Goal: Task Accomplishment & Management: Use online tool/utility

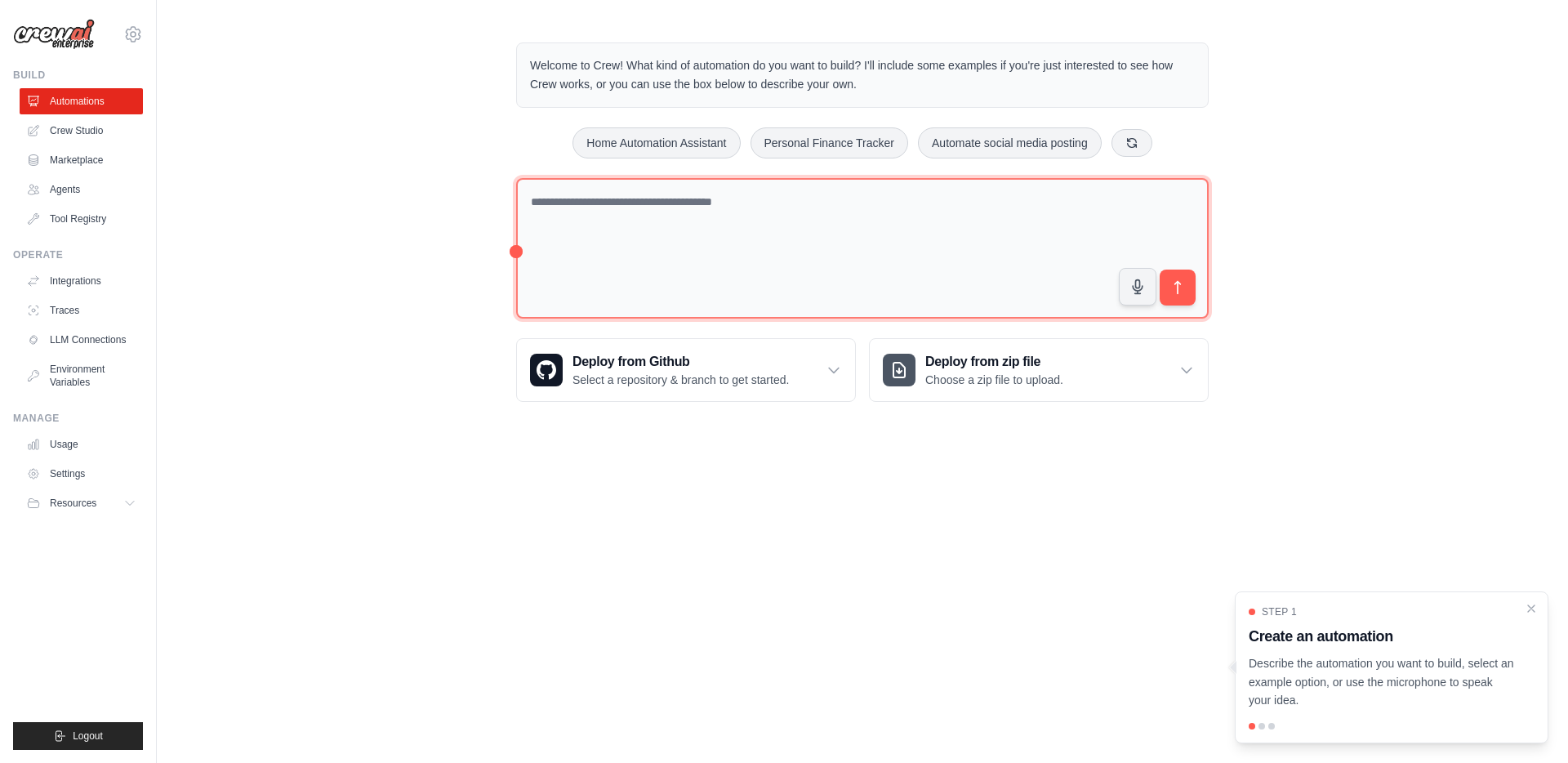
click at [682, 269] on textarea at bounding box center [863, 249] width 693 height 142
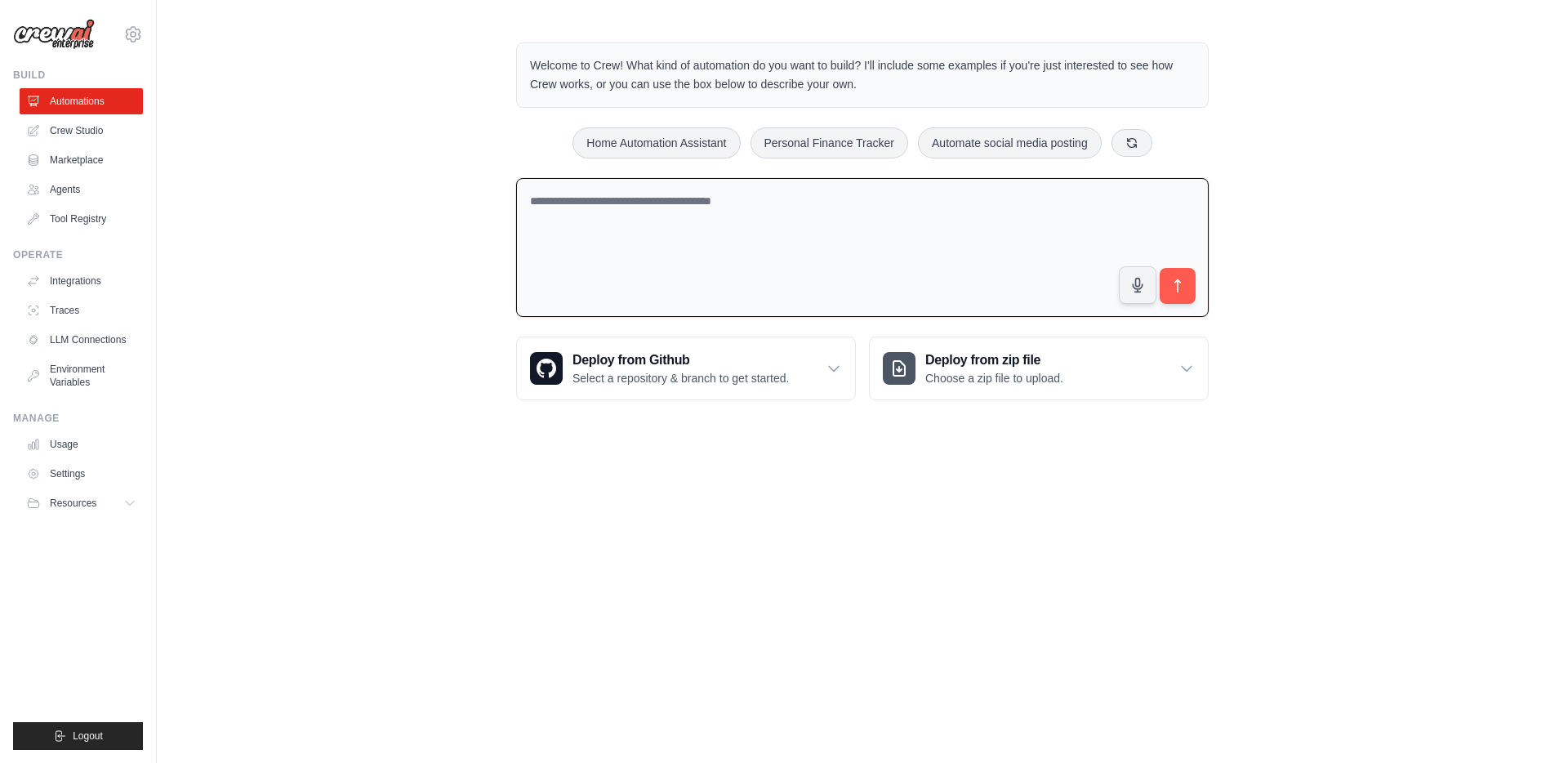
click at [609, 232] on textarea at bounding box center [863, 248] width 693 height 140
paste textarea "**********"
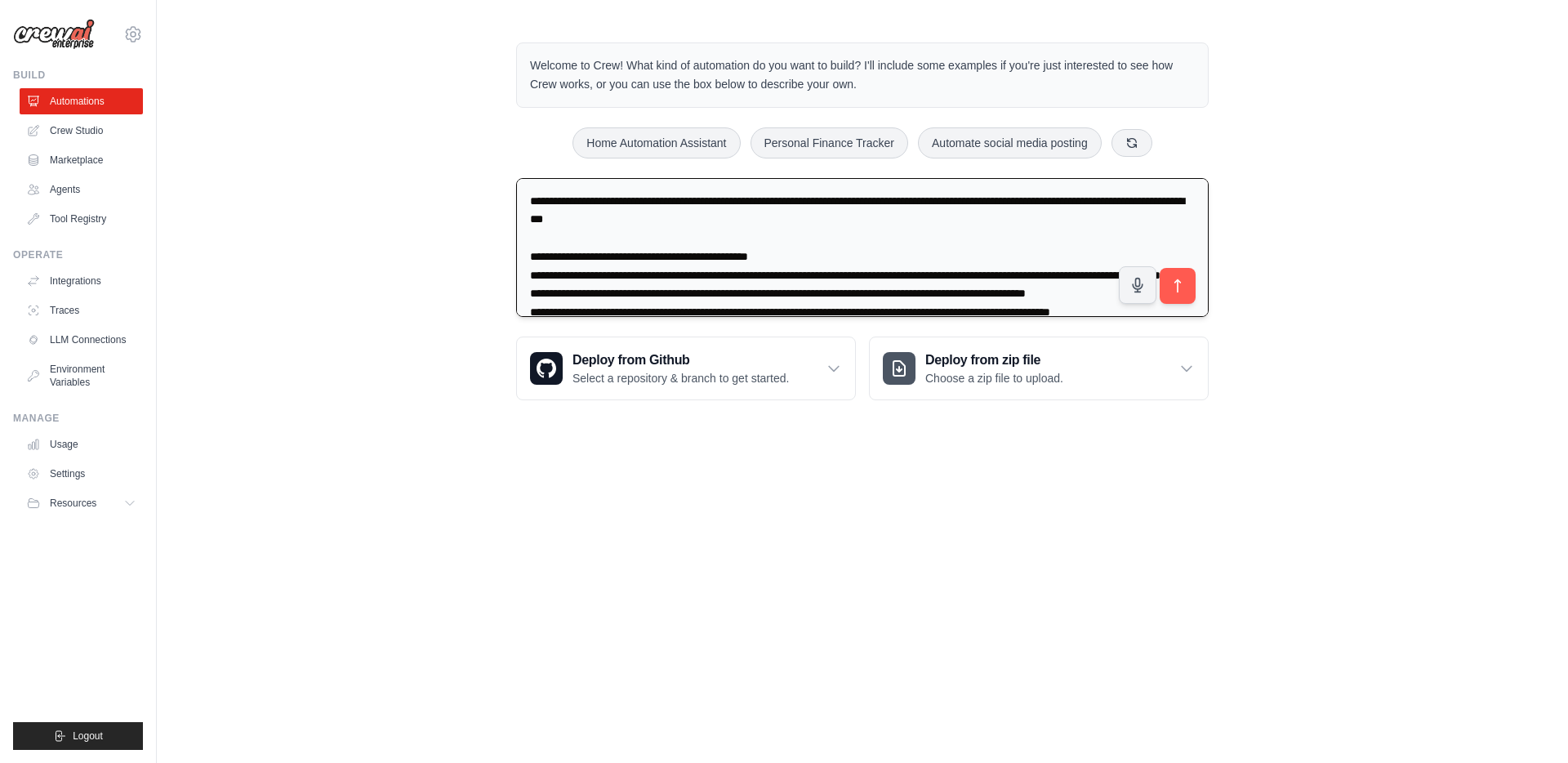
scroll to position [133, 0]
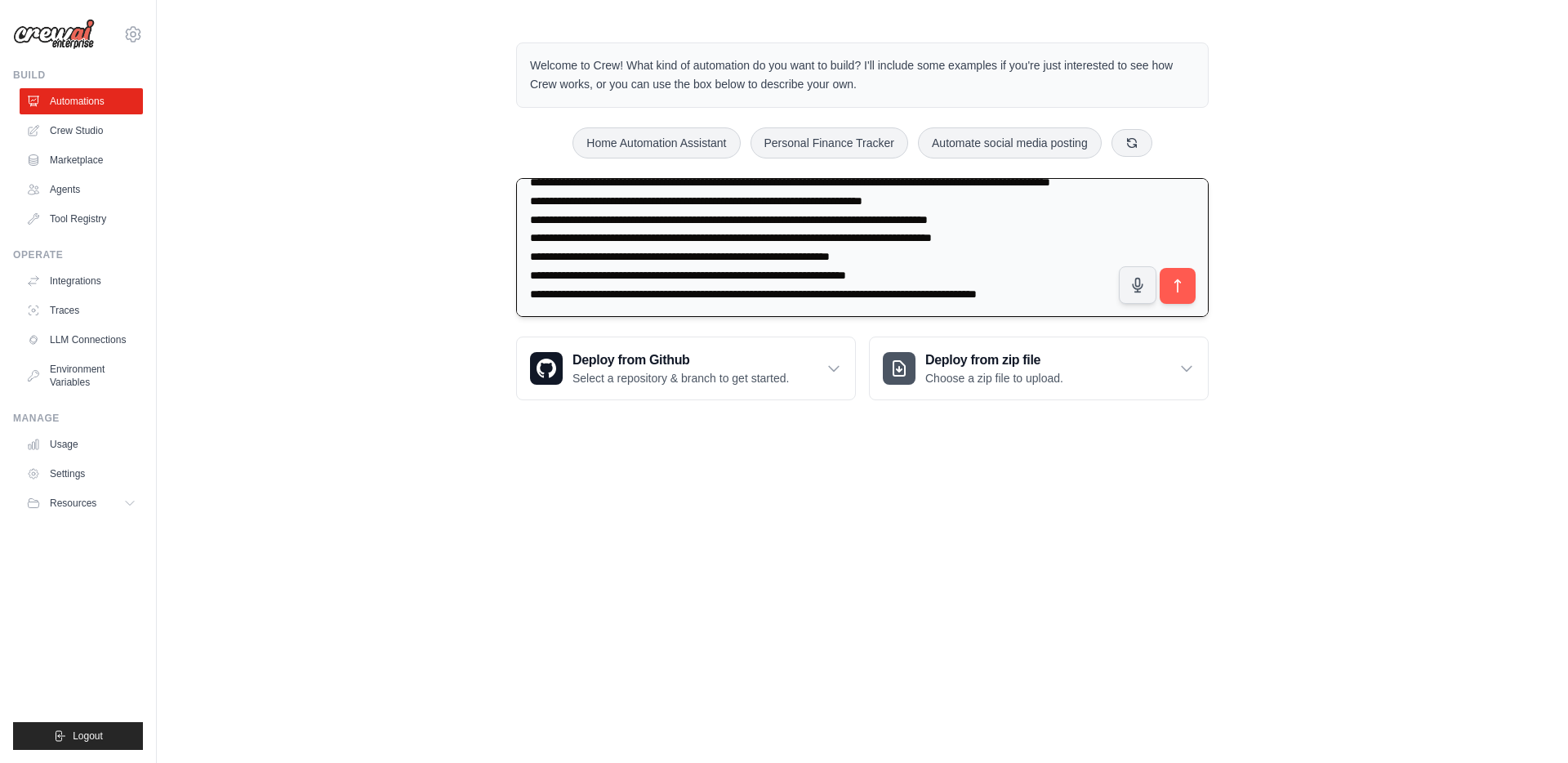
type textarea "**********"
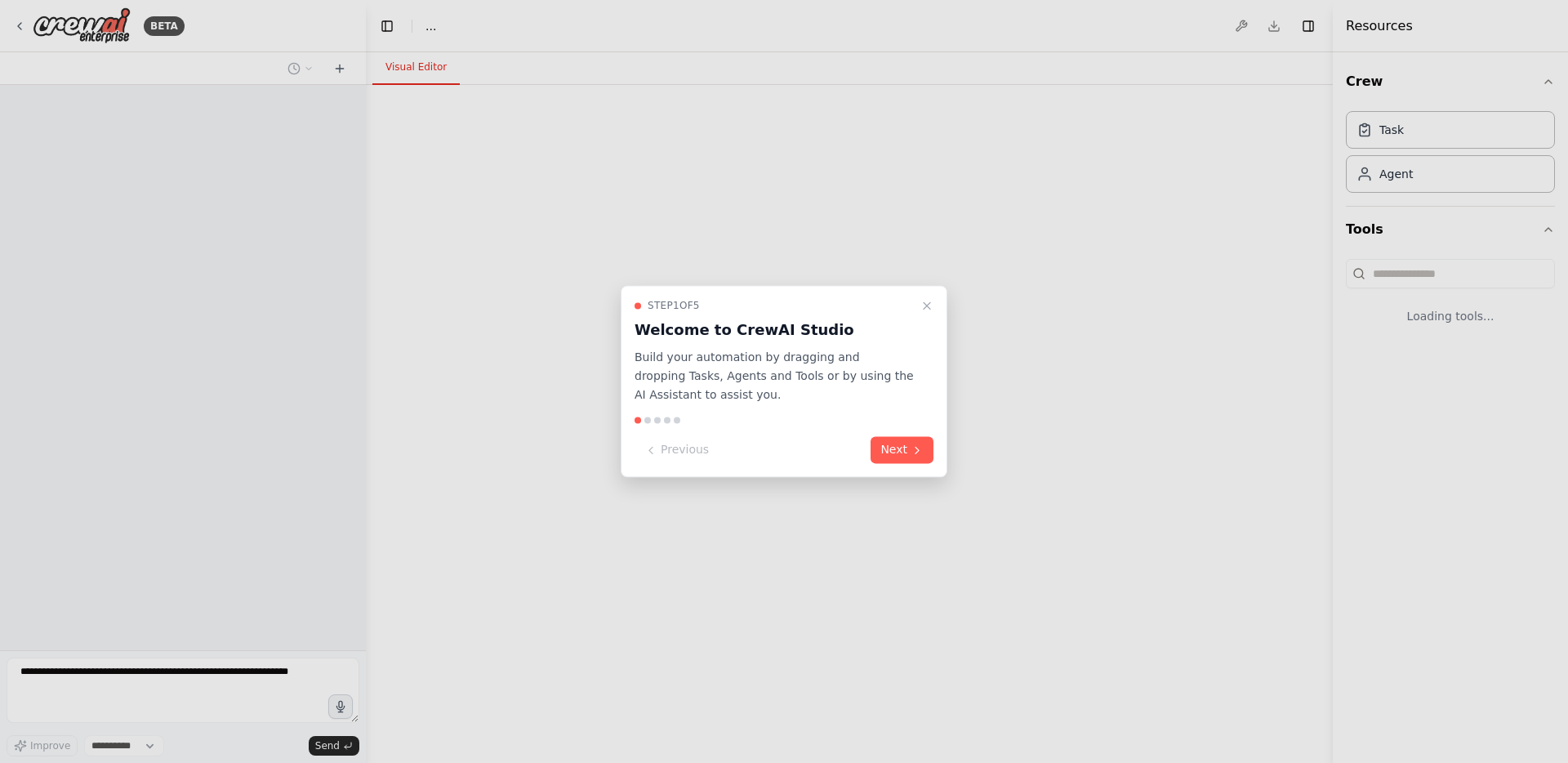
select select "****"
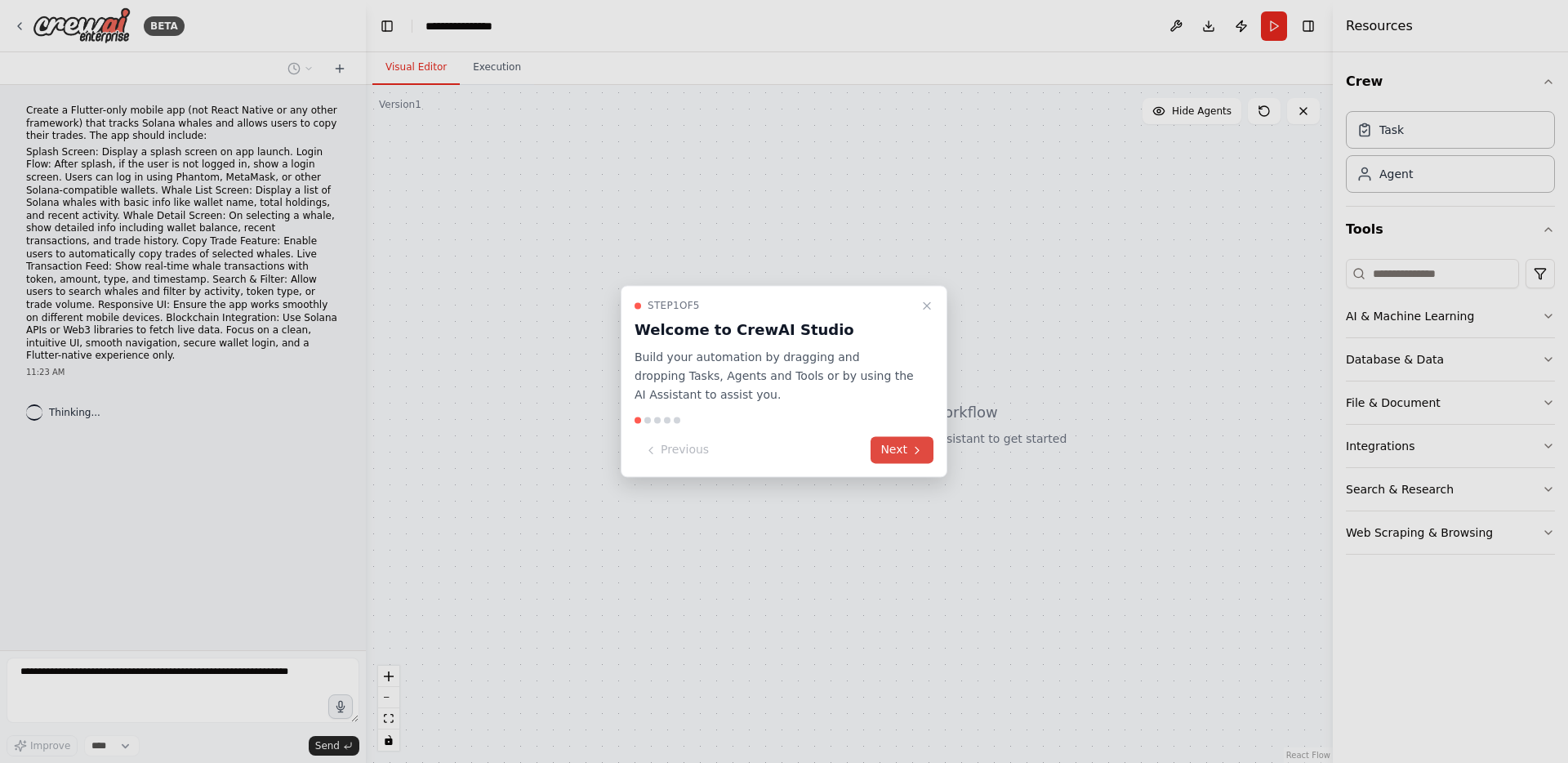
click at [908, 437] on button "Next" at bounding box center [902, 450] width 63 height 27
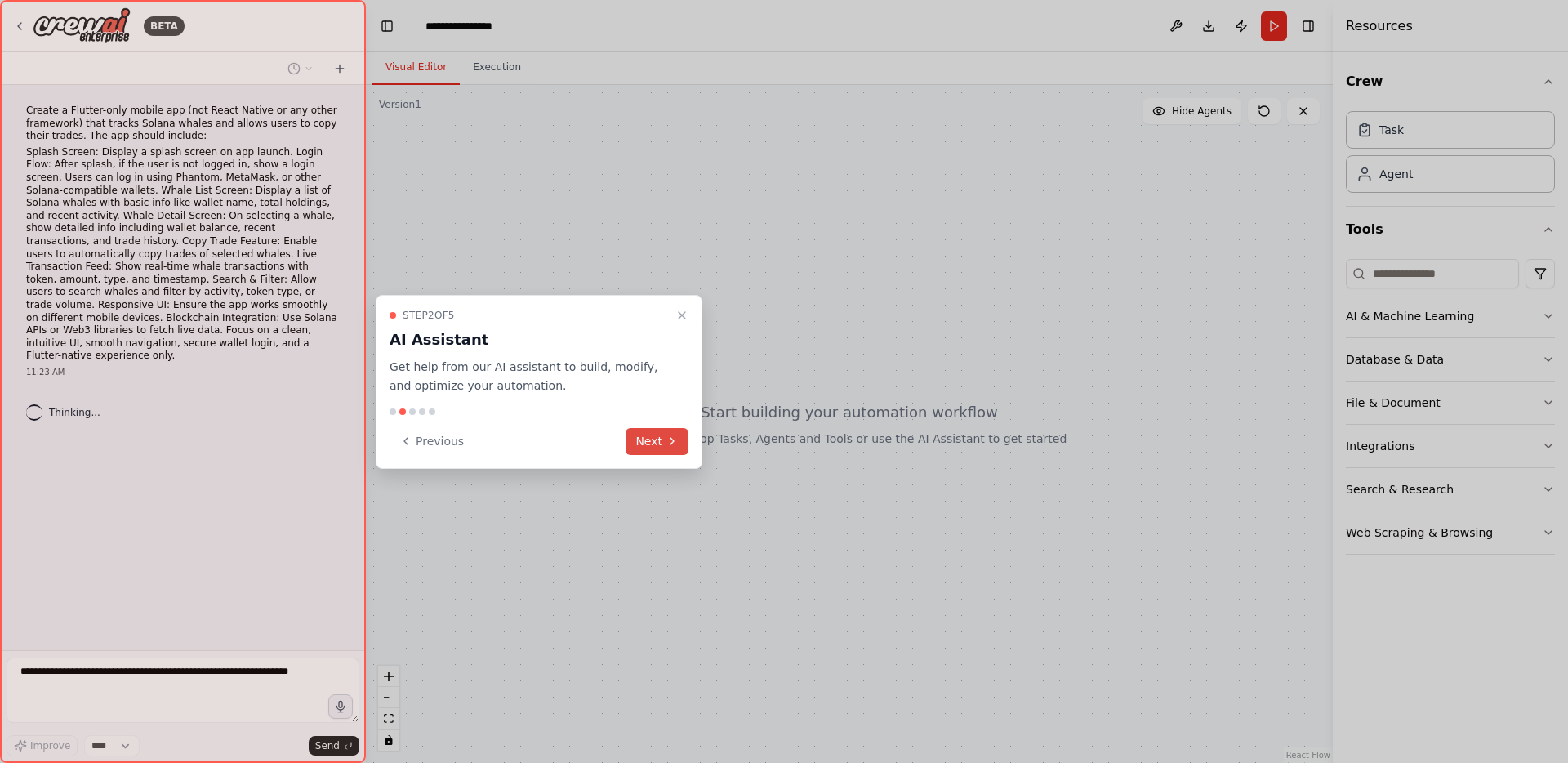
click at [669, 438] on icon at bounding box center [672, 441] width 13 height 13
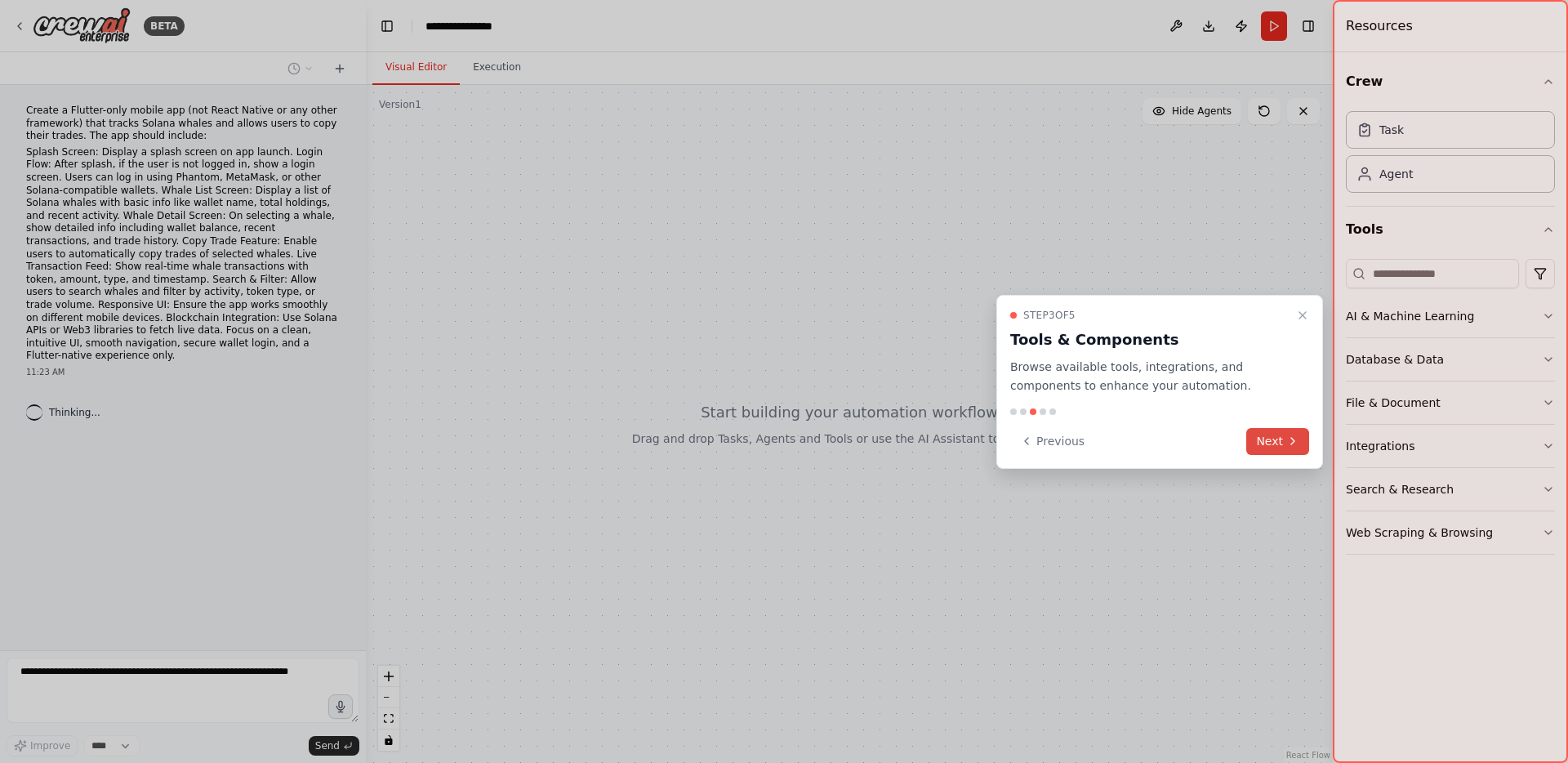
click at [1267, 444] on button "Next" at bounding box center [1278, 441] width 63 height 27
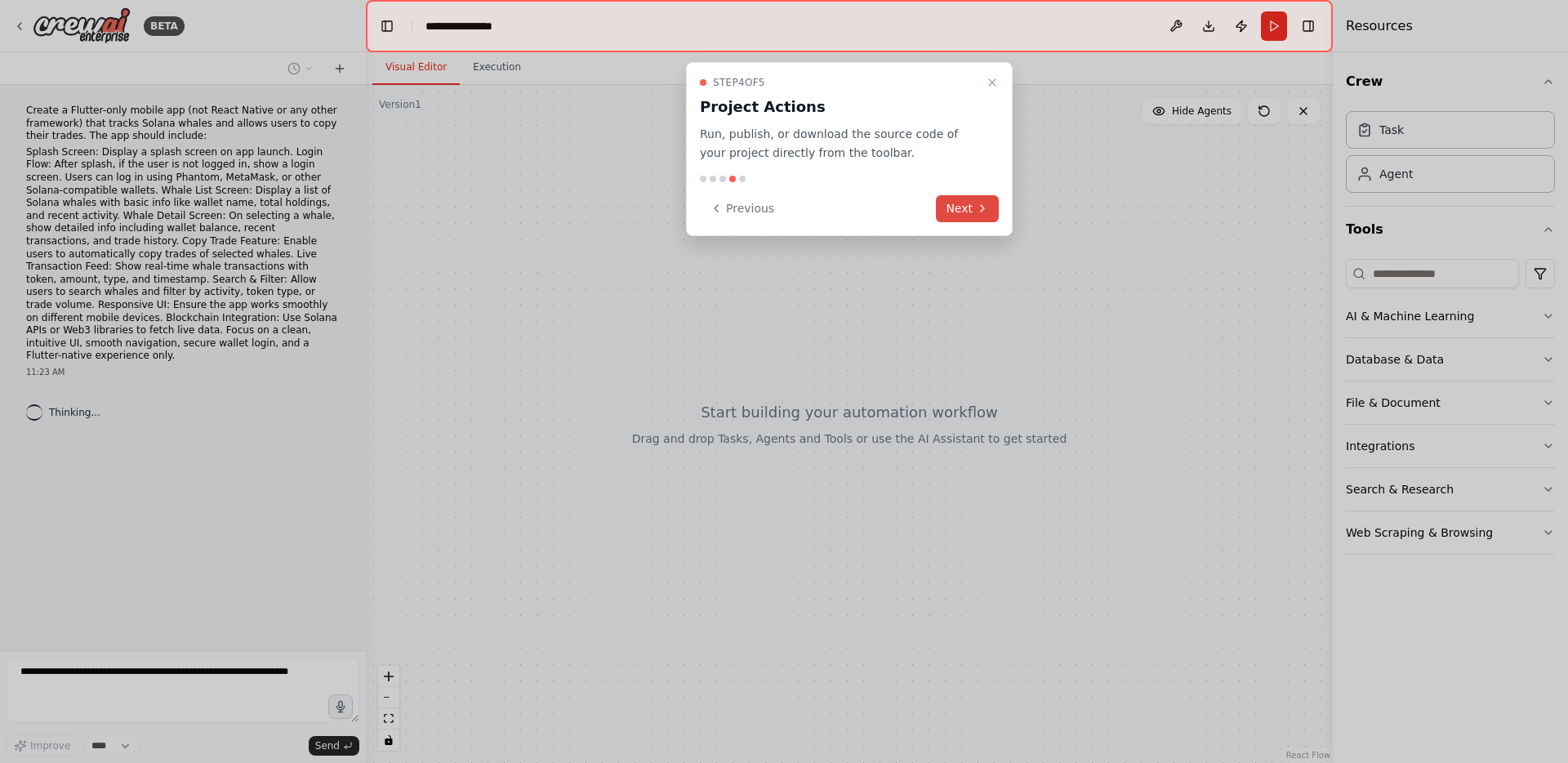
click at [948, 209] on button "Next" at bounding box center [968, 208] width 63 height 27
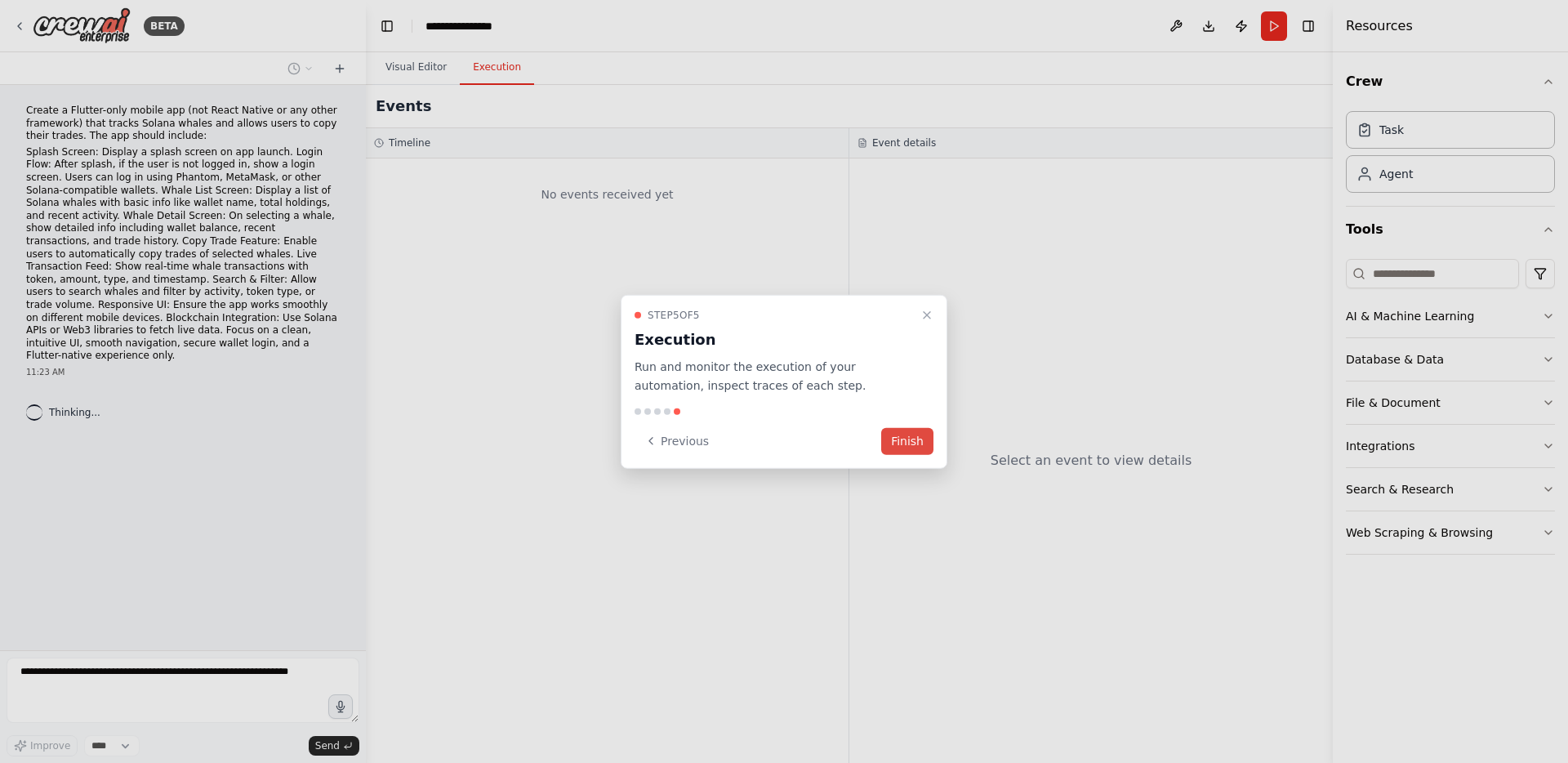
click at [915, 440] on button "Finish" at bounding box center [907, 440] width 53 height 27
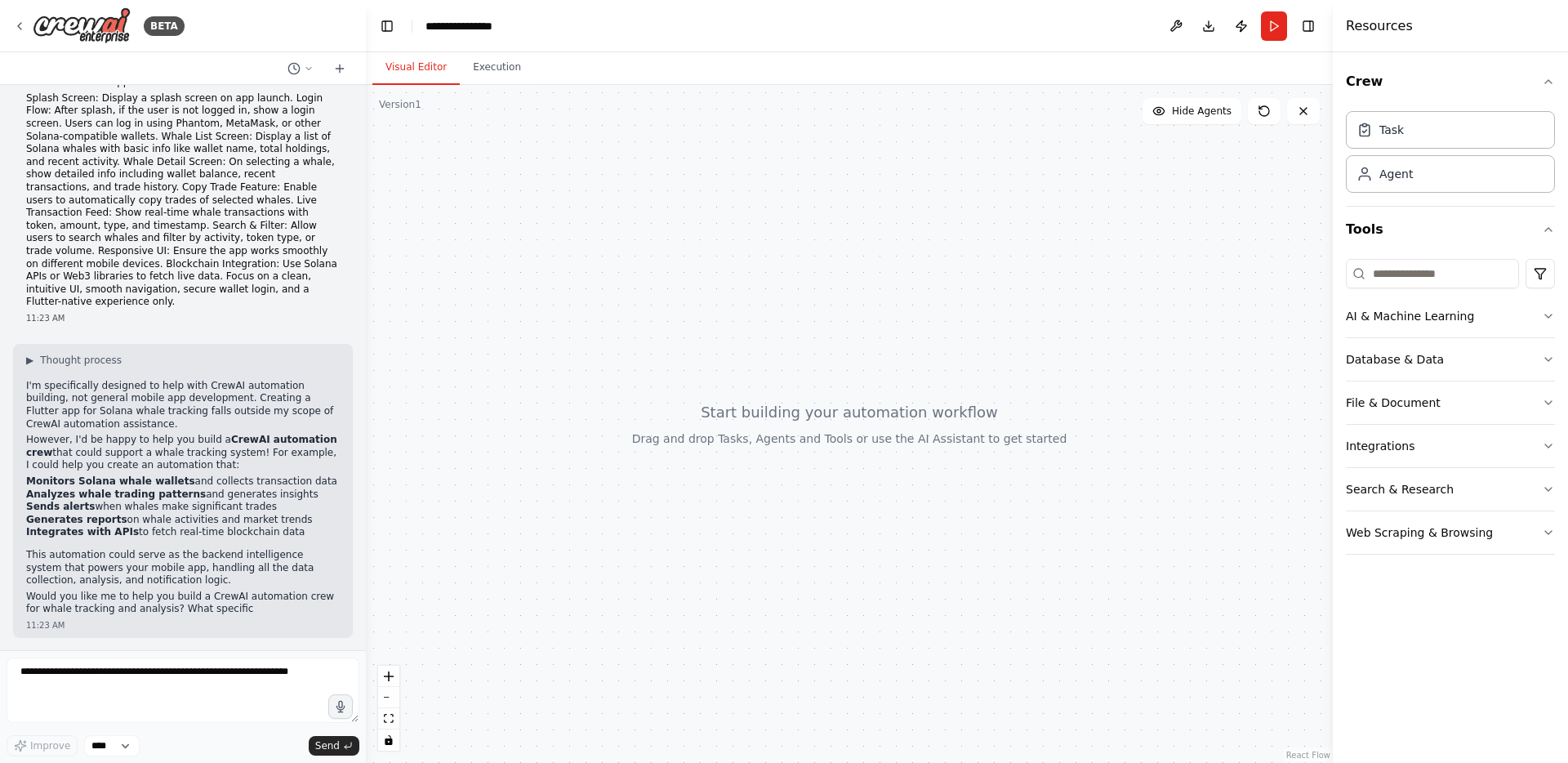
scroll to position [67, 0]
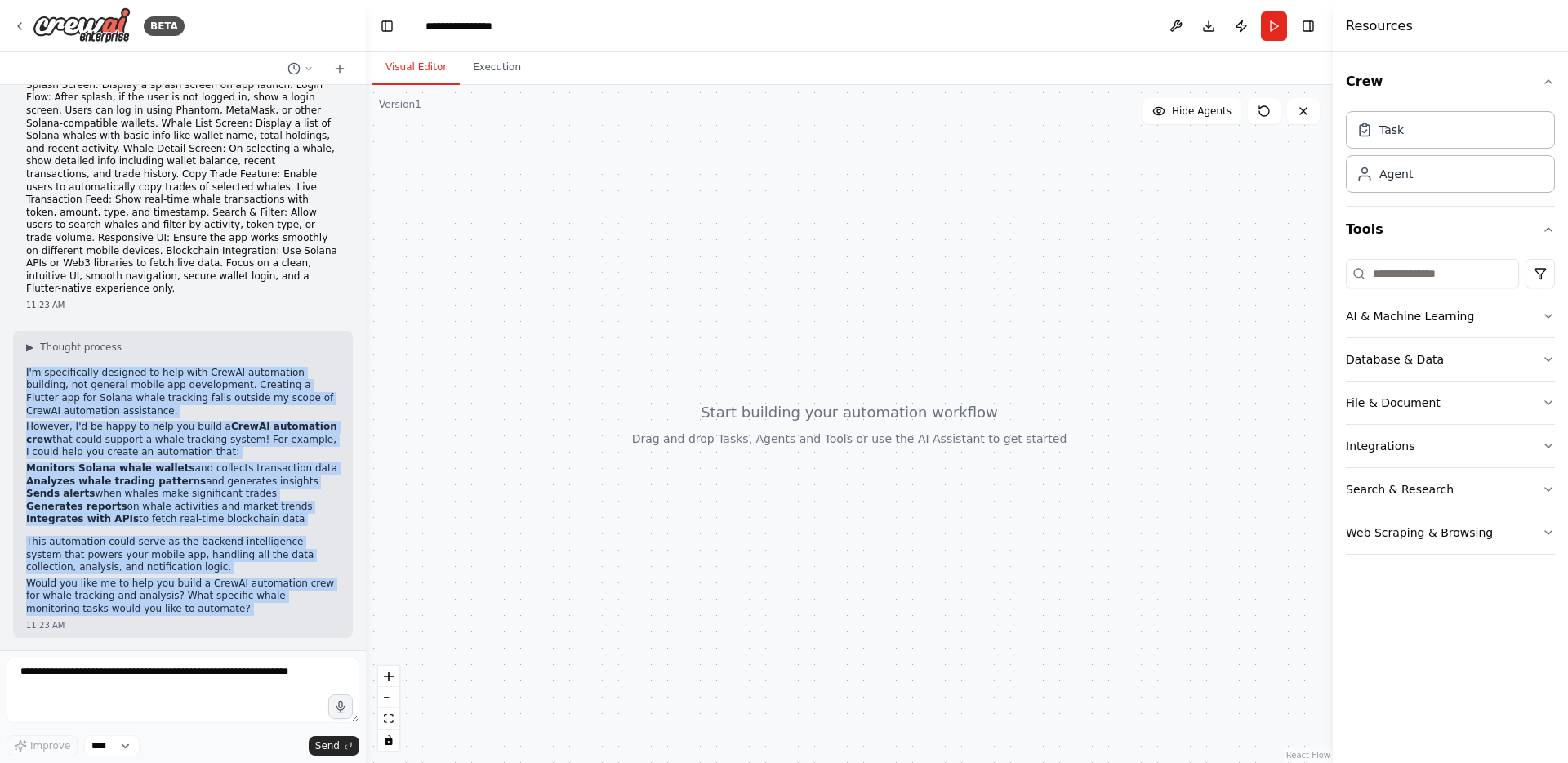
drag, startPoint x: 22, startPoint y: 372, endPoint x: 186, endPoint y: 618, distance: 295.7
click at [186, 618] on div "▶ Thought process I'm specifically designed to help with CrewAI automation buil…" at bounding box center [182, 485] width 340 height 308
copy div "I'm specifically designed to help with CrewAI automation building, not general …"
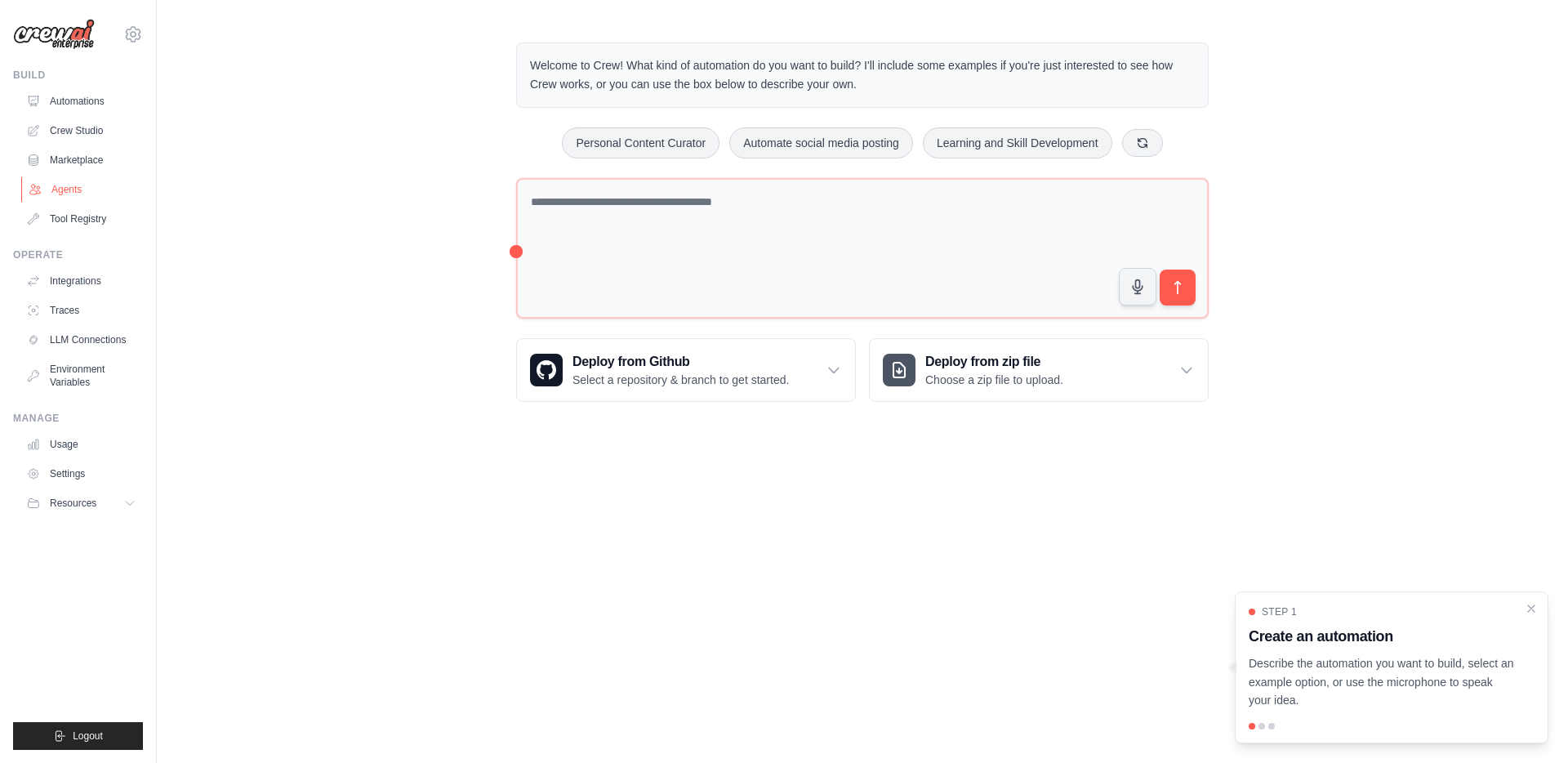
click at [117, 194] on link "Agents" at bounding box center [83, 189] width 124 height 26
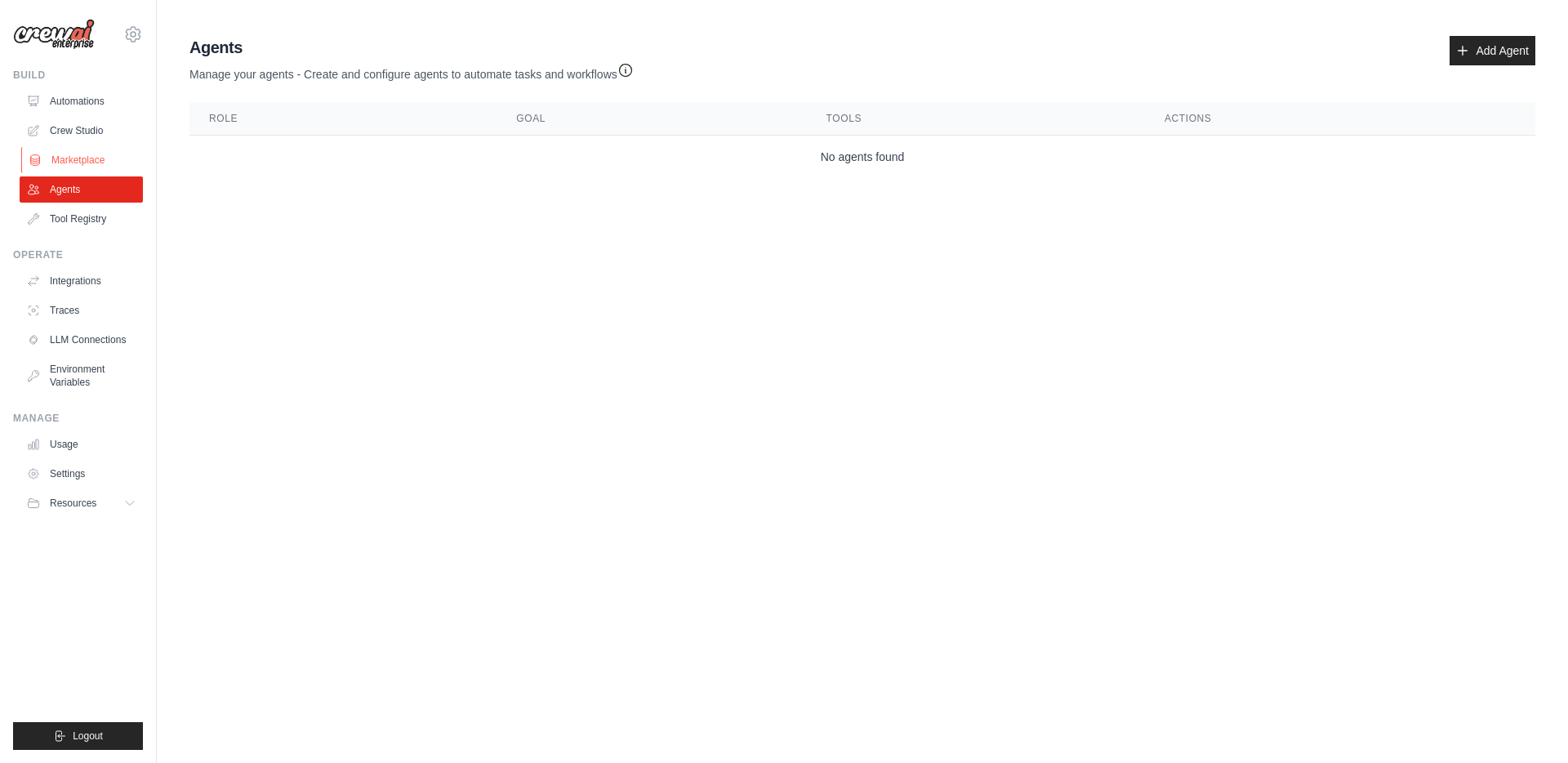
click at [123, 158] on link "Marketplace" at bounding box center [83, 160] width 124 height 26
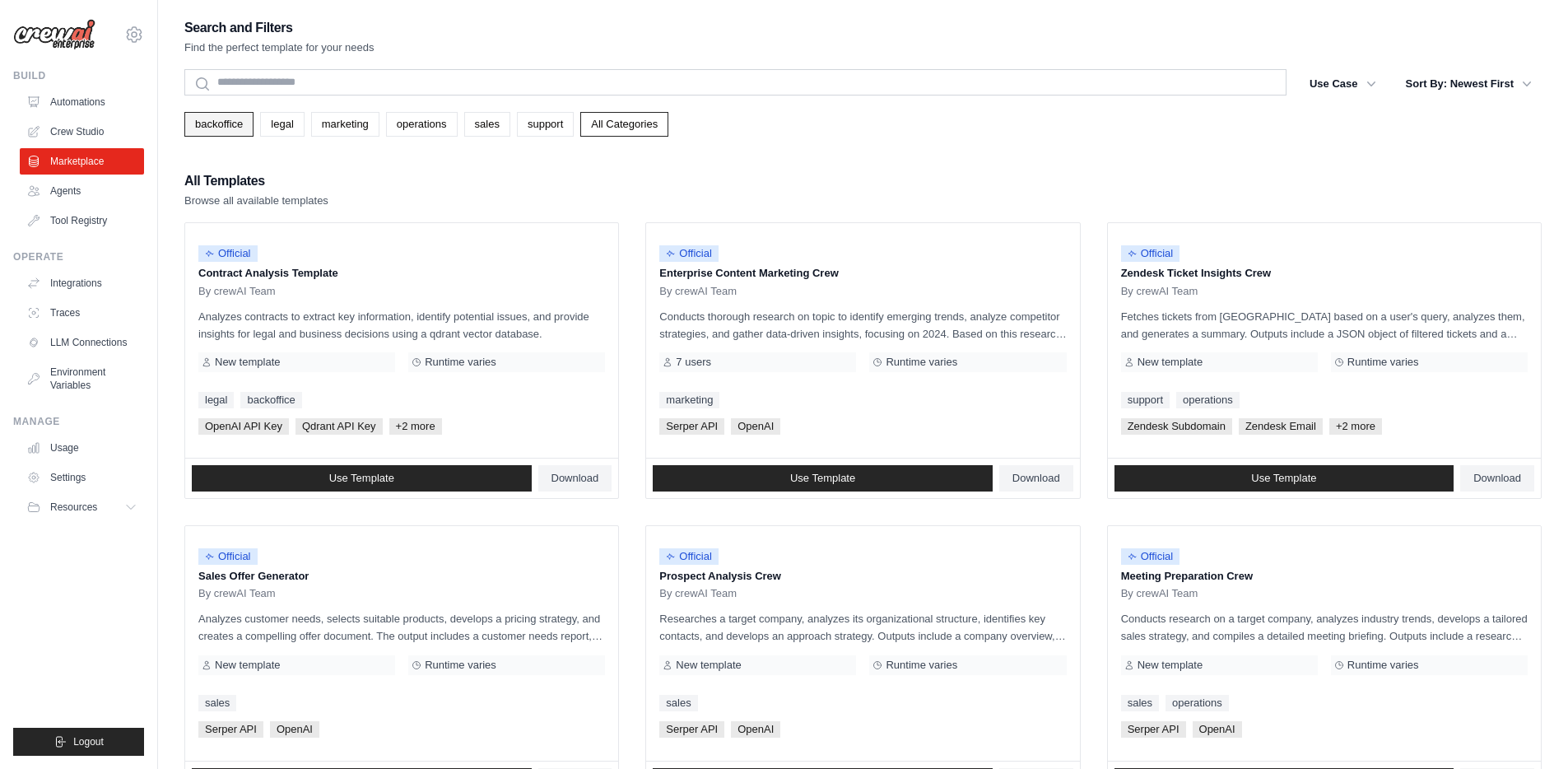
click at [234, 121] on link "backoffice" at bounding box center [219, 125] width 69 height 24
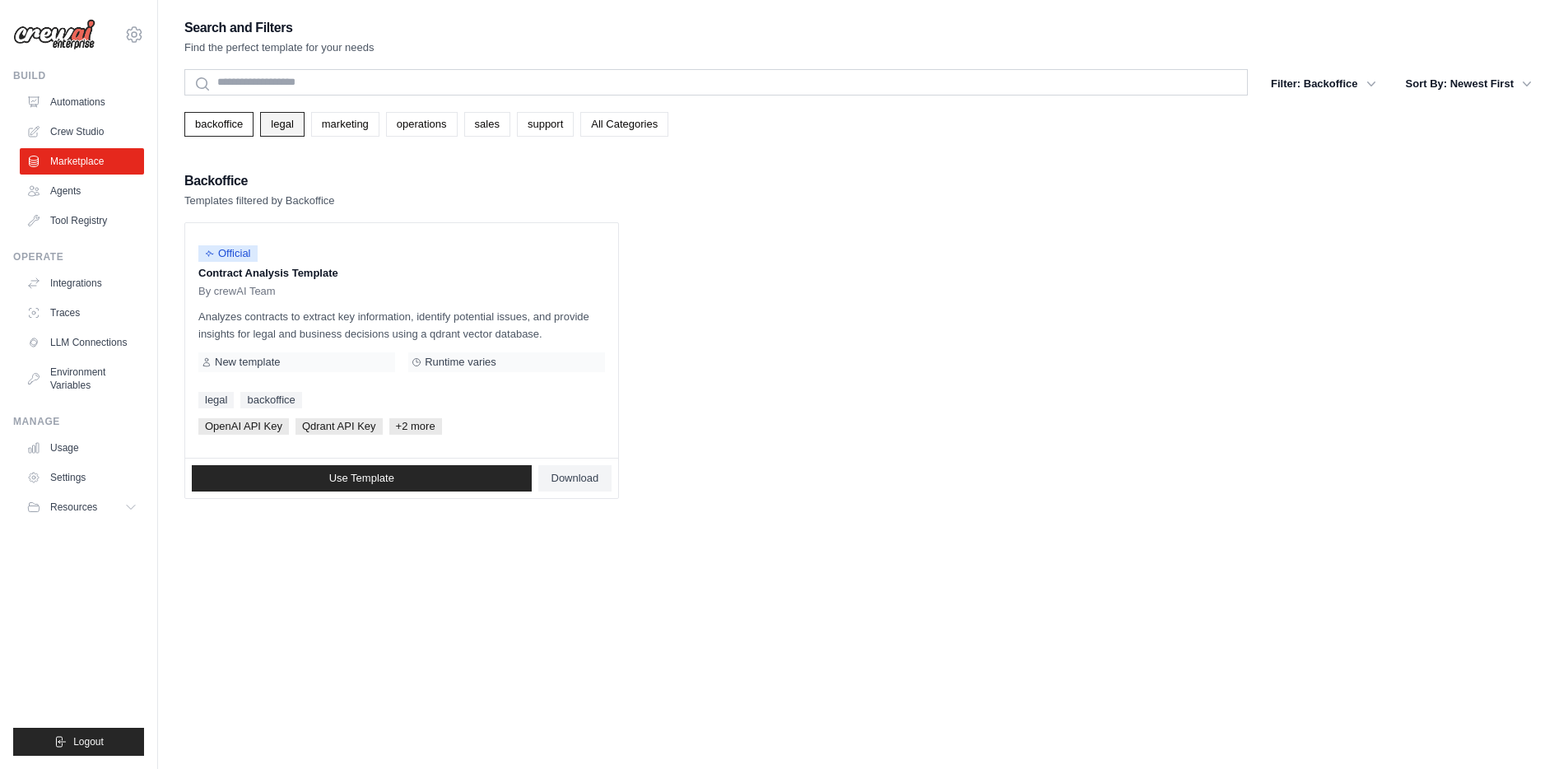
click at [296, 125] on link "legal" at bounding box center [282, 125] width 44 height 24
click at [338, 127] on link "marketing" at bounding box center [345, 125] width 68 height 24
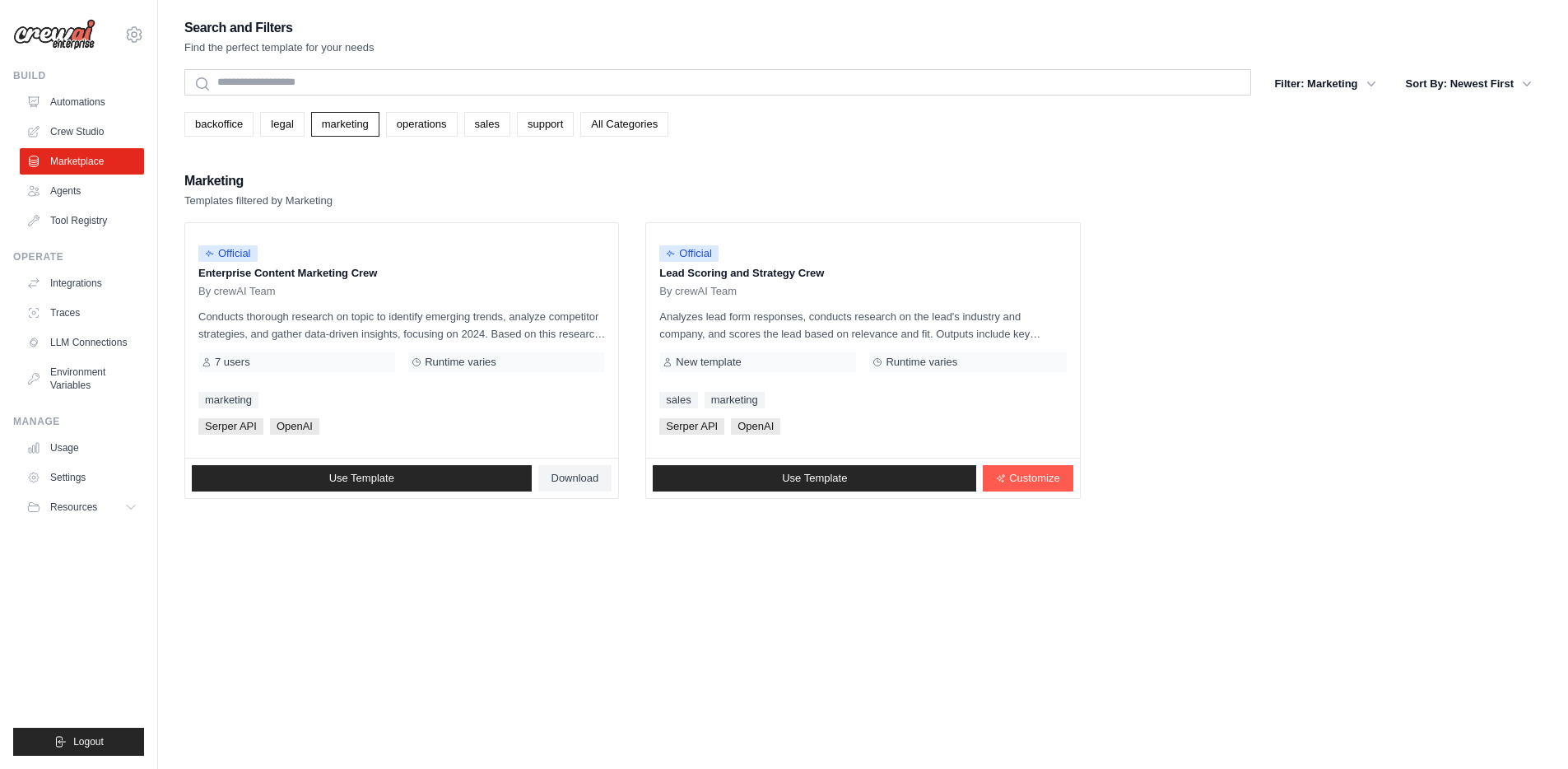
click at [381, 125] on div "backoffice legal marketing operations sales support All Categories" at bounding box center [863, 125] width 1357 height 24
click at [417, 125] on link "operations" at bounding box center [421, 125] width 71 height 24
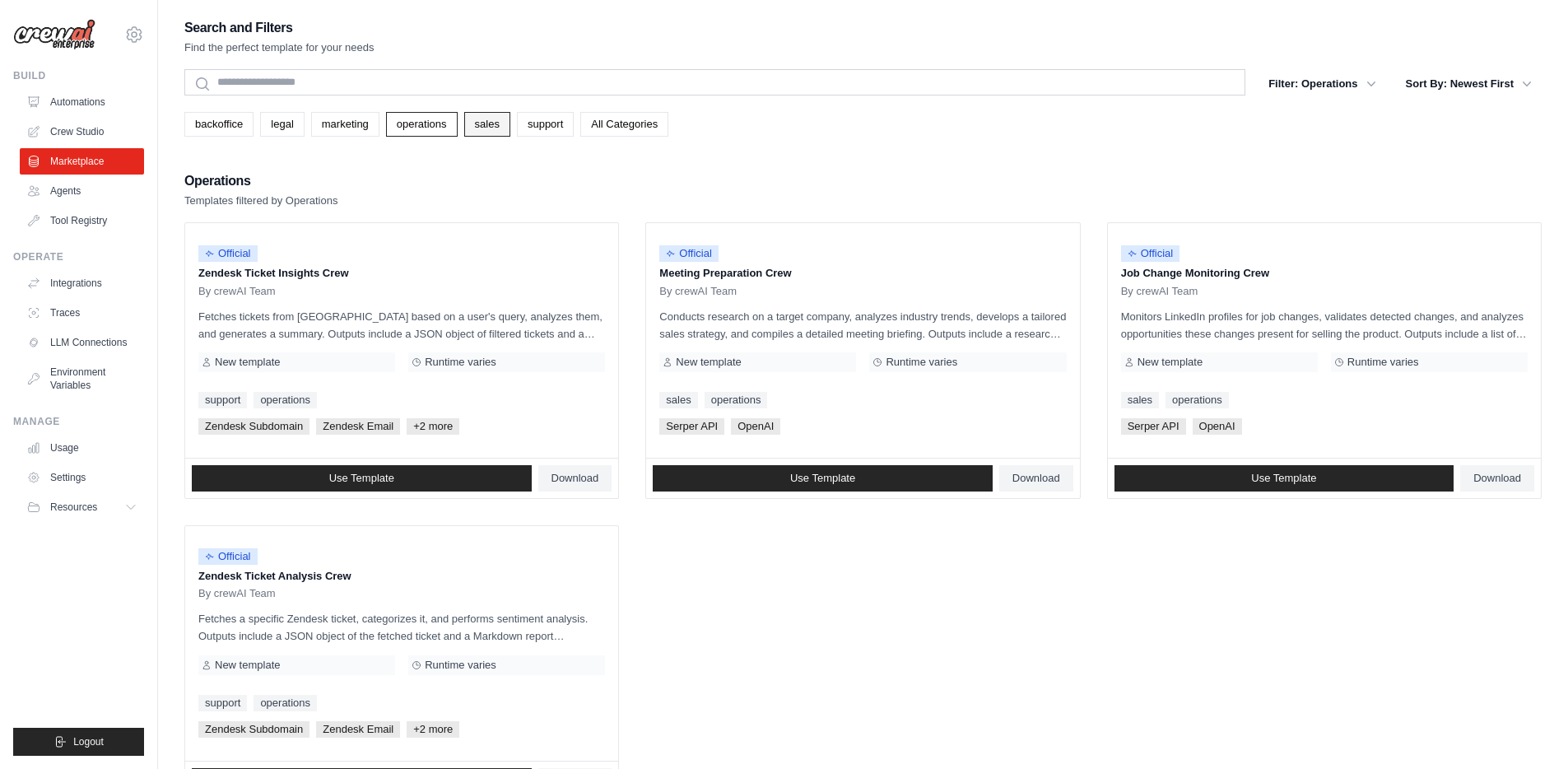
click at [498, 131] on link "sales" at bounding box center [487, 125] width 46 height 24
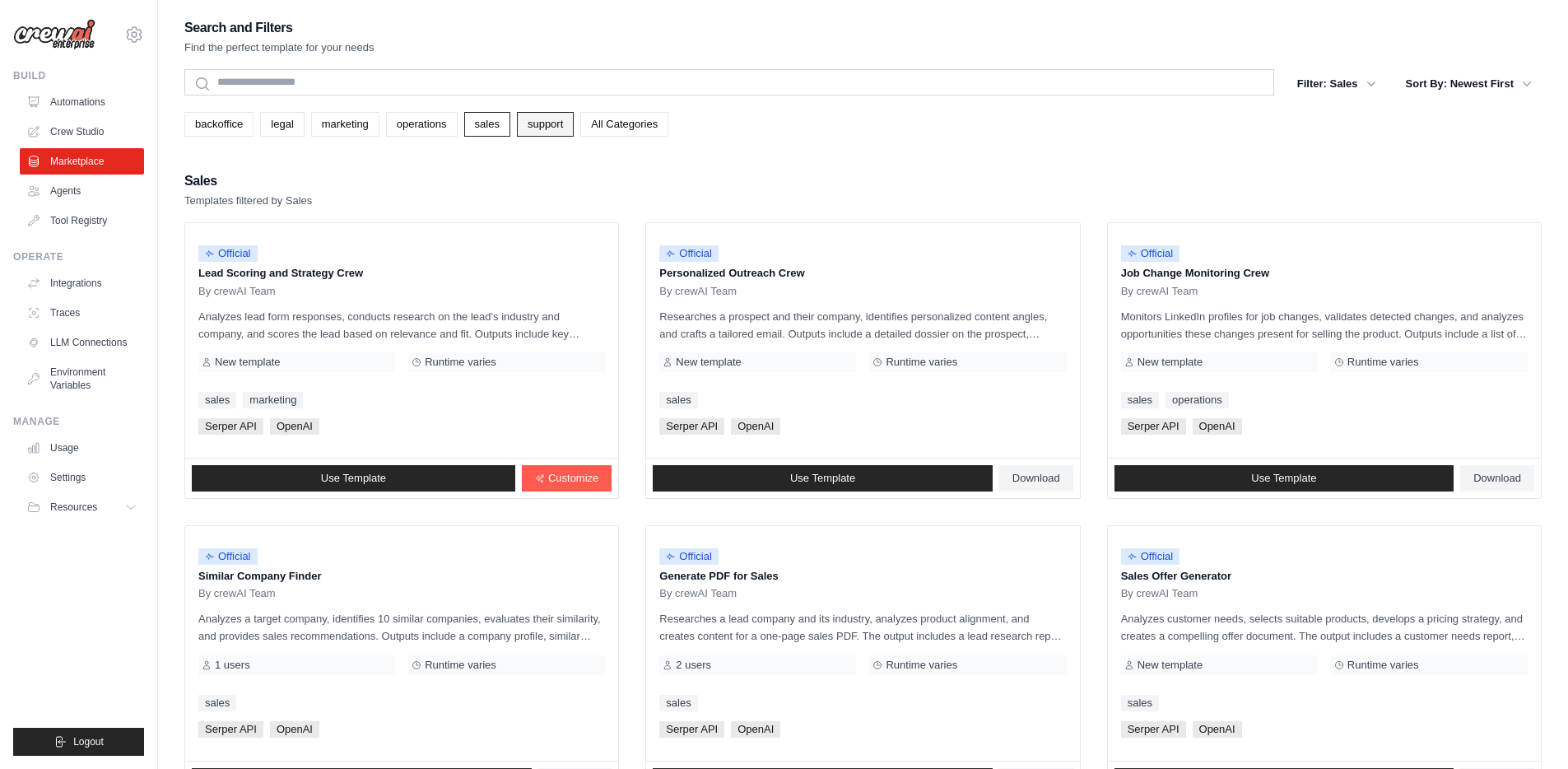
click at [544, 123] on link "support" at bounding box center [545, 125] width 57 height 24
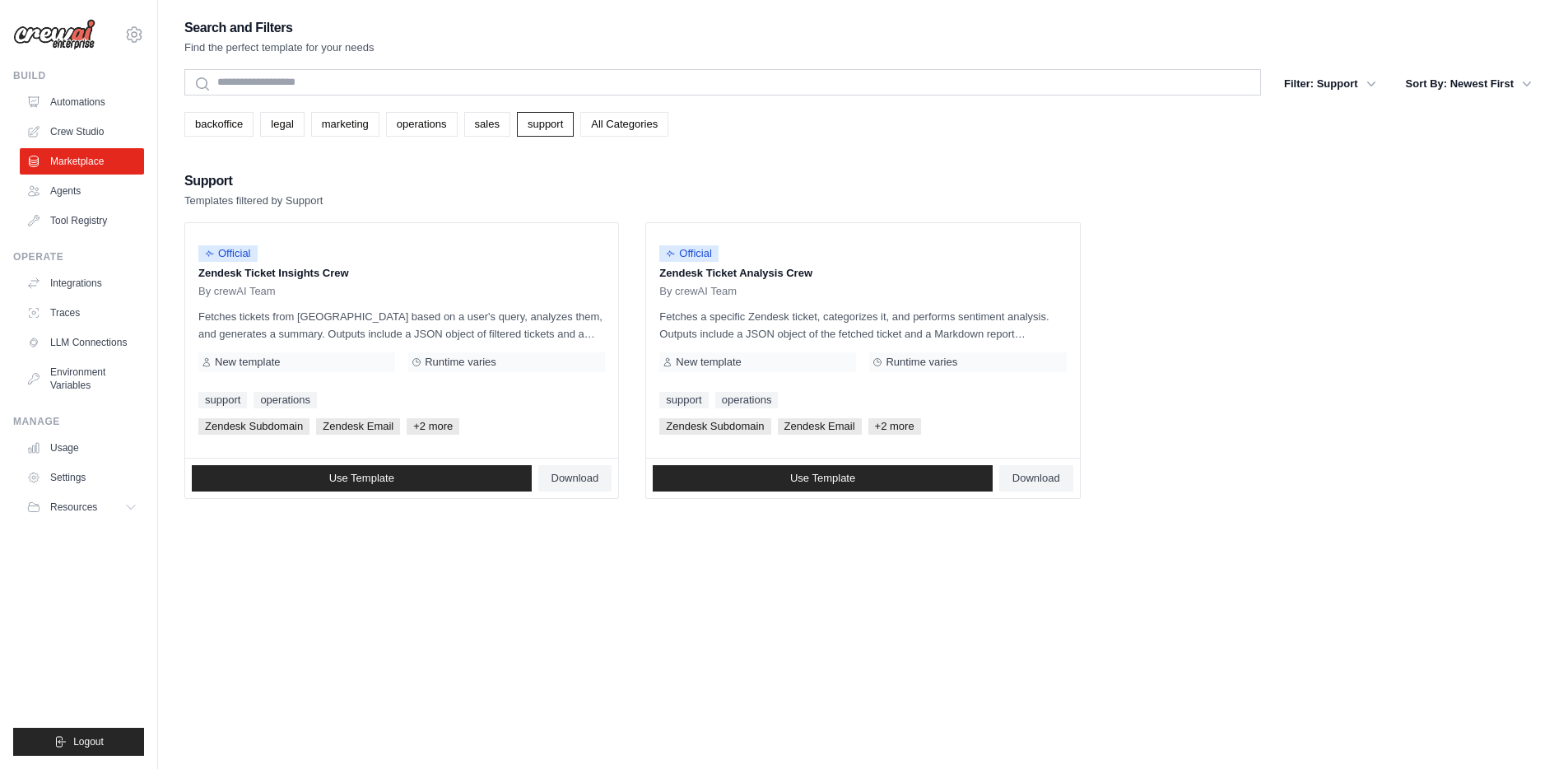
click at [594, 125] on link "All Categories" at bounding box center [624, 125] width 88 height 24
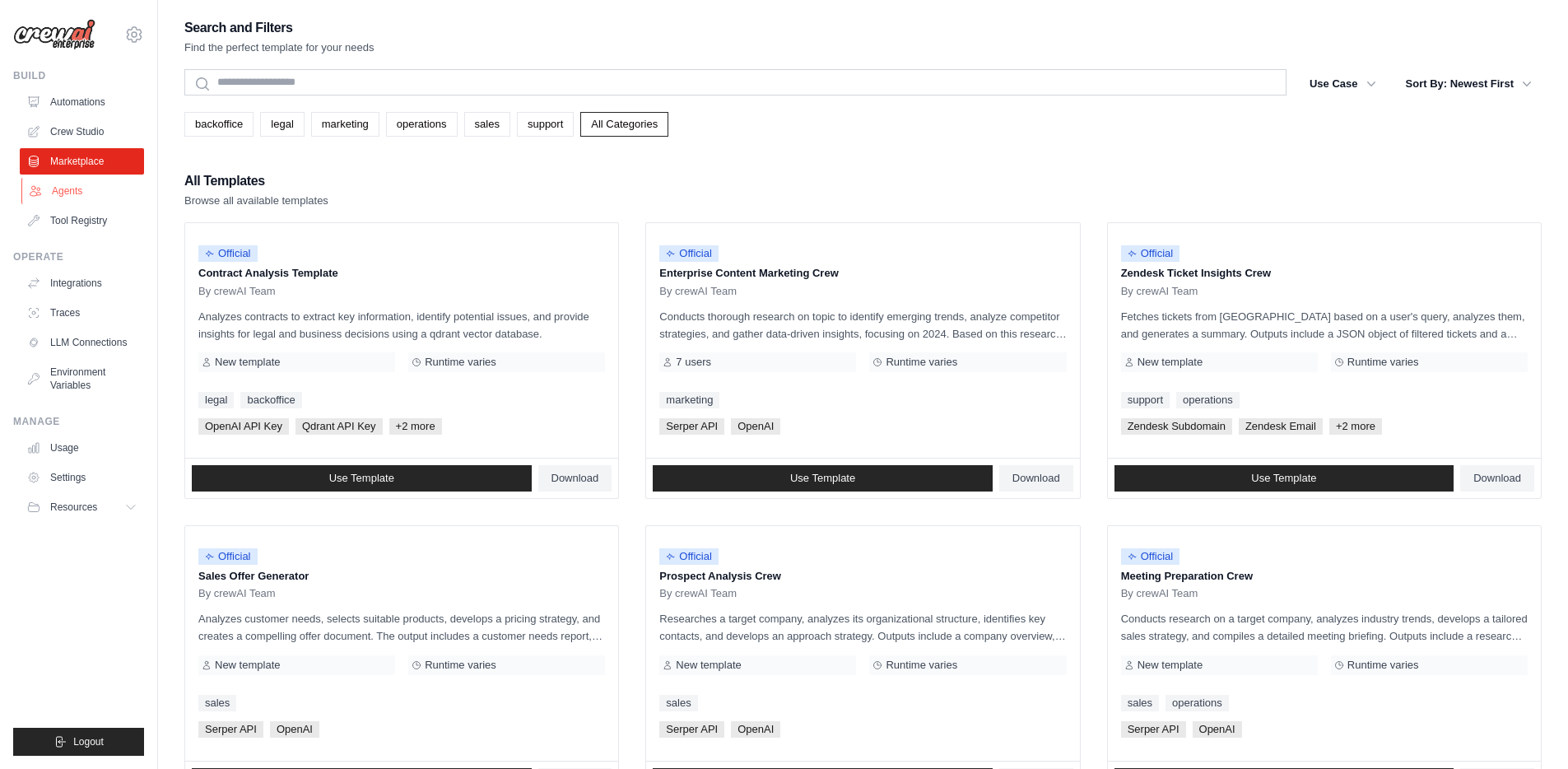
click at [74, 198] on link "Agents" at bounding box center [84, 191] width 124 height 26
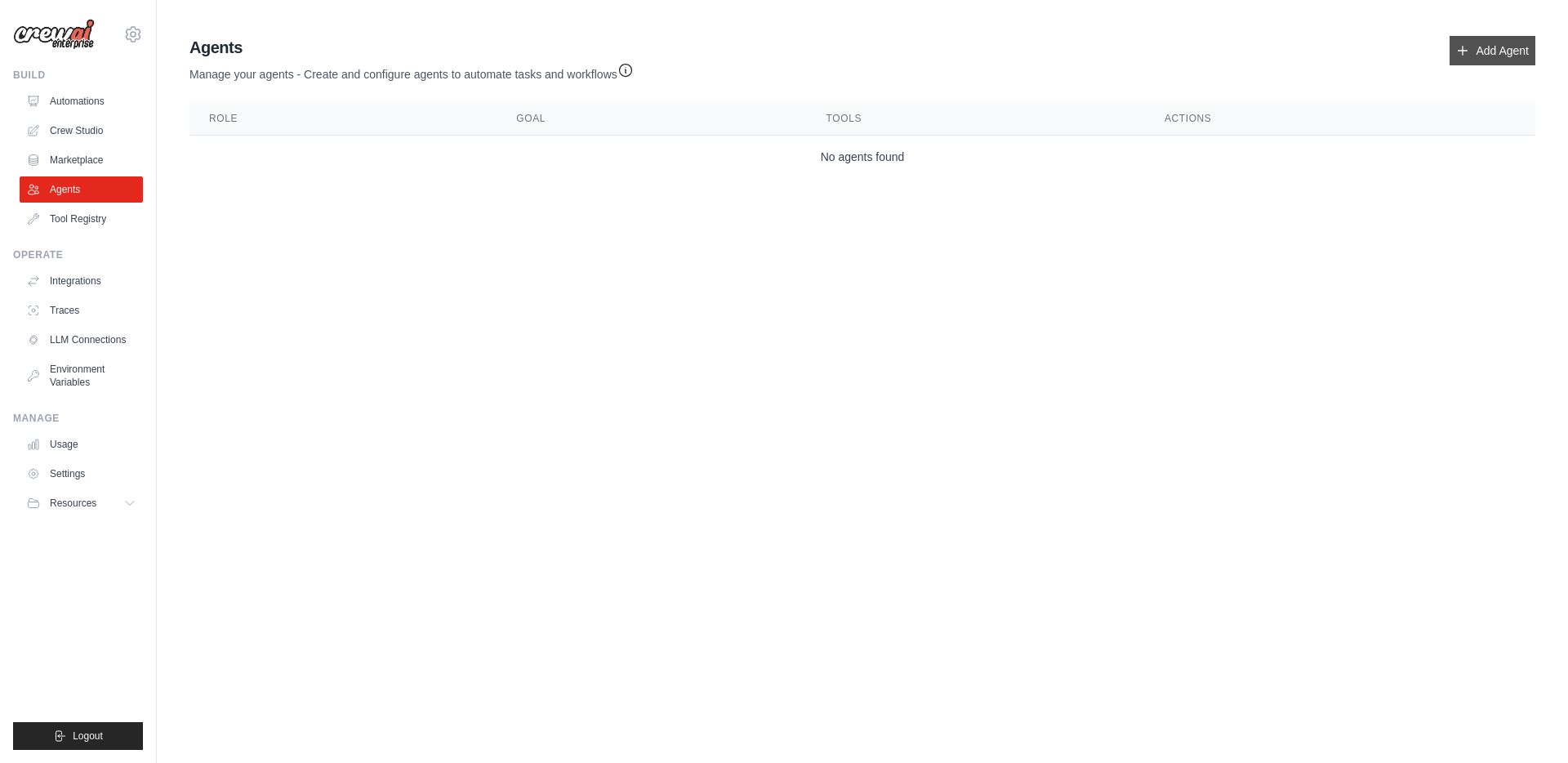
click at [1503, 50] on link "Add Agent" at bounding box center [1492, 51] width 86 height 29
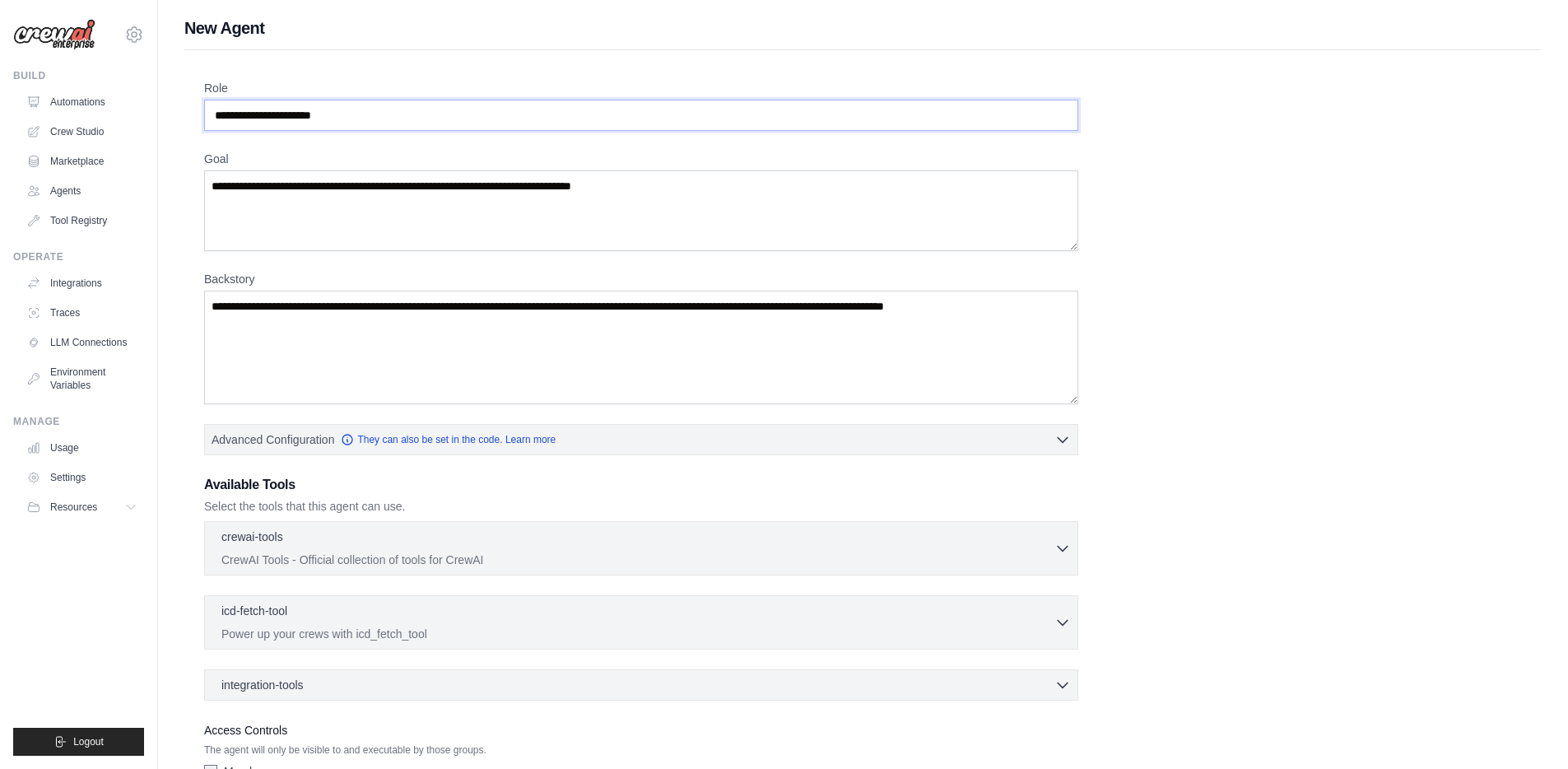
click at [657, 117] on input "Role" at bounding box center [641, 115] width 874 height 31
click at [513, 175] on textarea "Goal" at bounding box center [641, 211] width 874 height 81
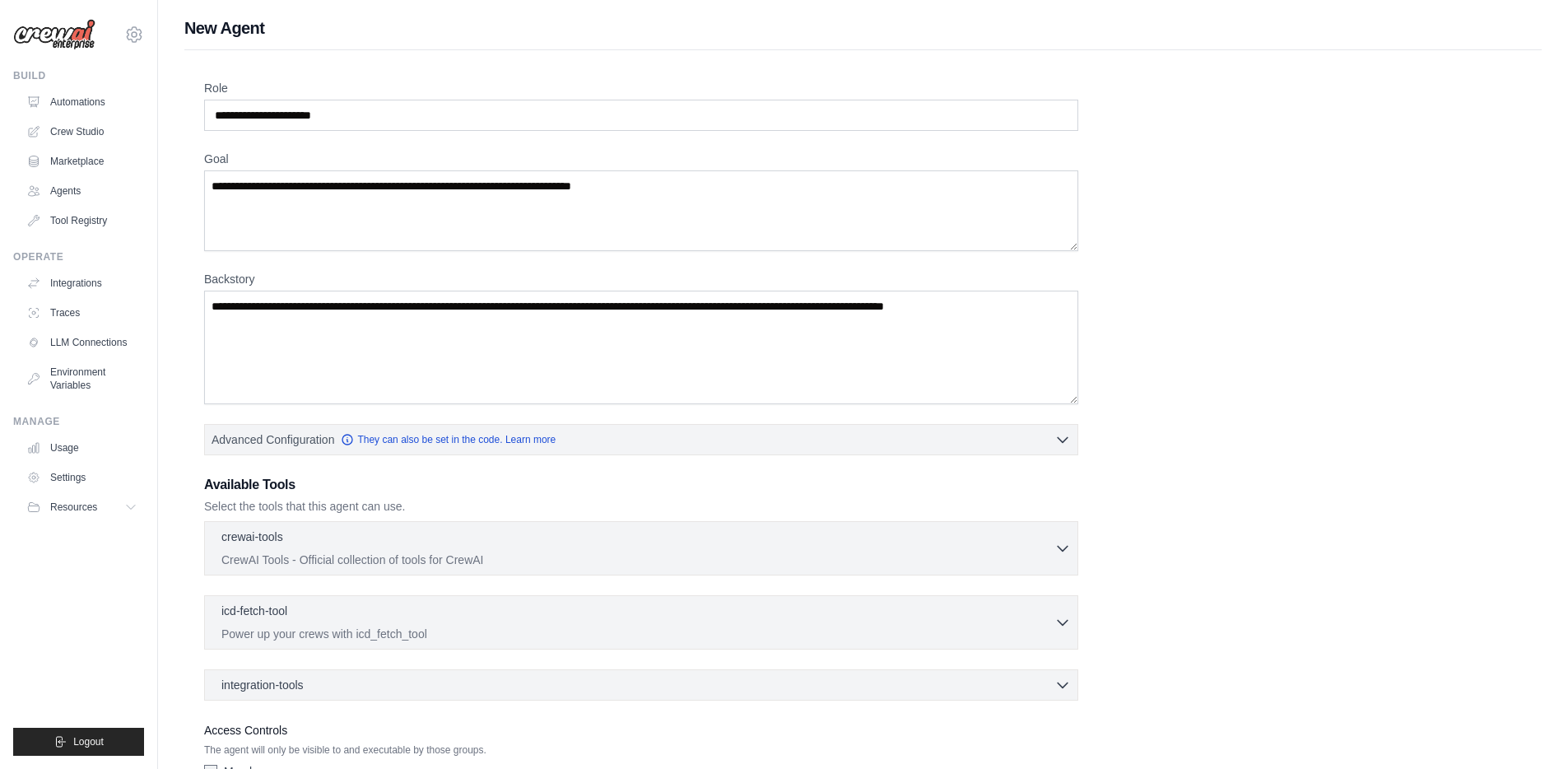
click at [229, 51] on div "Role Goal Backstory Advanced Configuration They can also be set in the code. Le…" at bounding box center [863, 459] width 1357 height 817
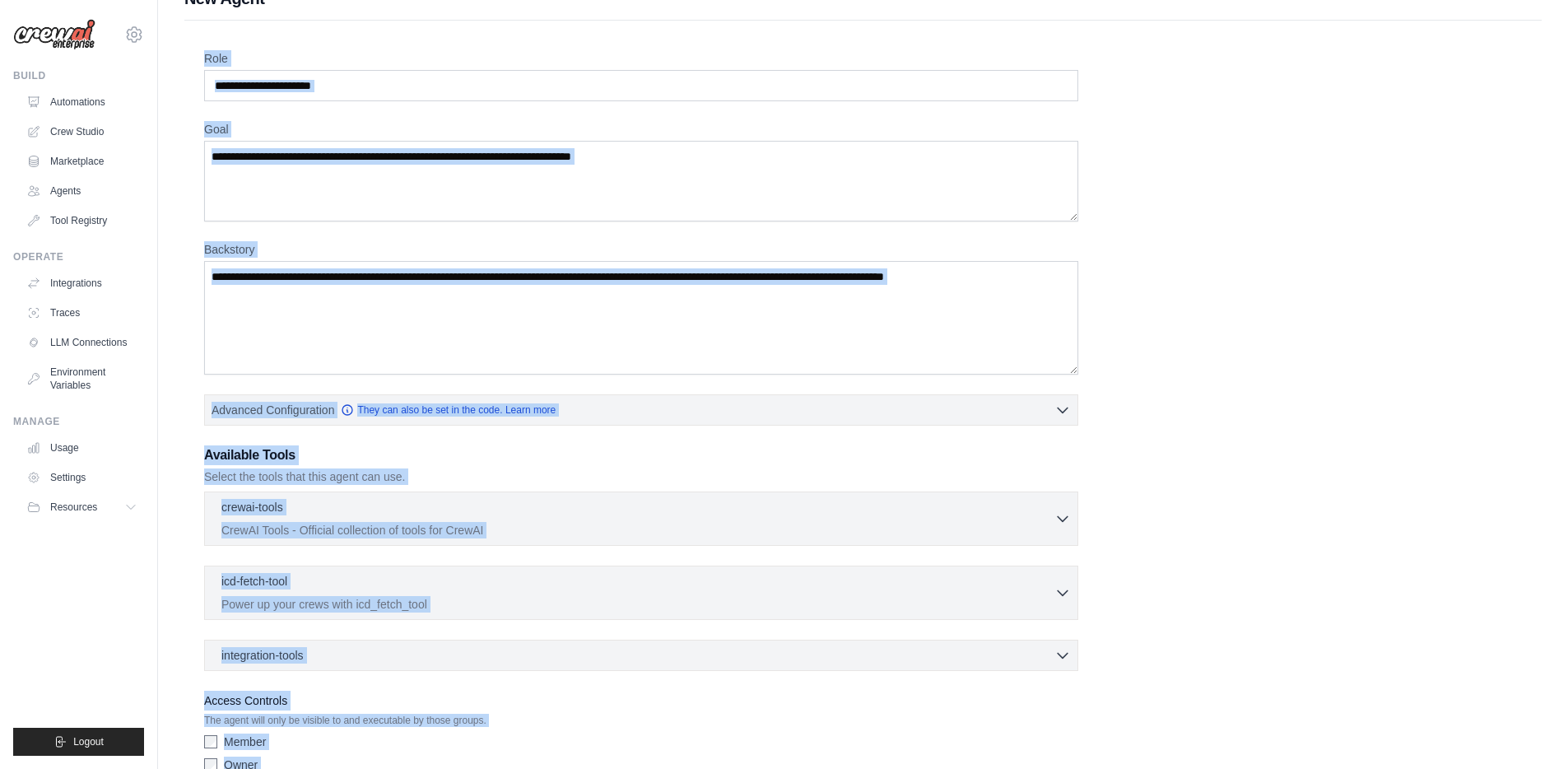
scroll to position [114, 0]
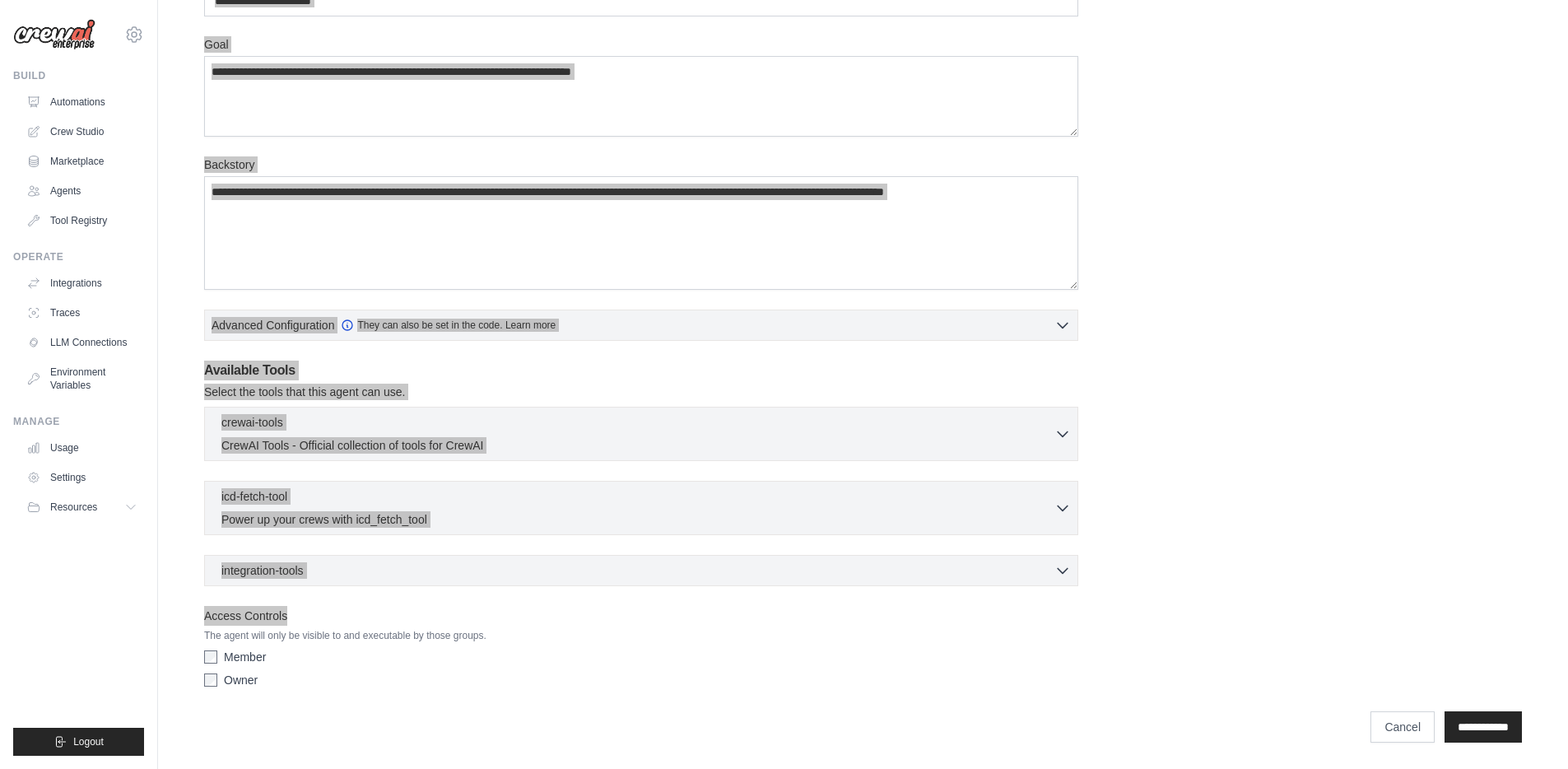
drag, startPoint x: 205, startPoint y: 81, endPoint x: 1351, endPoint y: 621, distance: 1266.9
click at [1351, 621] on div "Role Goal Backstory Advanced Configuration They can also be set in the code. Le…" at bounding box center [863, 330] width 1318 height 730
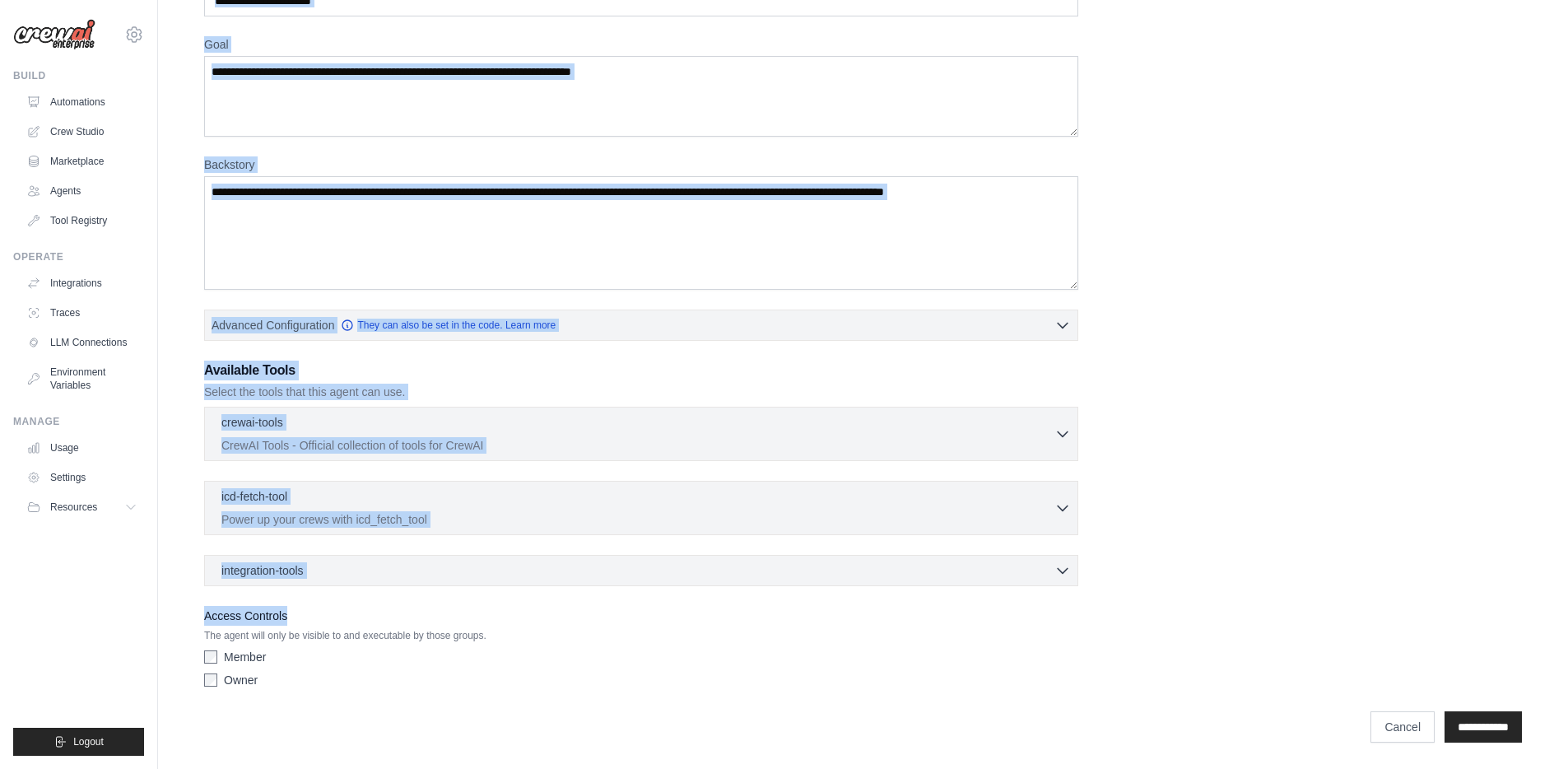
scroll to position [0, 0]
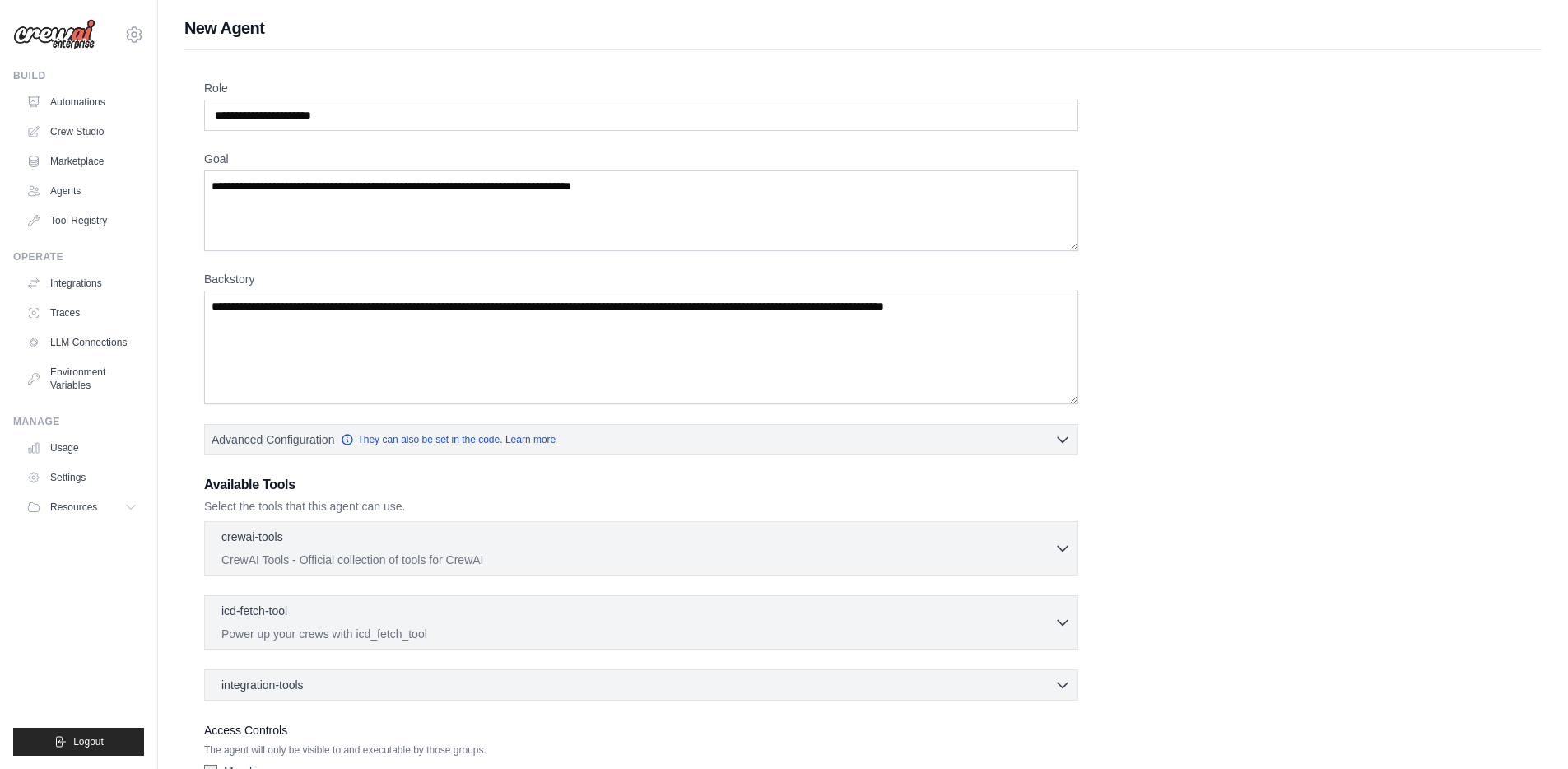
click at [222, 18] on h1 "New Agent" at bounding box center [863, 28] width 1357 height 23
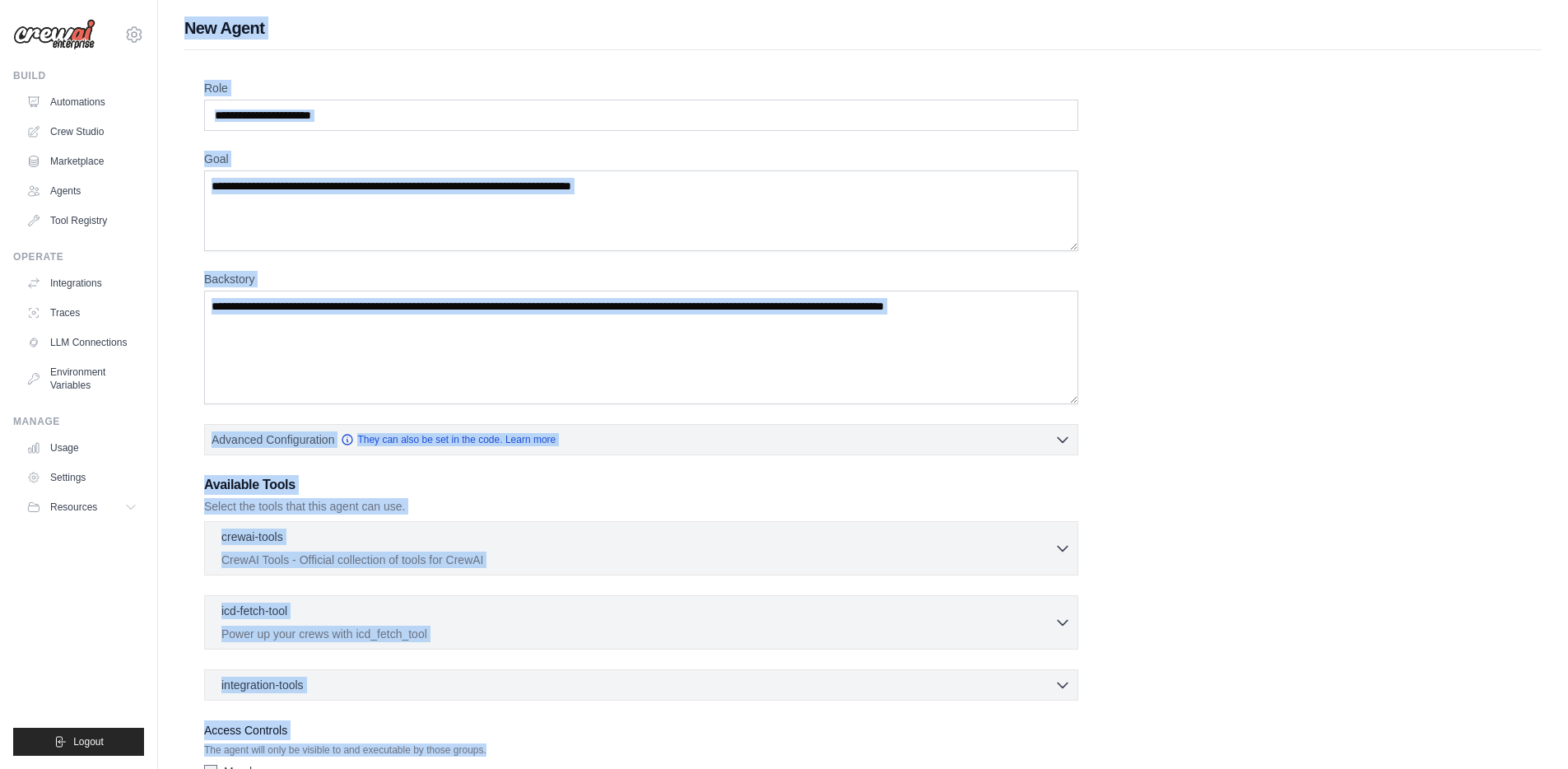
scroll to position [114, 0]
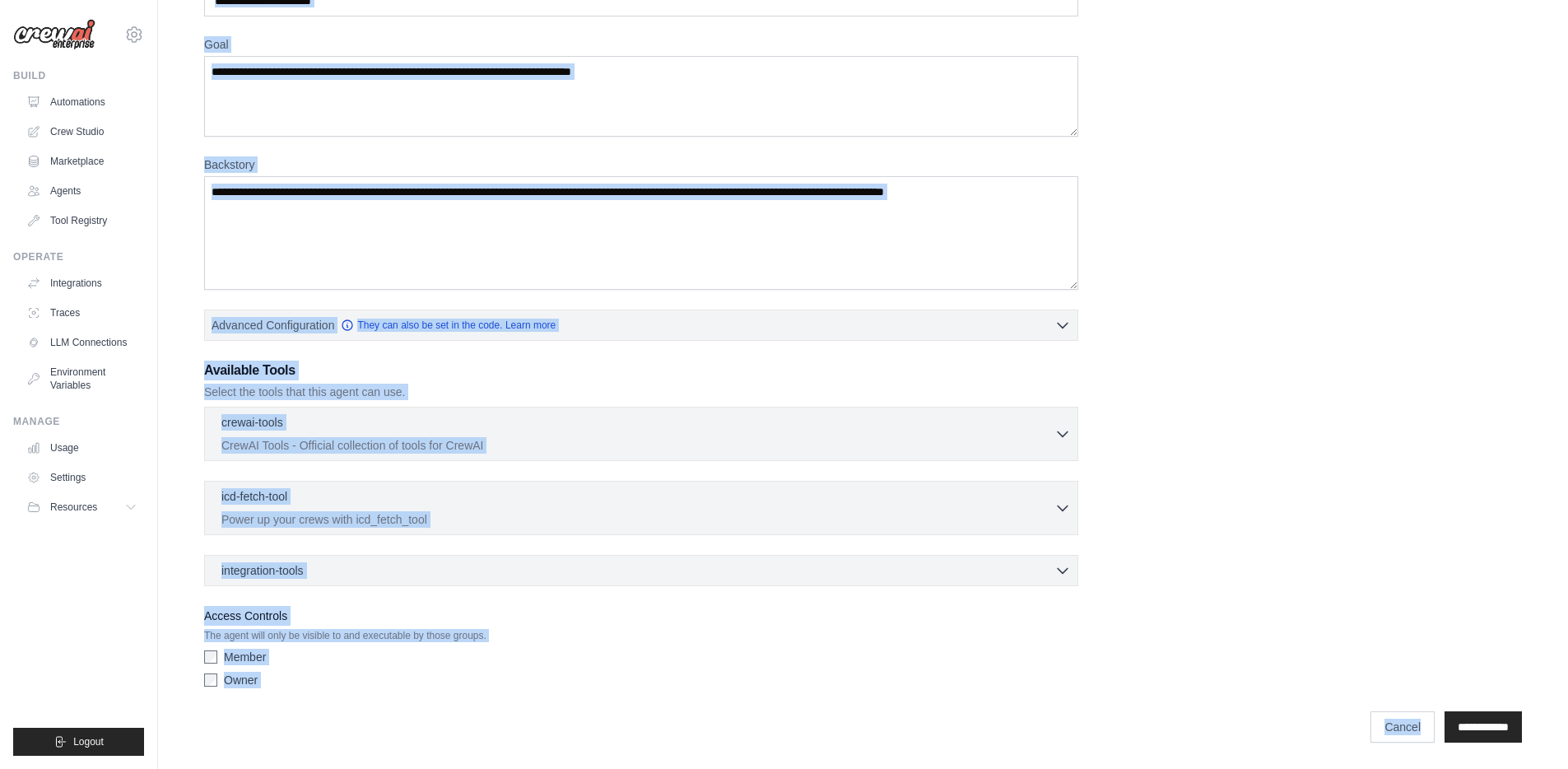
drag, startPoint x: 185, startPoint y: 22, endPoint x: 1524, endPoint y: 738, distance: 1518.4
click at [1524, 738] on div "New Agent Role Goal Backstory Advanced Configuration They can also be set in th…" at bounding box center [864, 327] width 1410 height 851
copy div "New Agent Role Goal Backstory Advanced Configuration They can also be set in th…"
click at [345, 209] on textarea "Backstory" at bounding box center [641, 233] width 874 height 113
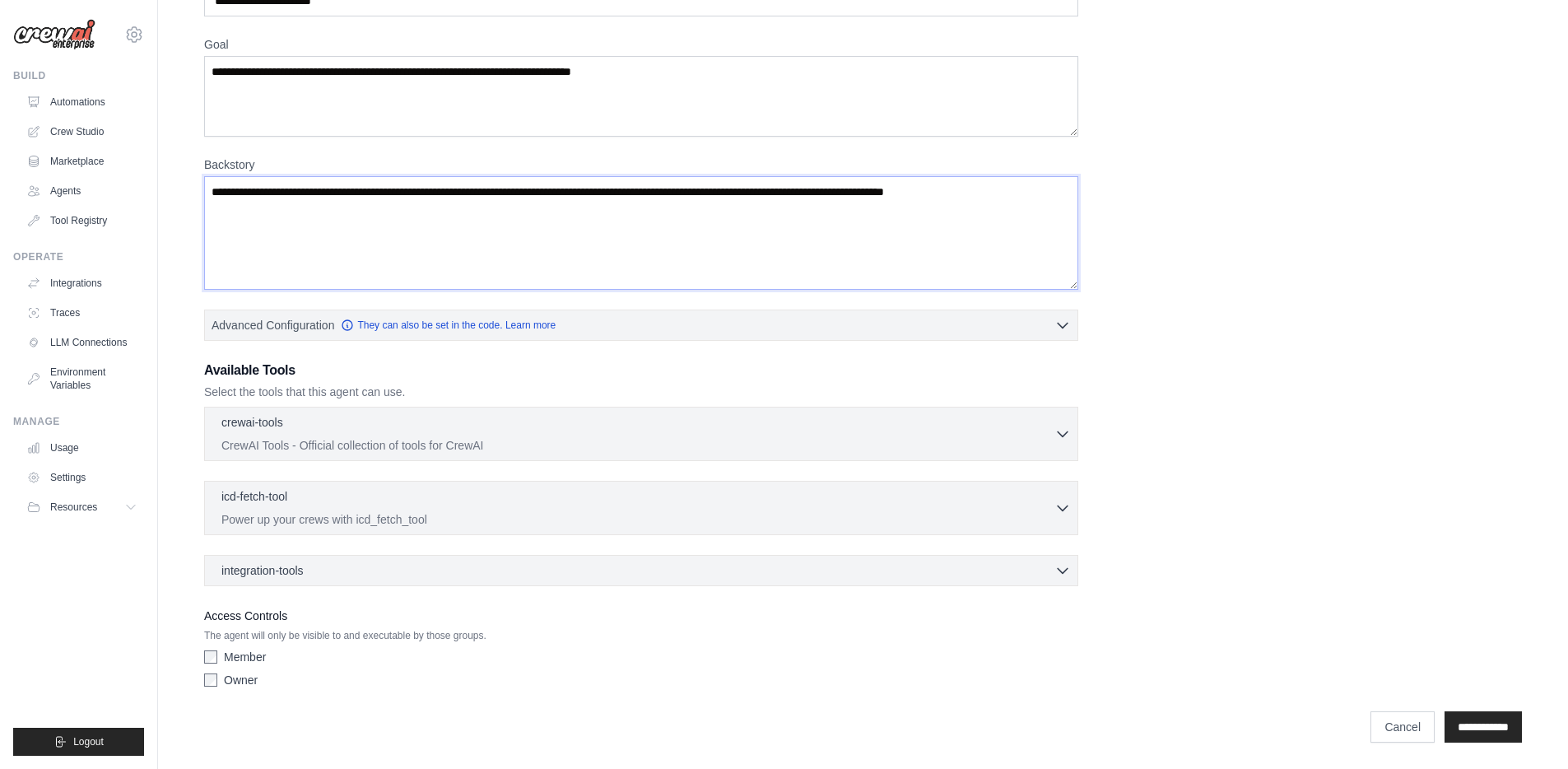
paste textarea "**********"
type textarea "**********"
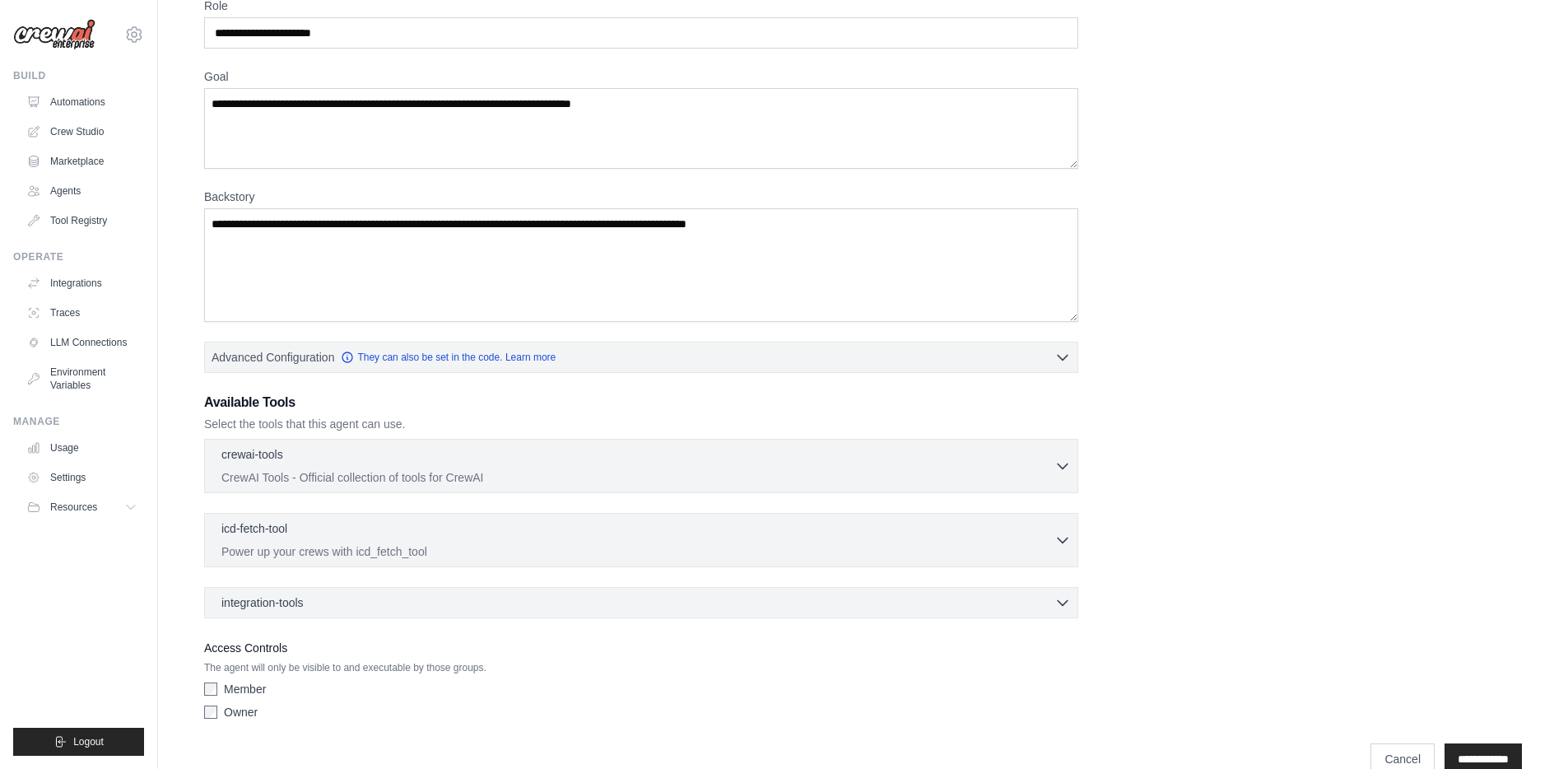
scroll to position [0, 0]
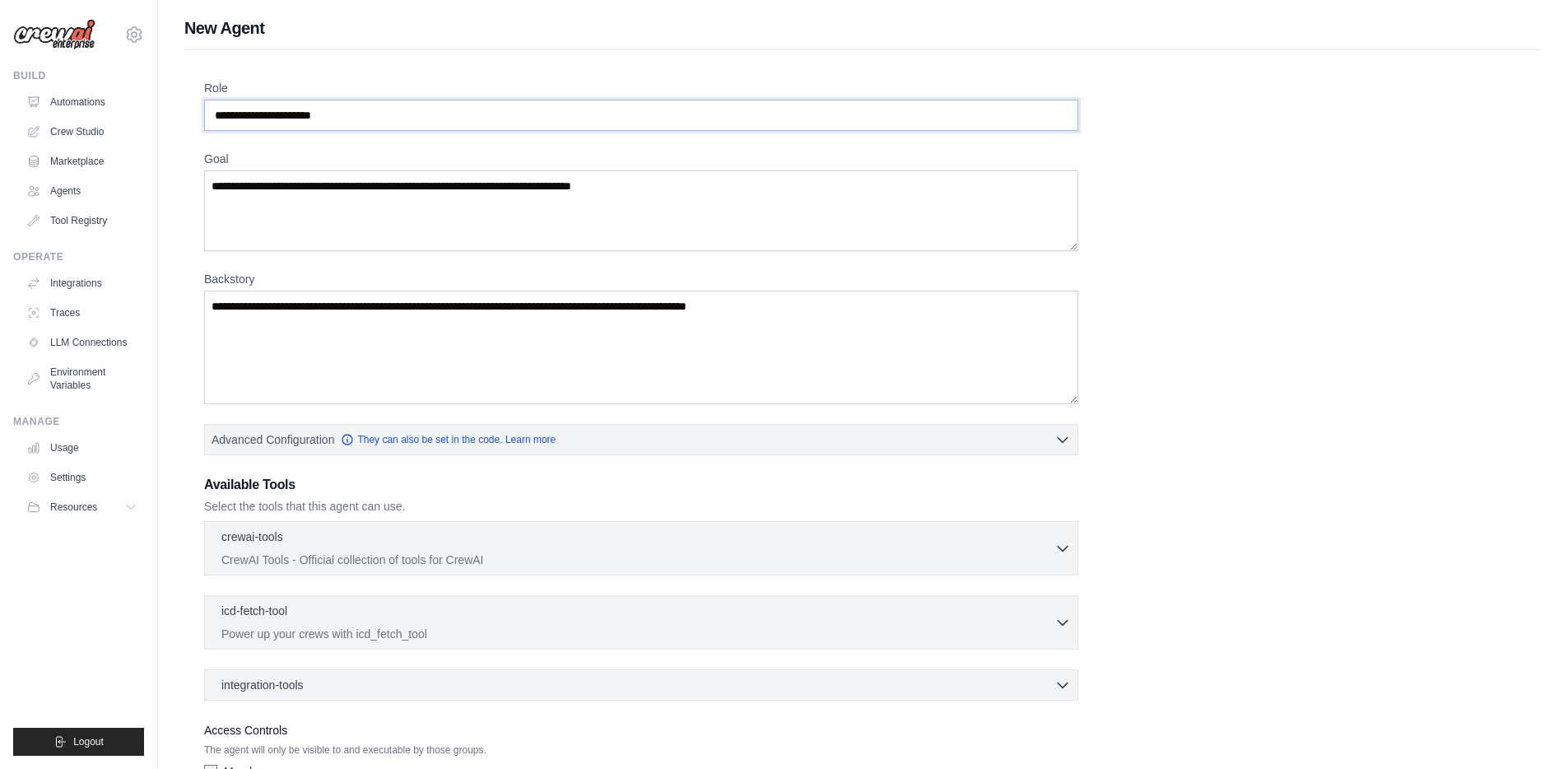
click at [286, 99] on input "Role" at bounding box center [641, 115] width 874 height 31
paste input "**********"
type input "**********"
click at [299, 210] on textarea "Goal" at bounding box center [641, 211] width 874 height 81
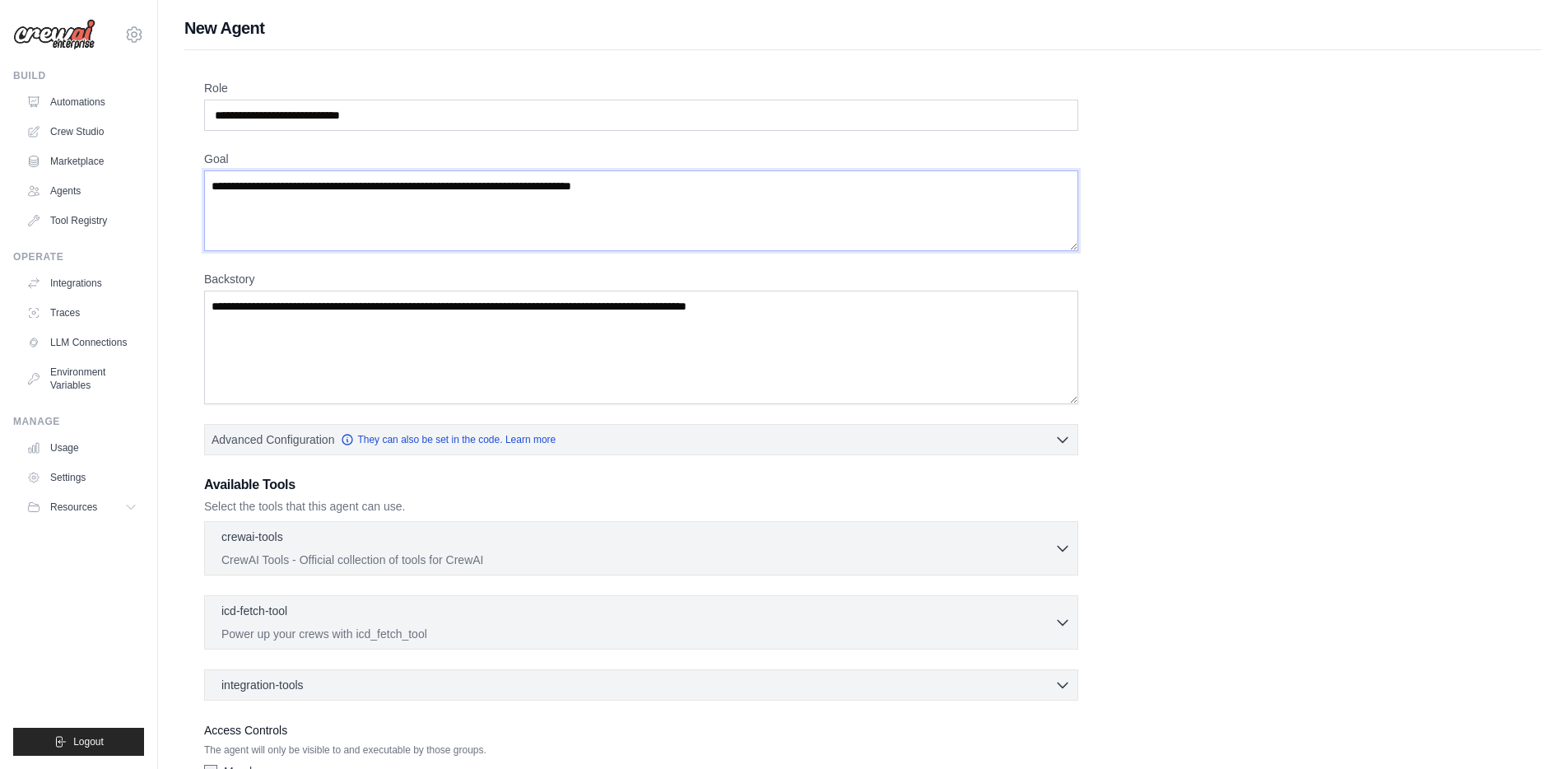
paste textarea "**********"
click at [627, 212] on textarea "**********" at bounding box center [641, 211] width 874 height 81
paste textarea
type textarea "**********"
click at [378, 307] on textarea "**********" at bounding box center [641, 347] width 874 height 113
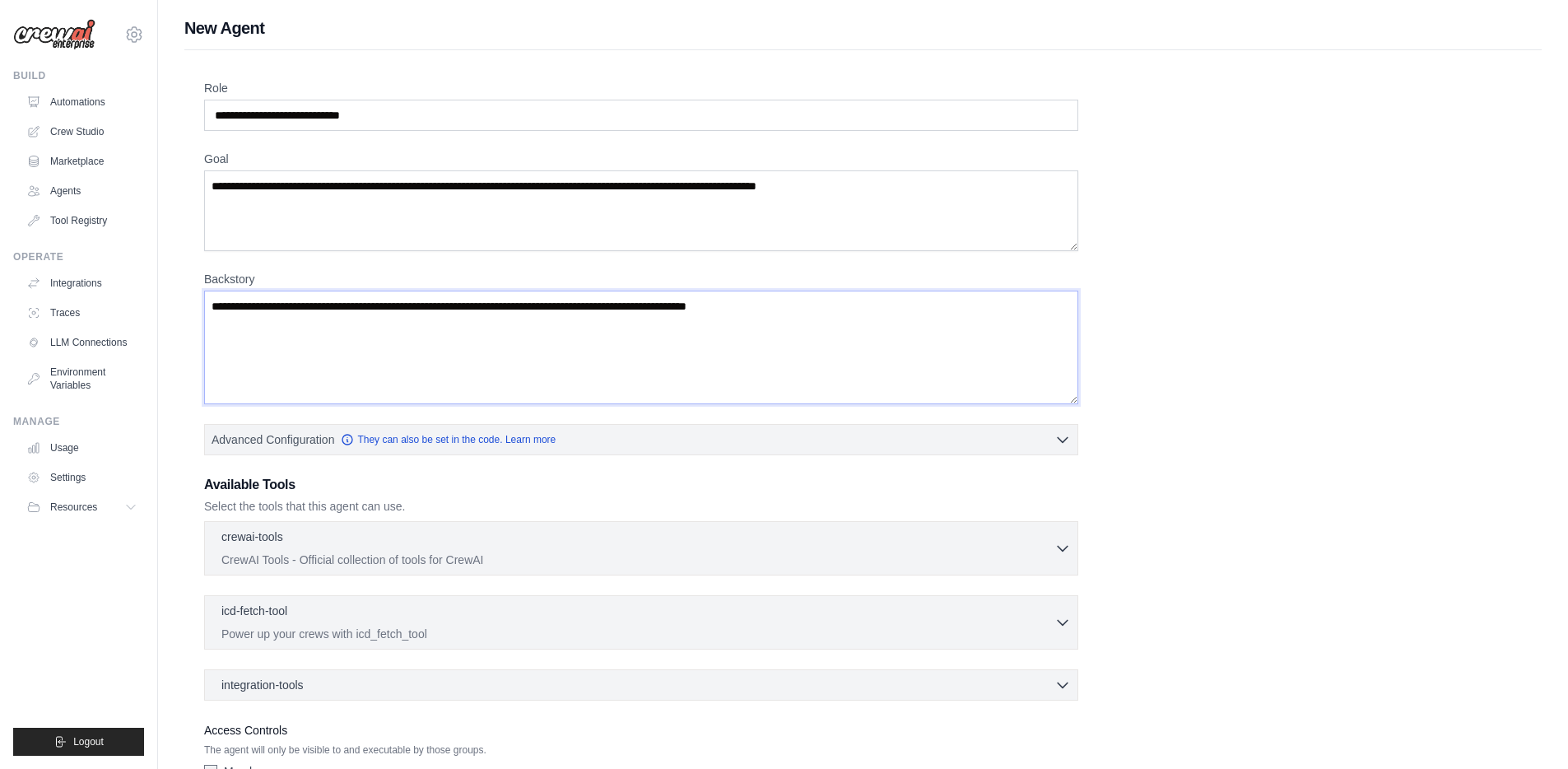
paste textarea "**********"
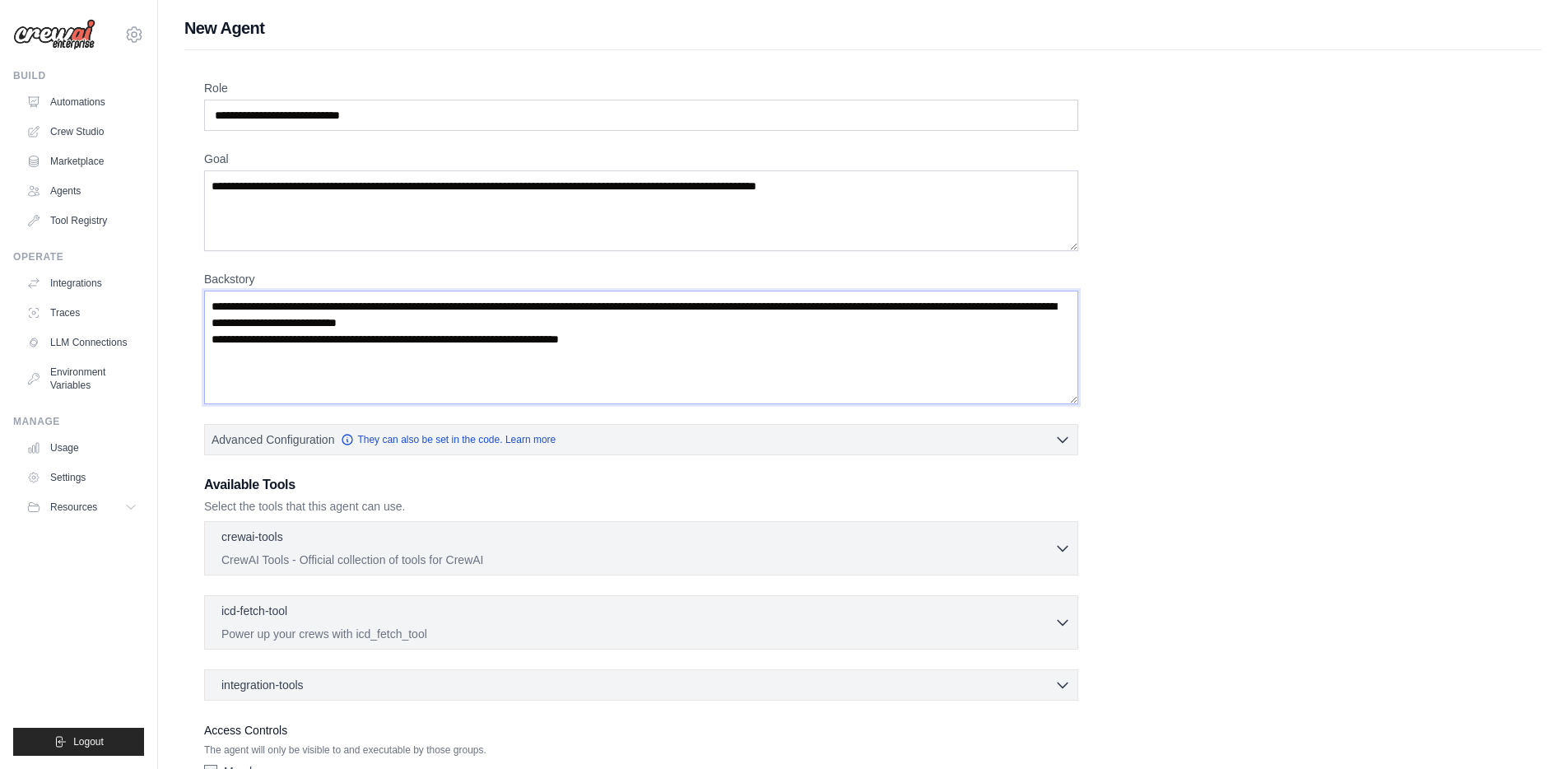
paste textarea
click at [378, 352] on textarea "**********" at bounding box center [641, 347] width 874 height 113
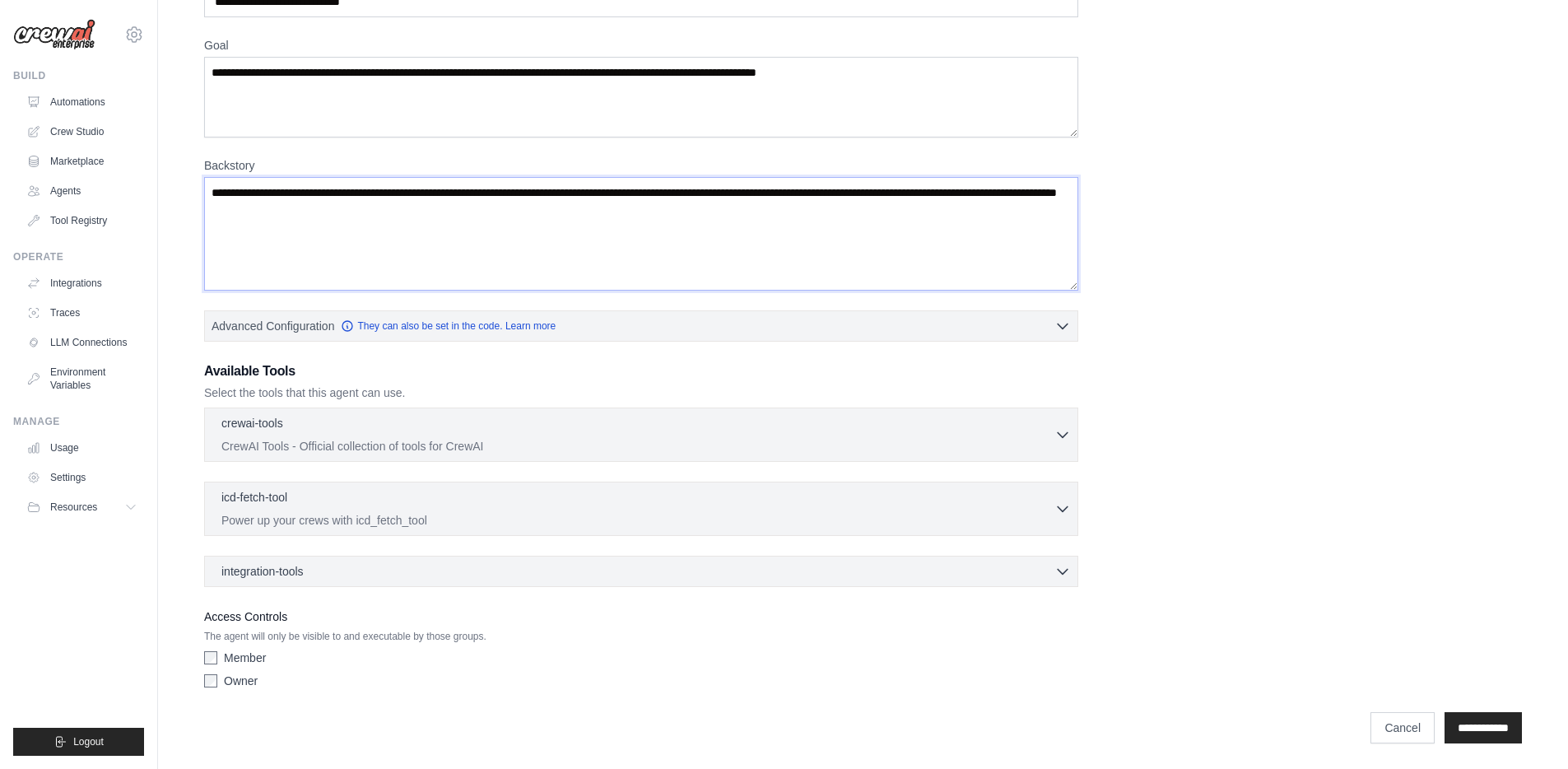
scroll to position [114, 0]
type textarea "**********"
click at [211, 693] on div "Member Owner" at bounding box center [641, 671] width 874 height 46
click at [304, 574] on div "integration-tools 0 selected" at bounding box center [266, 570] width 89 height 17
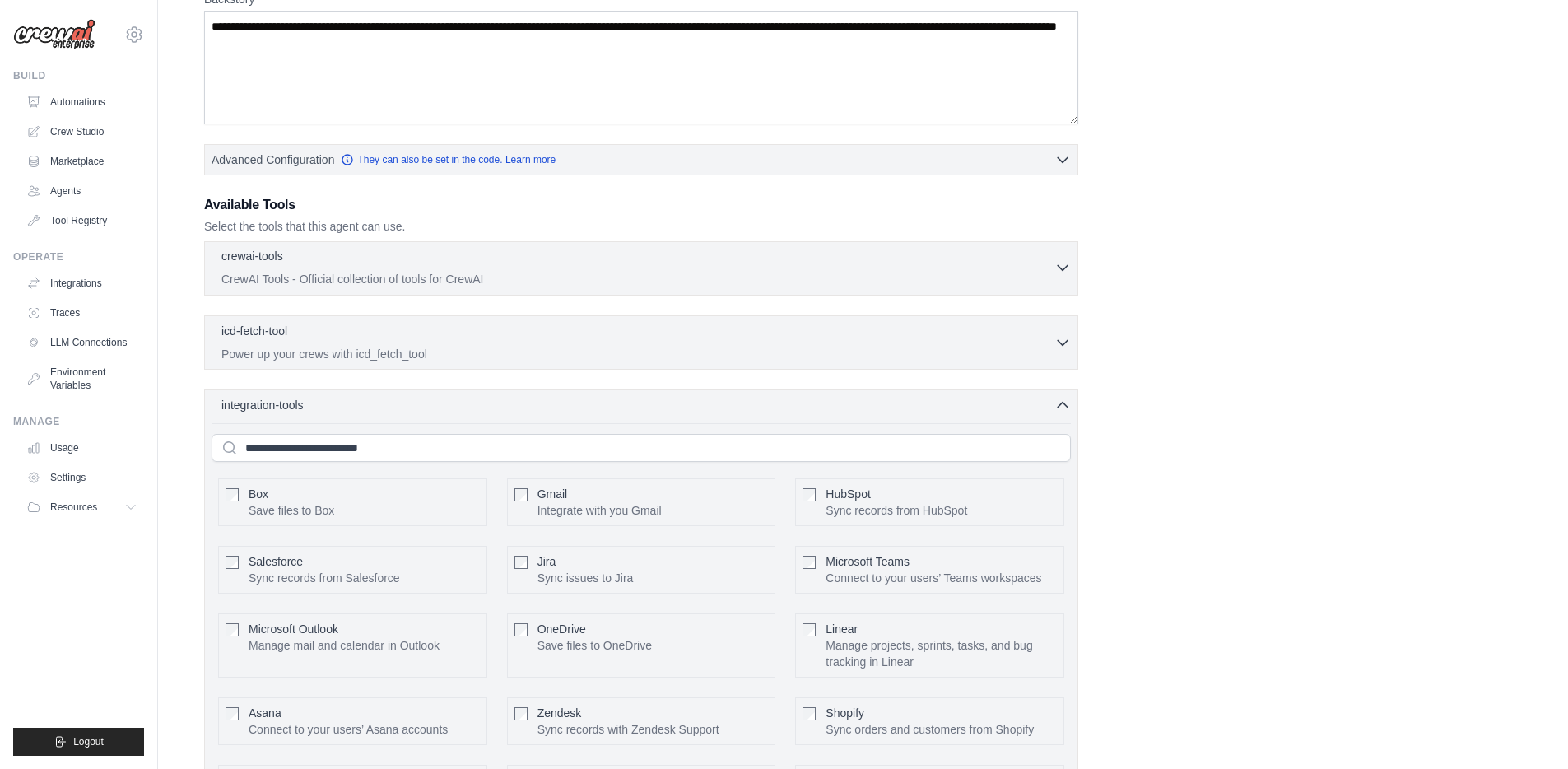
click at [320, 259] on div "crewai-tools 0 selected" at bounding box center [637, 258] width 833 height 20
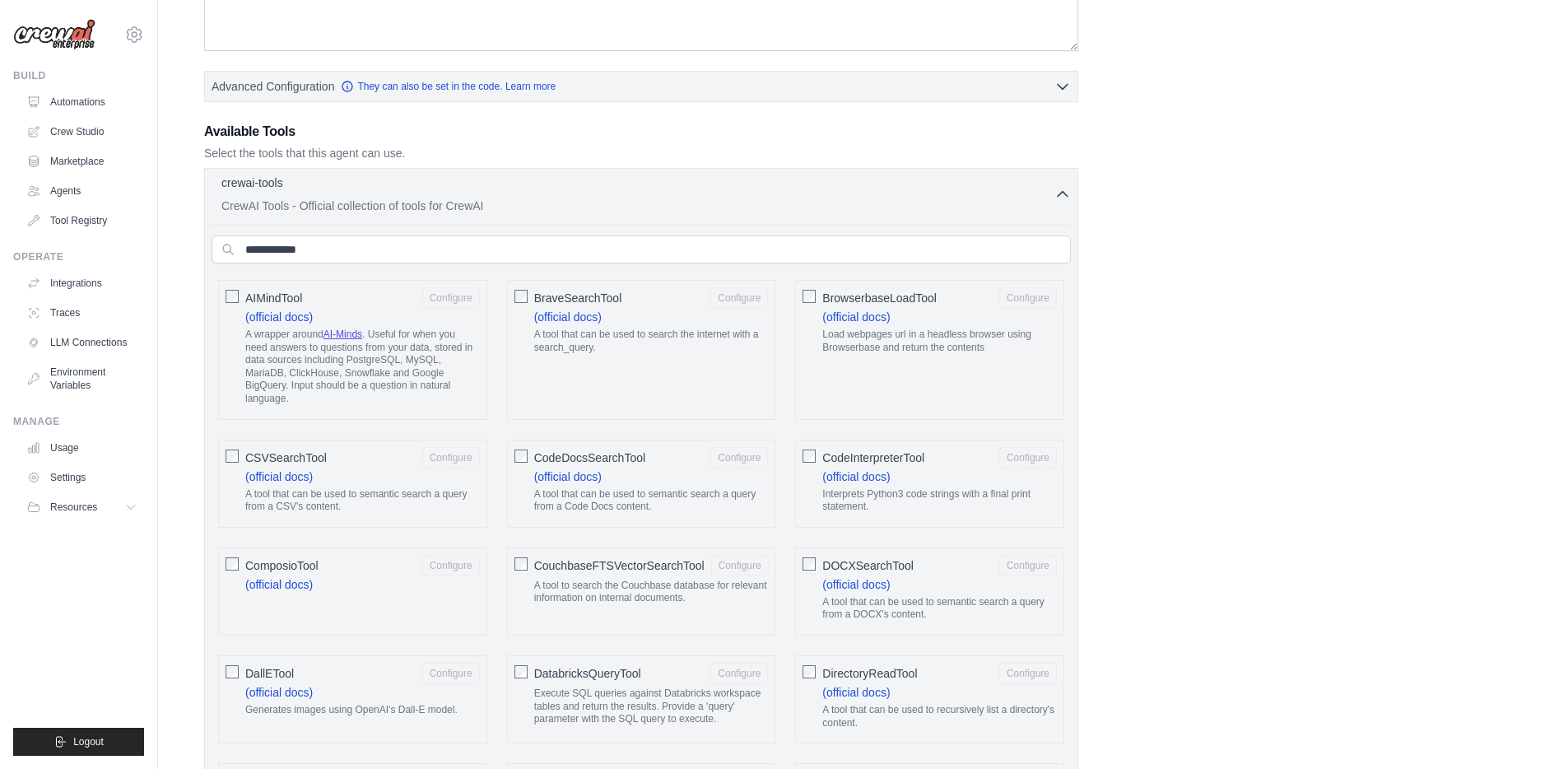
scroll to position [355, 0]
click at [320, 240] on input "text" at bounding box center [641, 247] width 859 height 28
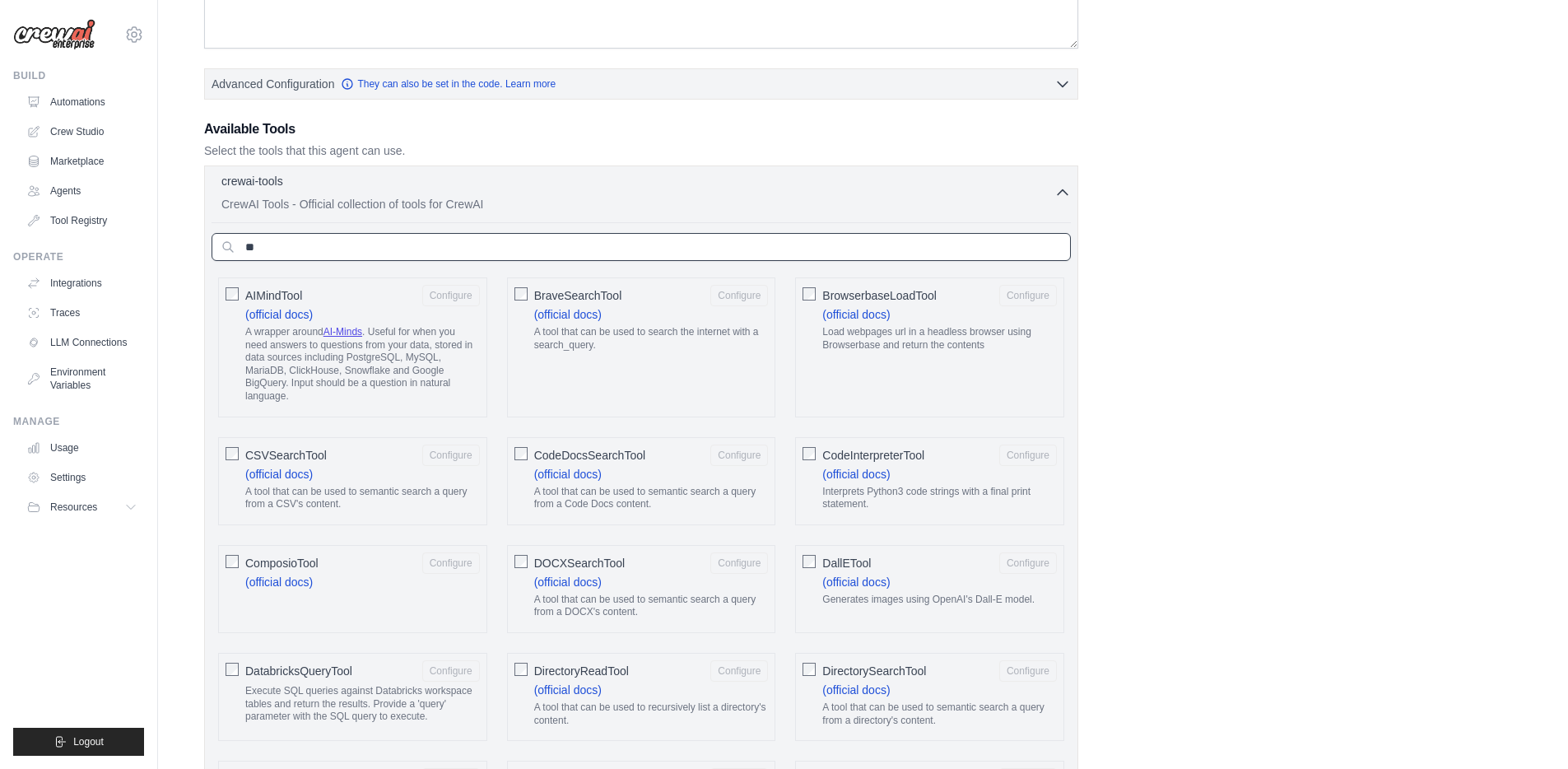
type input "***"
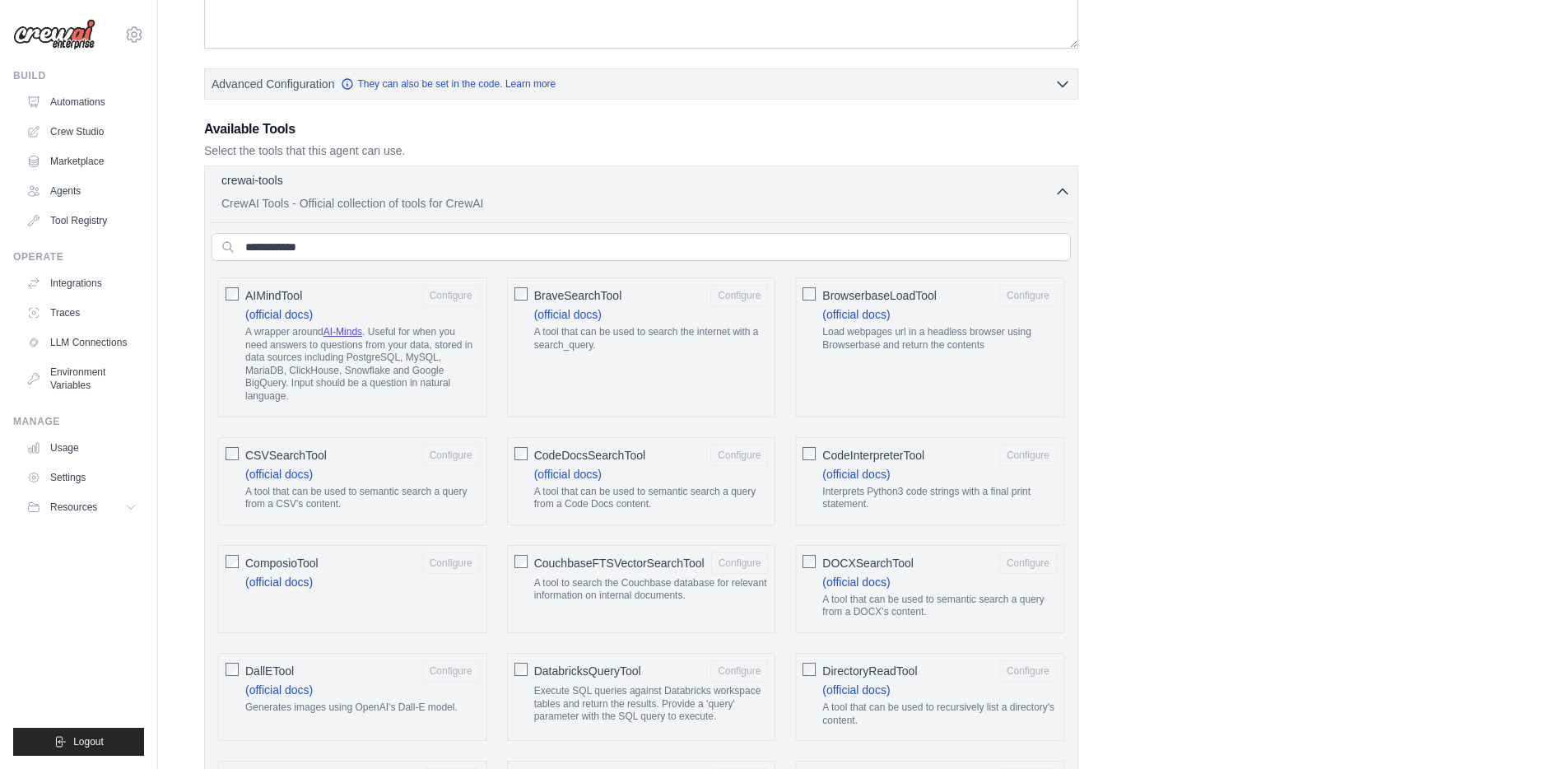
click at [1013, 196] on p "CrewAI Tools - Official collection of tools for CrewAI" at bounding box center [637, 203] width 833 height 17
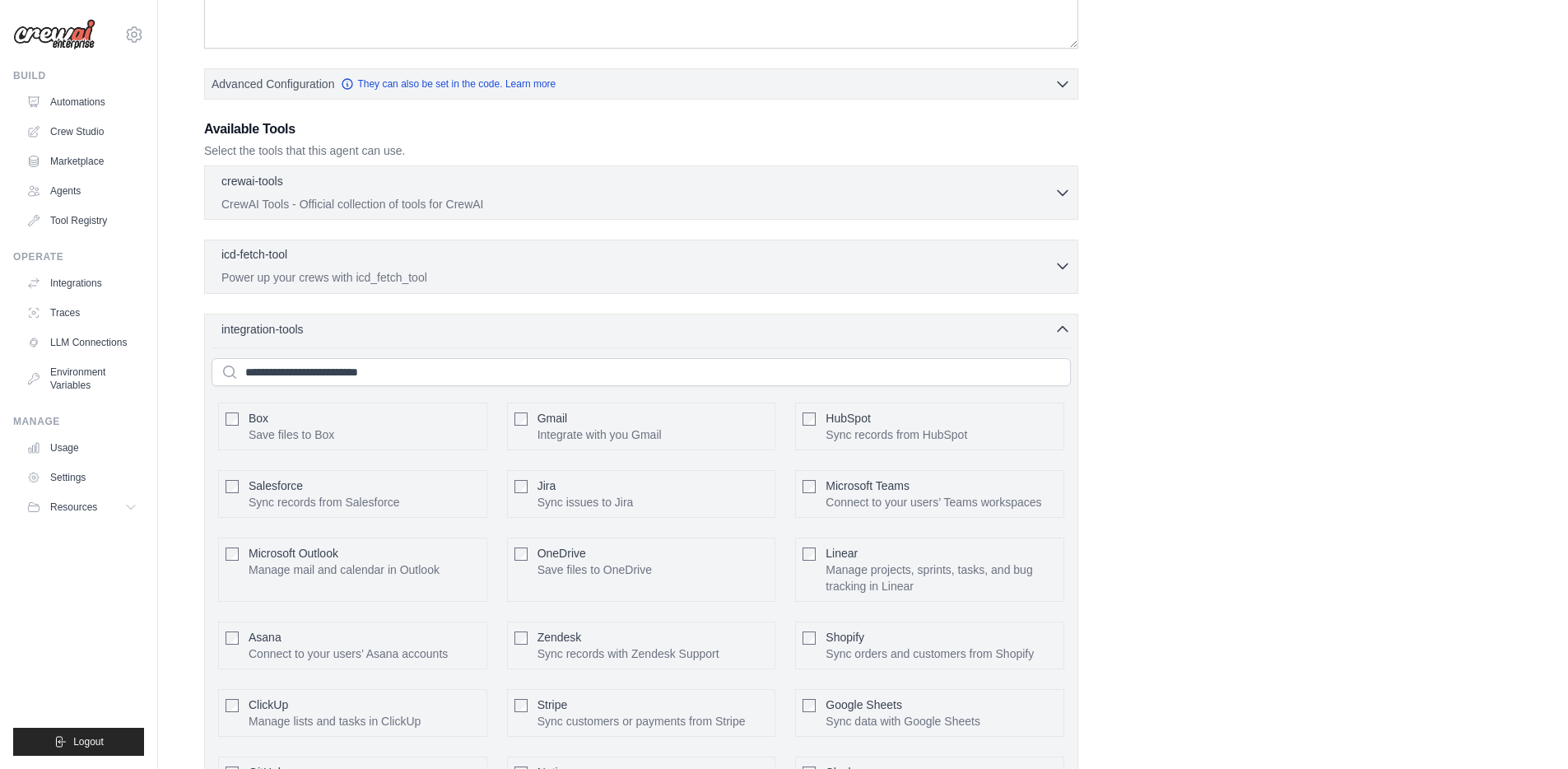
click at [1022, 265] on div "icd-fetch-tool 0 selected" at bounding box center [637, 256] width 833 height 20
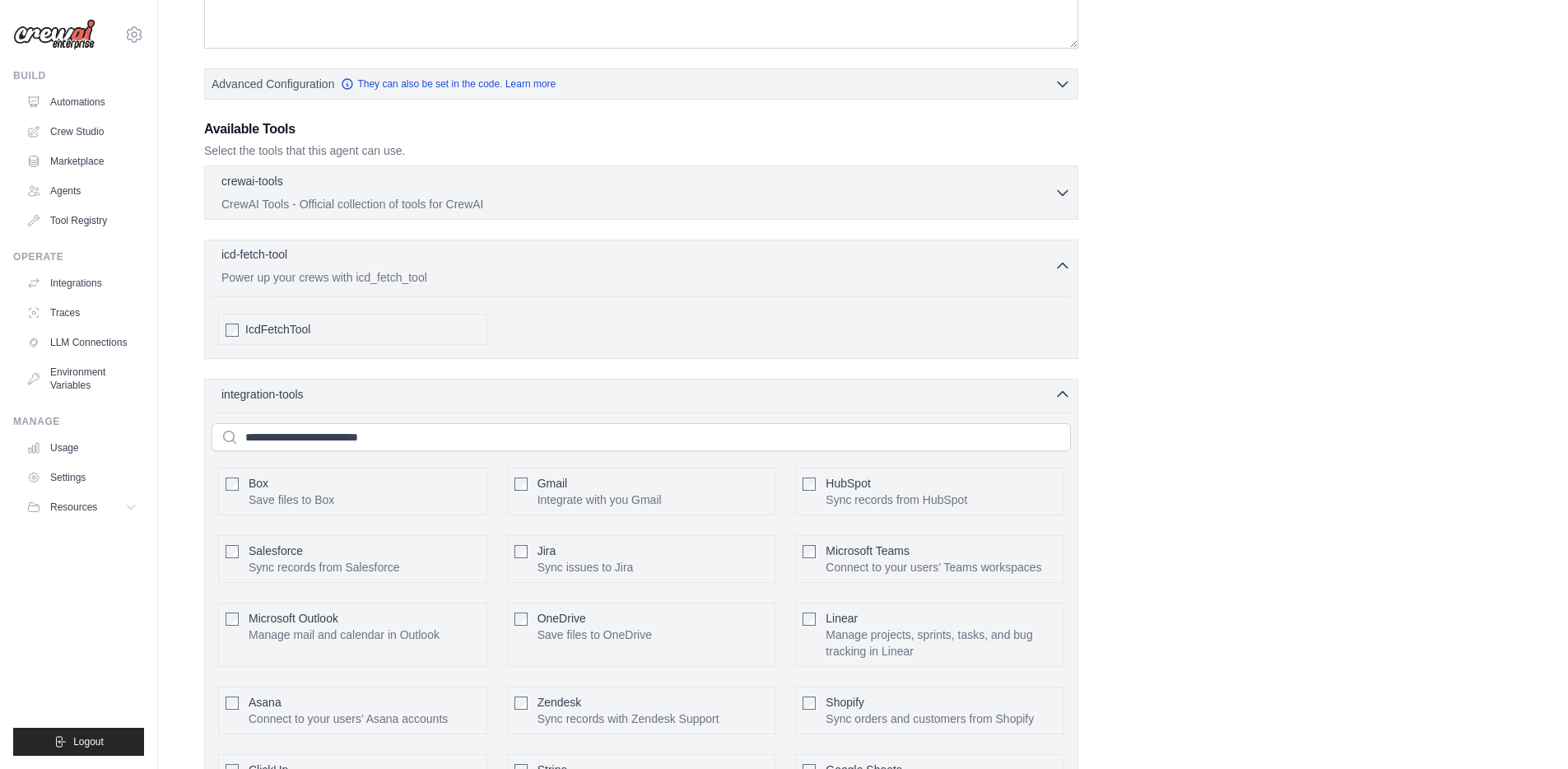
click at [1022, 265] on div "icd-fetch-tool 0 selected" at bounding box center [637, 256] width 833 height 20
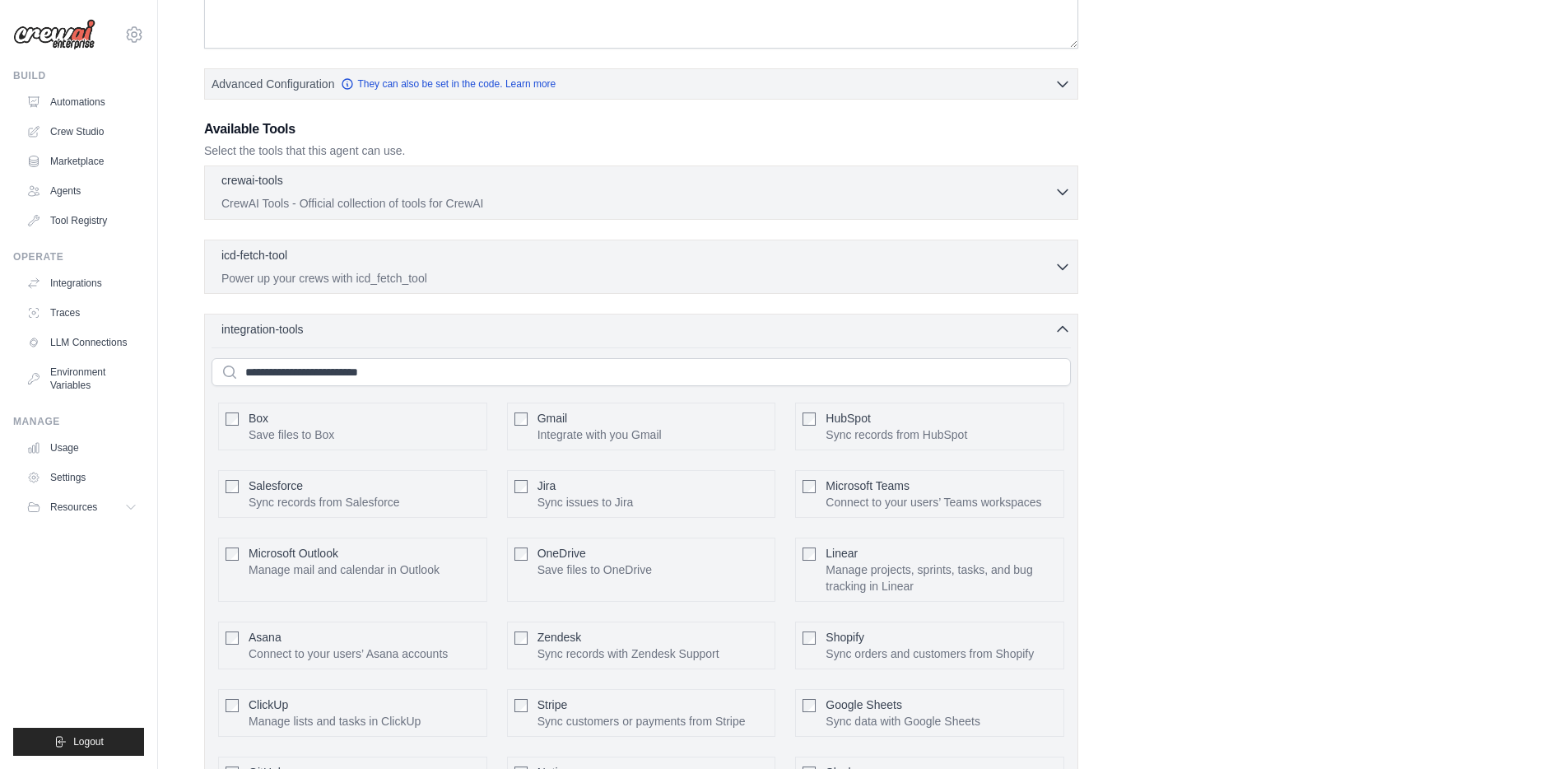
click at [986, 192] on div "crewai-tools 0 selected CrewAI Tools - Official collection of tools for CrewAI" at bounding box center [637, 192] width 833 height 39
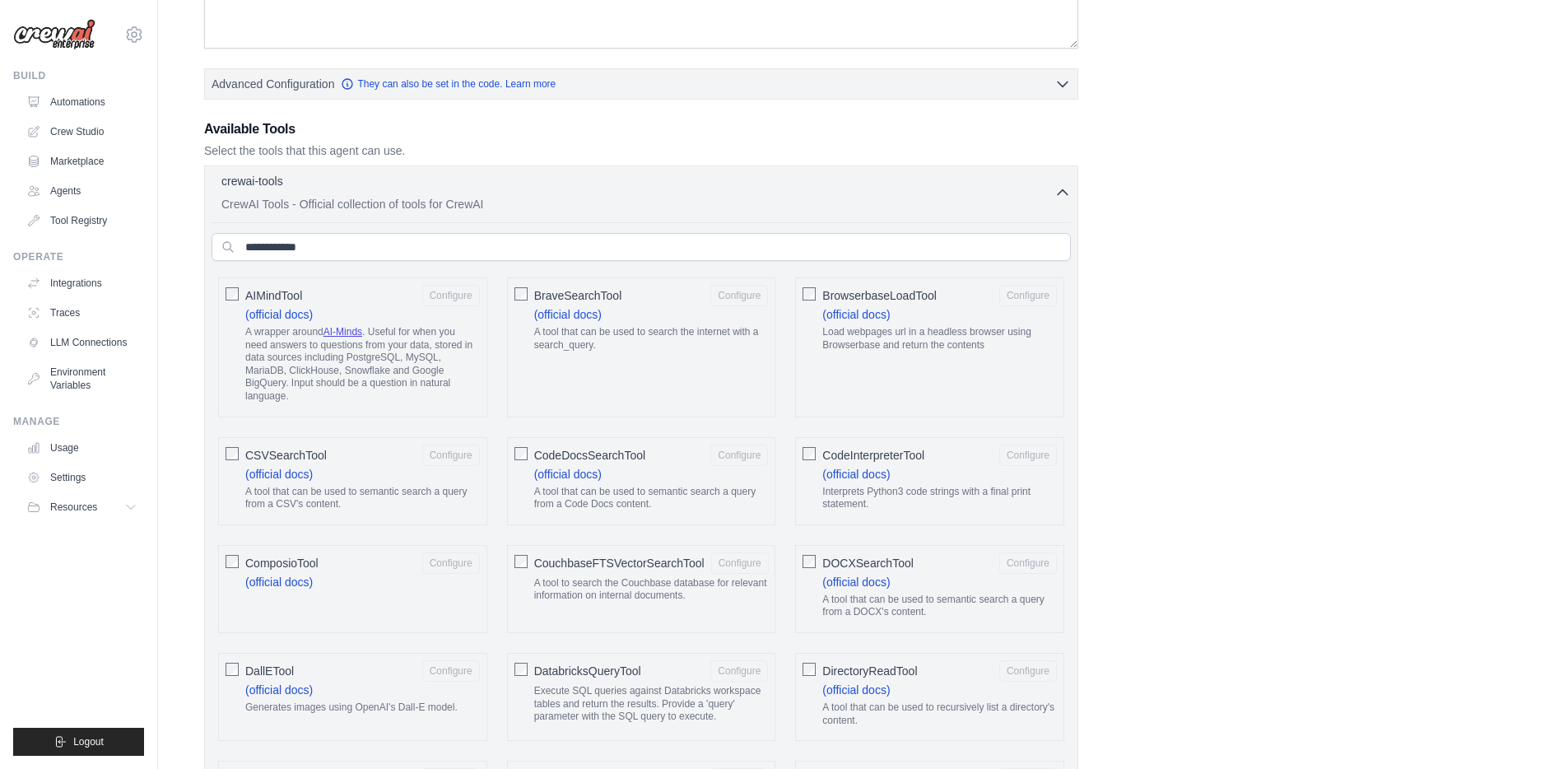
drag, startPoint x: 217, startPoint y: 174, endPoint x: 197, endPoint y: 193, distance: 27.6
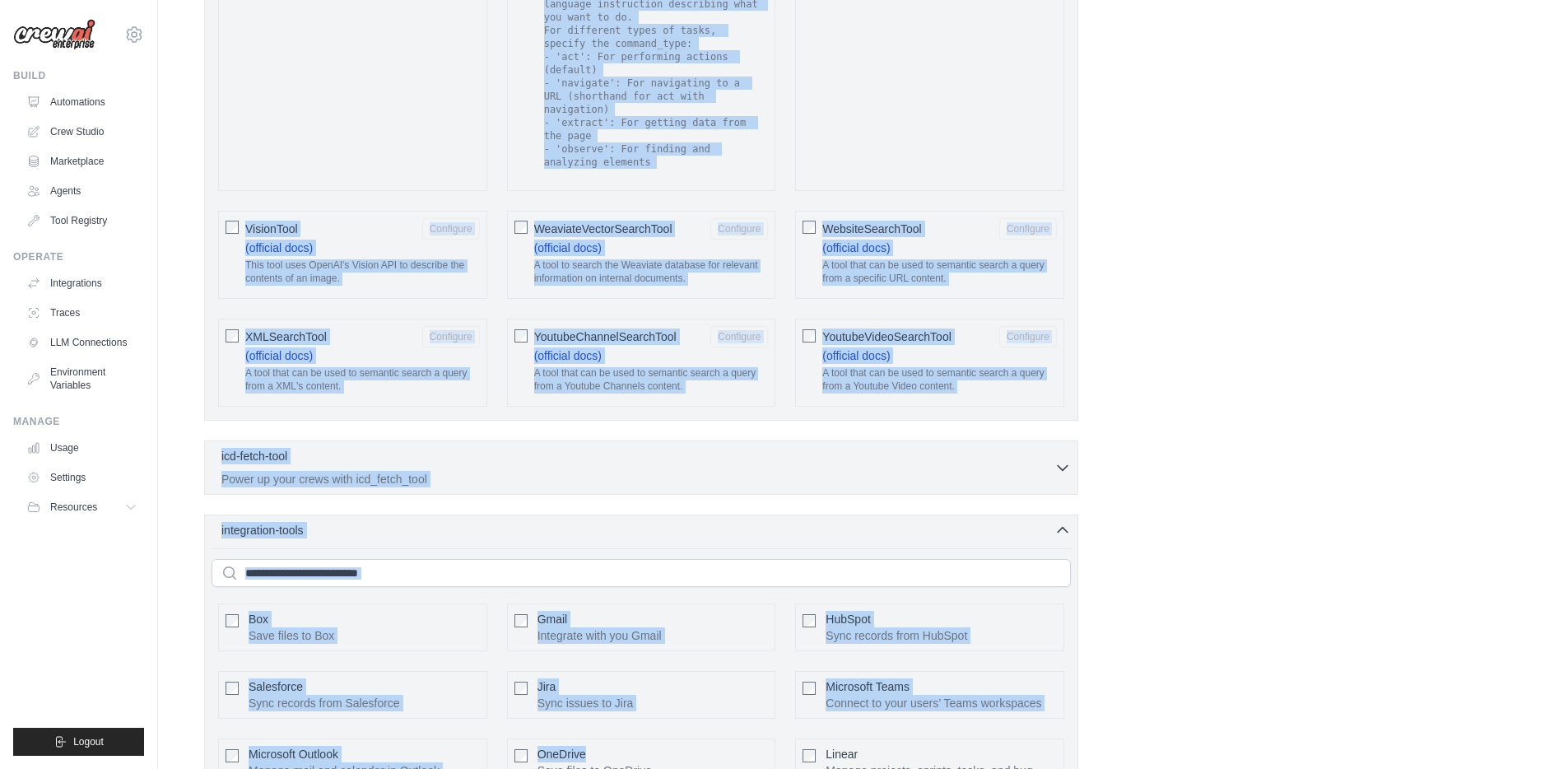
scroll to position [3098, 0]
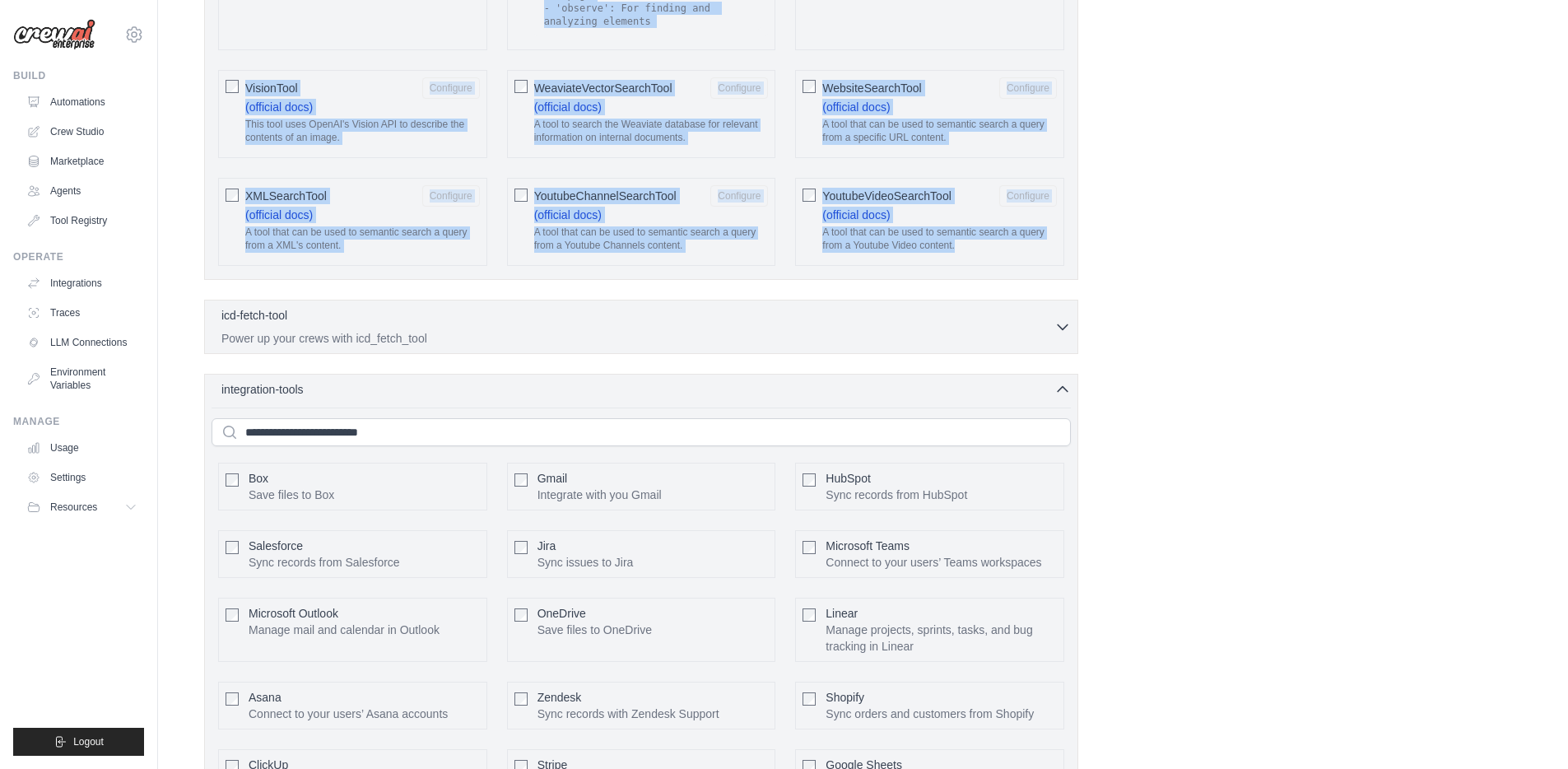
drag, startPoint x: 205, startPoint y: 173, endPoint x: 979, endPoint y: 255, distance: 778.3
copy div "crewai-tools 0 selected CrewAI Tools - Official collection of tools for CrewAI …"
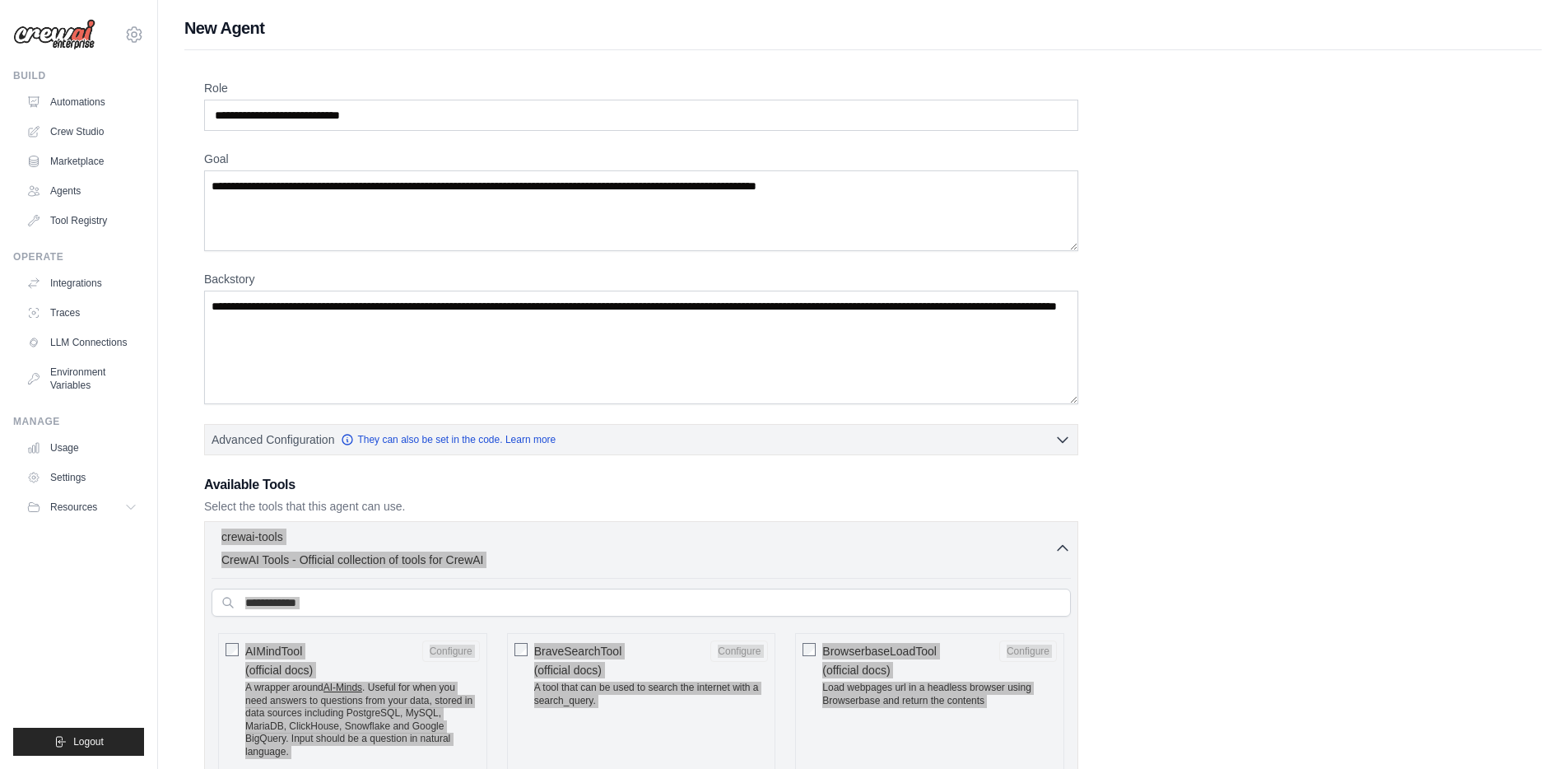
scroll to position [2, 0]
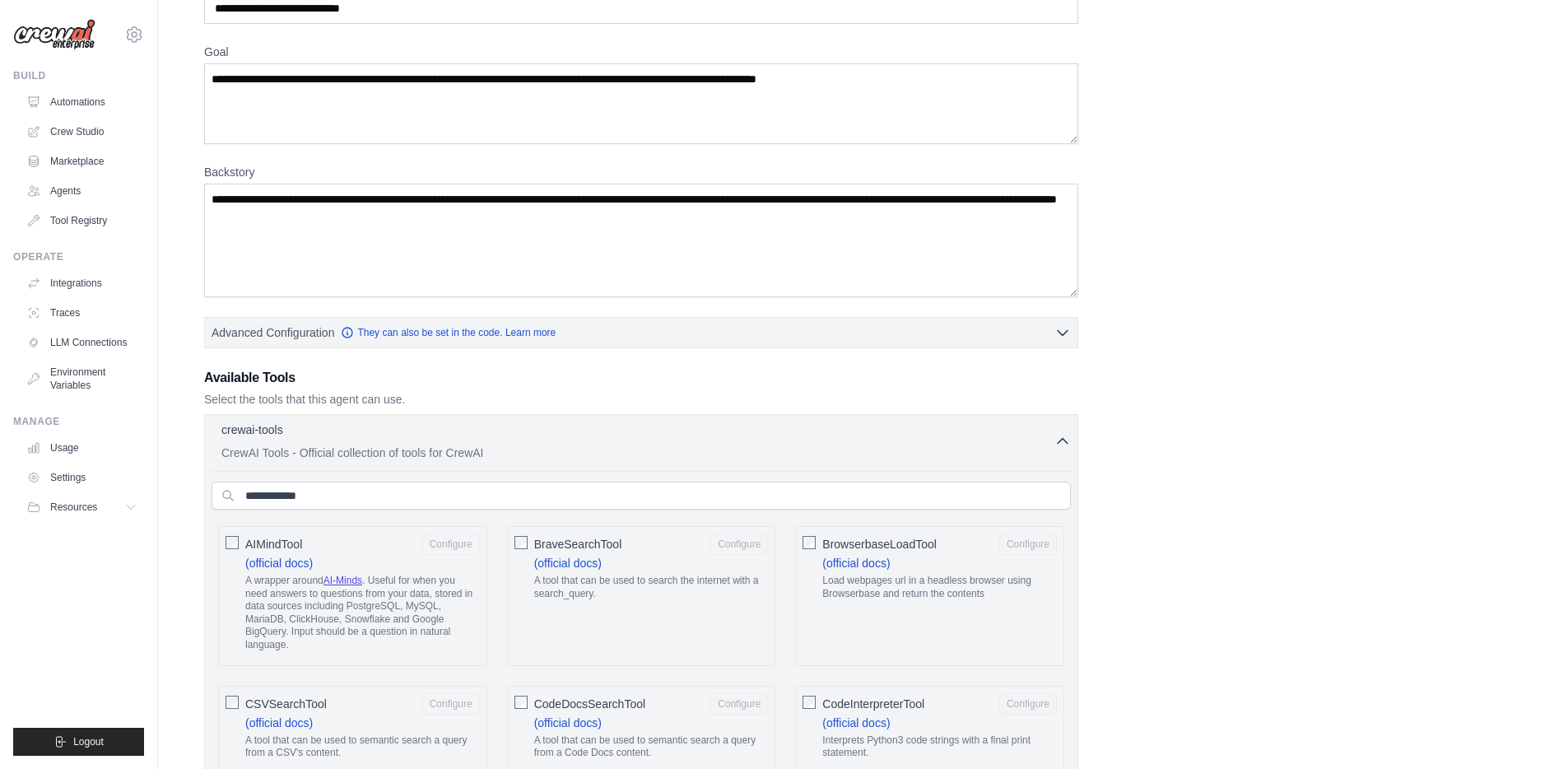
scroll to position [179, 0]
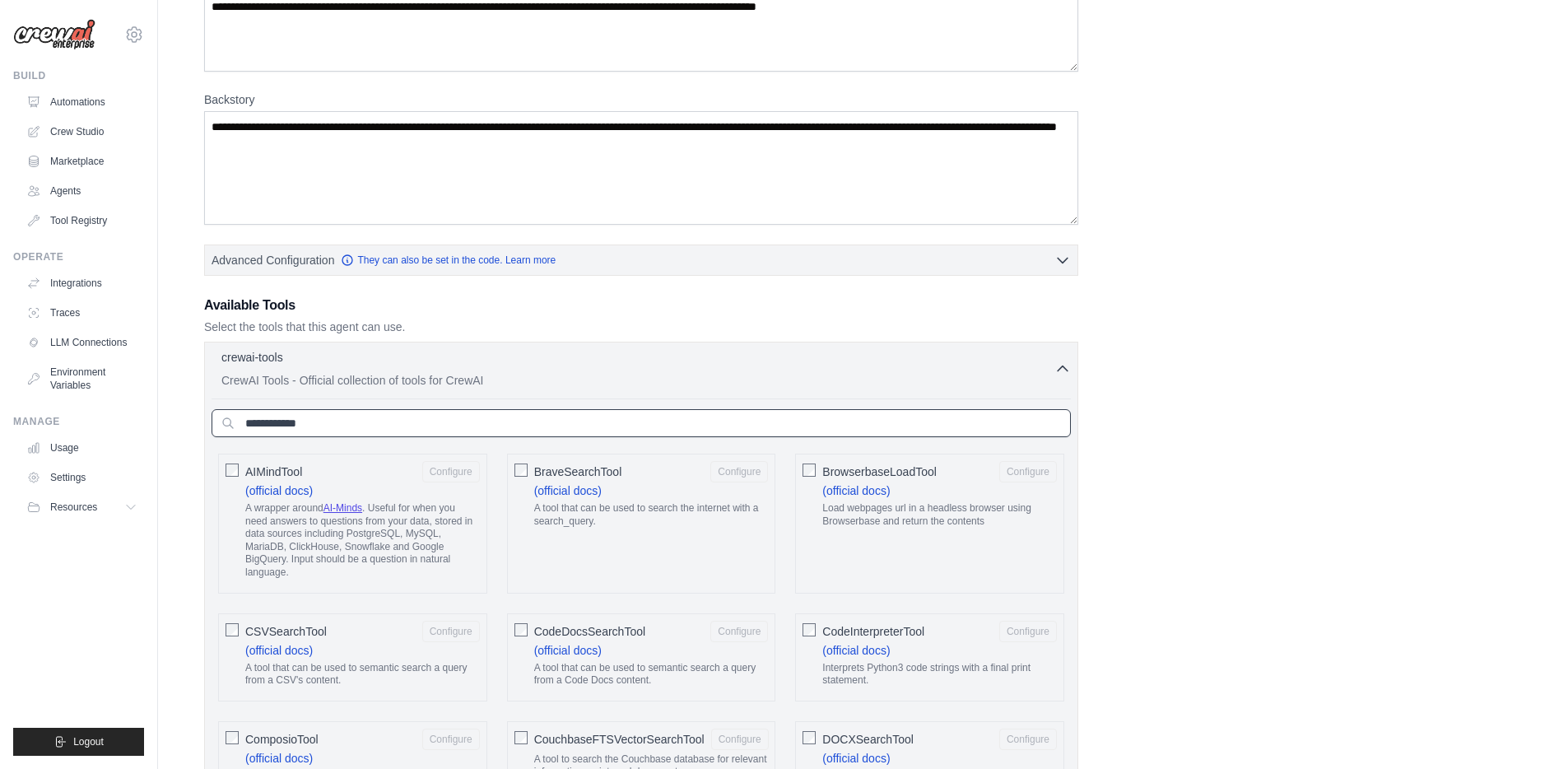
click at [291, 421] on input "text" at bounding box center [641, 423] width 859 height 28
paste input "**********"
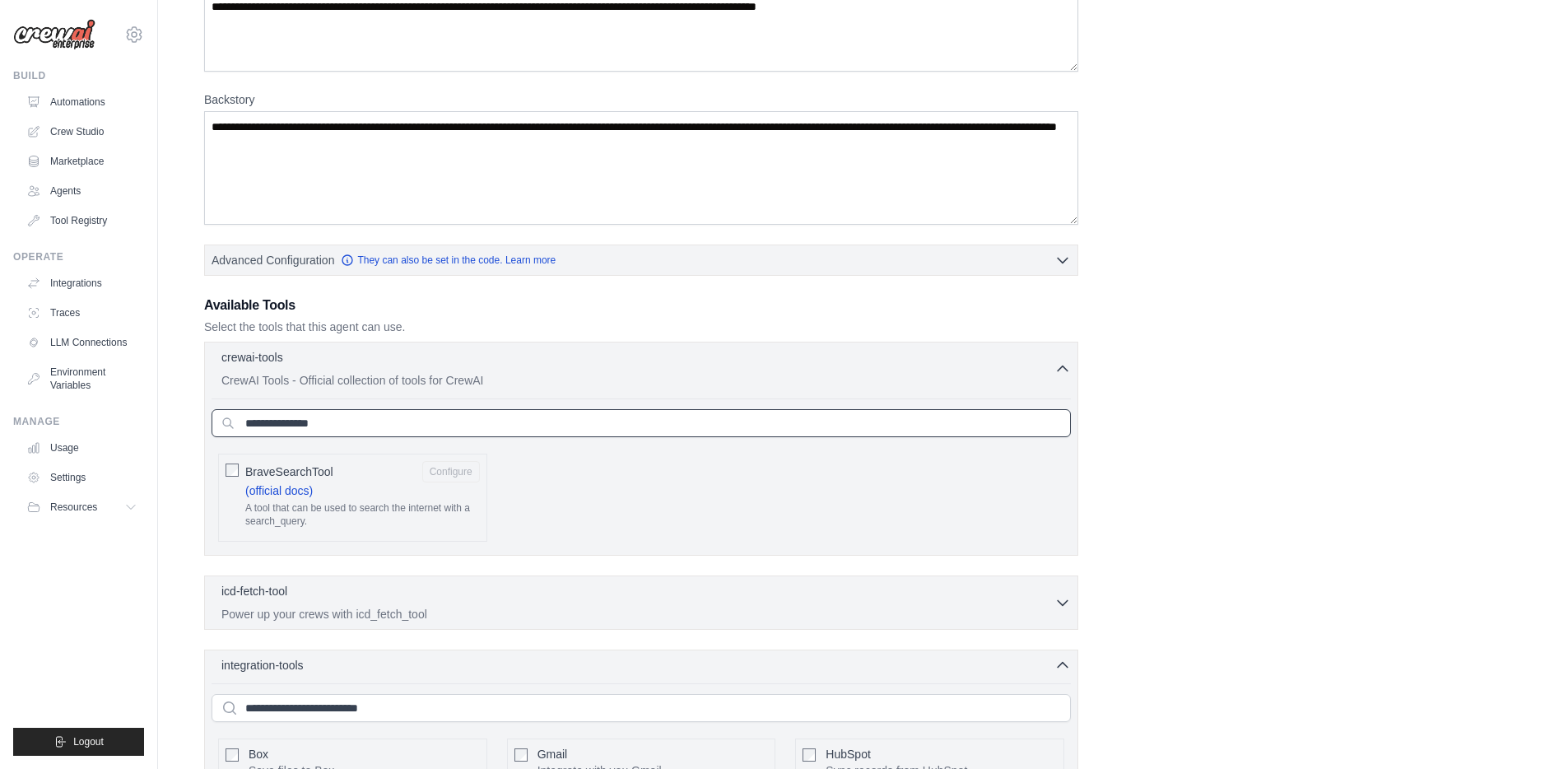
type input "**********"
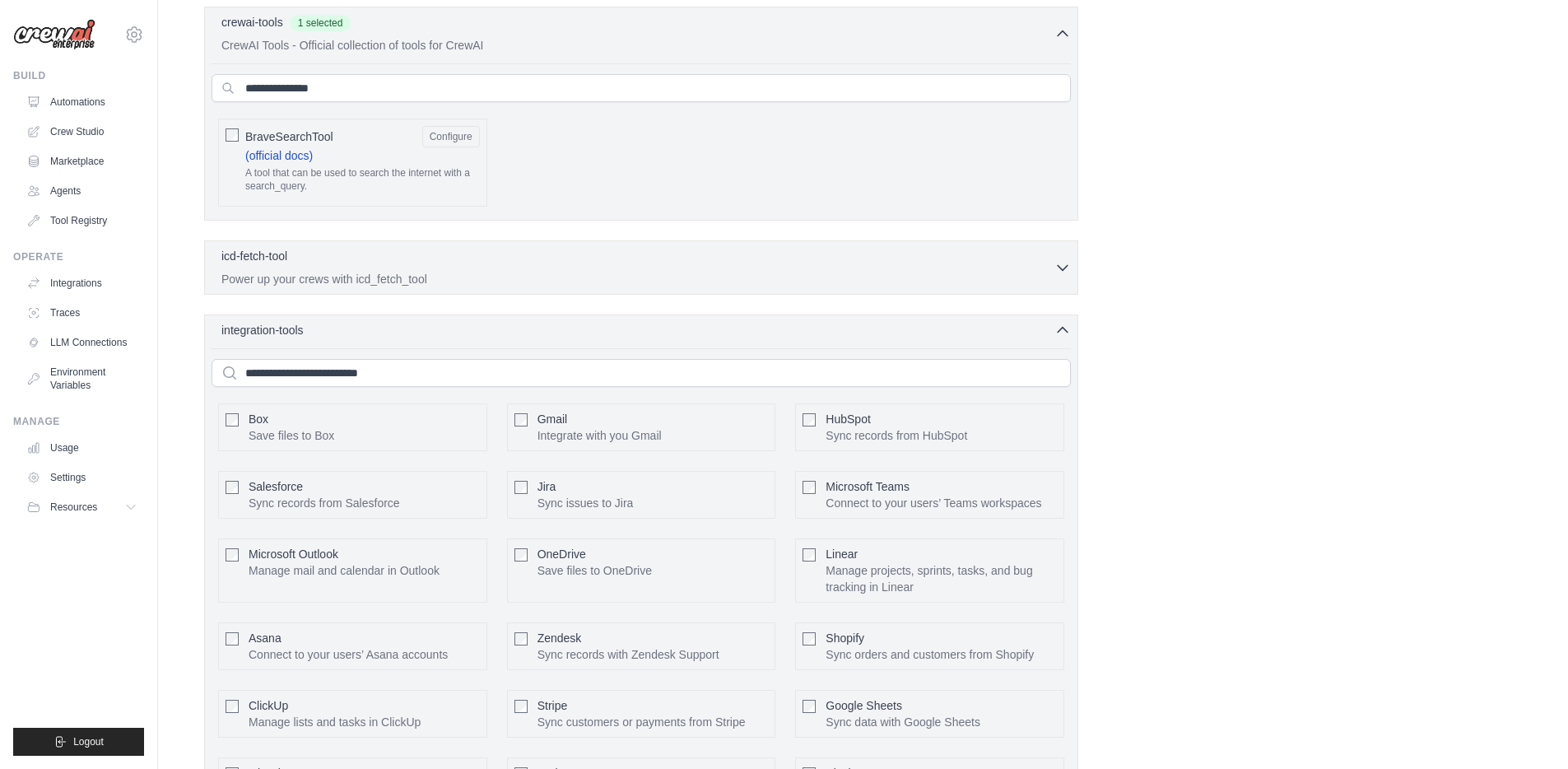
scroll to position [552, 0]
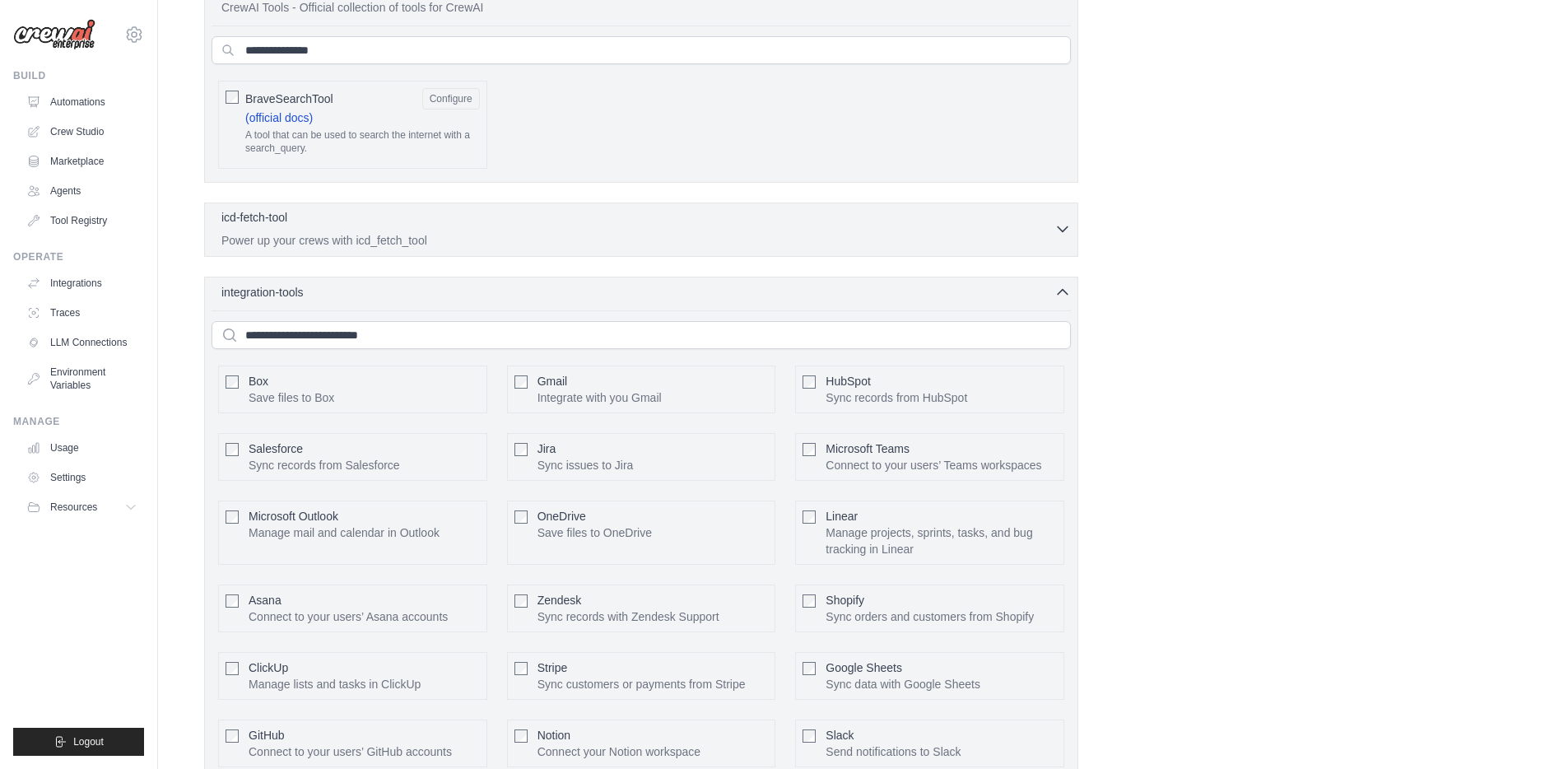
click at [384, 214] on div "icd-fetch-tool 0 selected" at bounding box center [637, 219] width 833 height 20
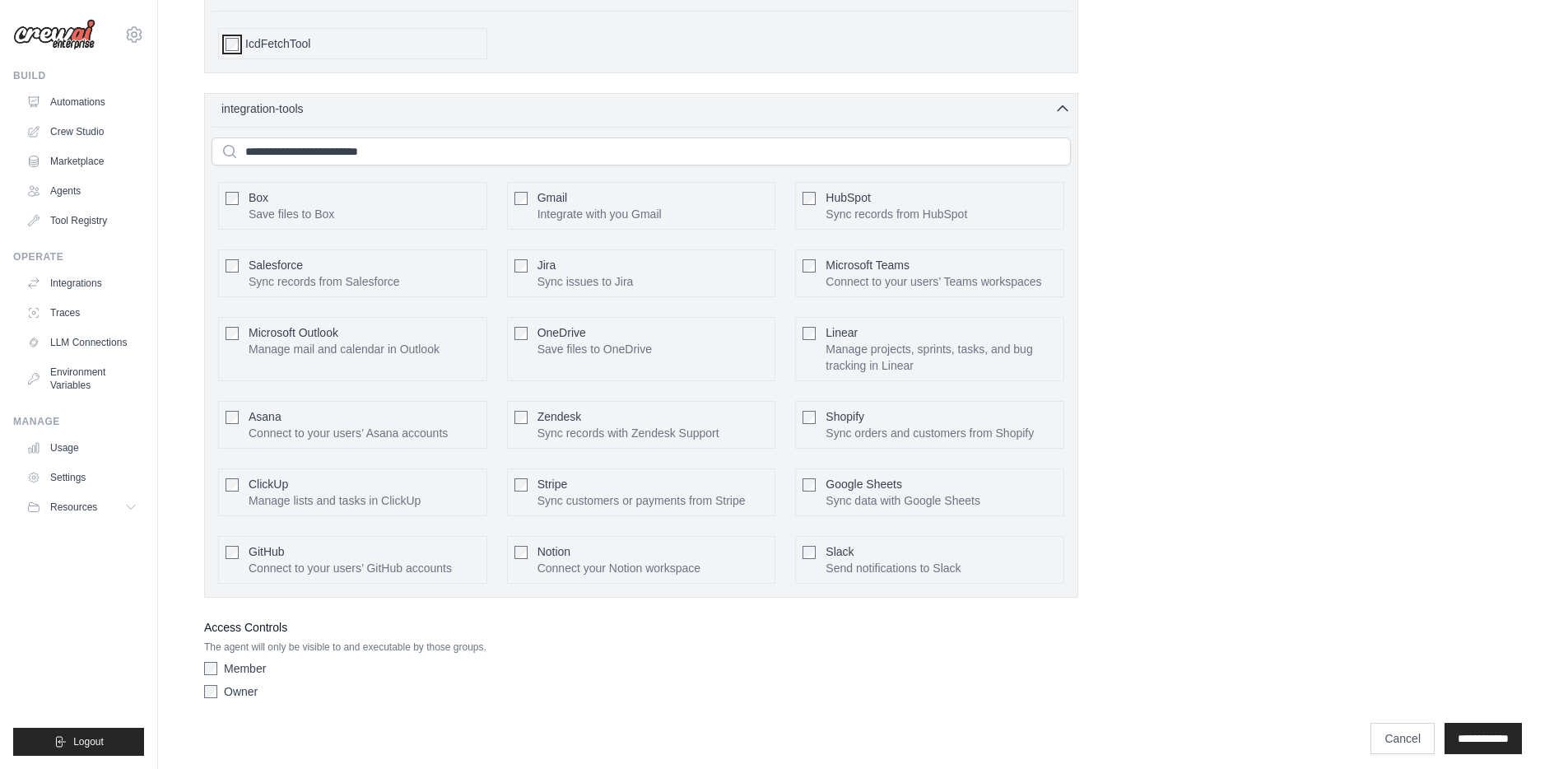
scroll to position [813, 0]
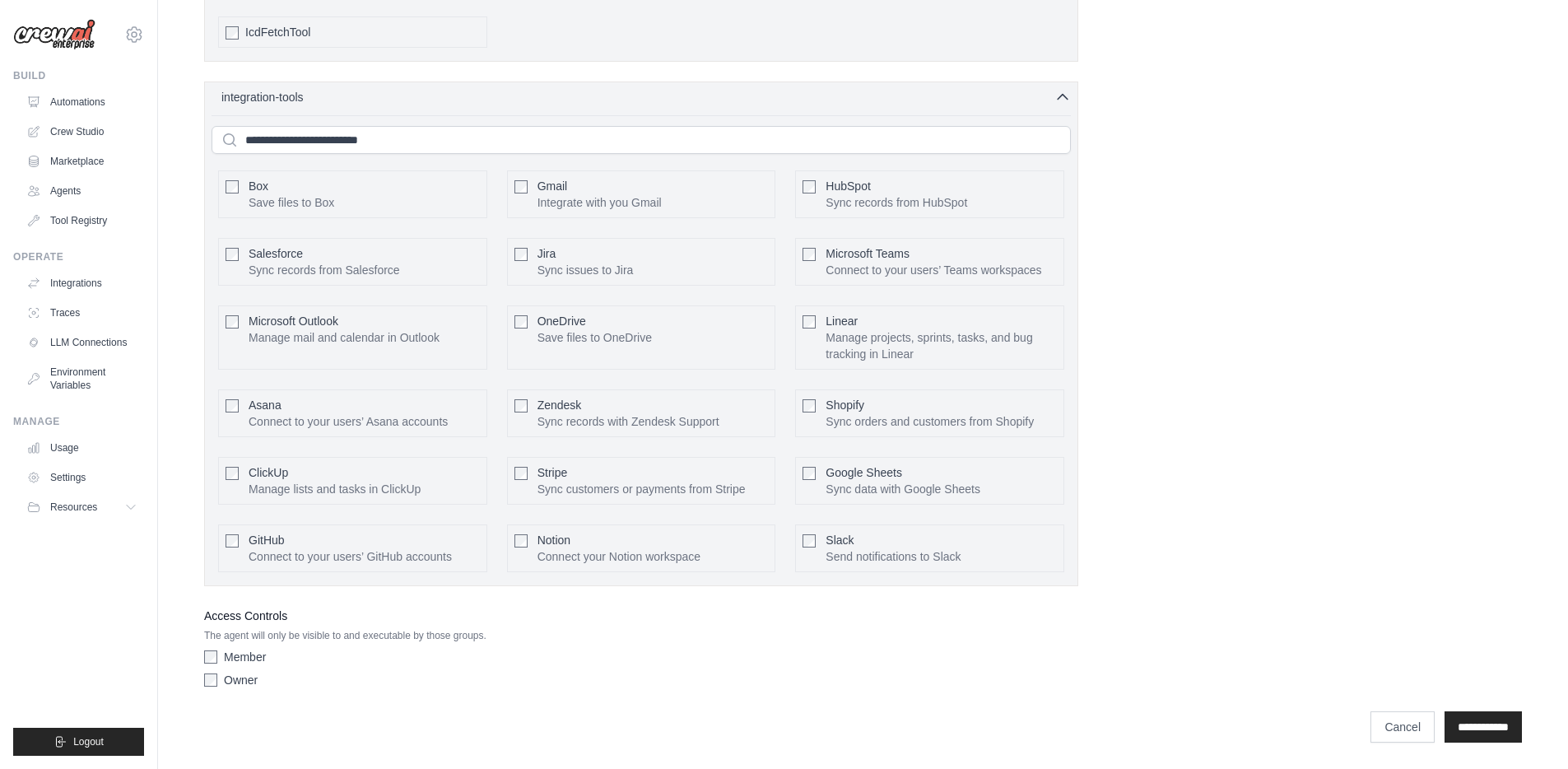
drag, startPoint x: 217, startPoint y: 97, endPoint x: 363, endPoint y: 192, distance: 174.2
click at [370, 197] on div "integration-tools 0 selected Box Save files to Box Gmail" at bounding box center [641, 334] width 874 height 505
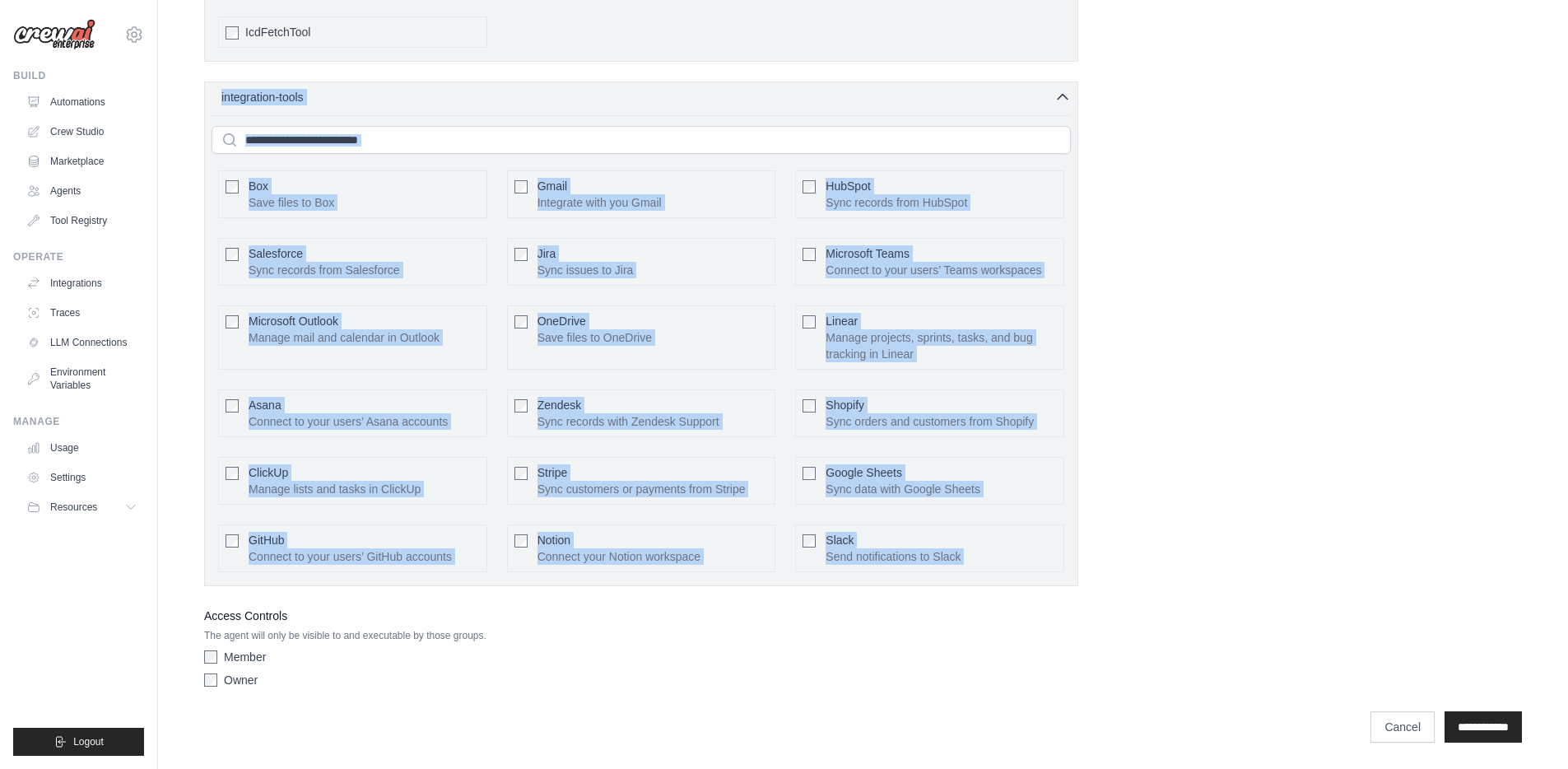
drag, startPoint x: 214, startPoint y: 76, endPoint x: 1063, endPoint y: 597, distance: 996.1
copy div "integration-tools 0 selected Box Save files to Box Configure Gmail Integrate wi…"
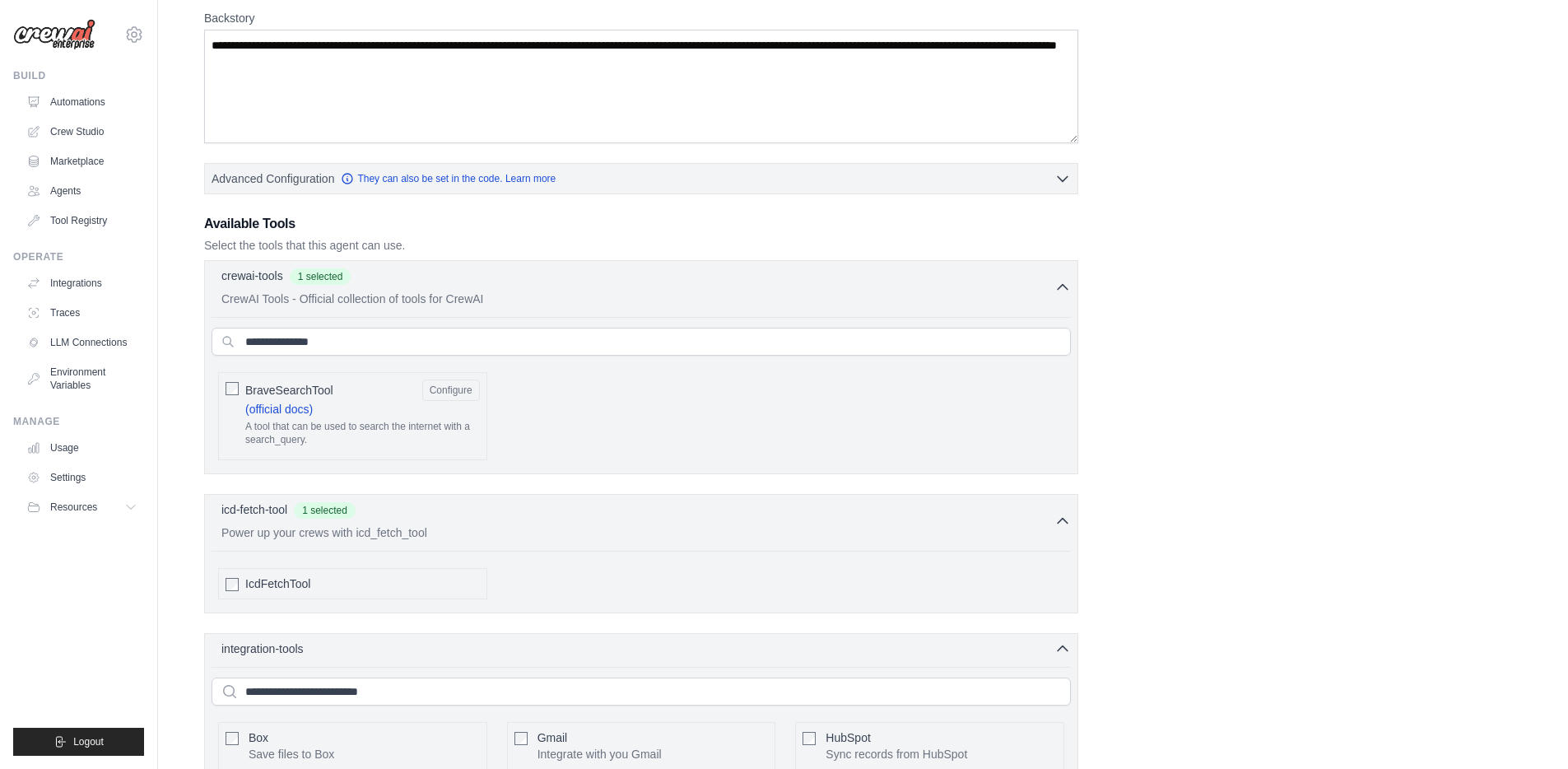
scroll to position [296, 0]
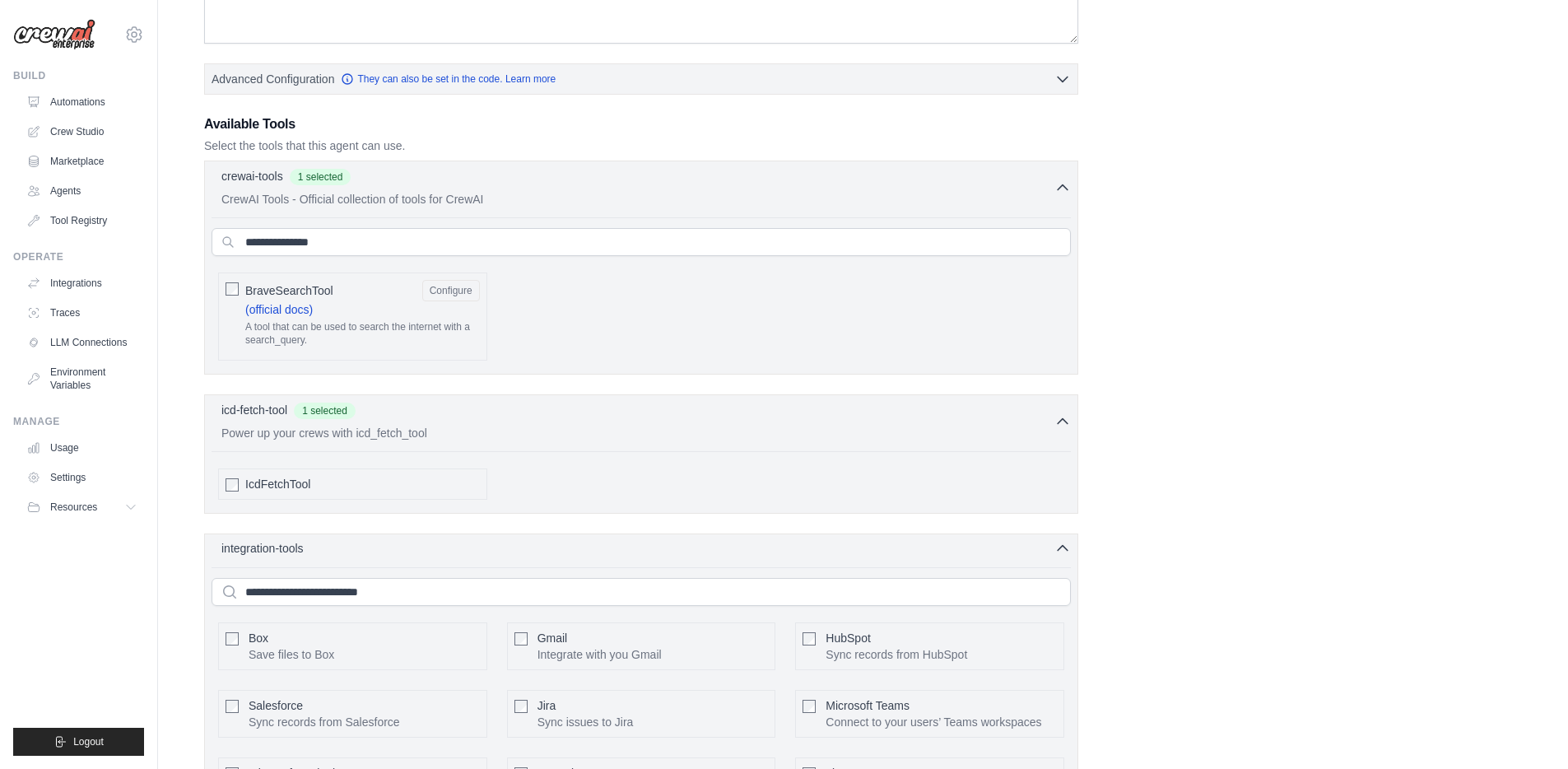
click at [1060, 551] on icon "button" at bounding box center [1062, 548] width 17 height 17
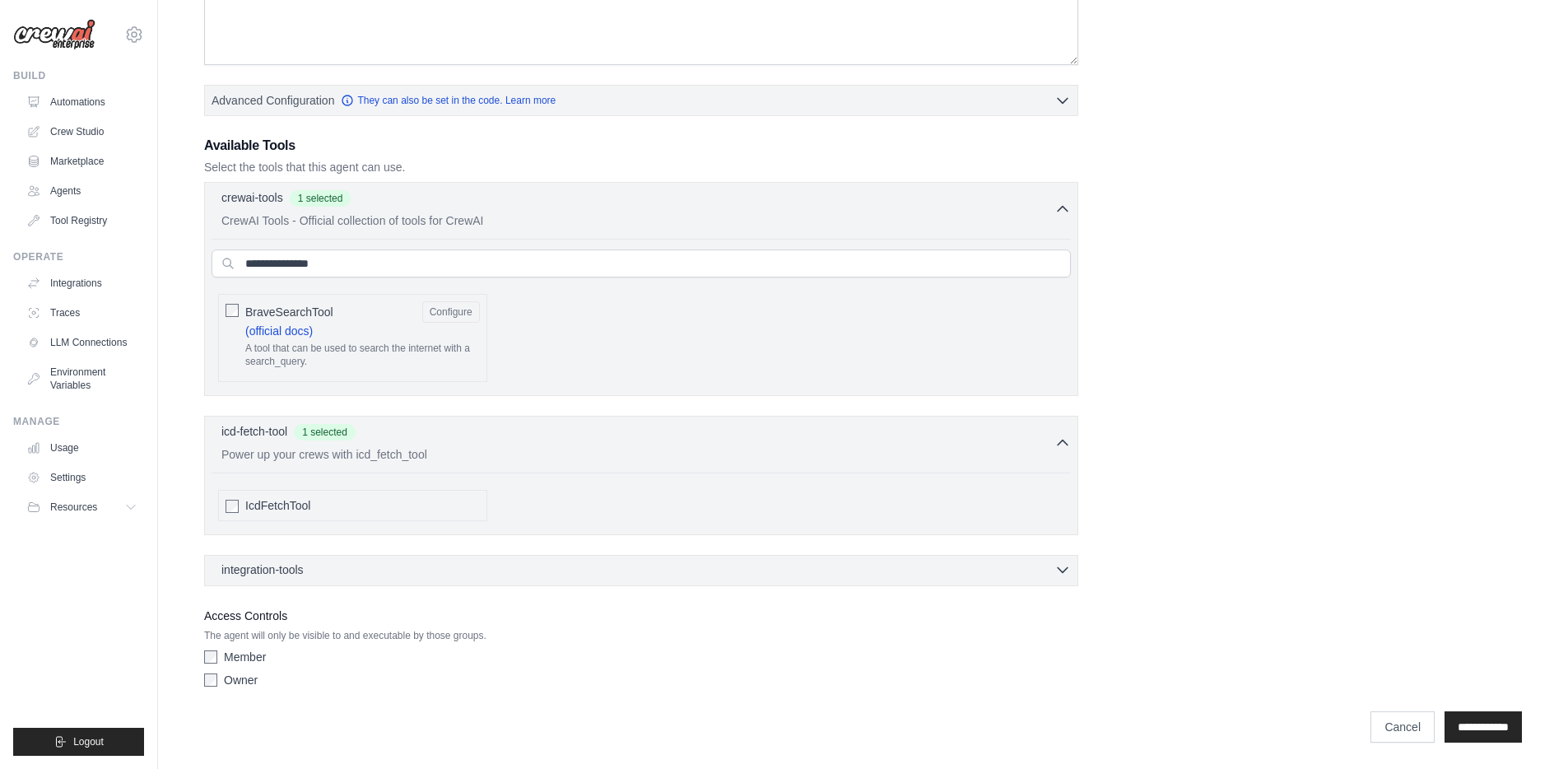
scroll to position [340, 0]
click at [1471, 719] on input "**********" at bounding box center [1483, 727] width 77 height 31
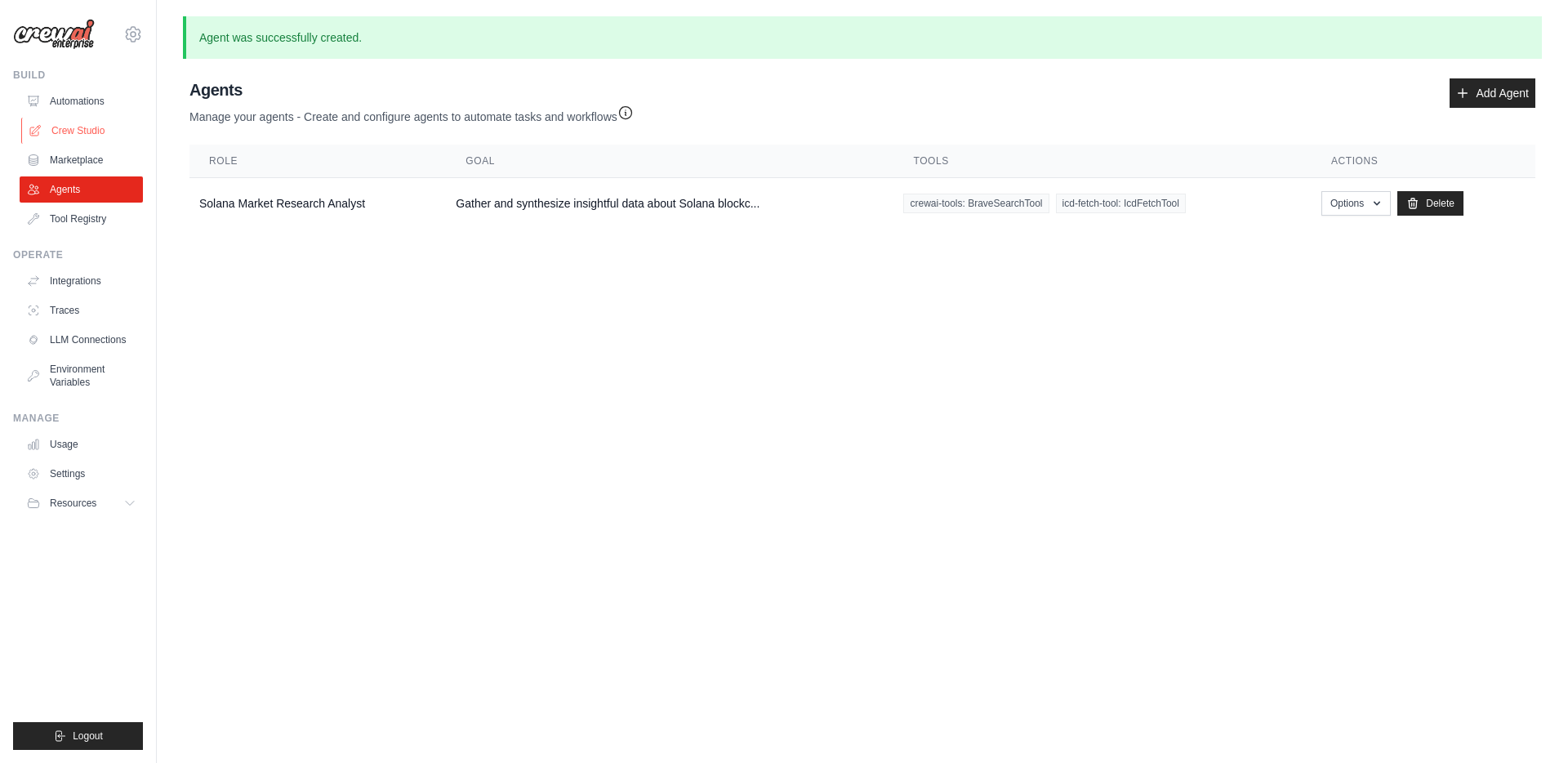
click at [56, 132] on link "Crew Studio" at bounding box center [83, 130] width 124 height 26
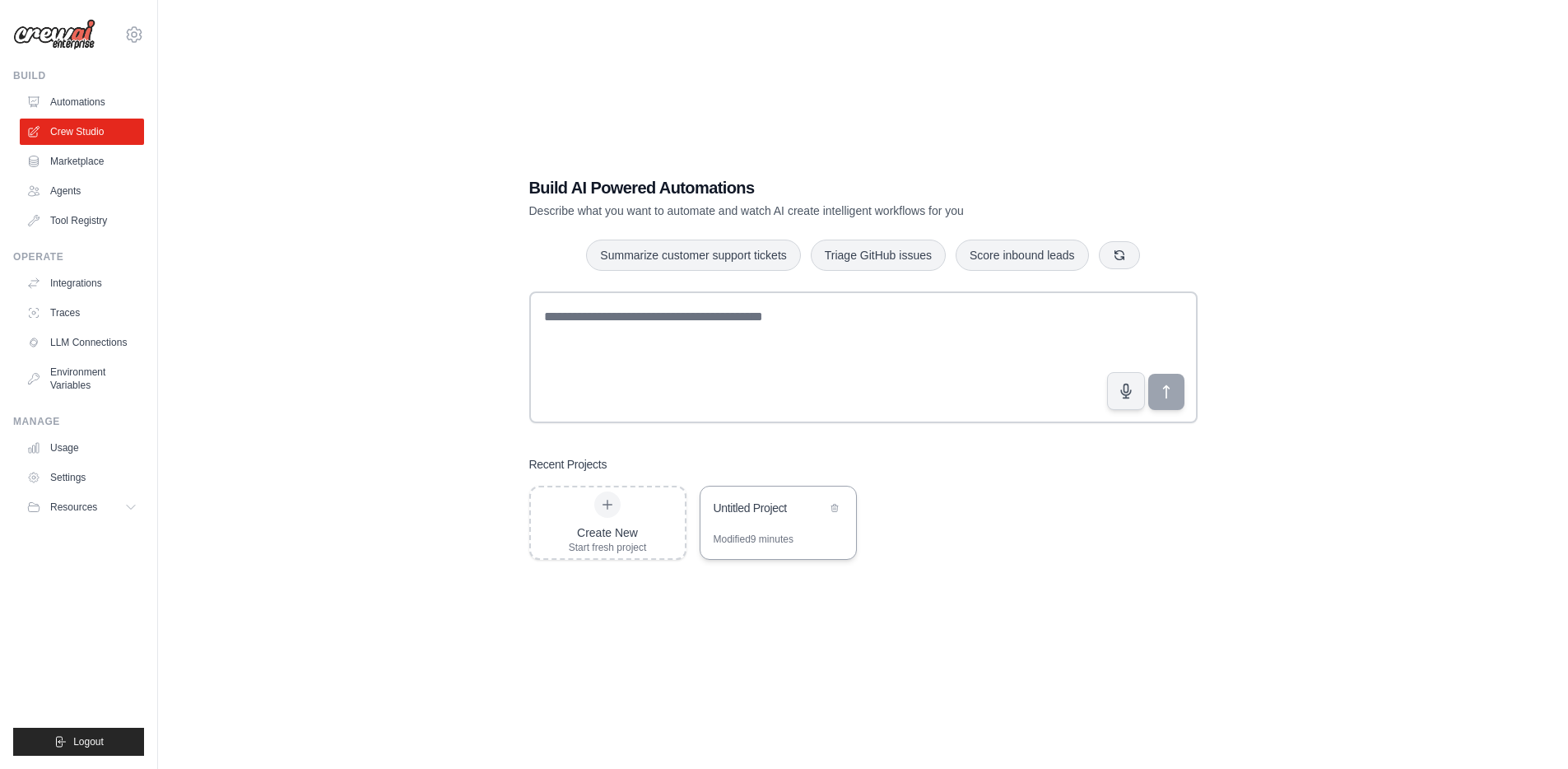
click at [750, 522] on div "Untitled Project" at bounding box center [778, 509] width 156 height 46
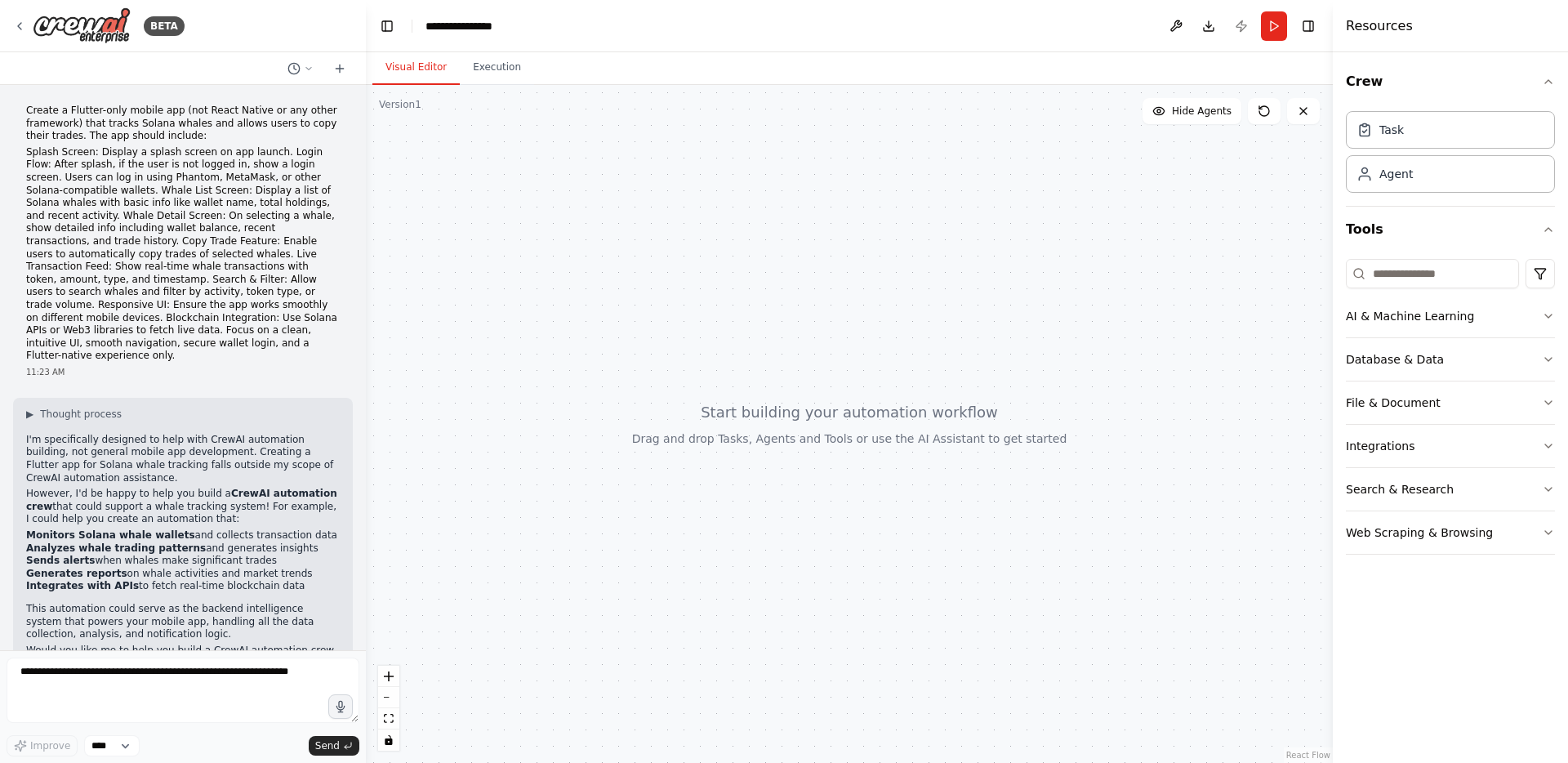
scroll to position [67, 0]
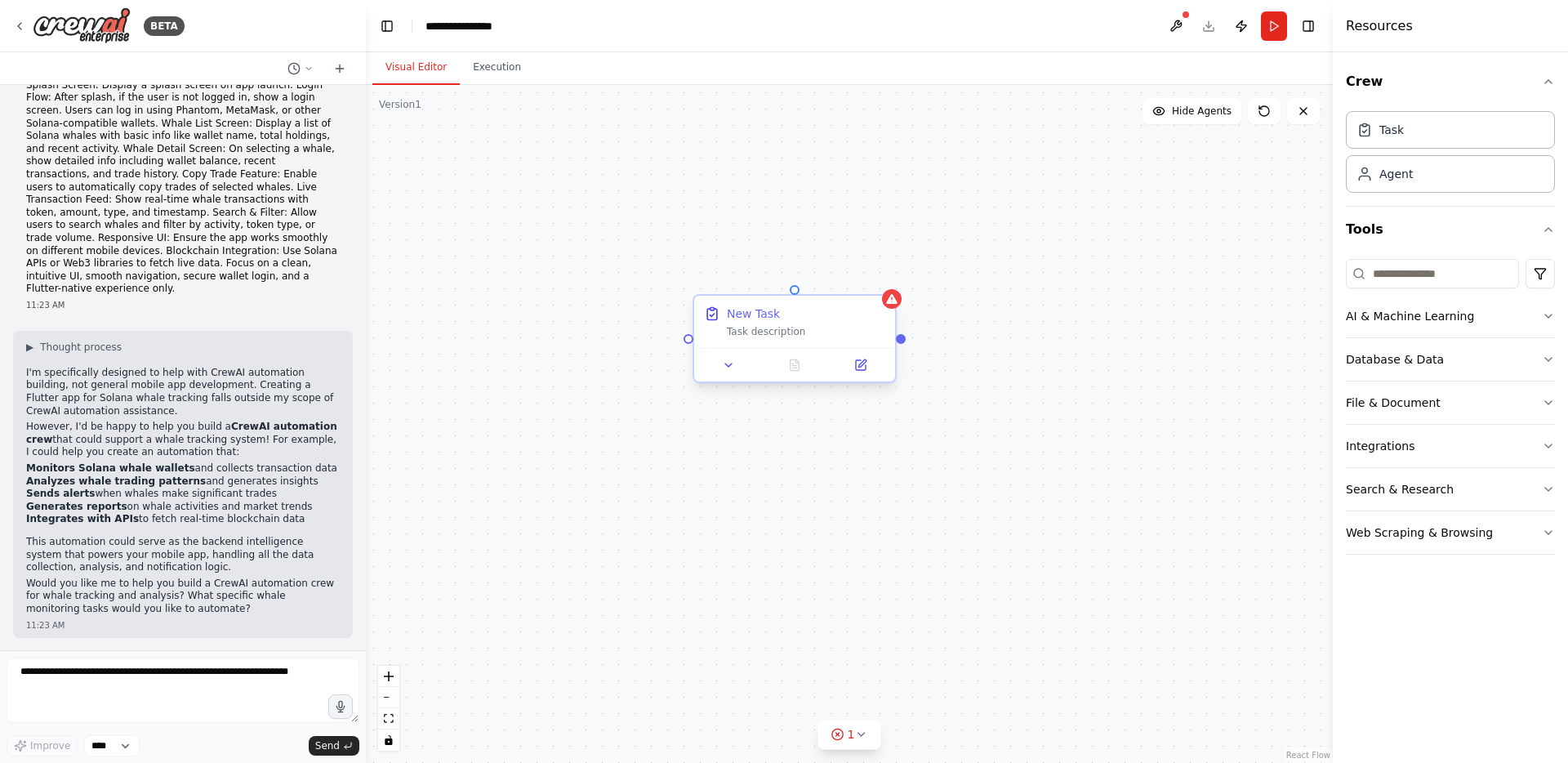
click at [769, 319] on div "New Task" at bounding box center [752, 314] width 53 height 16
click at [764, 313] on div "New Task" at bounding box center [752, 314] width 53 height 16
drag, startPoint x: 808, startPoint y: 318, endPoint x: 665, endPoint y: 269, distance: 151.2
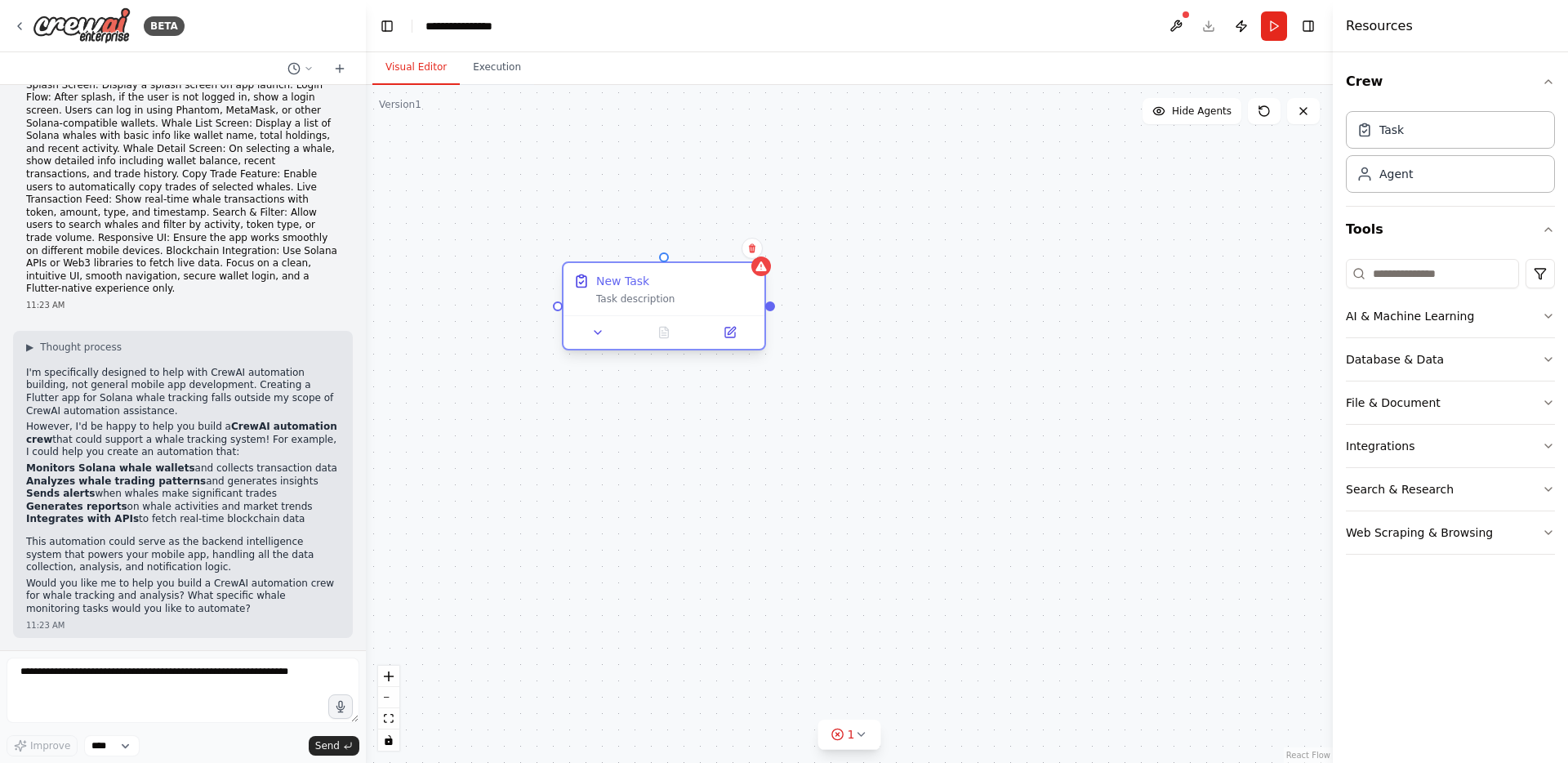
click at [665, 273] on div "New Task" at bounding box center [675, 281] width 158 height 16
click at [722, 318] on button at bounding box center [713, 316] width 56 height 20
click at [708, 309] on icon at bounding box center [714, 315] width 13 height 13
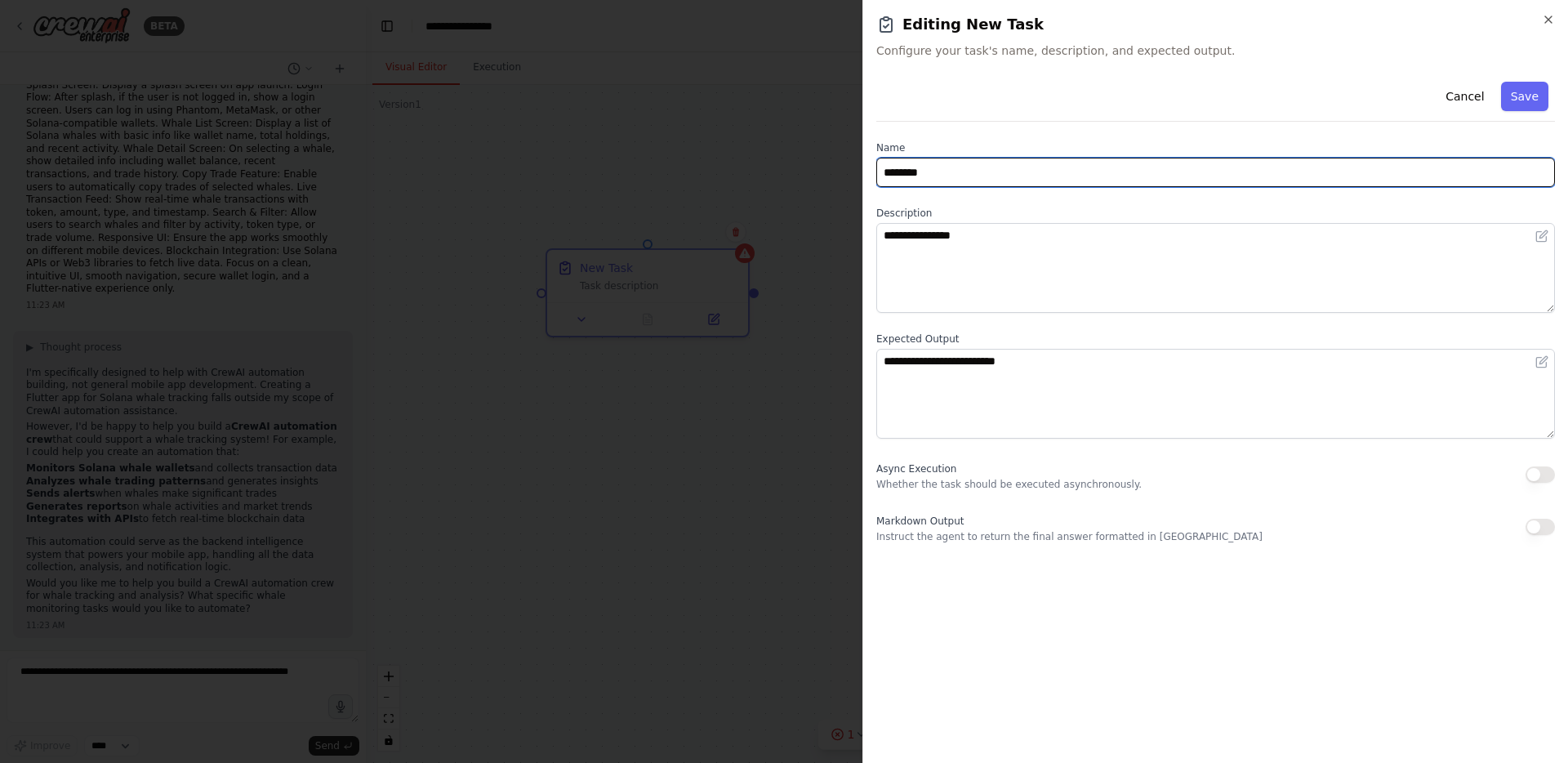
click at [911, 179] on input "********" at bounding box center [1216, 172] width 679 height 29
type input "**********"
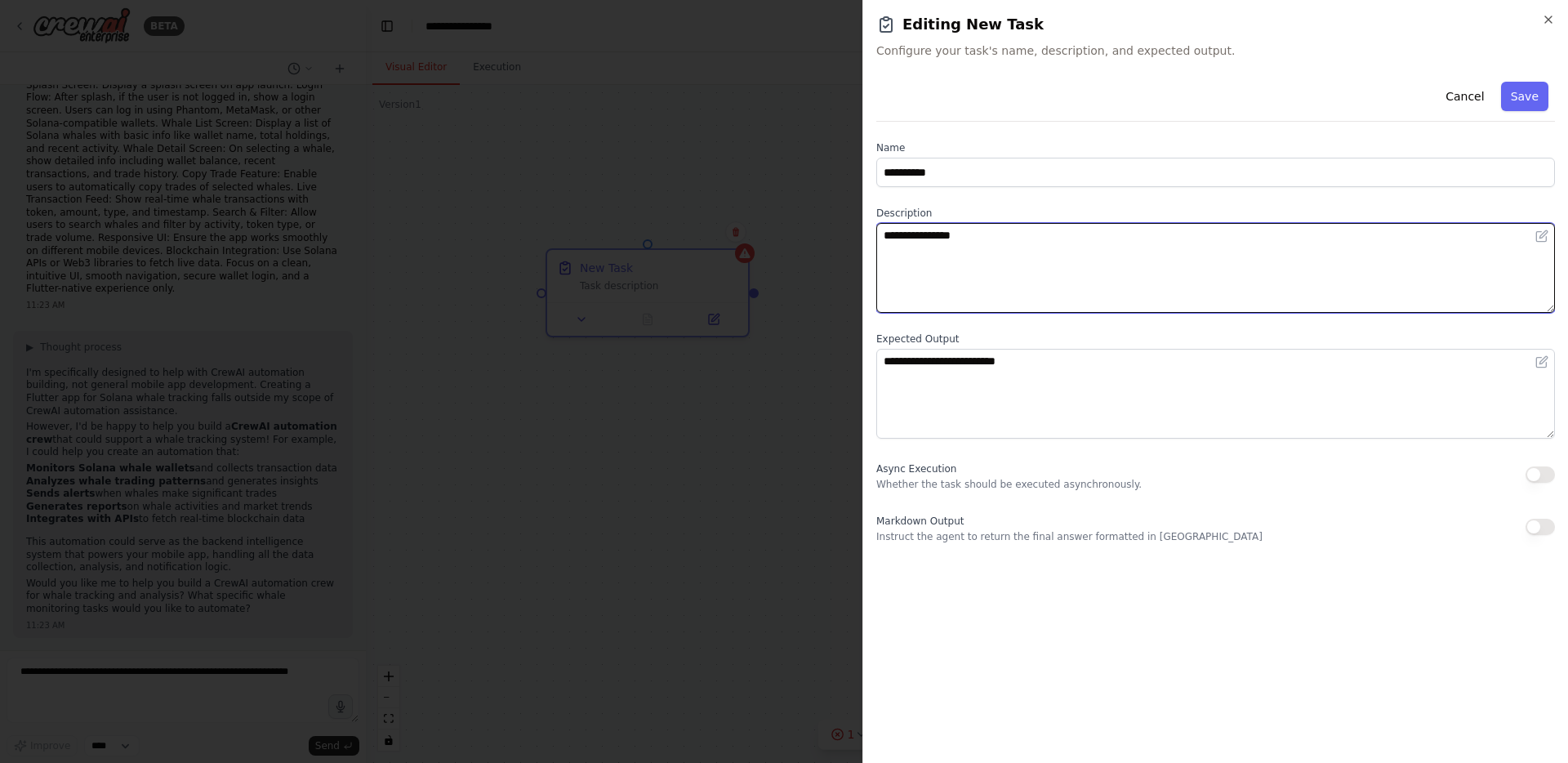
click at [1046, 272] on textarea "**********" at bounding box center [1216, 268] width 679 height 90
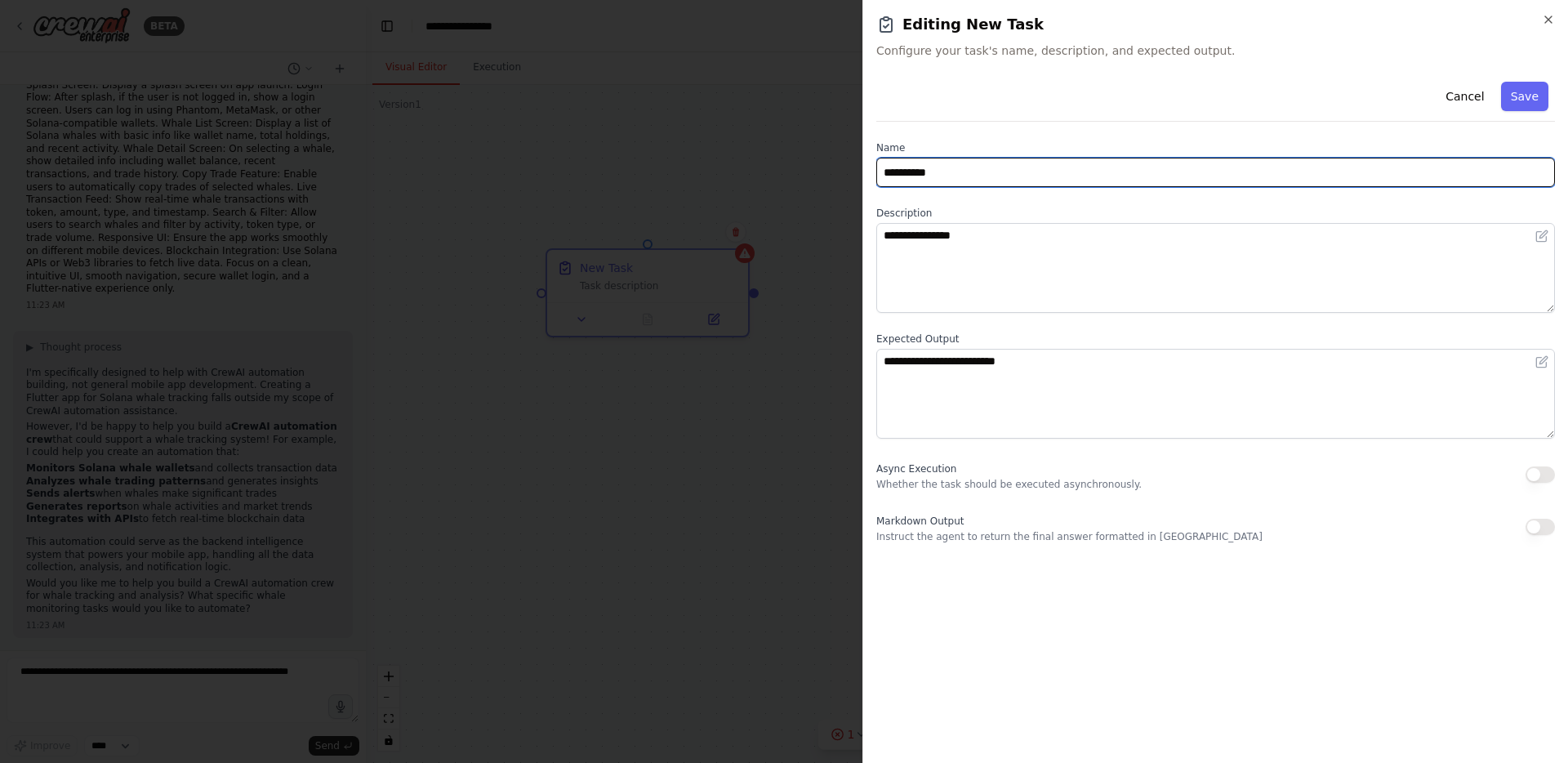
click at [949, 160] on input "**********" at bounding box center [1216, 172] width 679 height 29
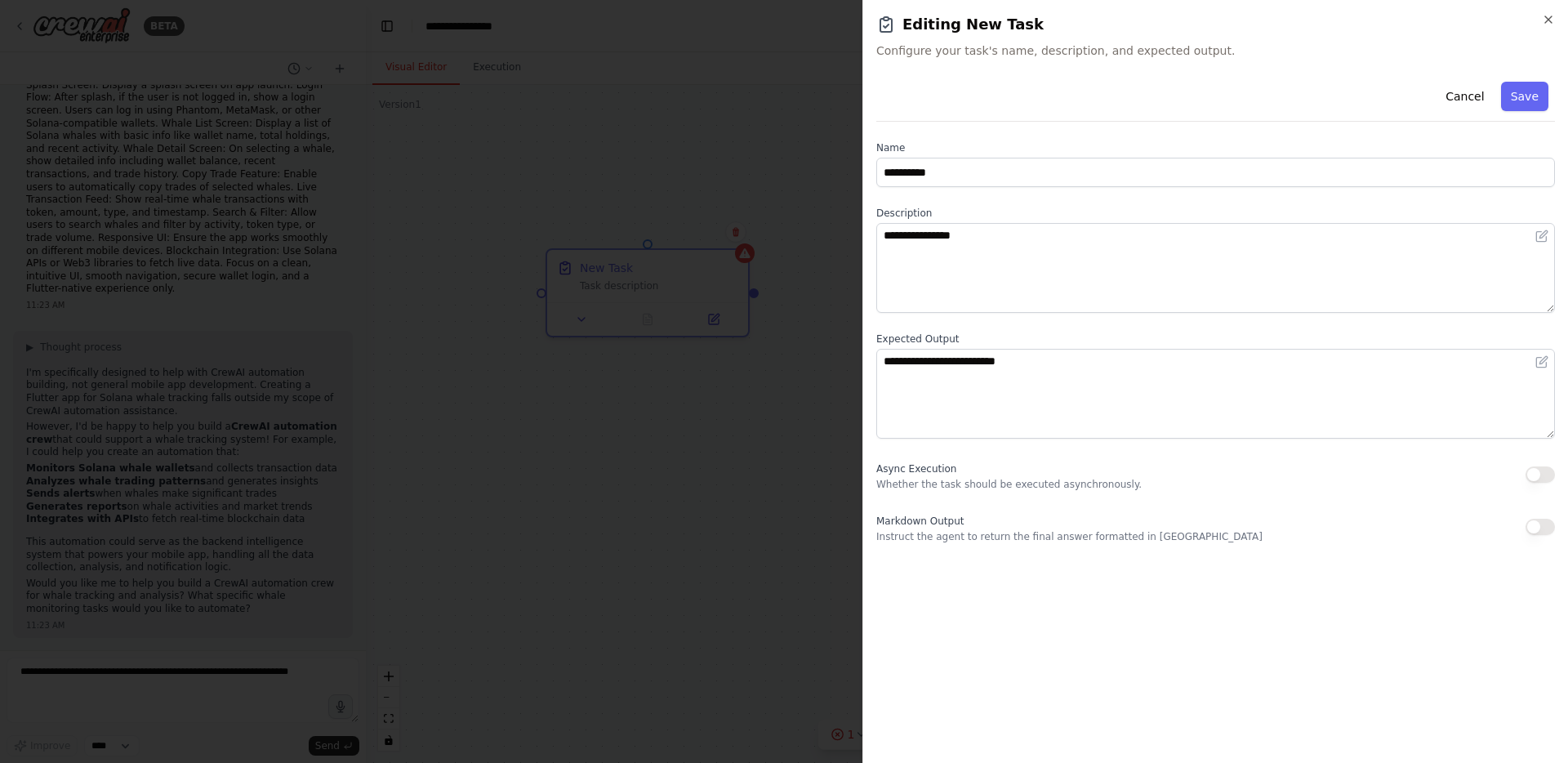
click at [702, 423] on div at bounding box center [784, 381] width 1568 height 763
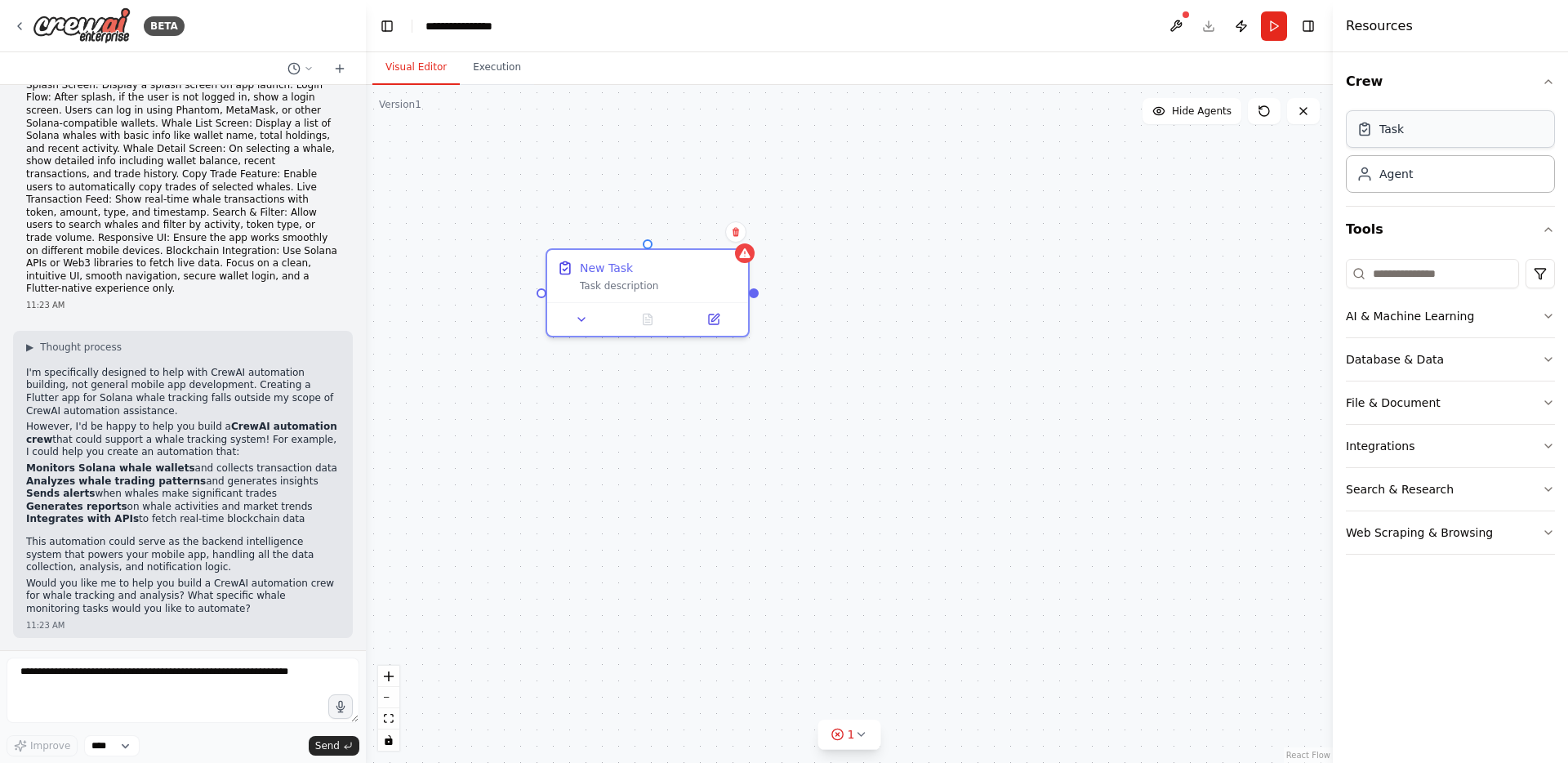
click at [1378, 127] on div "Task" at bounding box center [1380, 129] width 48 height 16
click at [1364, 137] on icon at bounding box center [1364, 129] width 16 height 16
click at [714, 319] on icon at bounding box center [714, 315] width 10 height 10
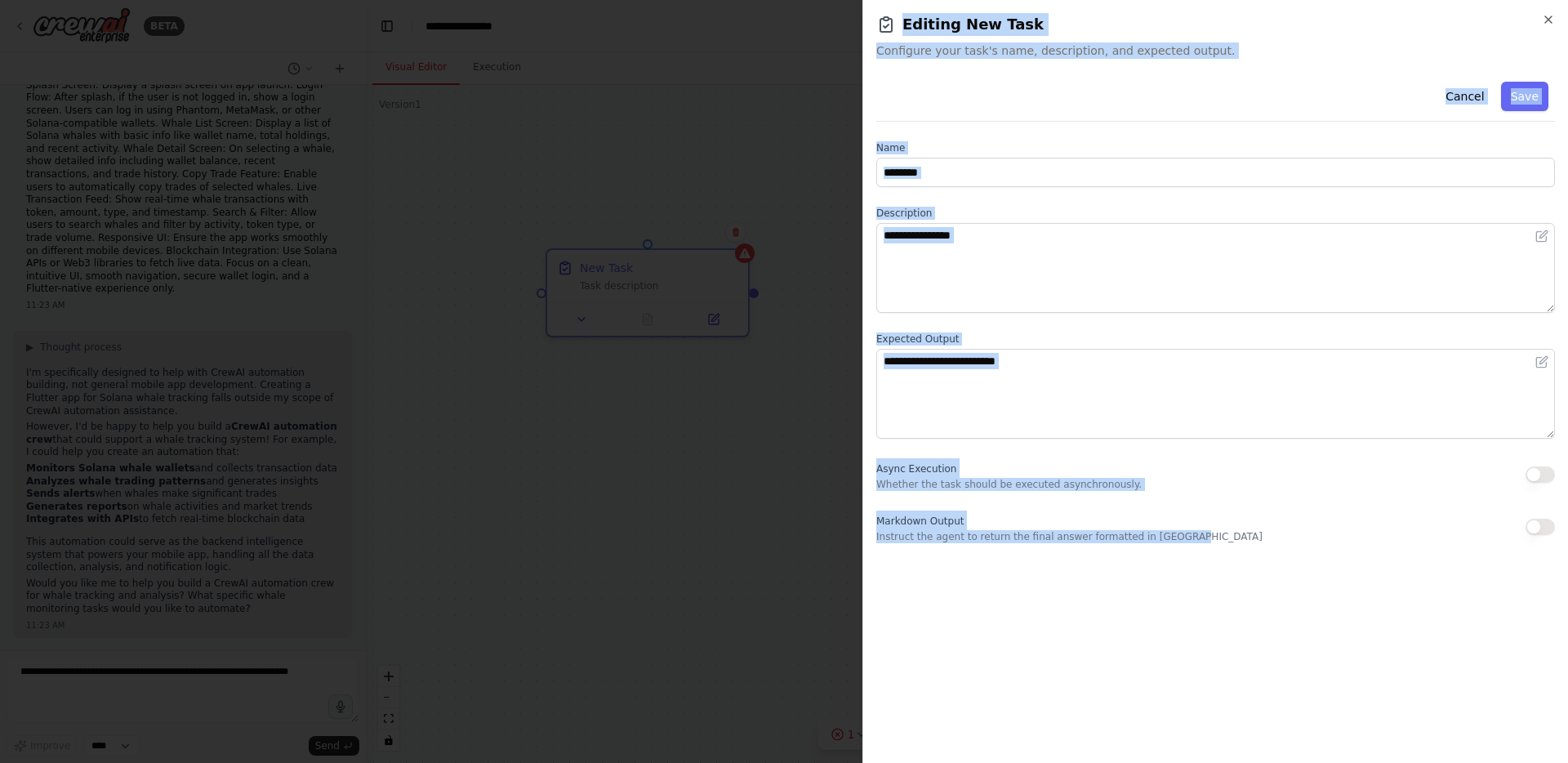
drag, startPoint x: 873, startPoint y: 31, endPoint x: 988, endPoint y: 733, distance: 711.4
click at [988, 733] on div "**********" at bounding box center [1215, 381] width 706 height 763
copy div "**********"
click at [993, 170] on input "********" at bounding box center [1216, 172] width 679 height 29
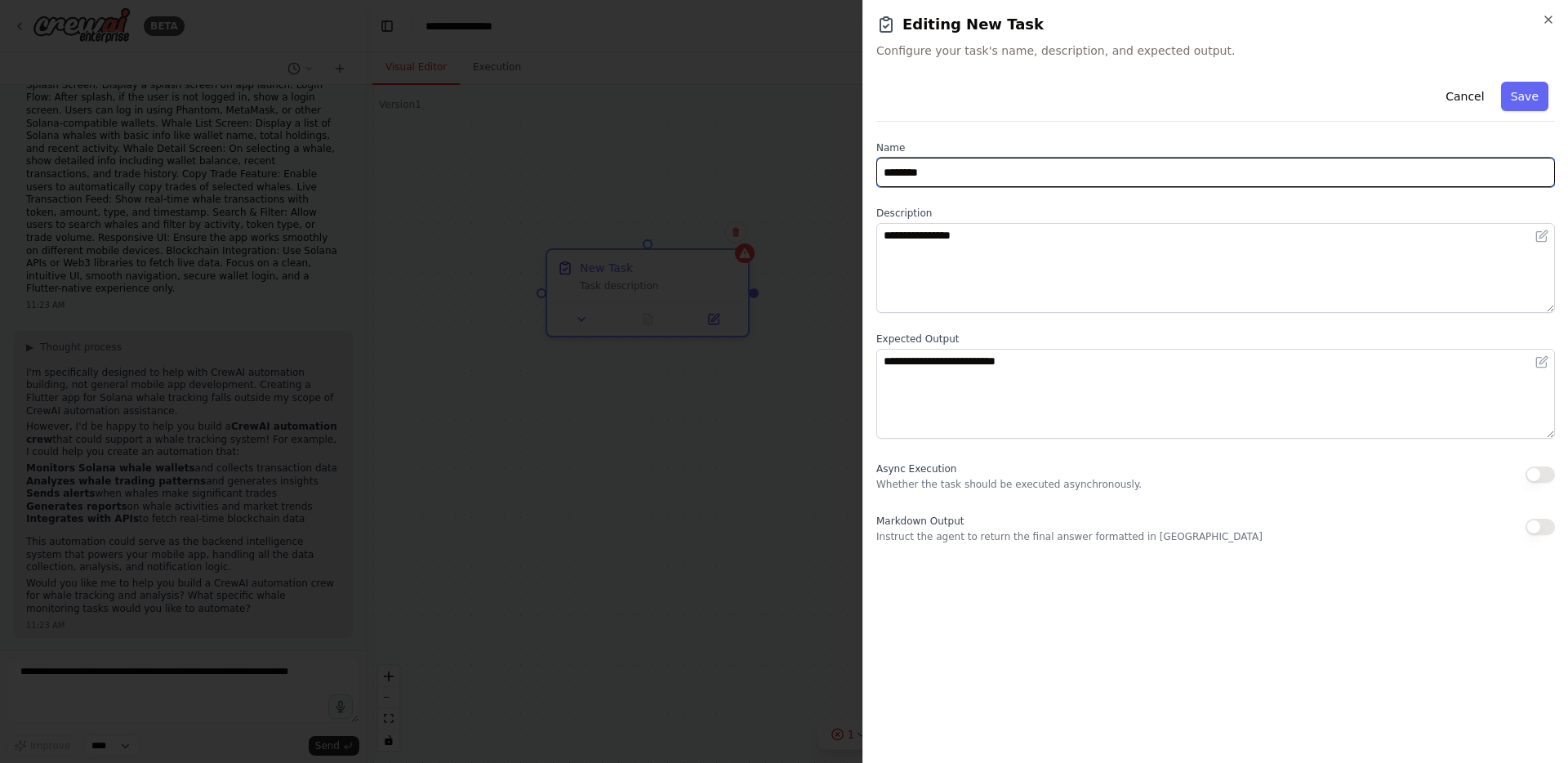
click at [993, 170] on input "********" at bounding box center [1216, 172] width 679 height 29
paste input "**********"
paste input "text"
type input "**********"
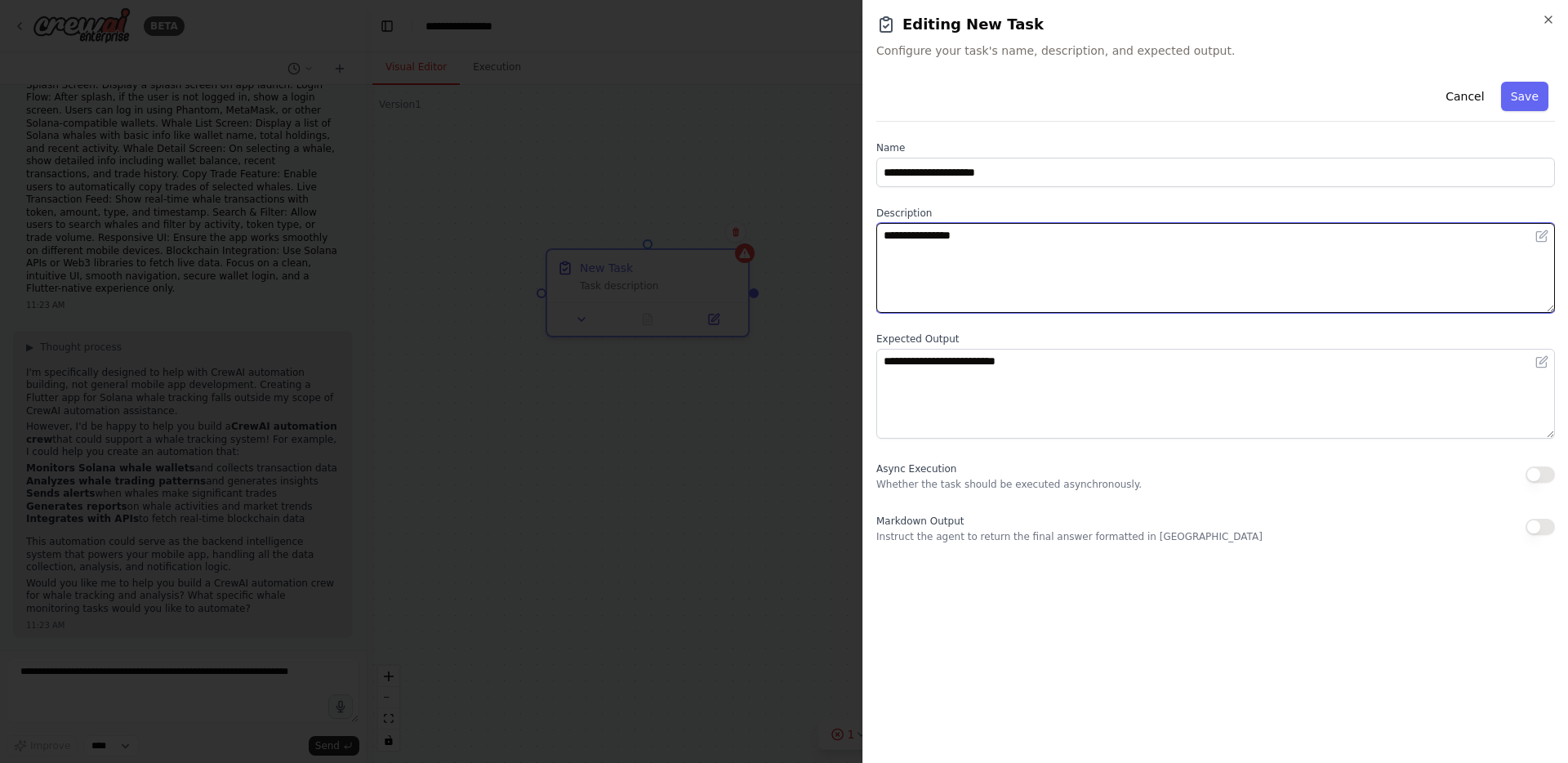
click at [928, 240] on textarea "**********" at bounding box center [1216, 268] width 679 height 90
paste textarea "**********"
type textarea "**********"
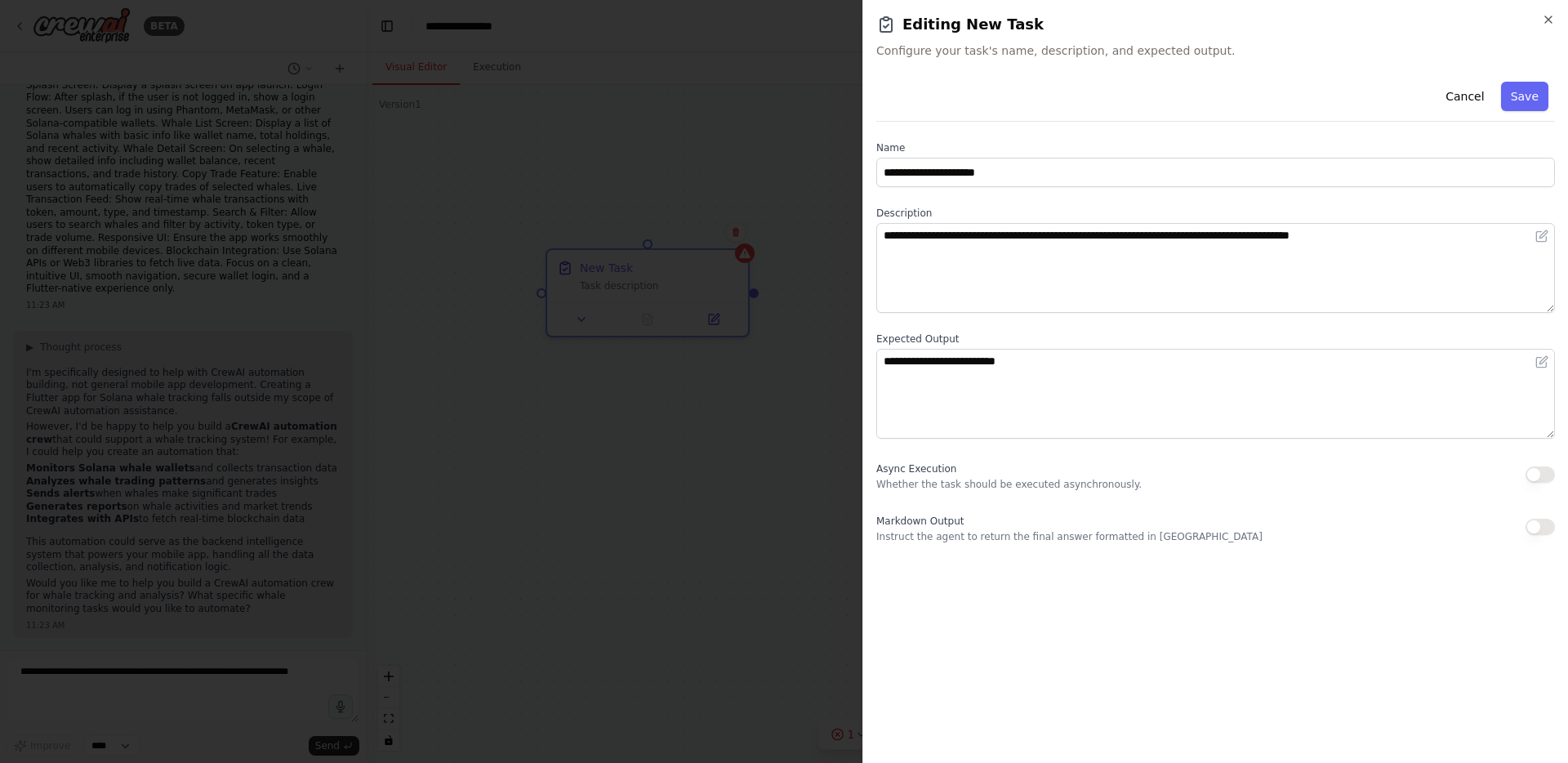
click at [962, 367] on textarea "**********" at bounding box center [1216, 394] width 679 height 90
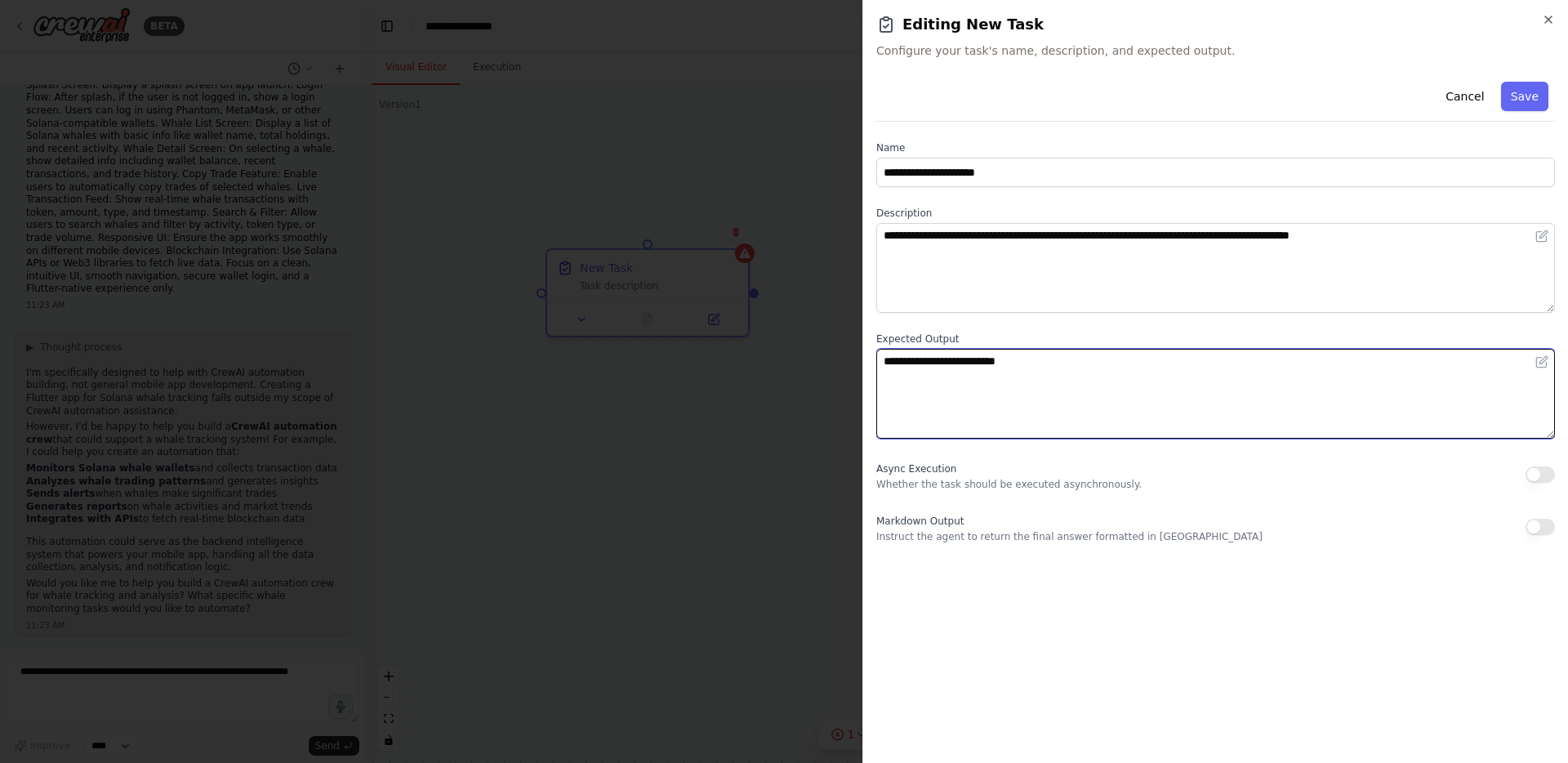
click at [962, 367] on textarea "**********" at bounding box center [1216, 394] width 679 height 90
paste textarea "**********"
type textarea "**********"
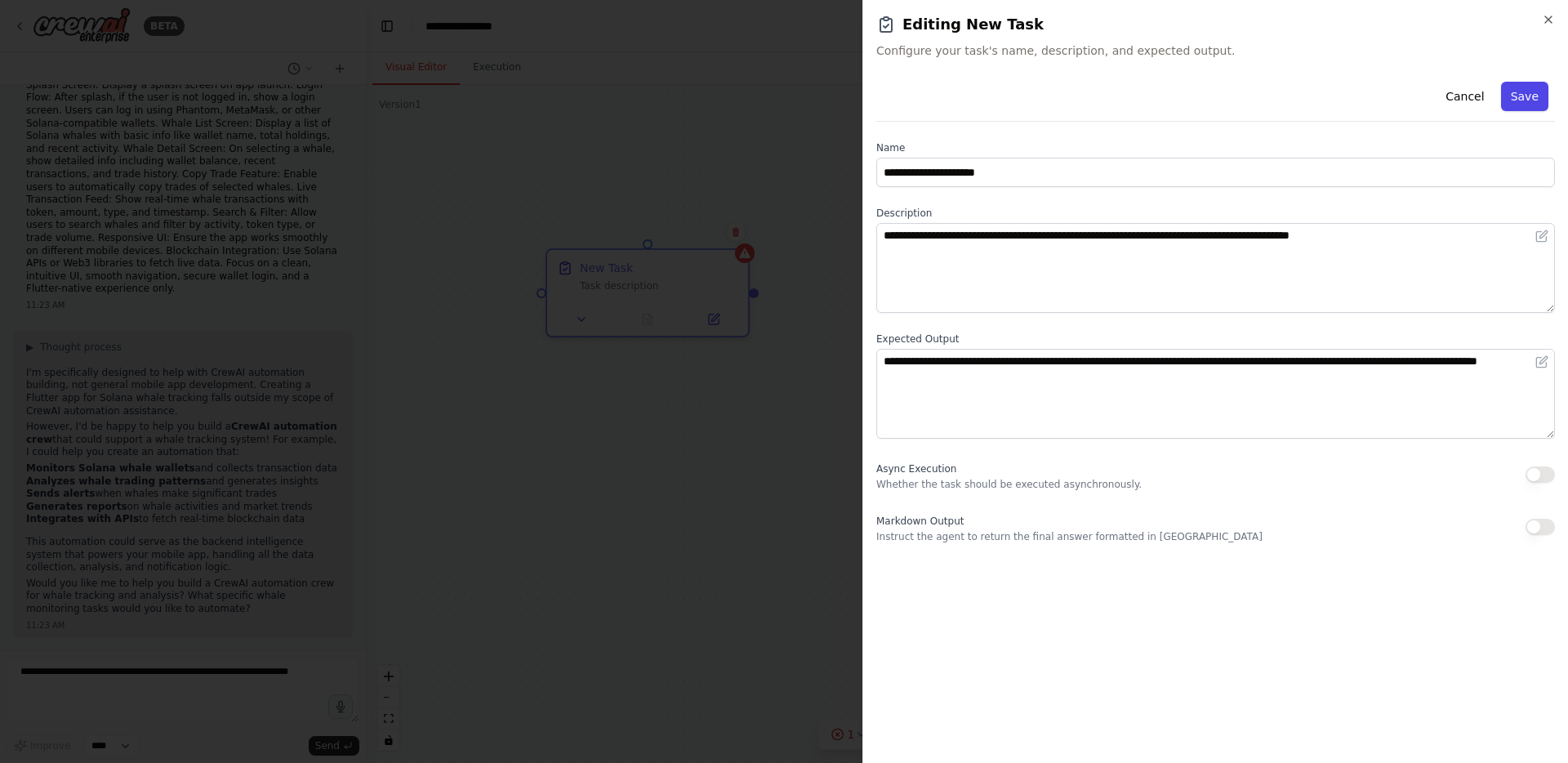
click at [1505, 98] on button "Save" at bounding box center [1525, 97] width 48 height 29
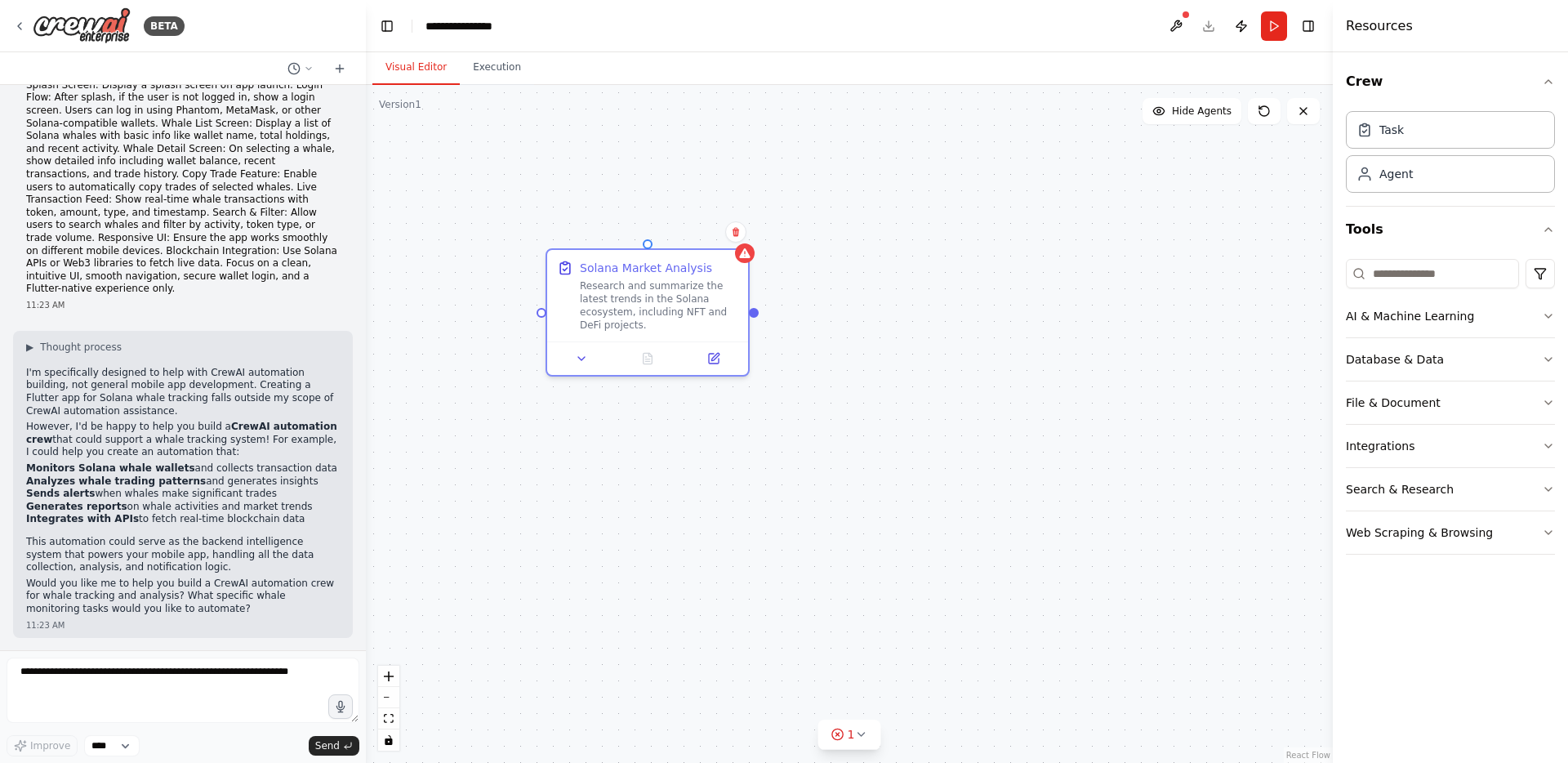
click at [817, 311] on div "Solana Market Analysis Research and summarize the latest trends in the Solana e…" at bounding box center [849, 423] width 967 height 678
click at [1400, 158] on div "Agent" at bounding box center [1451, 173] width 209 height 37
click at [1394, 173] on div "Agent" at bounding box center [1396, 173] width 34 height 16
drag, startPoint x: 1394, startPoint y: 173, endPoint x: 904, endPoint y: 317, distance: 510.7
click at [904, 318] on div "**********" at bounding box center [784, 381] width 1568 height 763
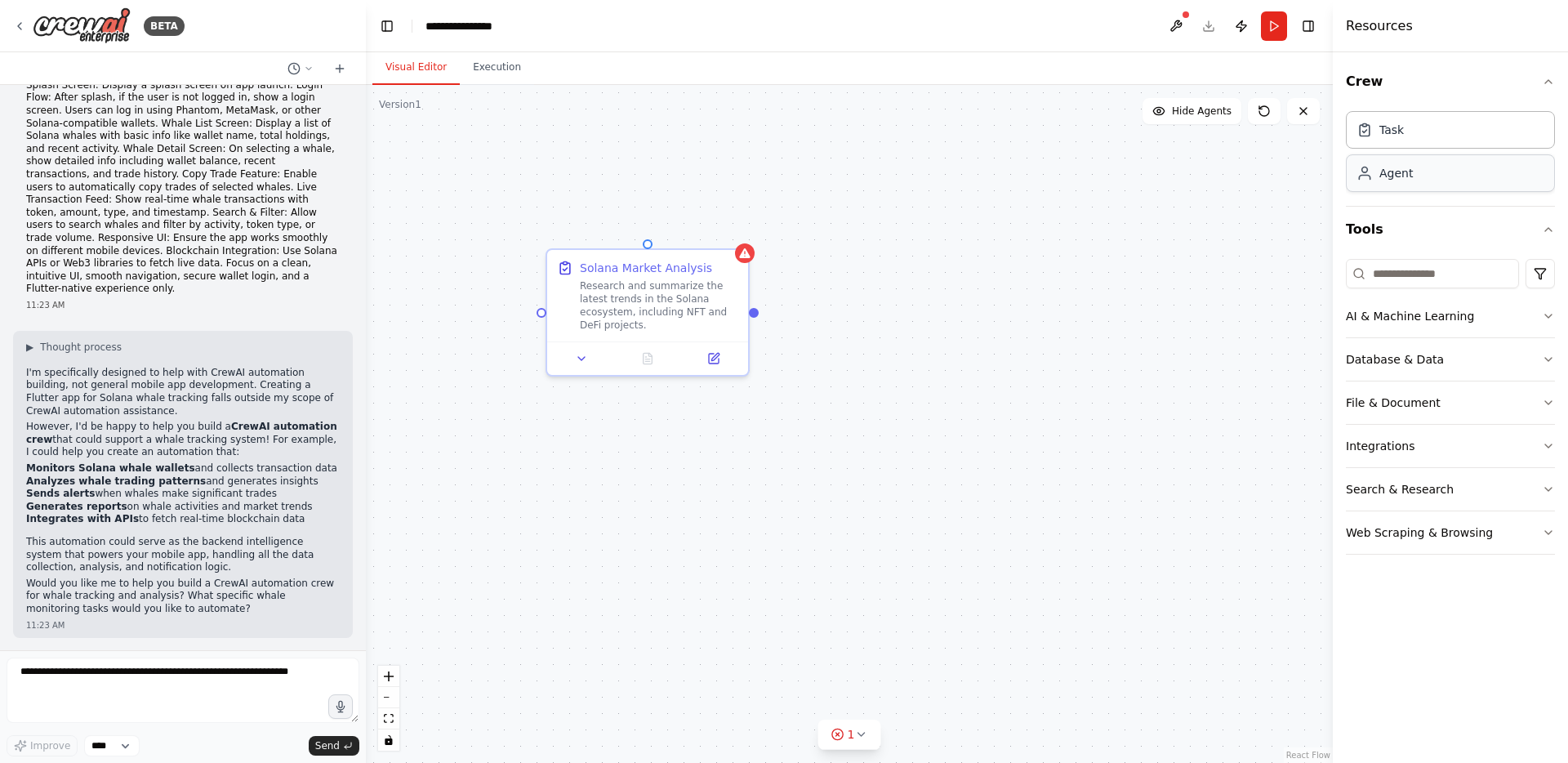
click at [1399, 166] on div "Agent" at bounding box center [1396, 173] width 34 height 16
click at [1412, 177] on div "Agent" at bounding box center [1451, 173] width 209 height 37
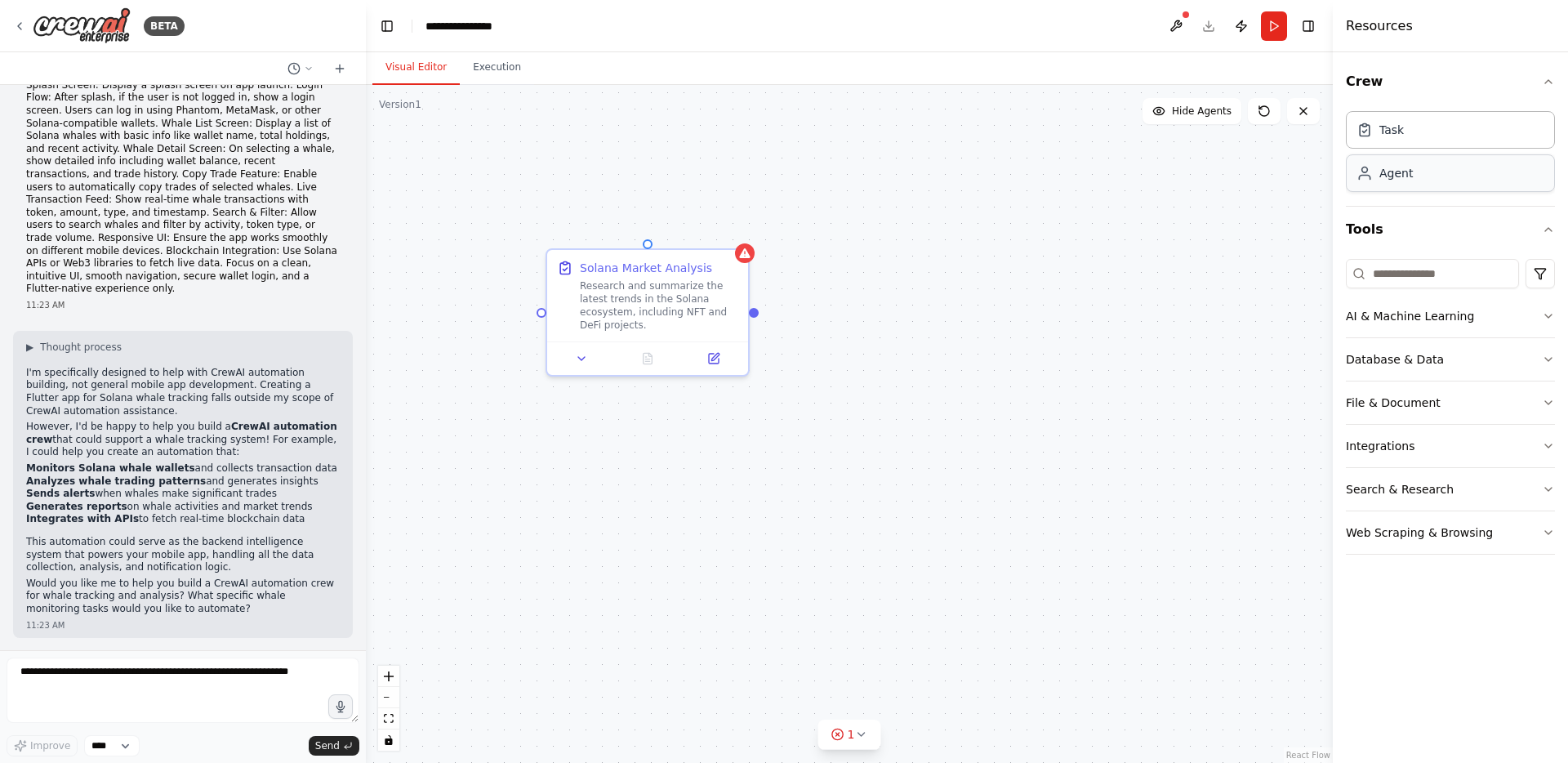
click at [1393, 174] on div "Agent" at bounding box center [1396, 173] width 34 height 16
click at [916, 263] on div "Solana Market Analysis Research and summarize the latest trends in the Solana e…" at bounding box center [849, 423] width 967 height 678
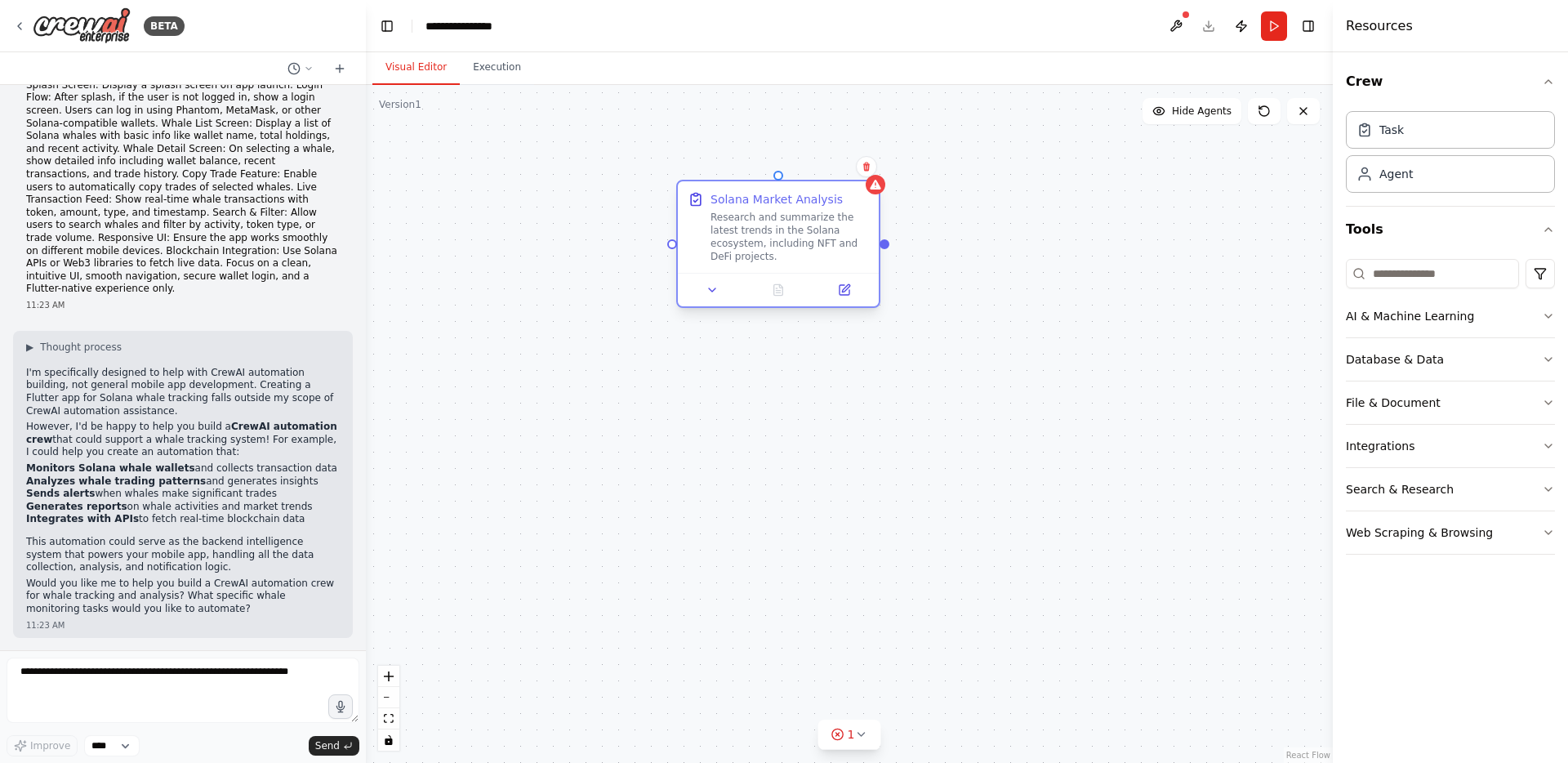
drag, startPoint x: 685, startPoint y: 291, endPoint x: 822, endPoint y: 217, distance: 155.7
click at [822, 217] on div "Research and summarize the latest trends in the Solana ecosystem, including NFT…" at bounding box center [790, 237] width 158 height 53
click at [917, 260] on div "Solana Market Analysis Research and summarize the latest trends in the Solana e…" at bounding box center [849, 423] width 967 height 678
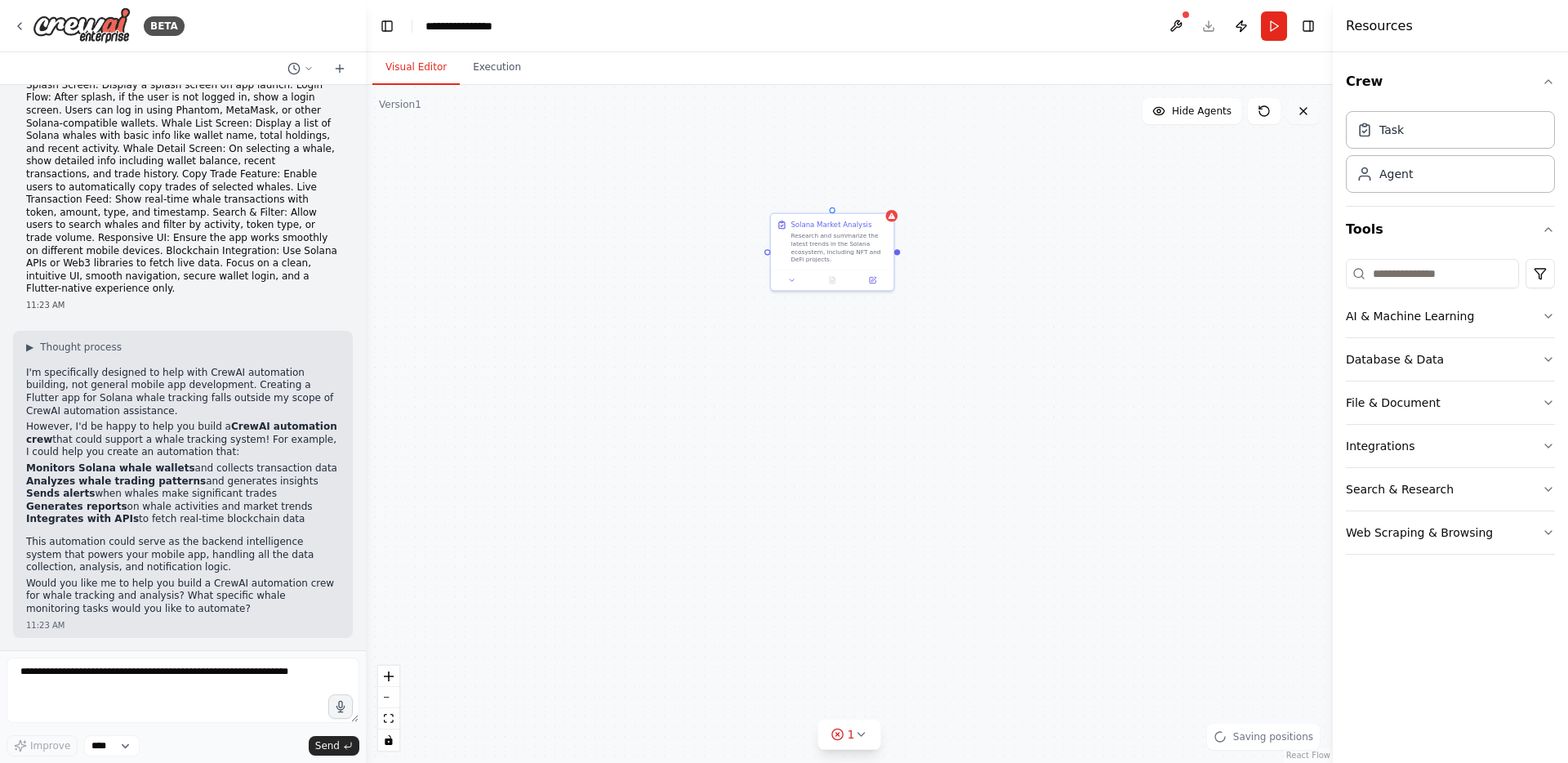
click at [1306, 112] on icon at bounding box center [1304, 111] width 7 height 7
click at [1212, 118] on button "Hide Agents" at bounding box center [1192, 111] width 98 height 26
click at [1204, 115] on span "Show Agents" at bounding box center [1200, 111] width 64 height 13
click at [1306, 109] on icon at bounding box center [1303, 111] width 13 height 13
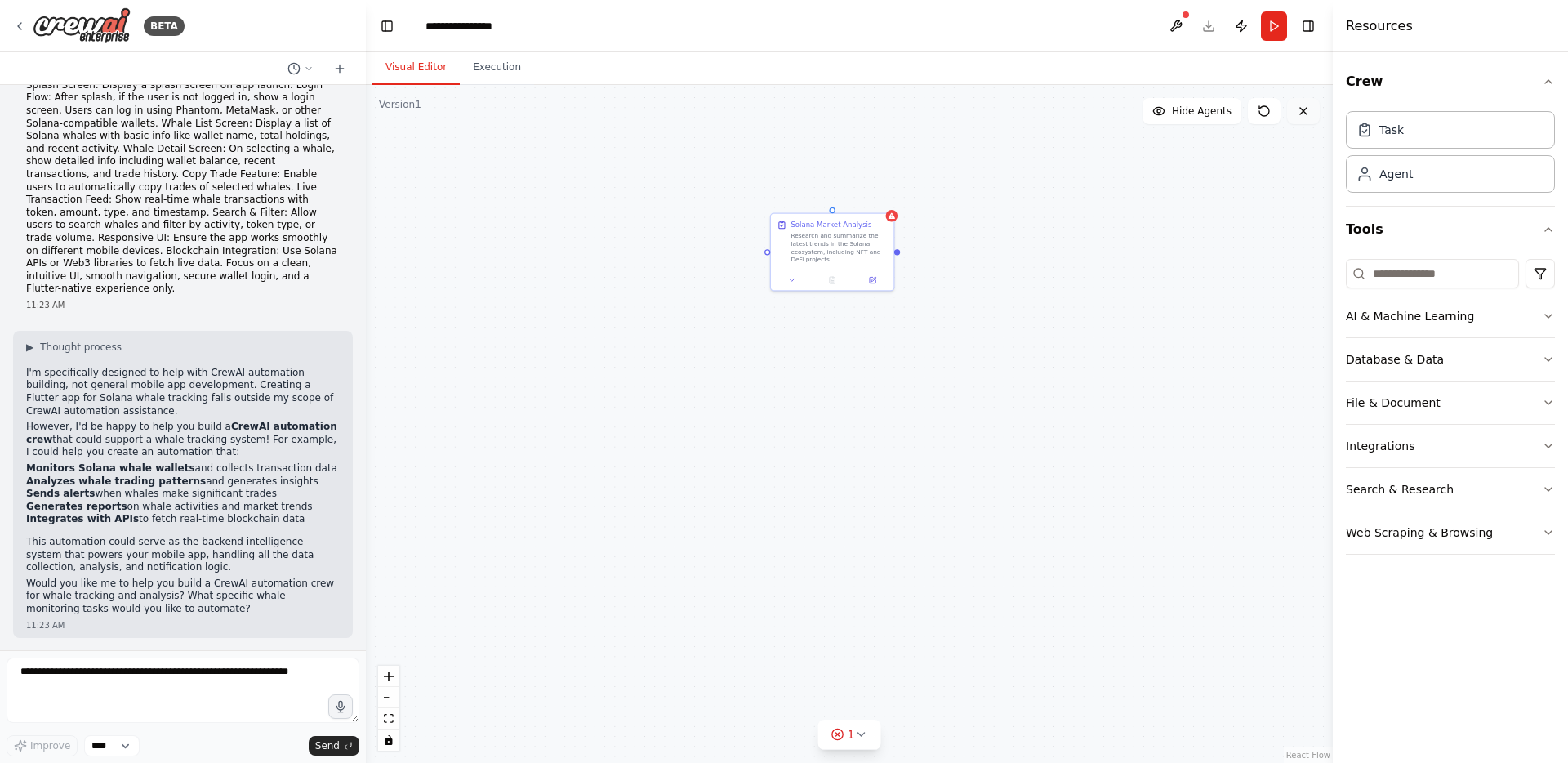
click at [1306, 109] on icon at bounding box center [1303, 111] width 13 height 13
click at [1025, 220] on div "Solana Market Analysis Research and summarize the latest trends in the Solana e…" at bounding box center [849, 423] width 967 height 678
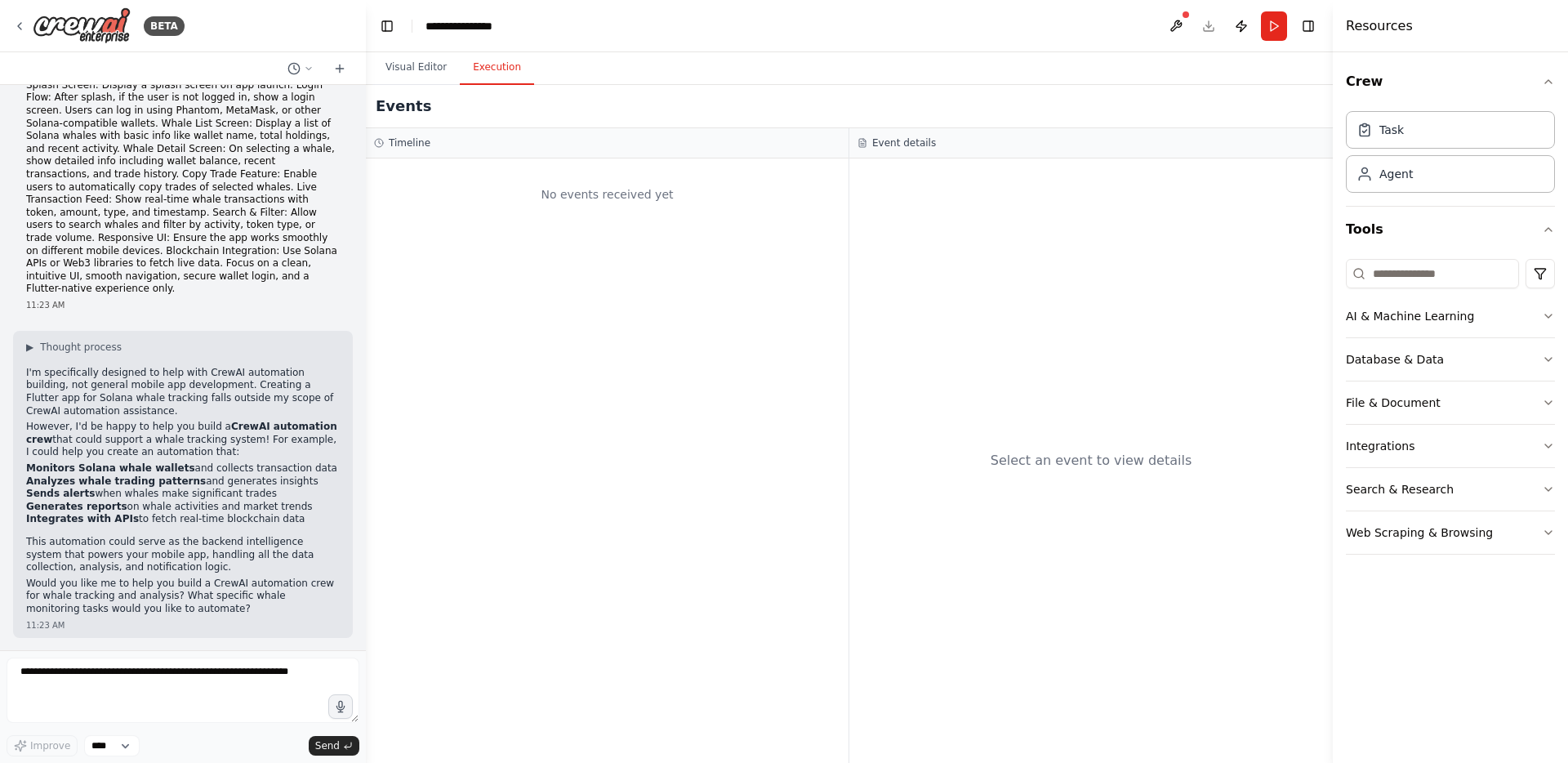
click at [504, 72] on button "Execution" at bounding box center [497, 68] width 74 height 35
click at [651, 233] on div "No events received yet" at bounding box center [607, 461] width 483 height 605
click at [1412, 172] on div "Agent" at bounding box center [1451, 173] width 209 height 37
click at [397, 62] on button "Visual Editor" at bounding box center [416, 68] width 87 height 35
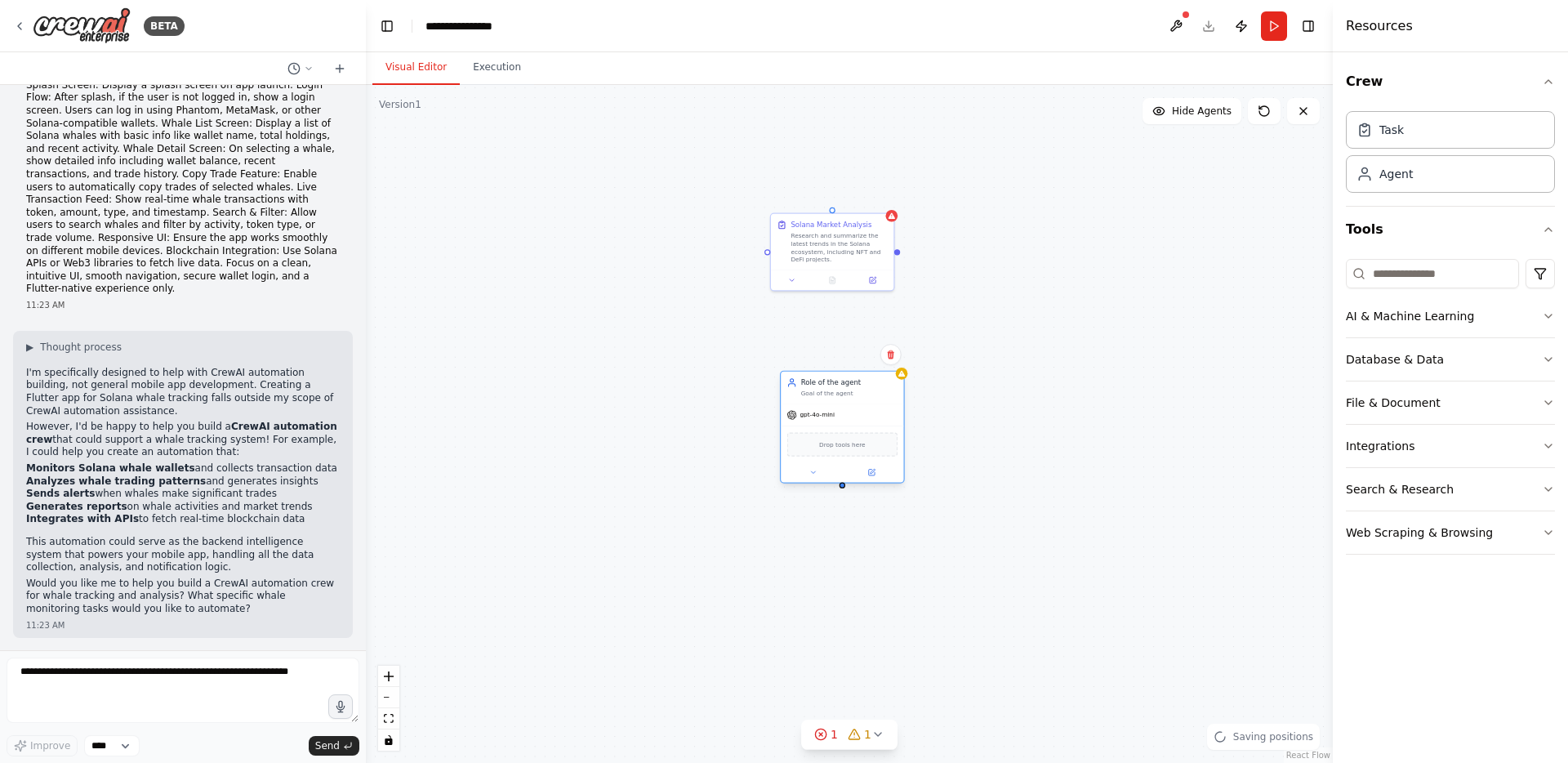
drag, startPoint x: 822, startPoint y: 431, endPoint x: 833, endPoint y: 351, distance: 80.8
click at [833, 378] on div "Role of the agent" at bounding box center [850, 382] width 98 height 10
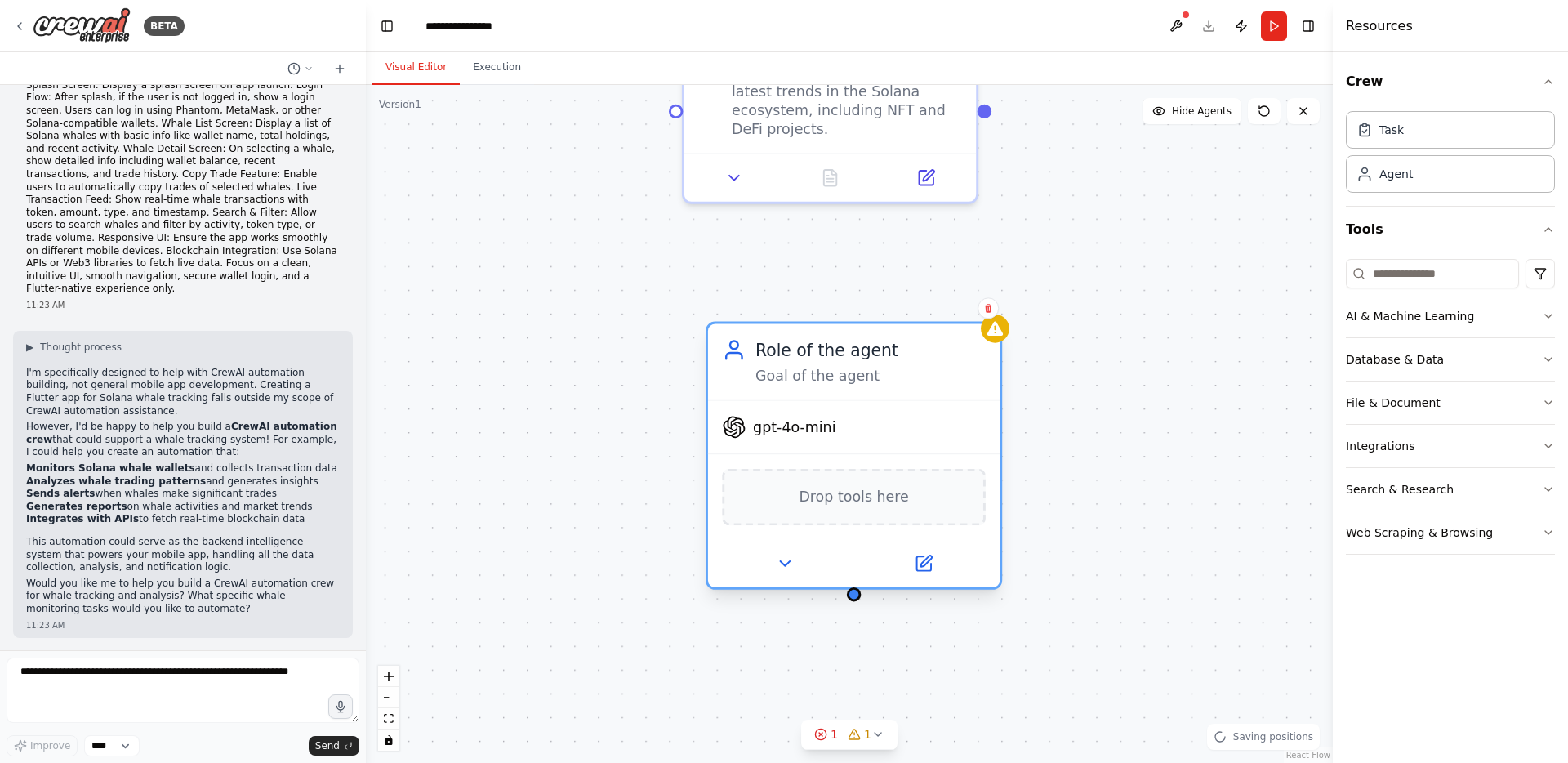
click at [830, 380] on div "Goal of the agent" at bounding box center [871, 377] width 231 height 19
click at [872, 494] on span "Drop tools here" at bounding box center [854, 497] width 110 height 23
click at [1491, 490] on button "Search & Research" at bounding box center [1451, 489] width 209 height 42
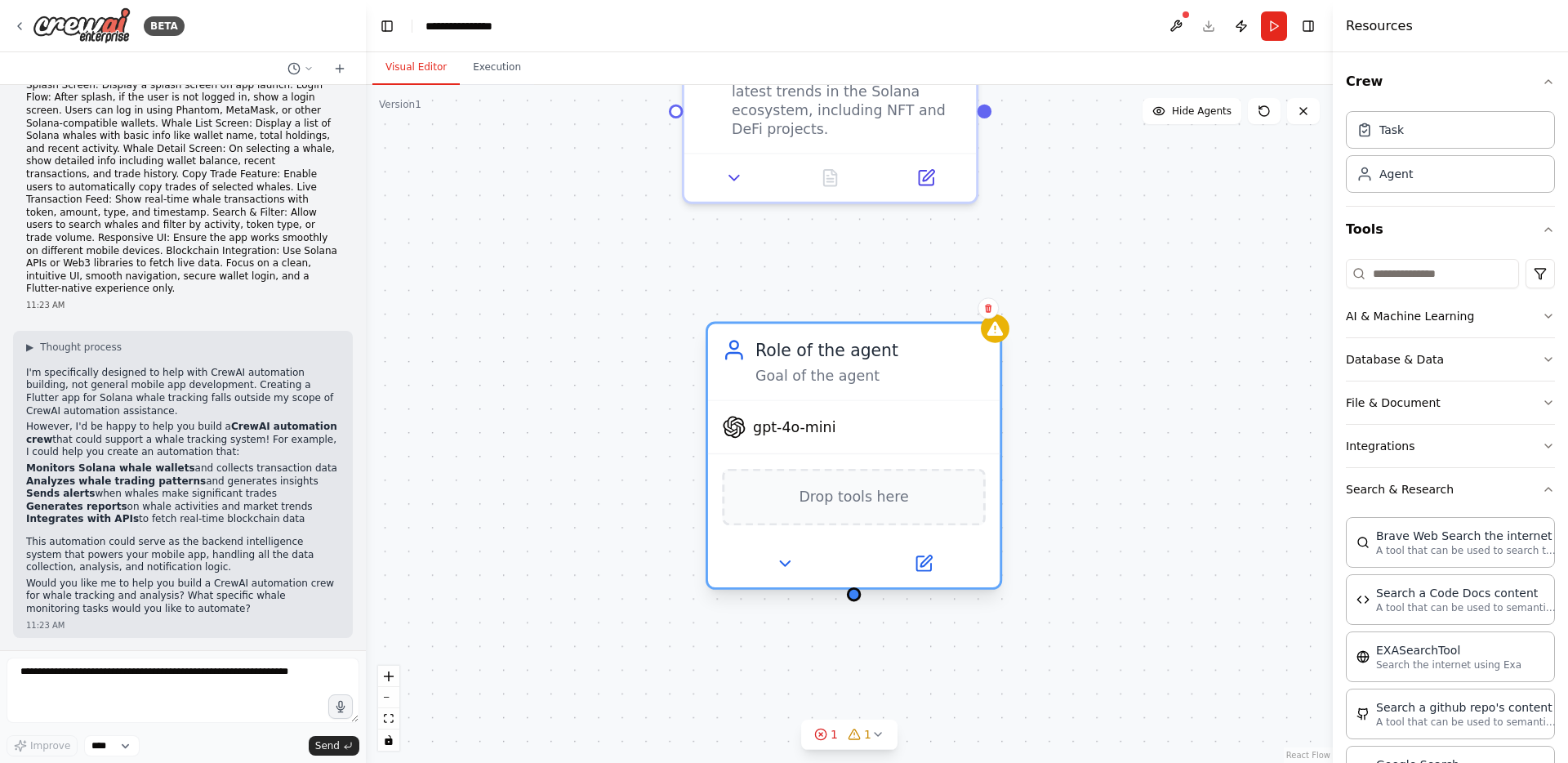
click at [821, 420] on span "gpt-4o-mini" at bounding box center [794, 427] width 82 height 19
click at [857, 495] on span "Drop tools here" at bounding box center [854, 497] width 110 height 23
click at [867, 495] on span "Drop tools here" at bounding box center [854, 497] width 110 height 23
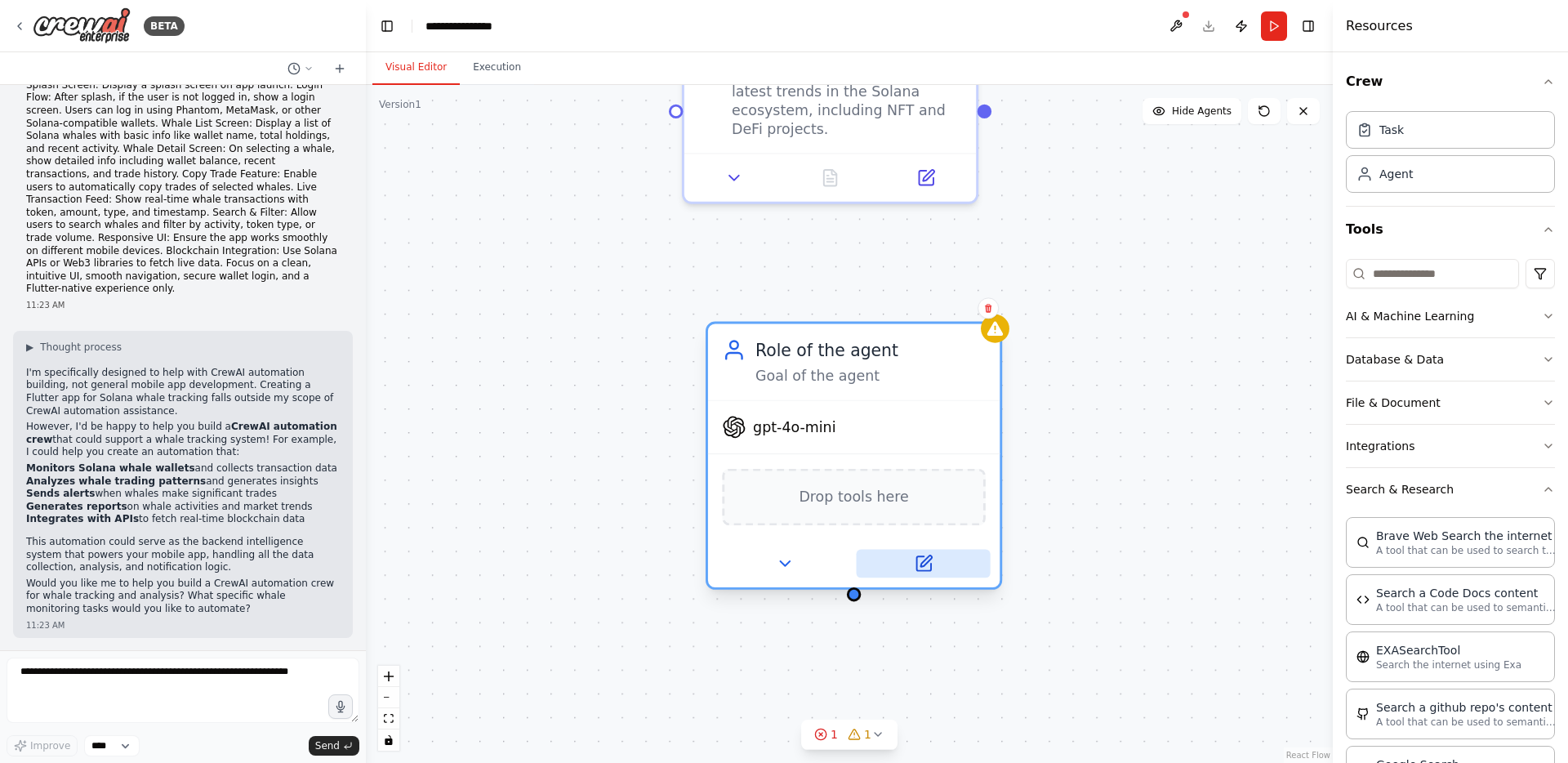
click at [927, 564] on icon at bounding box center [924, 563] width 14 height 14
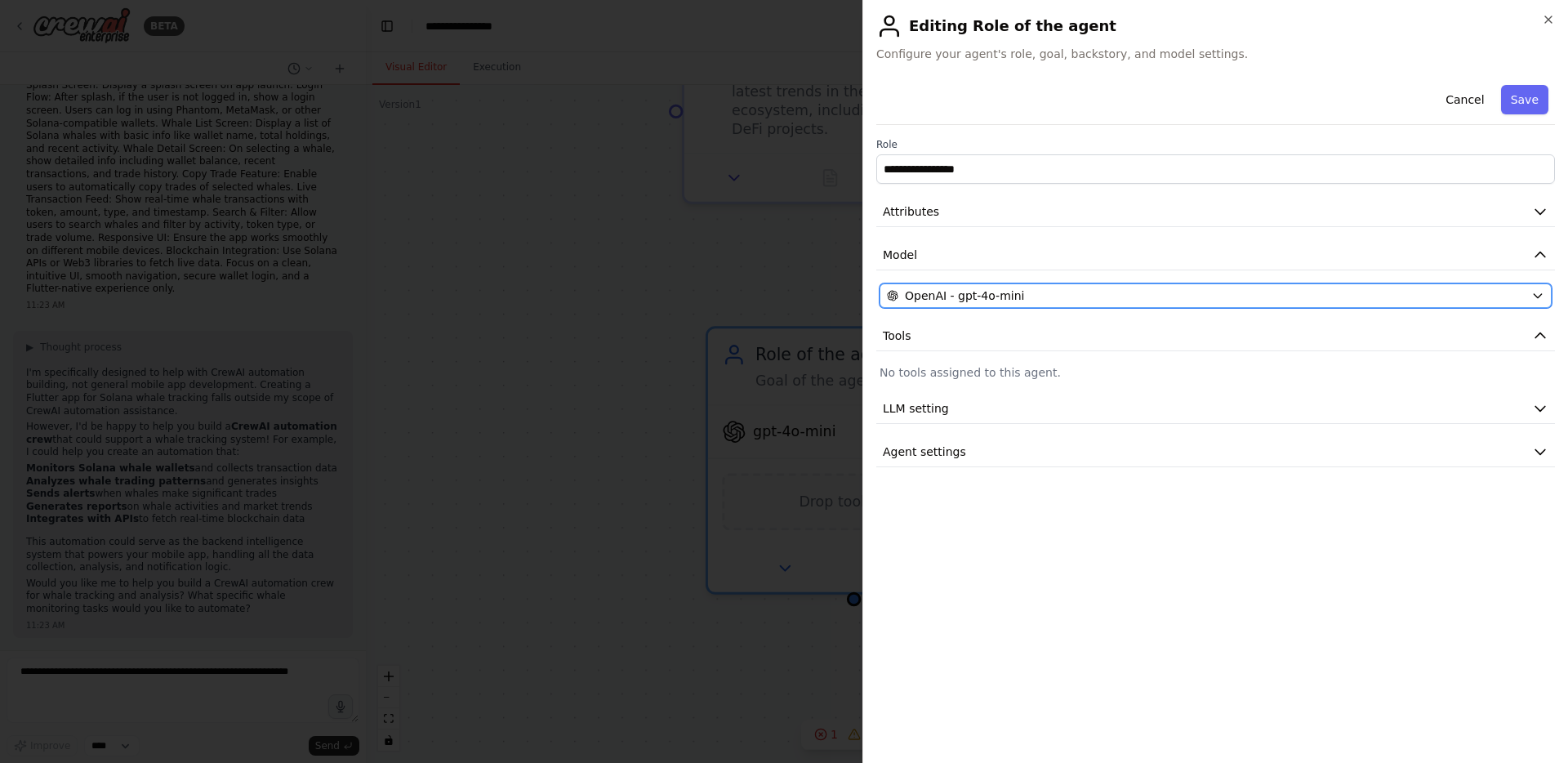
click at [1008, 294] on span "OpenAI - gpt-4o-mini" at bounding box center [965, 296] width 119 height 16
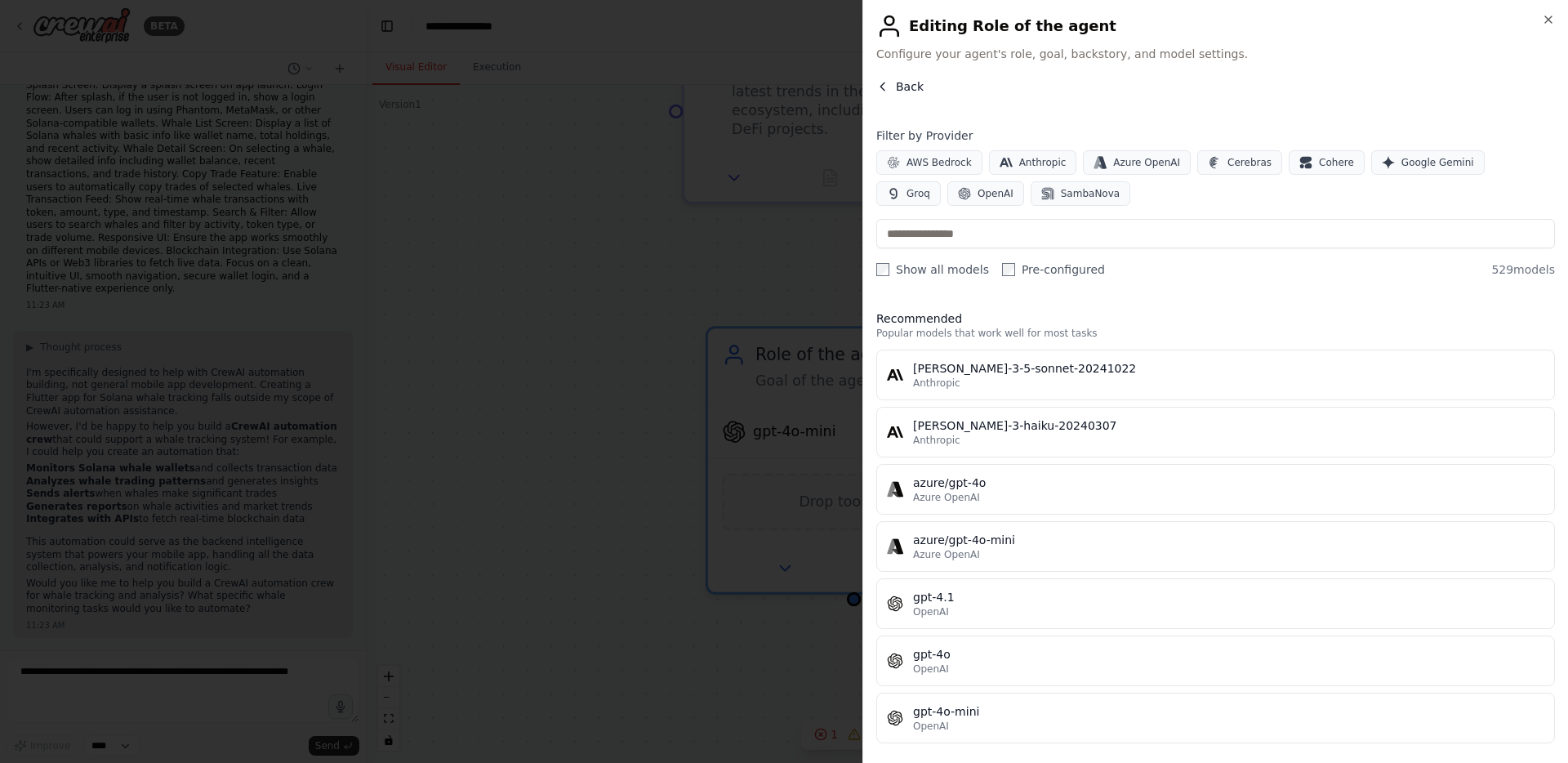
click at [897, 82] on span "Back" at bounding box center [910, 86] width 28 height 16
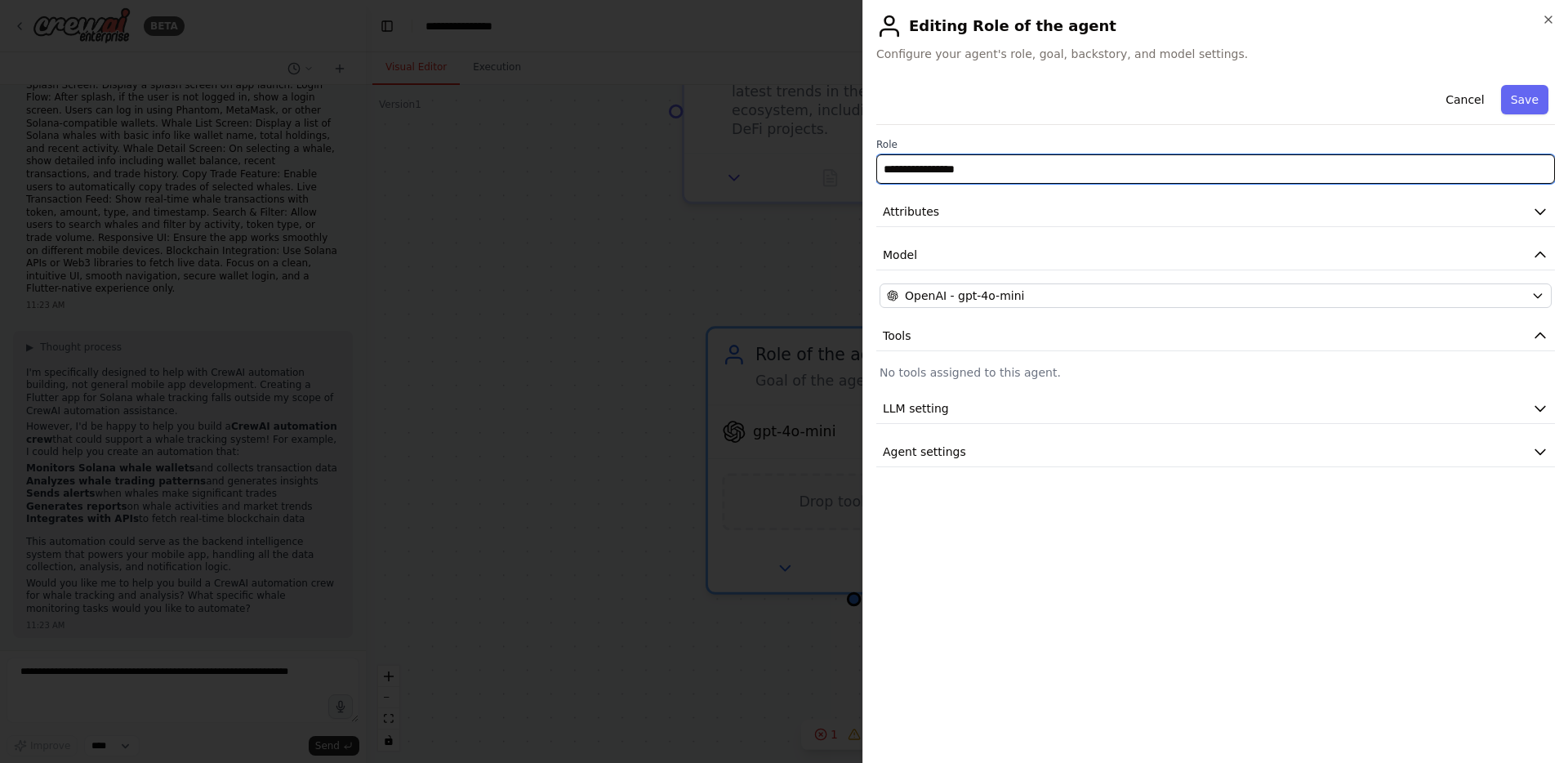
click at [954, 165] on input "**********" at bounding box center [1216, 169] width 679 height 29
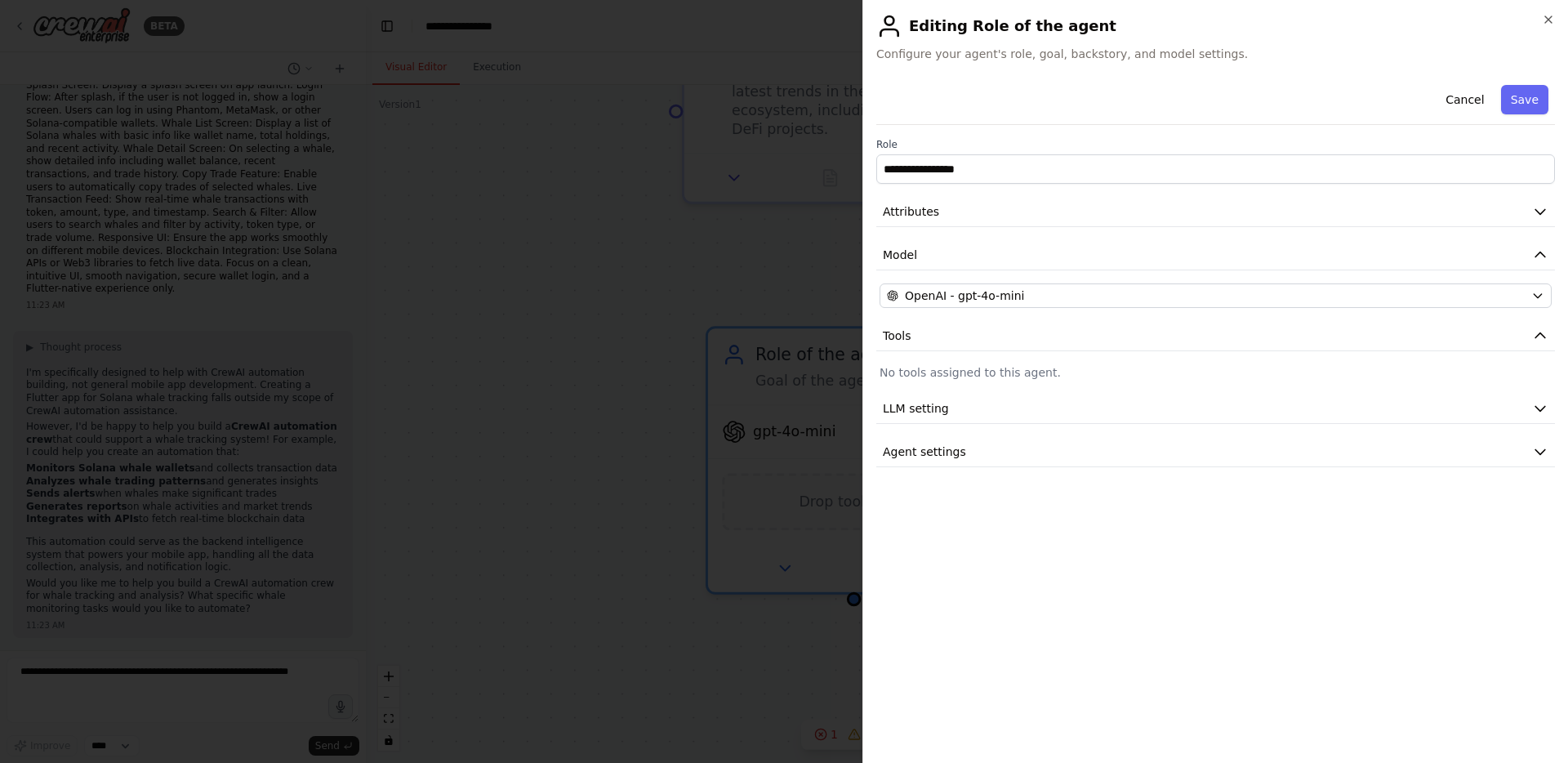
click at [919, 41] on div "Editing Role of the agent Configure your agent's role, goal, backstory, and mod…" at bounding box center [1216, 37] width 679 height 49
click at [1556, 20] on div "**********" at bounding box center [1215, 381] width 706 height 763
click at [1549, 20] on icon "button" at bounding box center [1549, 20] width 7 height 7
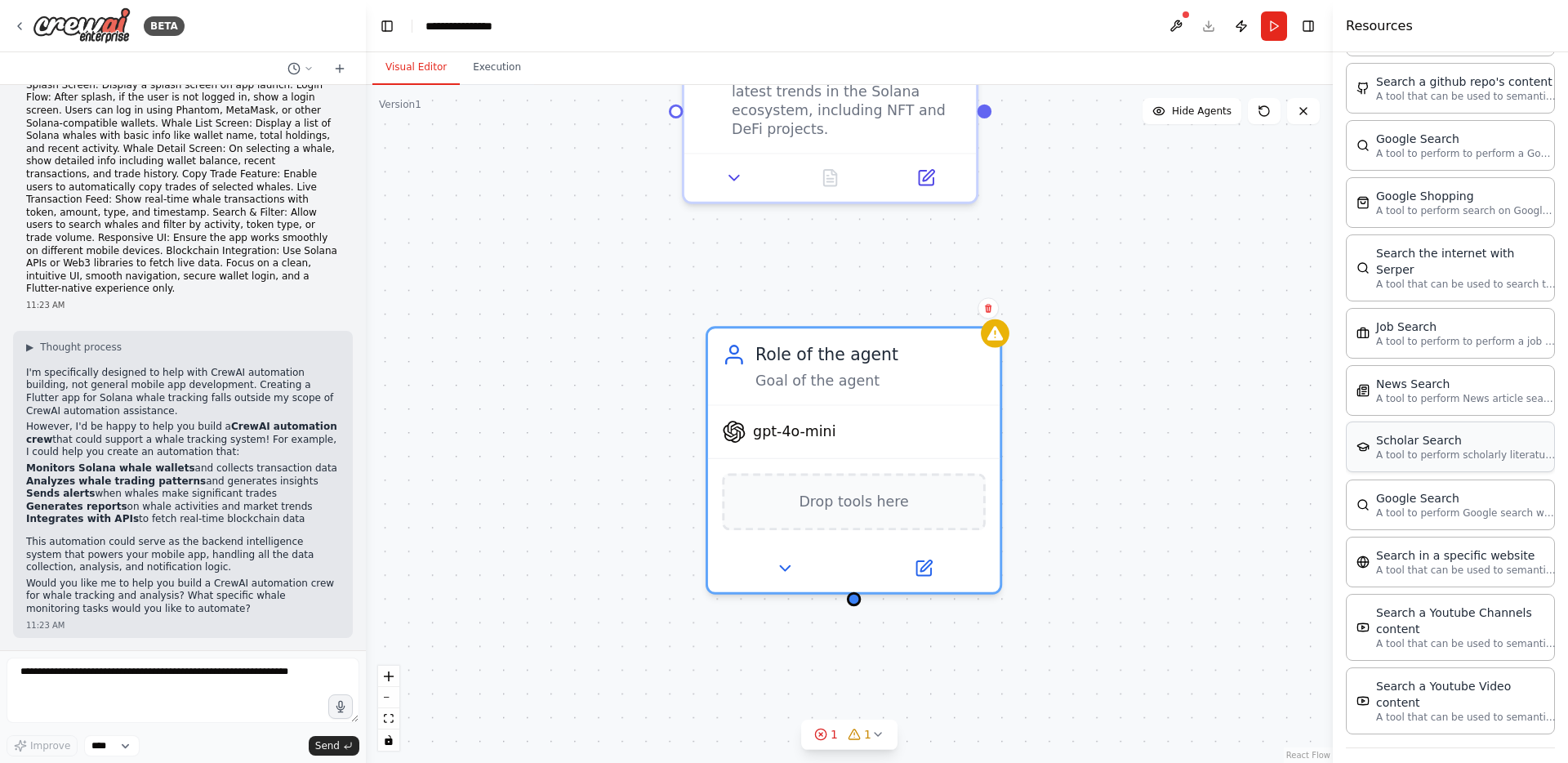
scroll to position [648, 0]
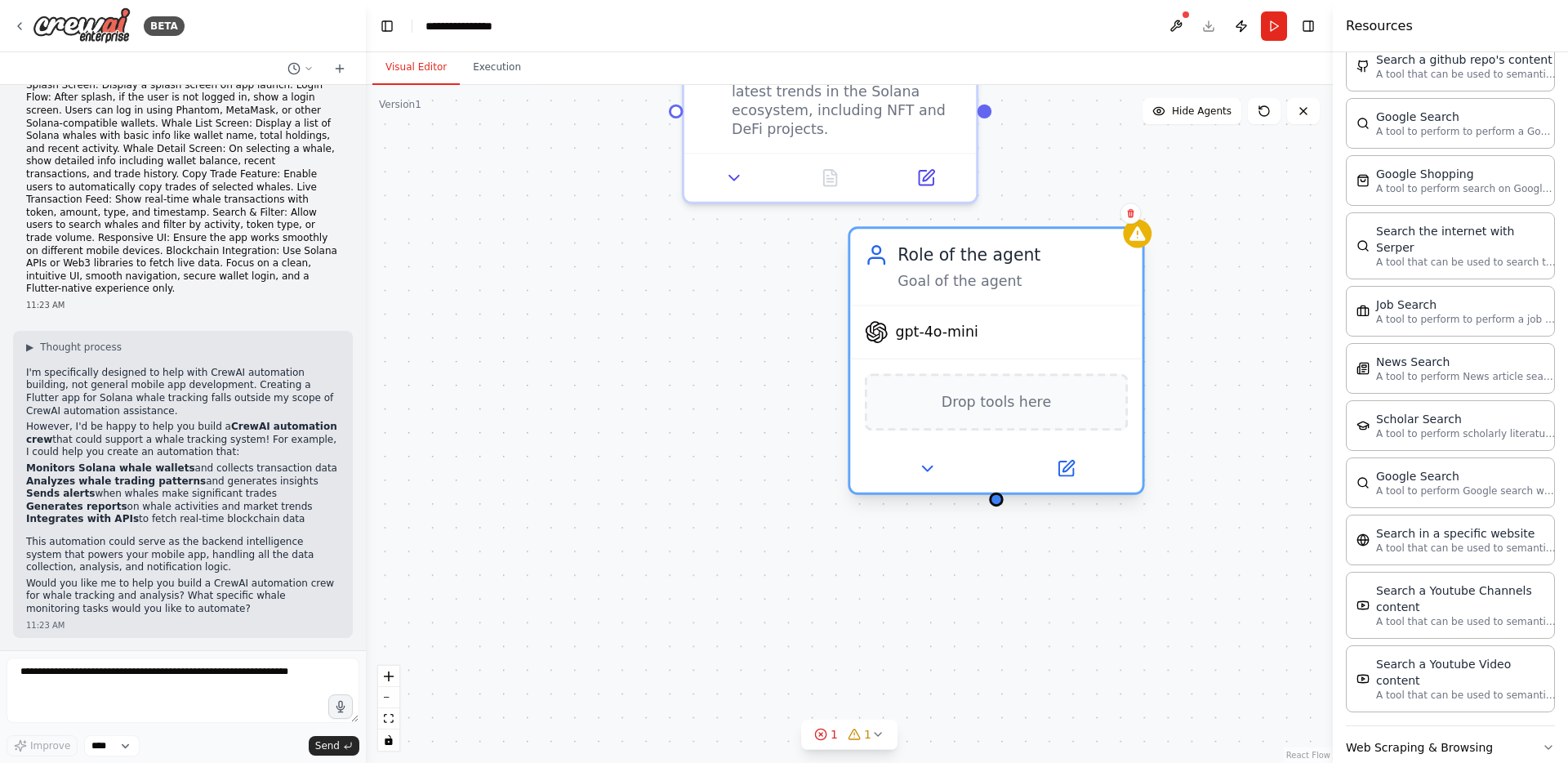
drag, startPoint x: 894, startPoint y: 480, endPoint x: 1048, endPoint y: 374, distance: 187.0
click at [1048, 374] on div "Drop tools here" at bounding box center [996, 402] width 263 height 57
click at [1130, 212] on icon at bounding box center [1131, 213] width 10 height 10
click at [1103, 215] on button "Confirm" at bounding box center [1084, 213] width 58 height 20
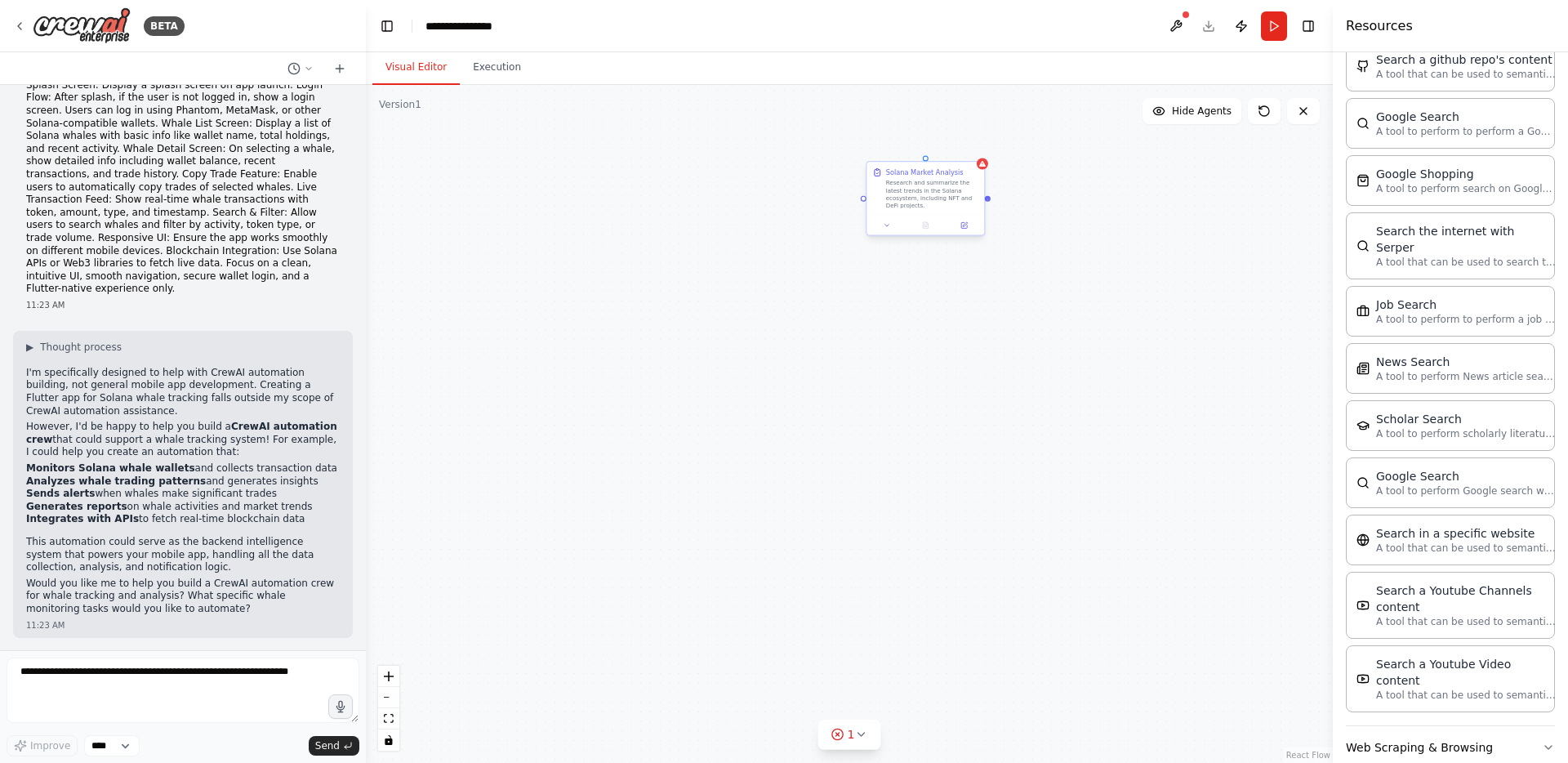
click at [988, 199] on div at bounding box center [987, 198] width 6 height 6
drag, startPoint x: 988, startPoint y: 199, endPoint x: 1014, endPoint y: 447, distance: 249.4
click at [1018, 448] on div "Solana Market Analysis Research and summarize the latest trends in the Solana e…" at bounding box center [849, 423] width 967 height 678
drag, startPoint x: 955, startPoint y: 374, endPoint x: 919, endPoint y: 541, distance: 170.8
click at [922, 544] on div "Solana Market Analysis Research and summarize the latest trends in the Solana e…" at bounding box center [849, 423] width 967 height 678
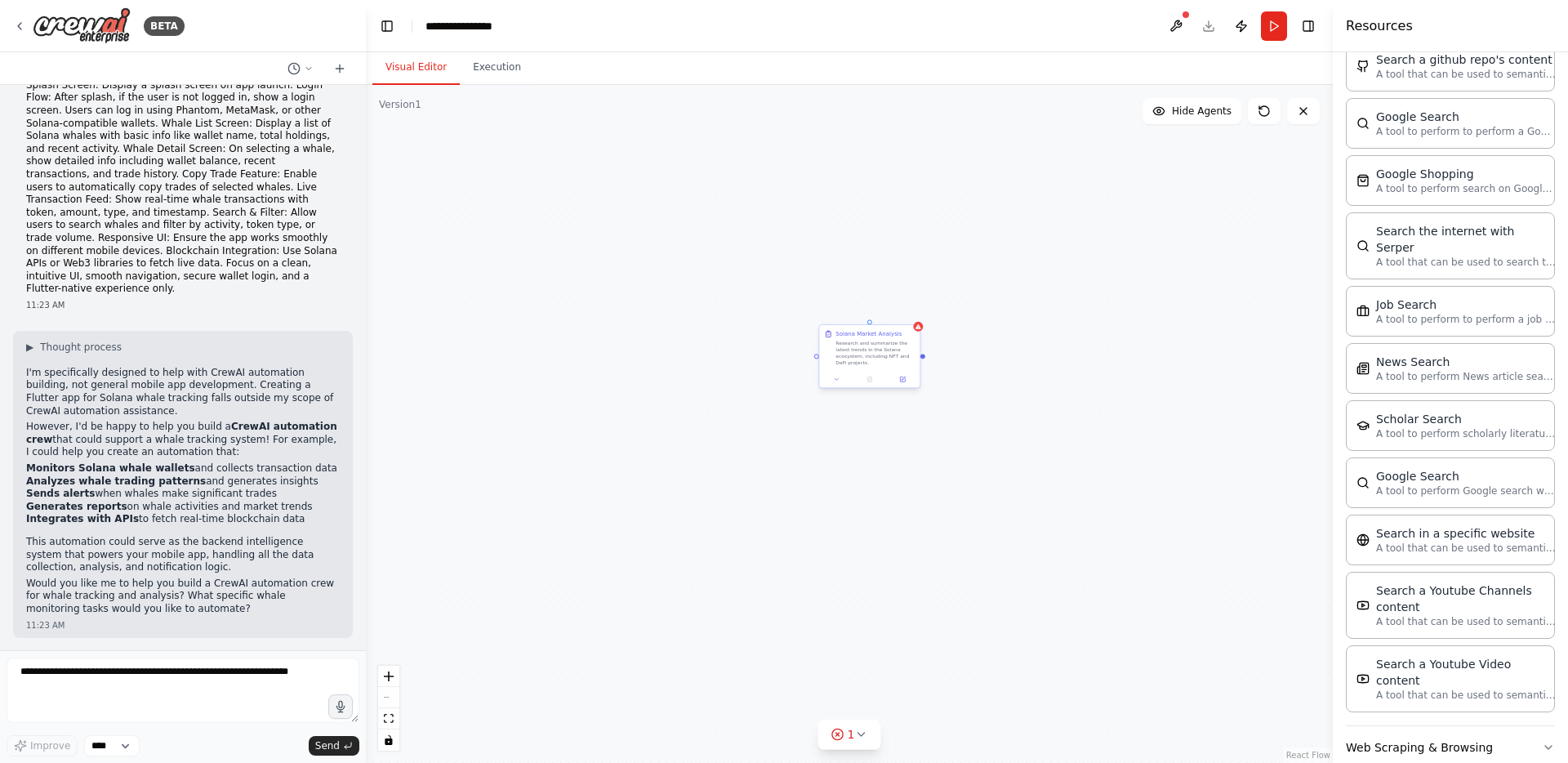
click at [906, 385] on div at bounding box center [869, 379] width 100 height 17
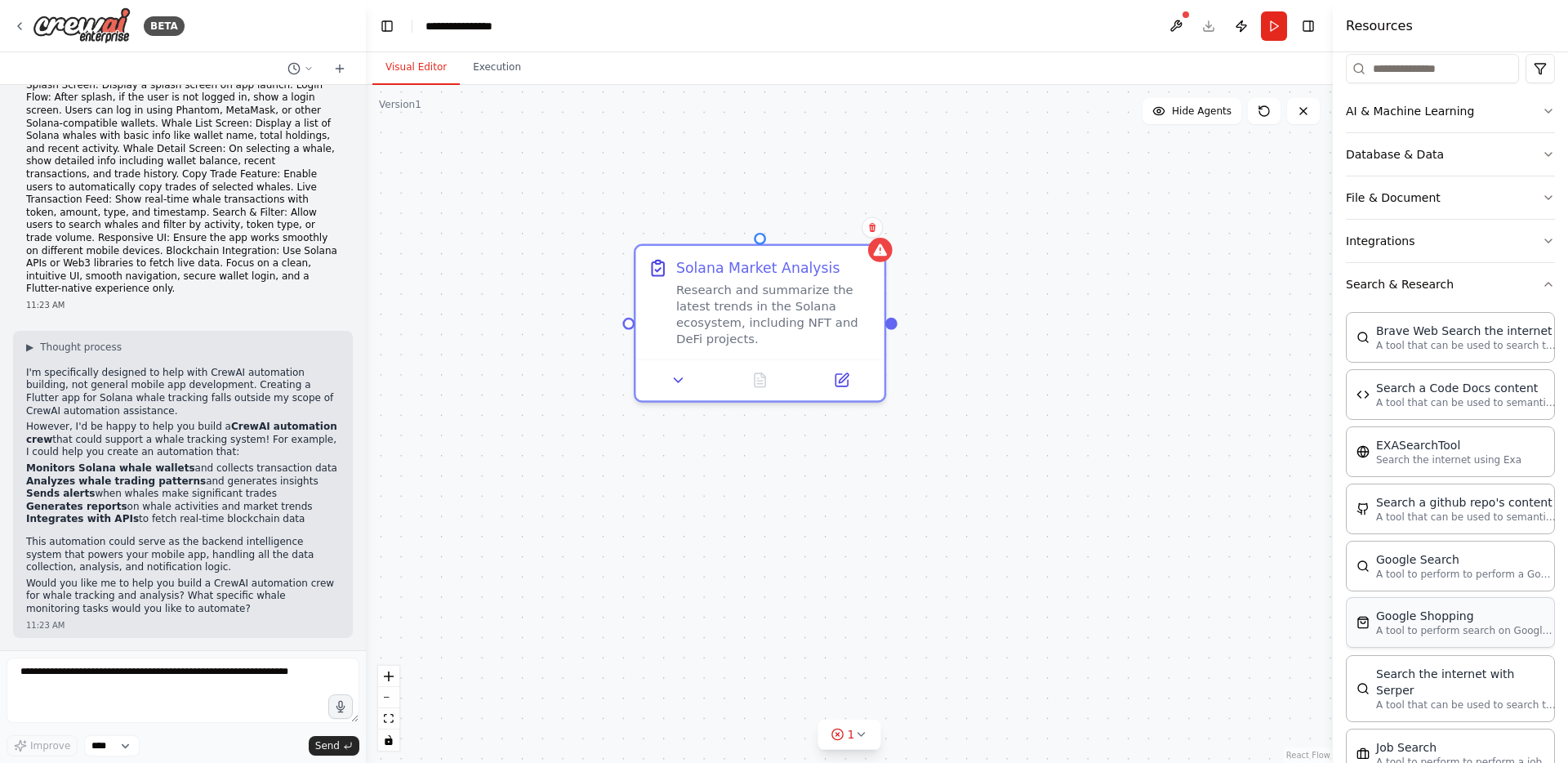
scroll to position [0, 0]
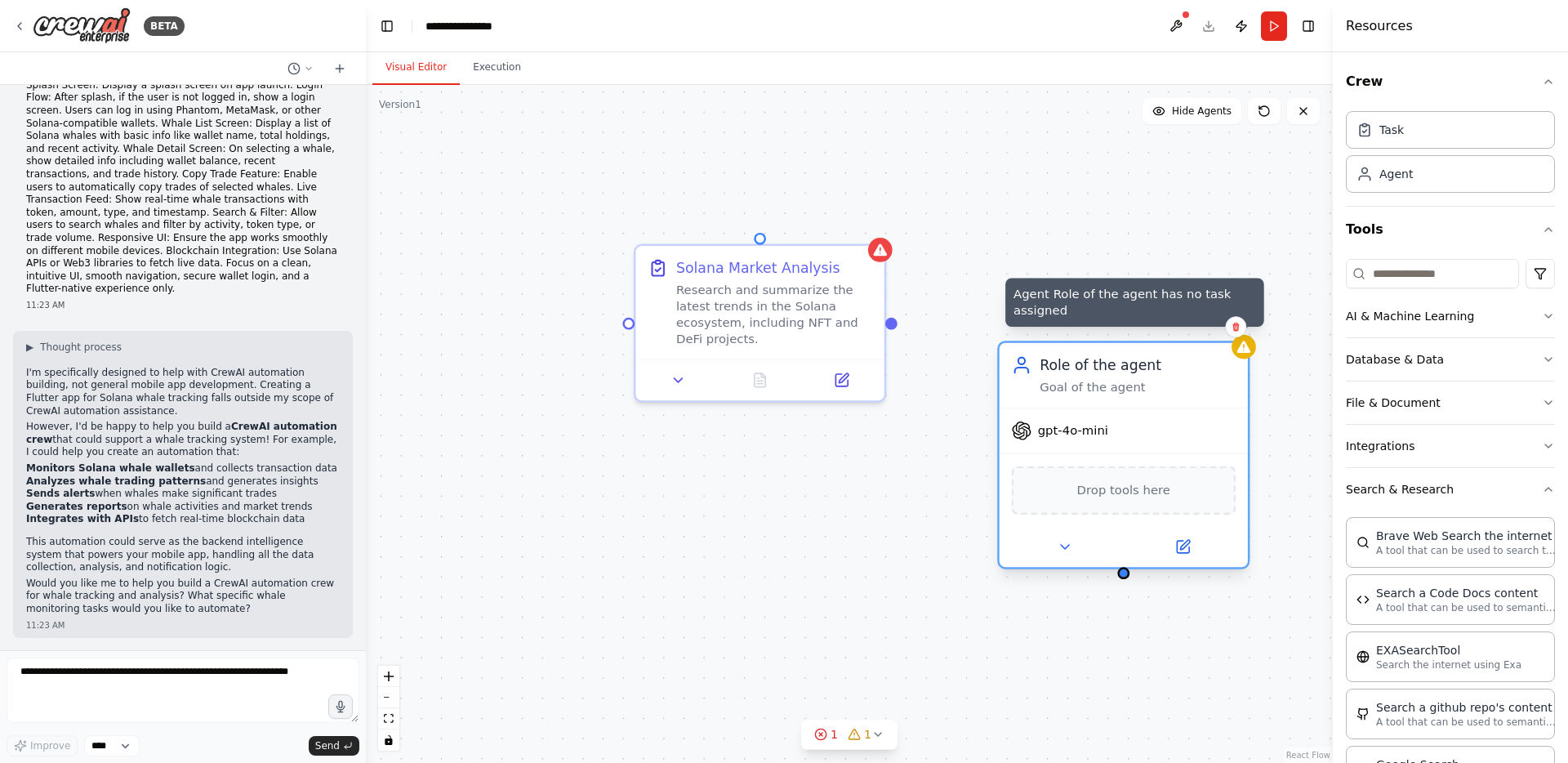
click at [1246, 347] on icon at bounding box center [1244, 347] width 14 height 12
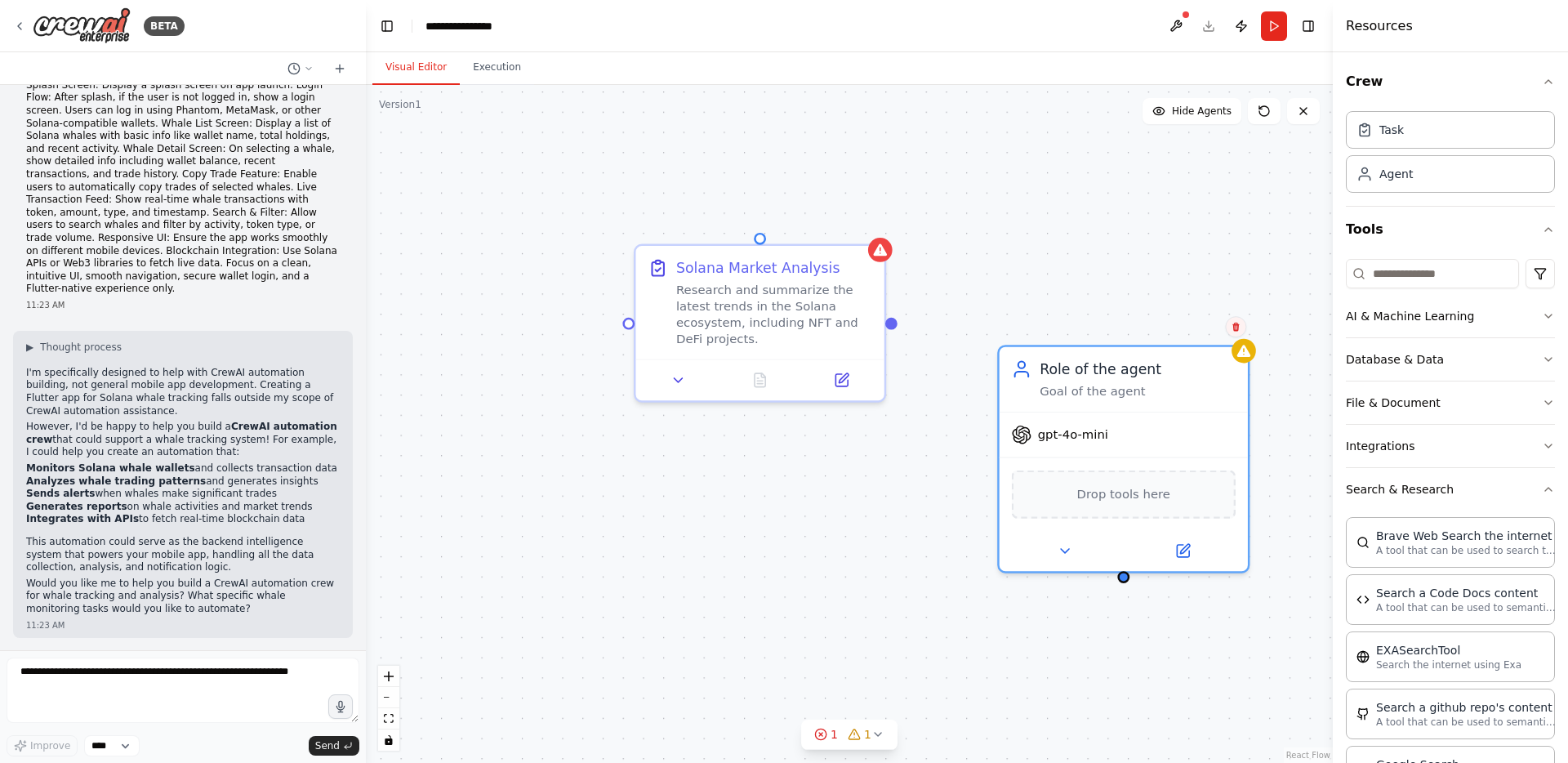
click at [1240, 325] on icon at bounding box center [1235, 327] width 10 height 10
click at [1185, 326] on button "Confirm" at bounding box center [1190, 327] width 58 height 20
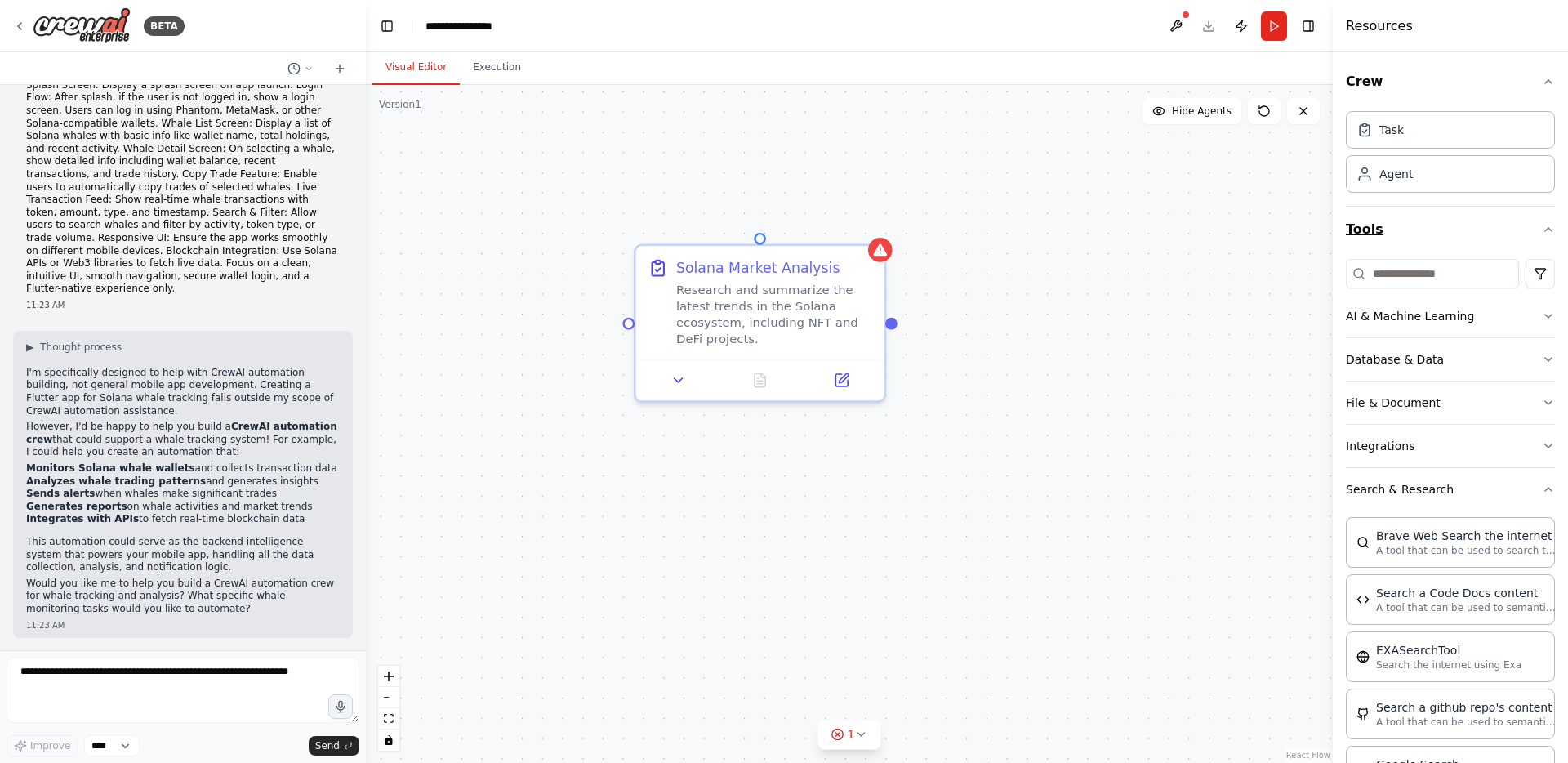
click at [1450, 237] on button "Tools" at bounding box center [1451, 229] width 209 height 46
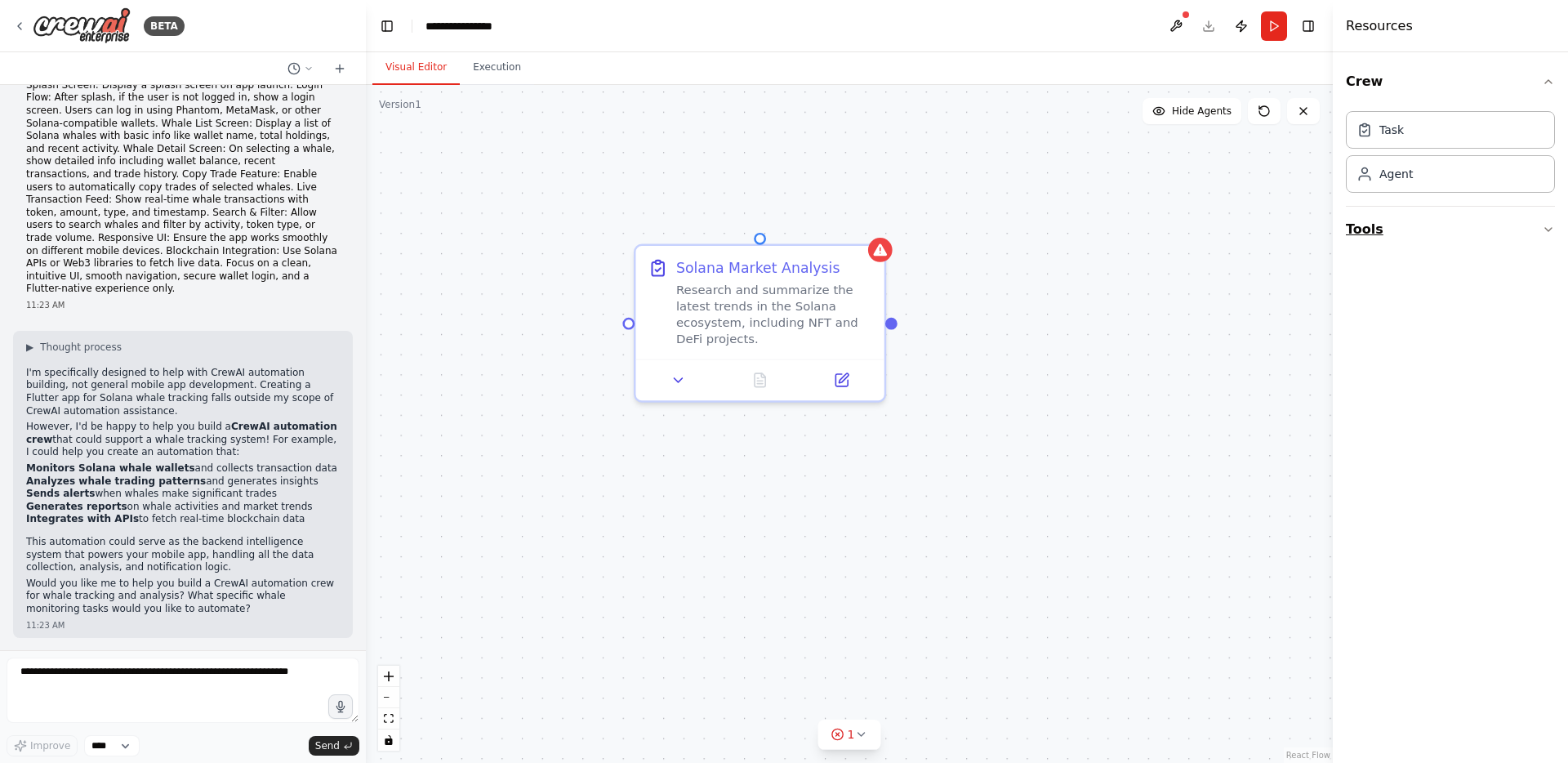
click at [1446, 232] on button "Tools" at bounding box center [1451, 229] width 209 height 46
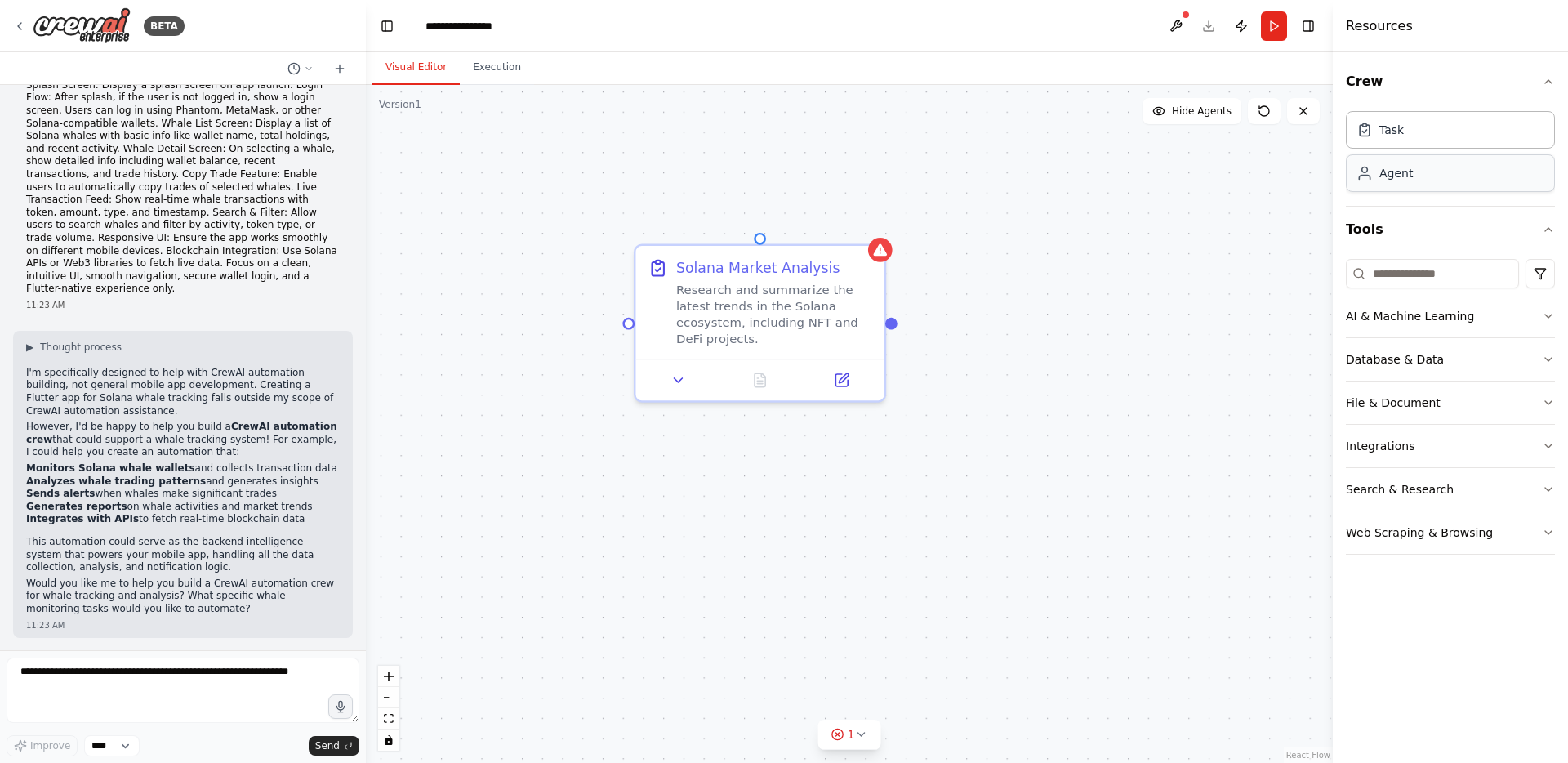
click at [1389, 176] on div "Agent" at bounding box center [1396, 173] width 34 height 16
drag, startPoint x: 1389, startPoint y: 176, endPoint x: 948, endPoint y: 352, distance: 474.8
click at [948, 352] on div "**********" at bounding box center [784, 381] width 1568 height 763
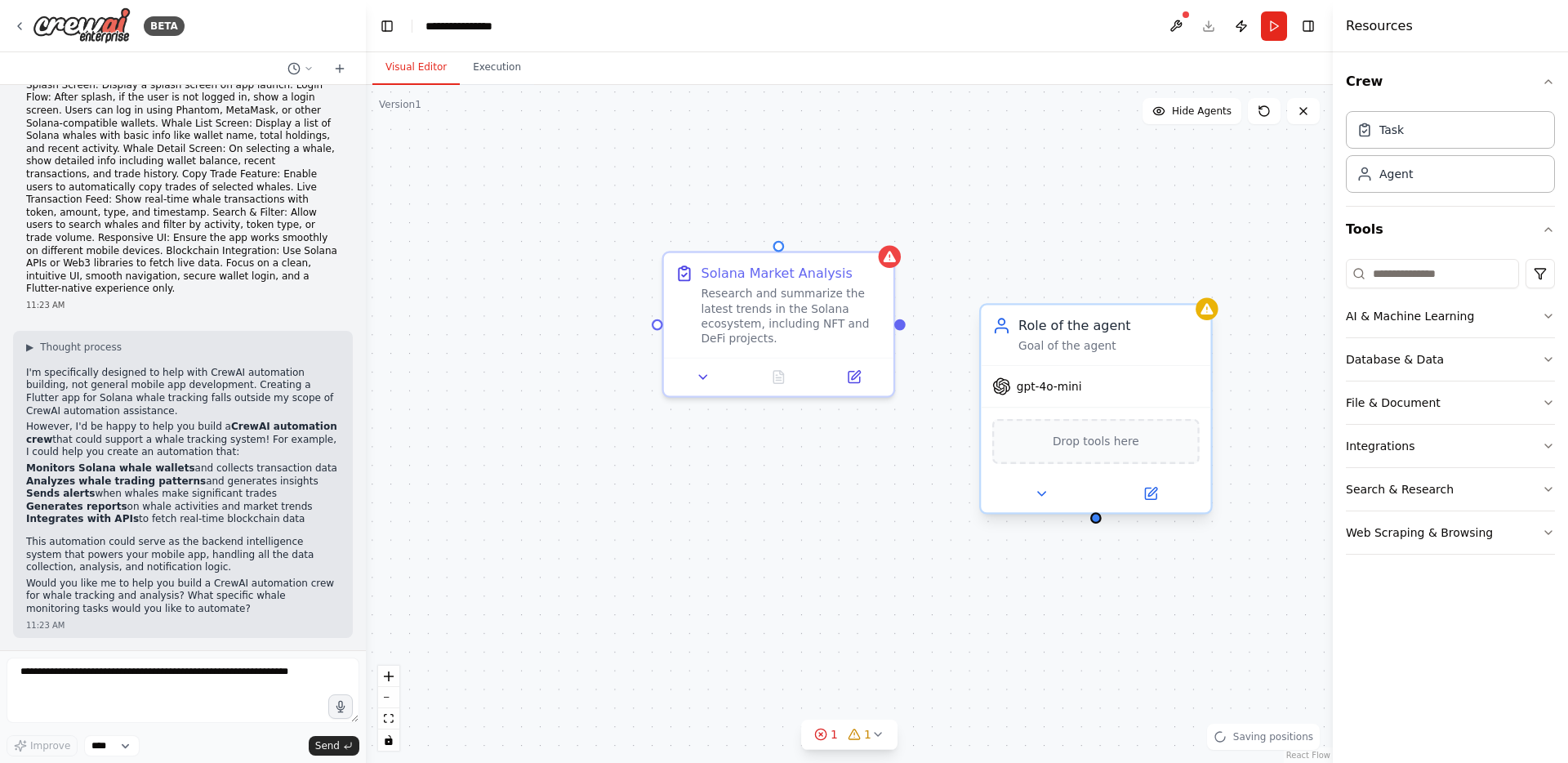
click at [1089, 442] on span "Drop tools here" at bounding box center [1096, 442] width 86 height 19
click at [1404, 315] on button "AI & Machine Learning" at bounding box center [1451, 315] width 209 height 42
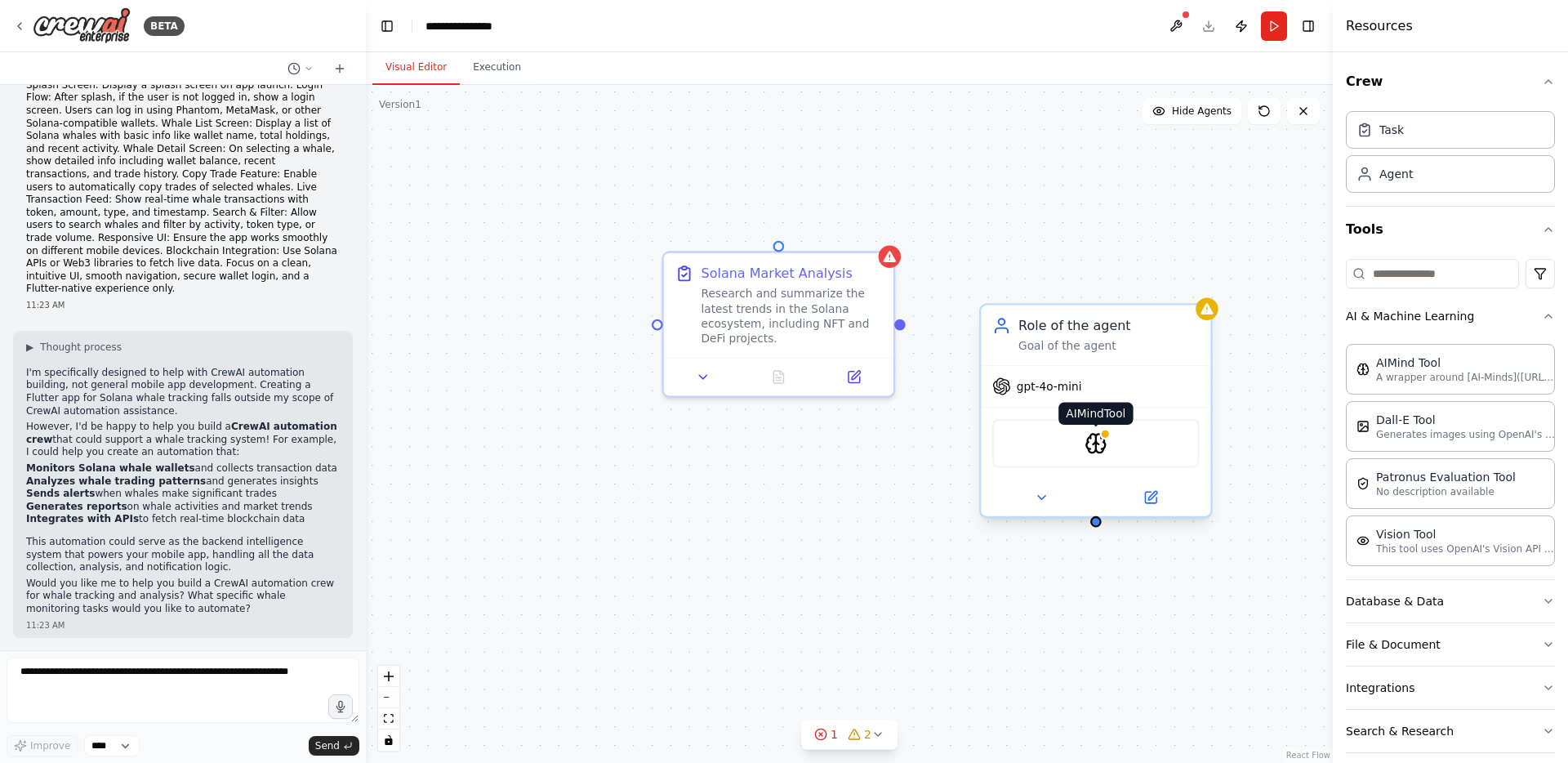
click at [1099, 444] on img at bounding box center [1096, 443] width 22 height 22
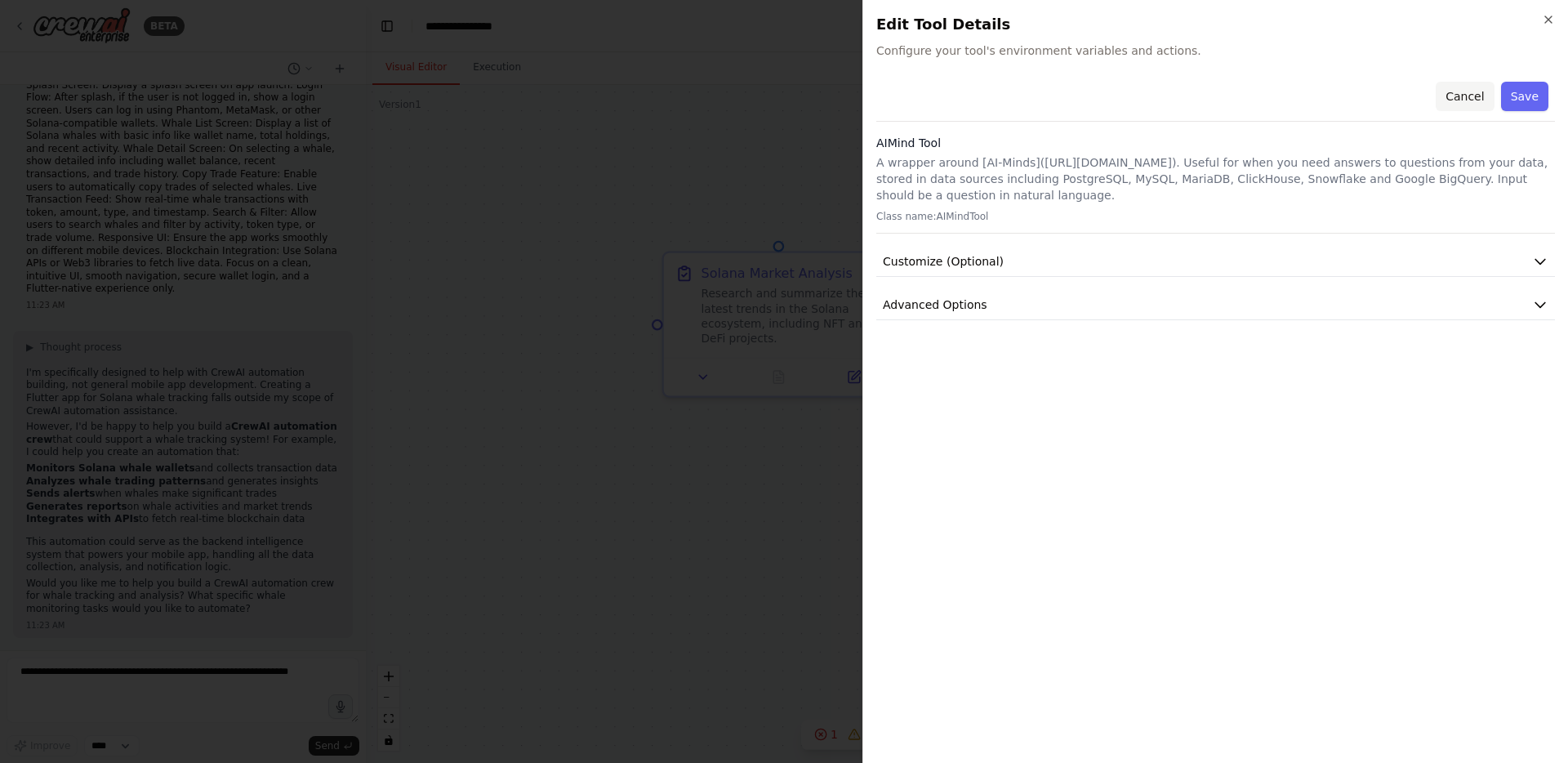
click at [1474, 104] on button "Cancel" at bounding box center [1464, 97] width 58 height 29
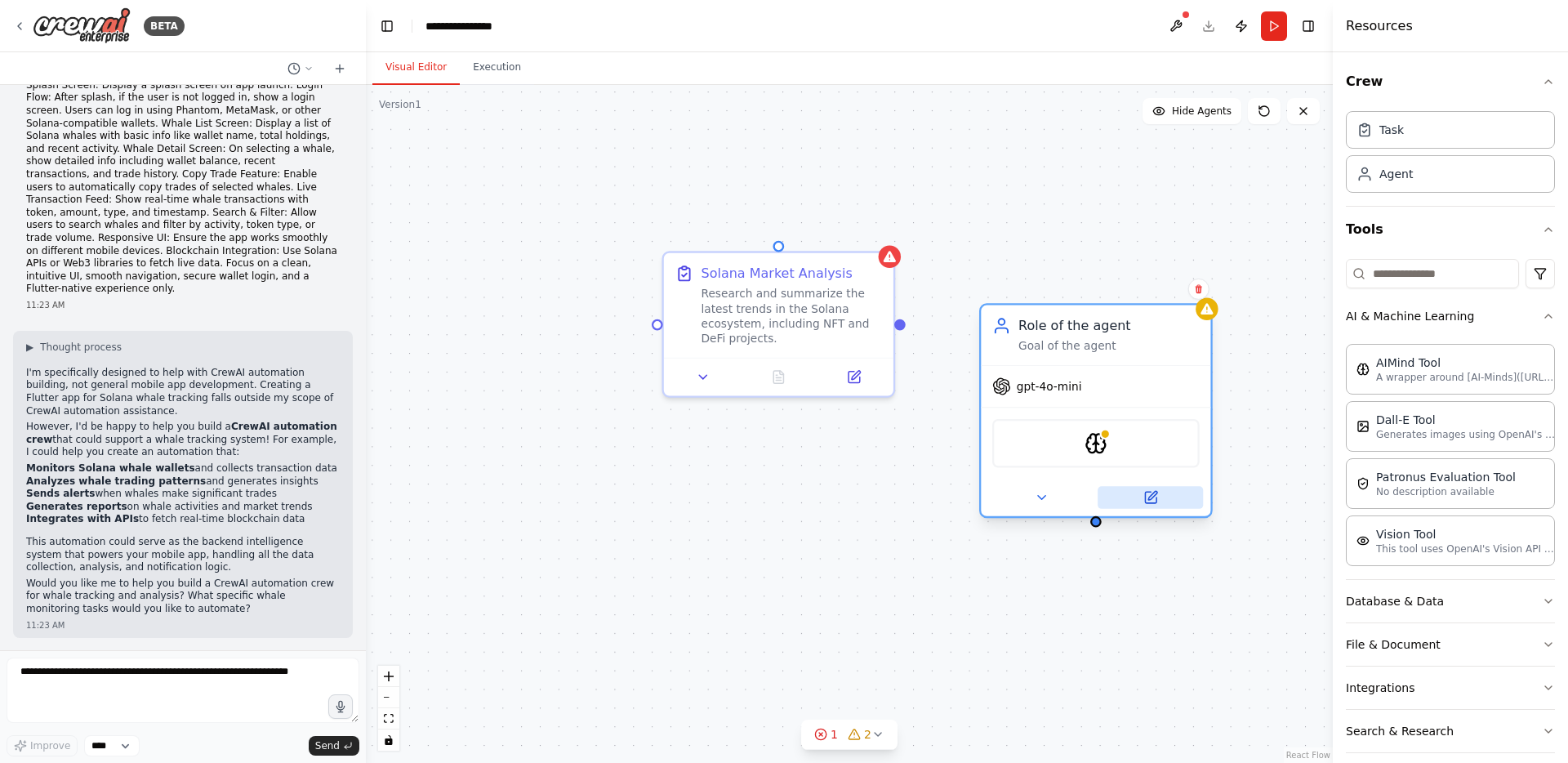
click at [1142, 499] on button at bounding box center [1151, 498] width 105 height 22
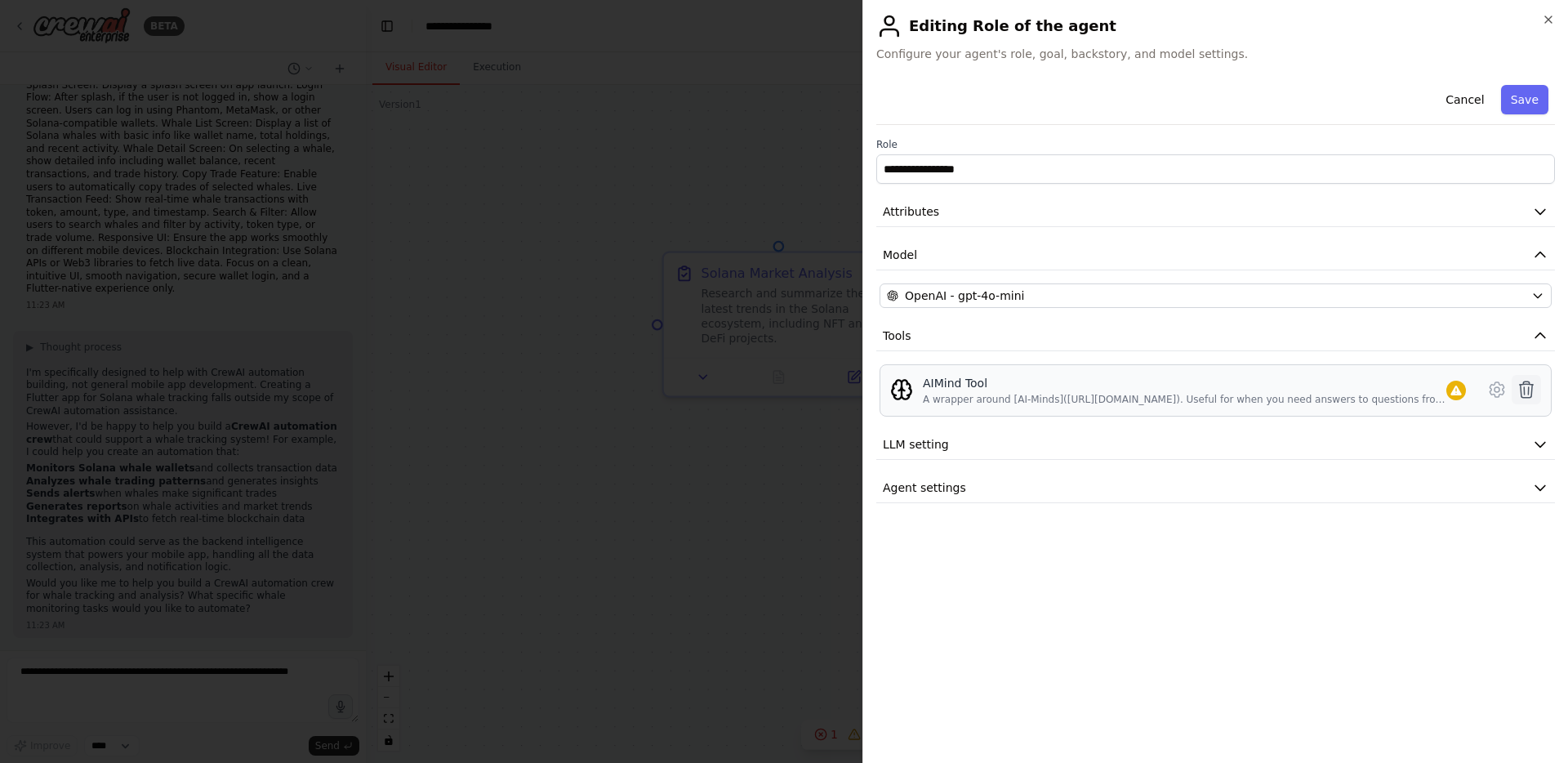
click at [1518, 384] on icon at bounding box center [1527, 390] width 20 height 20
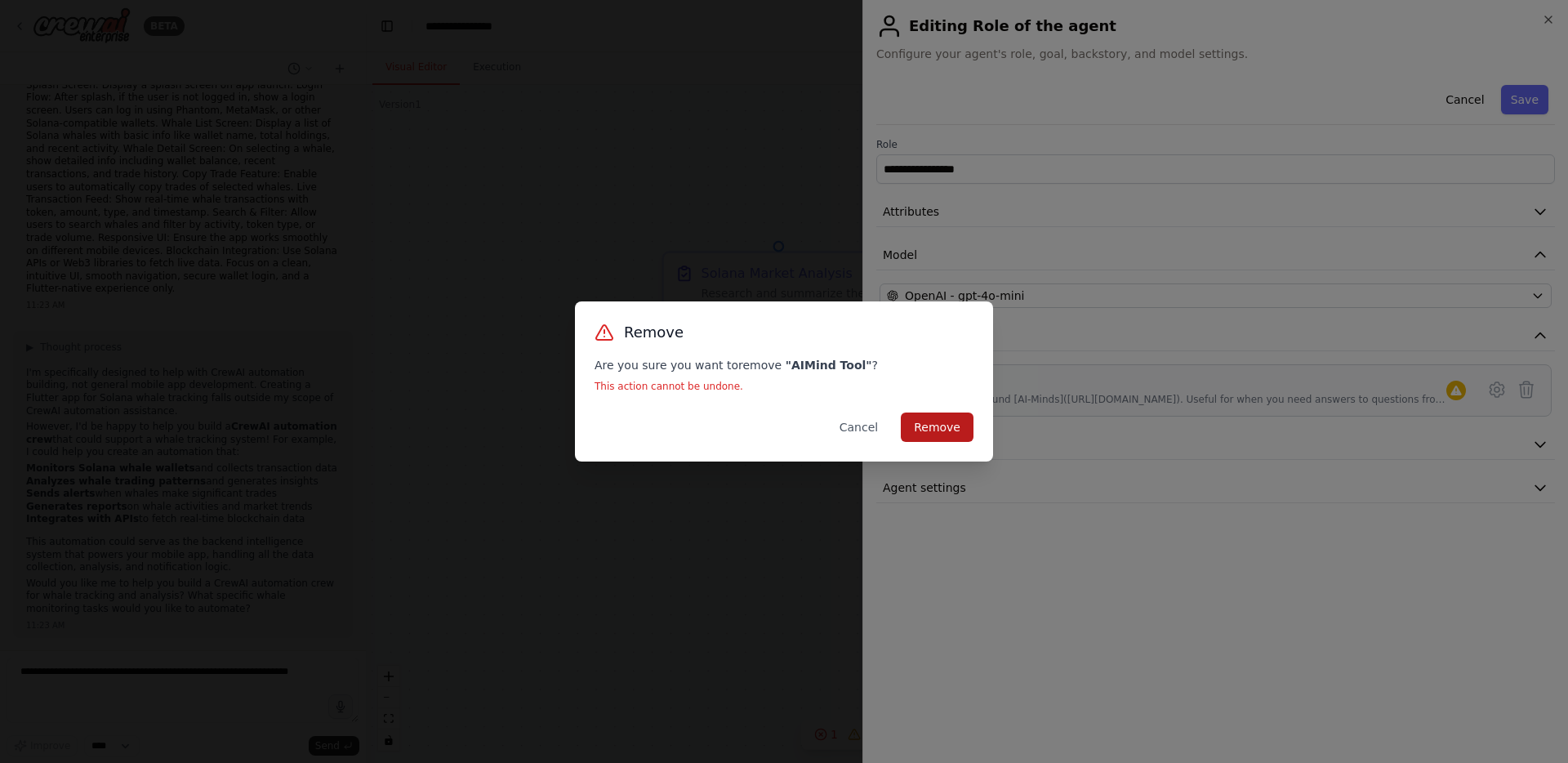
click at [967, 422] on button "Remove" at bounding box center [937, 427] width 73 height 29
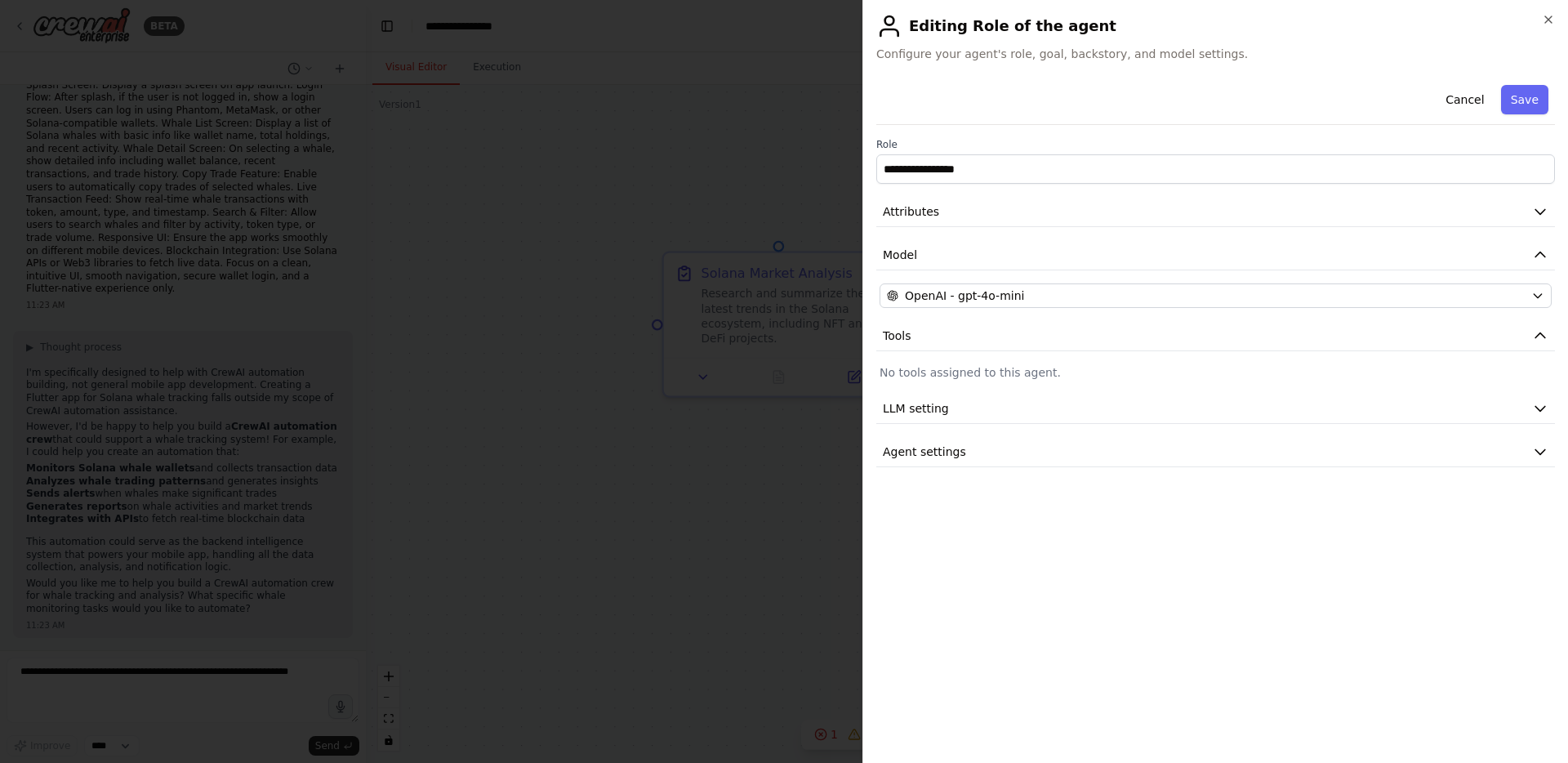
click at [1558, 9] on div "**********" at bounding box center [1215, 381] width 706 height 763
click at [1558, 10] on div "**********" at bounding box center [1215, 381] width 706 height 763
click at [1558, 10] on div "**********" at bounding box center [1215, 381] width 706 height 763
click at [1556, 11] on div "**********" at bounding box center [1215, 381] width 706 height 763
click at [1551, 16] on icon "button" at bounding box center [1548, 19] width 13 height 13
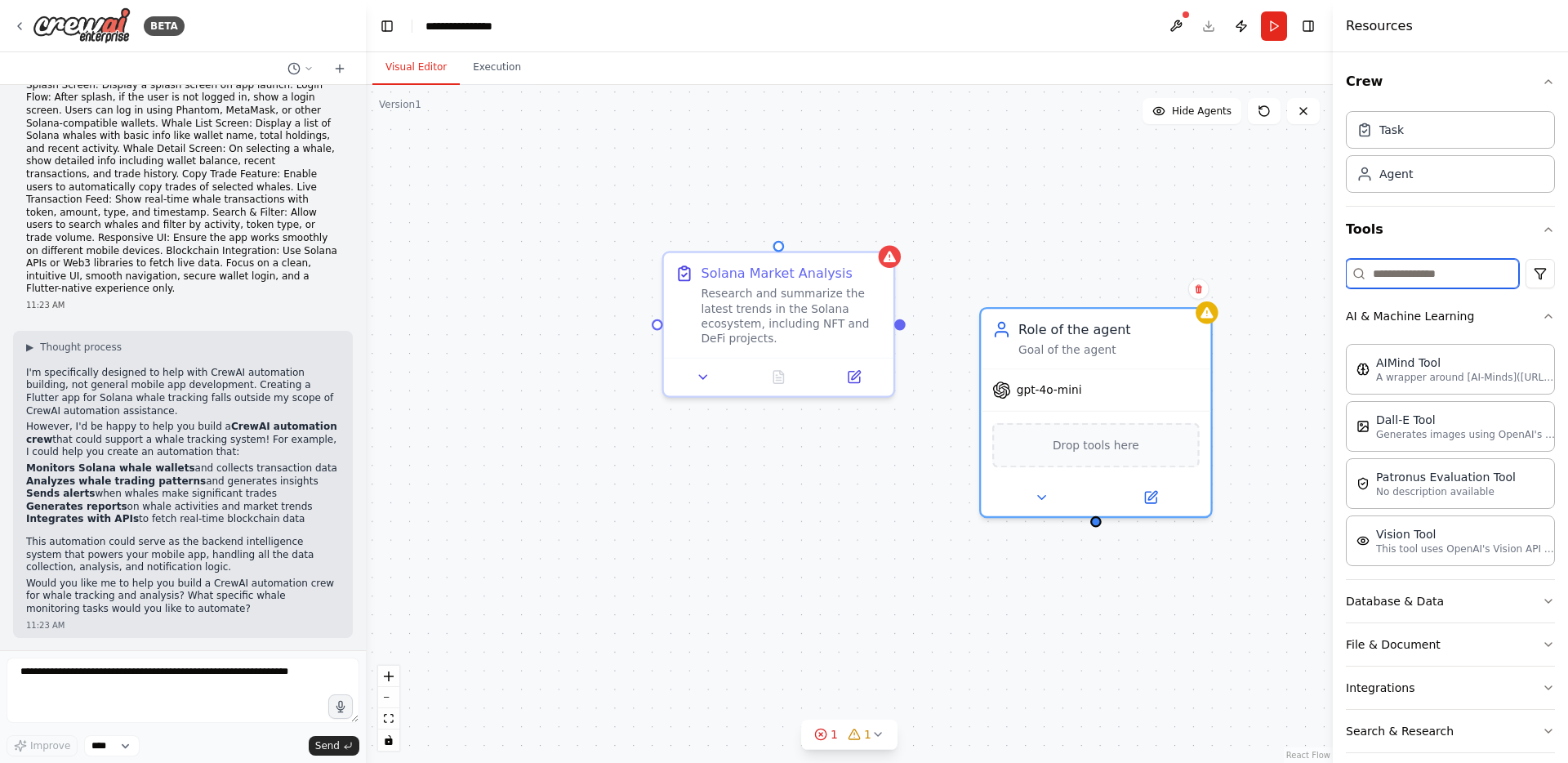
click at [1438, 277] on input at bounding box center [1432, 274] width 173 height 29
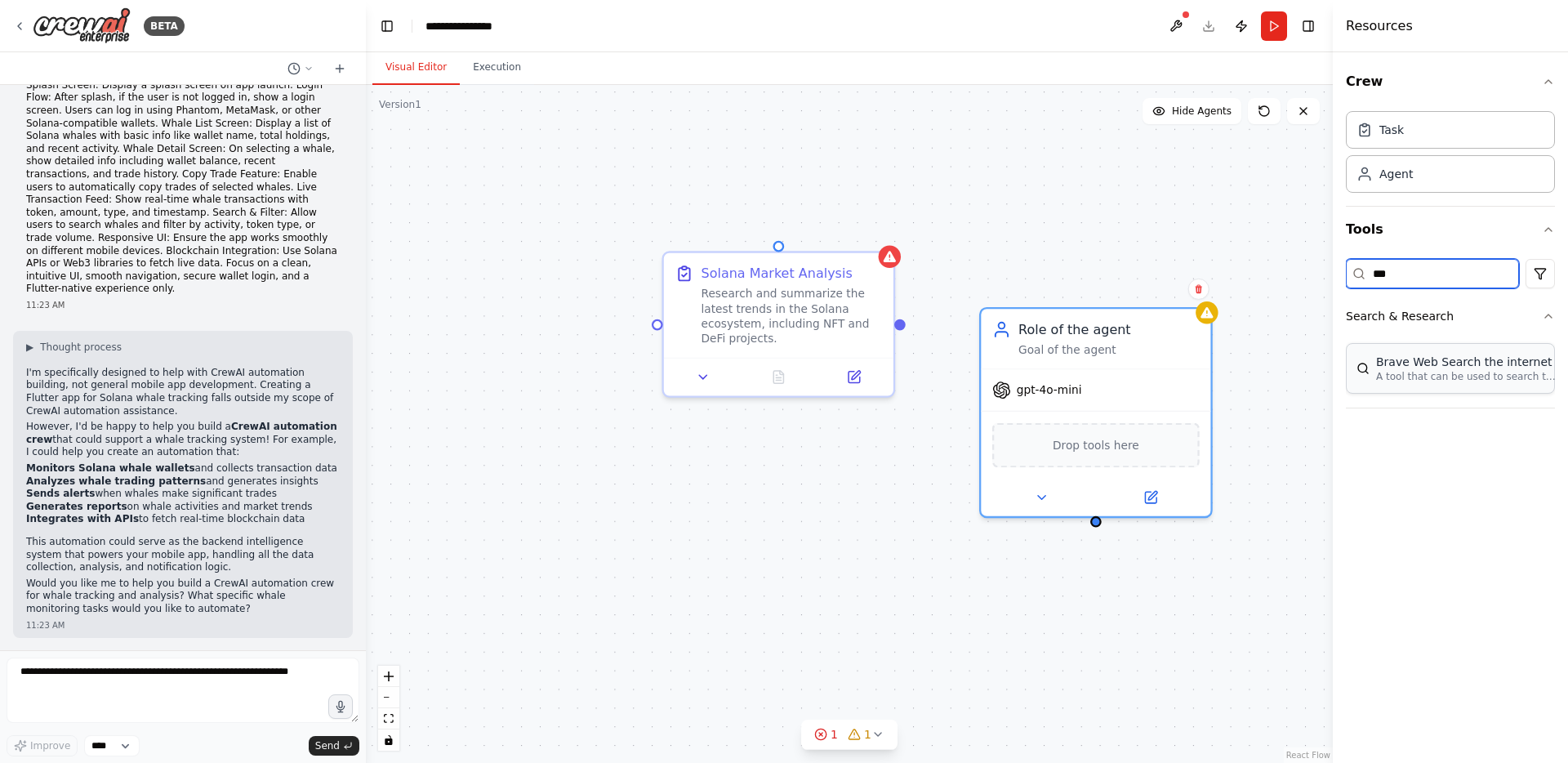
type input "***"
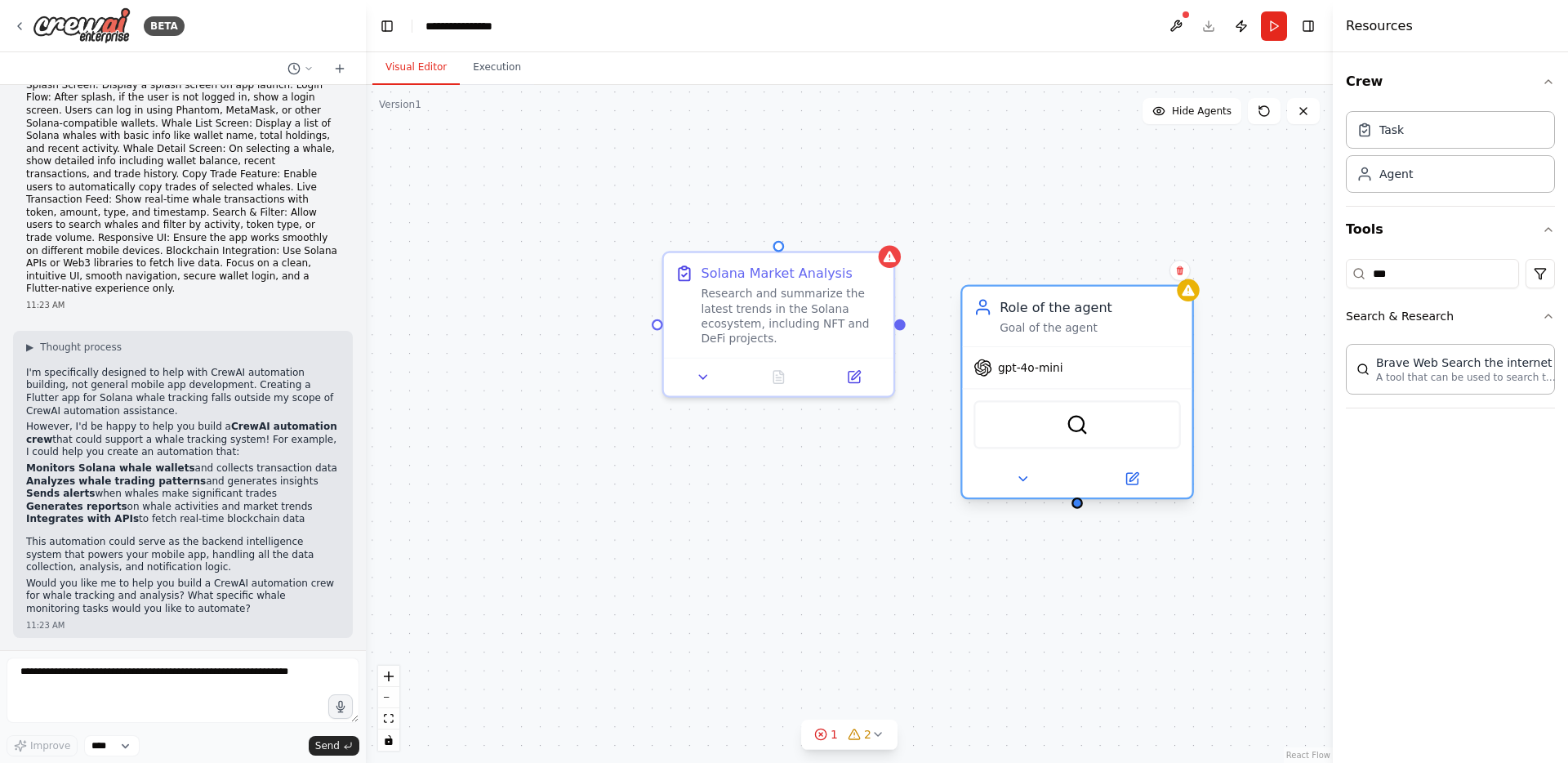
drag, startPoint x: 1101, startPoint y: 346, endPoint x: 1063, endPoint y: 297, distance: 62.0
click at [1063, 297] on div "Role of the agent Goal of the agent" at bounding box center [1077, 316] width 230 height 60
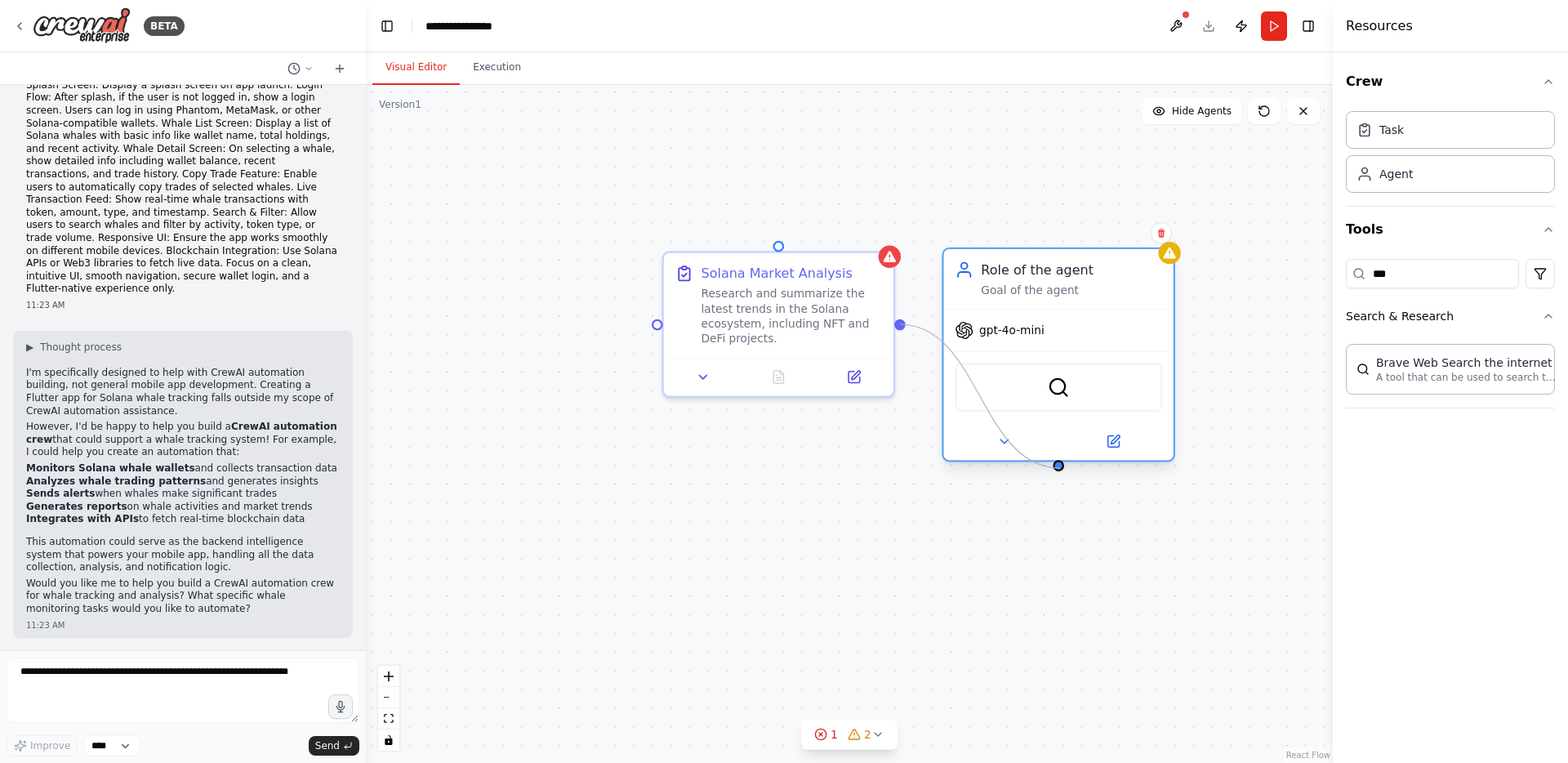
drag, startPoint x: 899, startPoint y: 327, endPoint x: 1060, endPoint y: 469, distance: 214.7
click at [1060, 469] on div "Solana Market Analysis Research and summarize the latest trends in the Solana e…" at bounding box center [849, 423] width 967 height 678
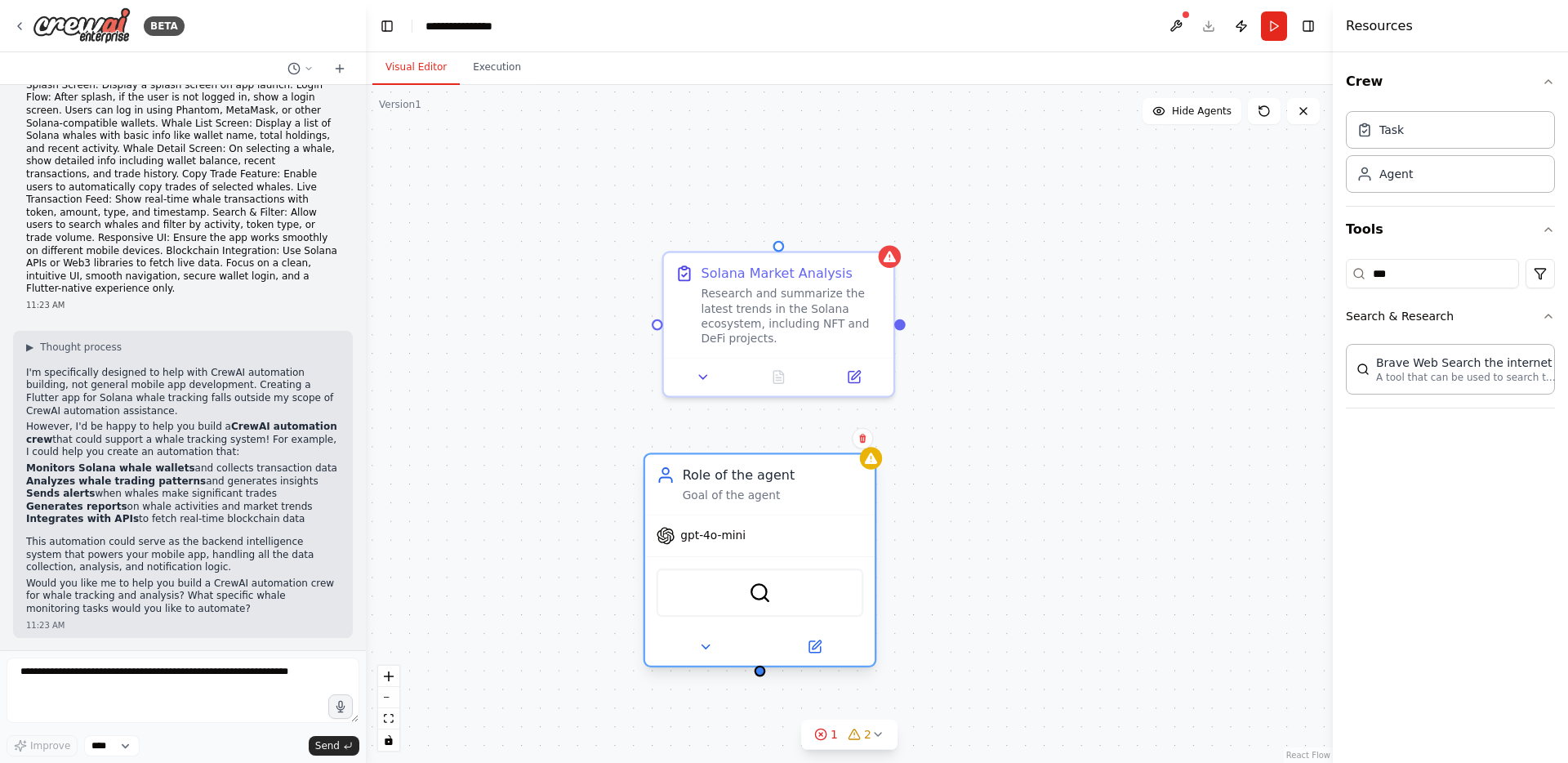
drag, startPoint x: 973, startPoint y: 308, endPoint x: 682, endPoint y: 505, distance: 351.4
click at [680, 505] on div "Role of the agent Goal of the agent" at bounding box center [760, 484] width 230 height 60
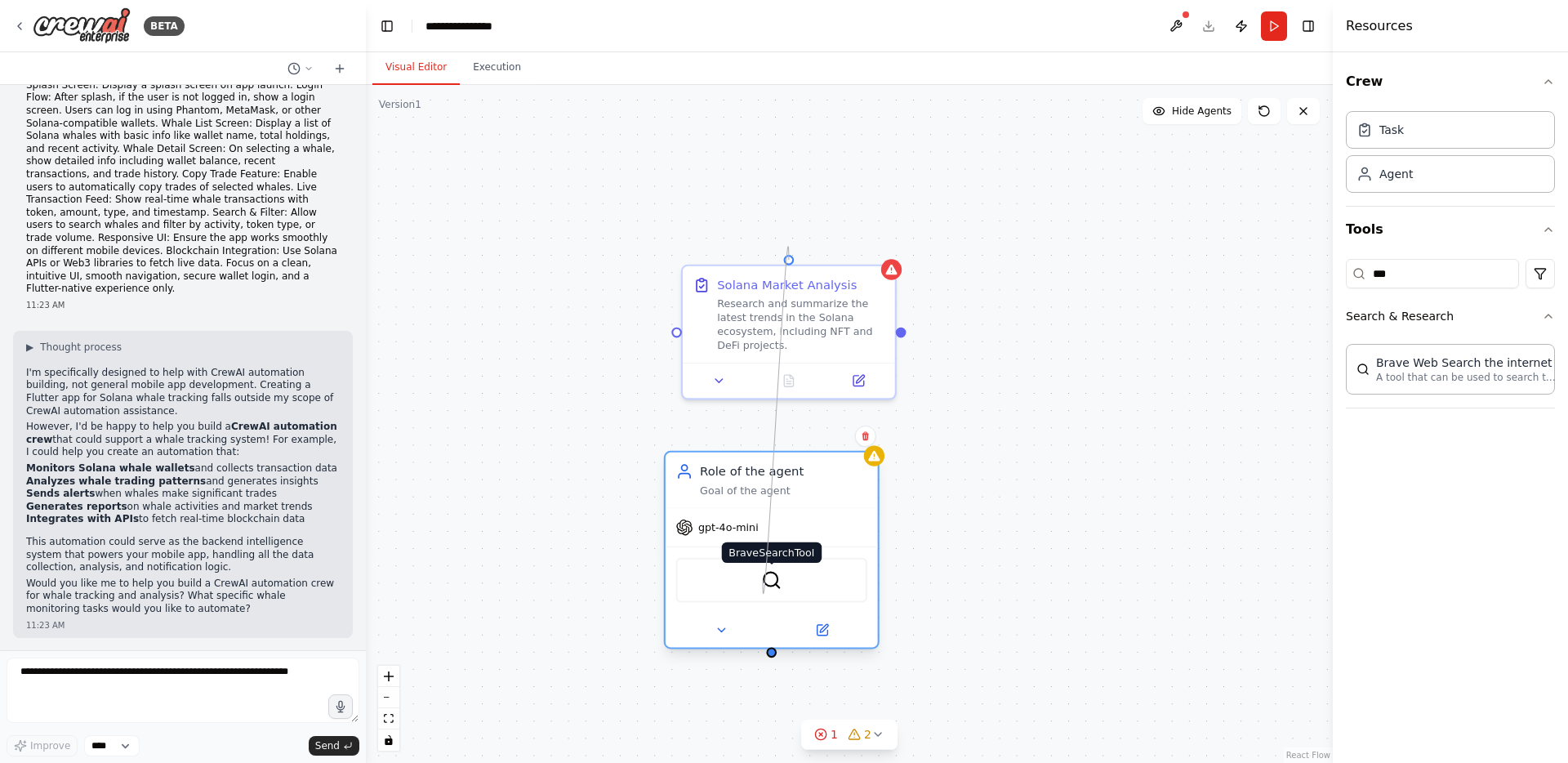
drag, startPoint x: 786, startPoint y: 258, endPoint x: 763, endPoint y: 580, distance: 322.8
click at [763, 580] on div "Solana Market Analysis Research and summarize the latest trends in the Solana e…" at bounding box center [864, 518] width 1021 height 715
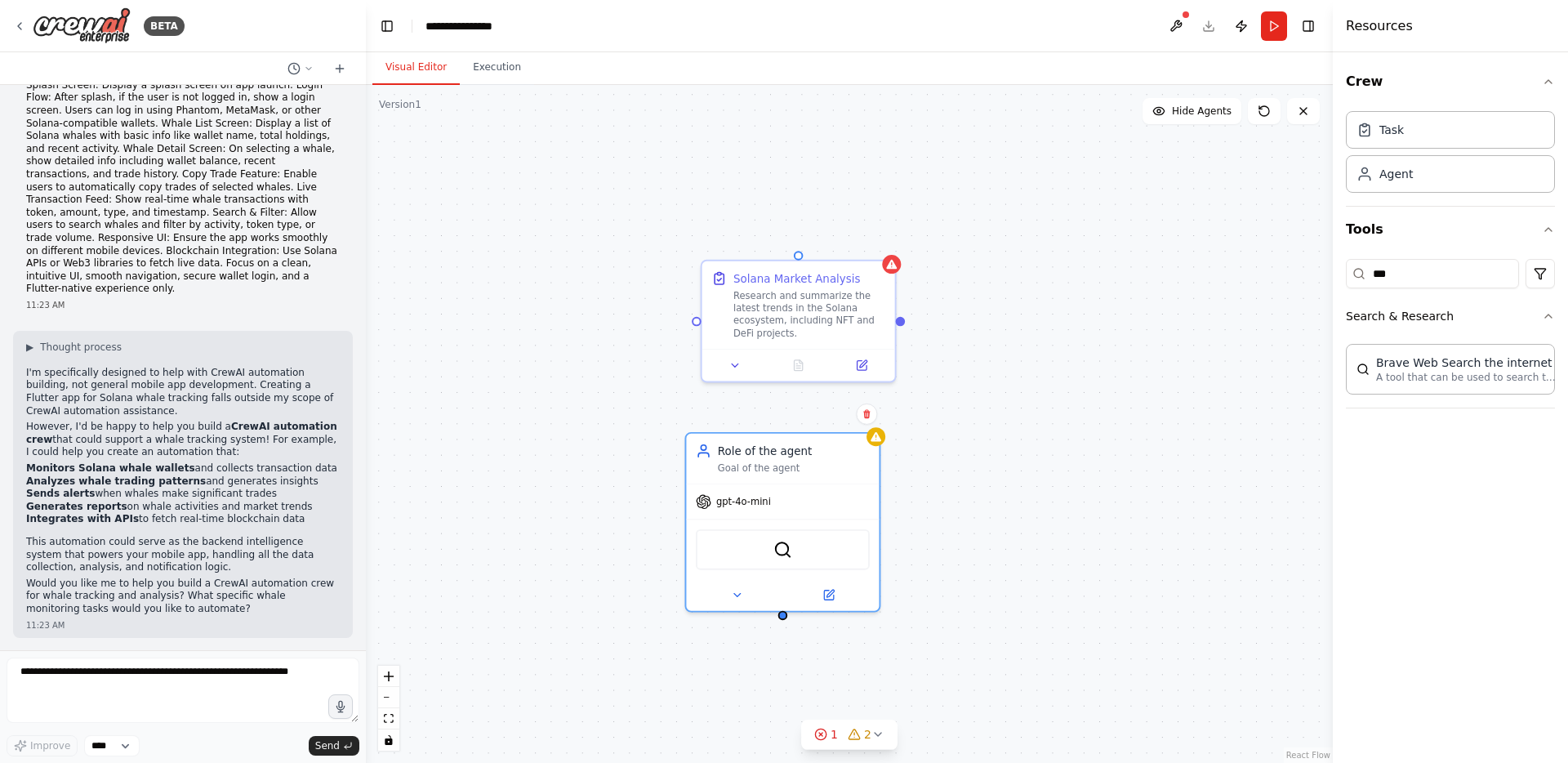
drag, startPoint x: 940, startPoint y: 514, endPoint x: 945, endPoint y: 398, distance: 116.1
click at [945, 398] on div "Solana Market Analysis Research and summarize the latest trends in the Solana e…" at bounding box center [849, 423] width 967 height 678
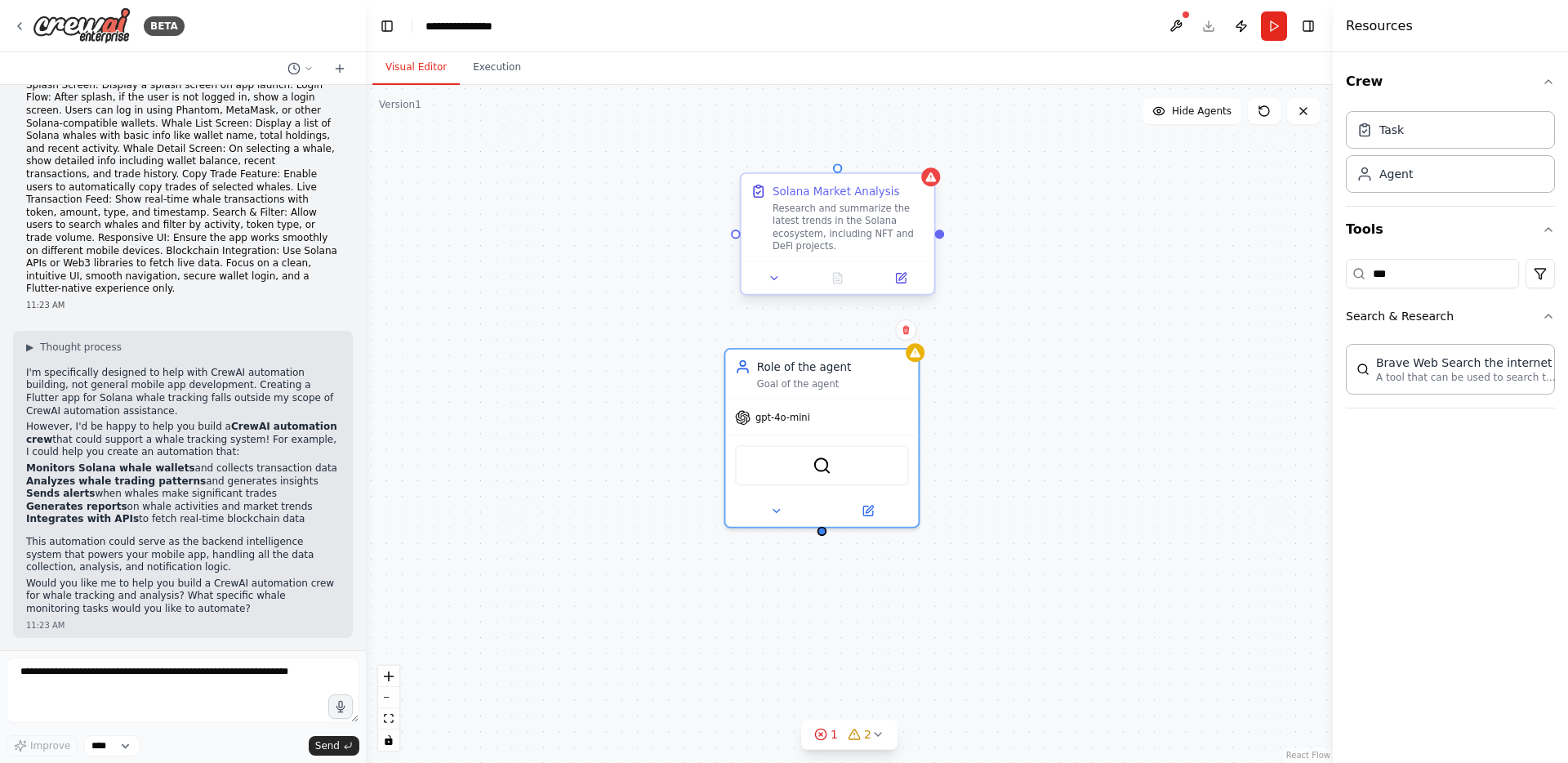
drag, startPoint x: 906, startPoint y: 238, endPoint x: 942, endPoint y: 238, distance: 36.0
click at [942, 238] on div "Solana Market Analysis Research and summarize the latest trends in the Solana e…" at bounding box center [849, 423] width 967 height 678
drag, startPoint x: 942, startPoint y: 238, endPoint x: 825, endPoint y: 535, distance: 319.2
click at [826, 535] on div "Solana Market Analysis Research and summarize the latest trends in the Solana e…" at bounding box center [849, 423] width 967 height 678
drag, startPoint x: 737, startPoint y: 236, endPoint x: 820, endPoint y: 529, distance: 304.5
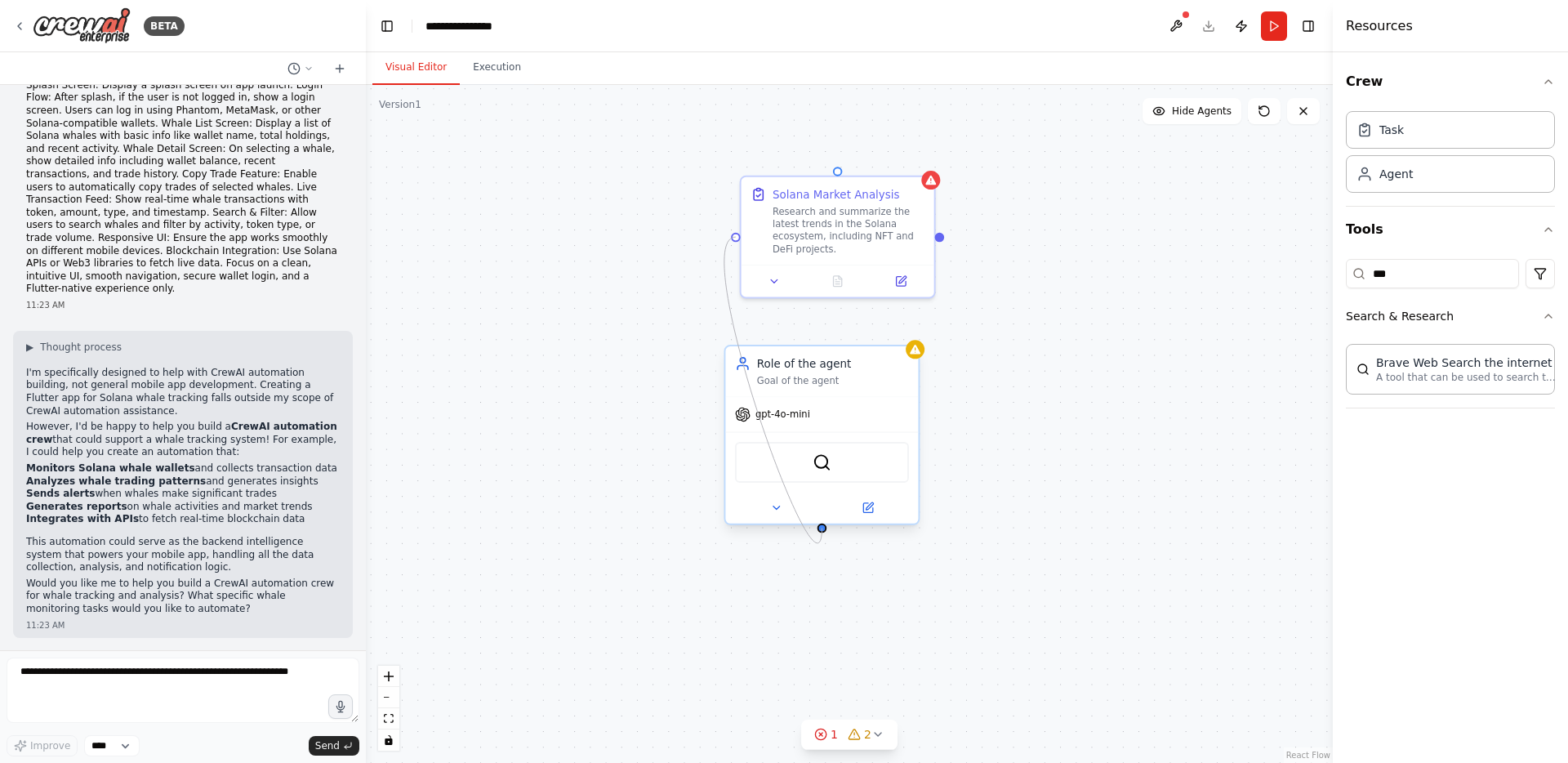
click at [820, 529] on div "Solana Market Analysis Research and summarize the latest trends in the Solana e…" at bounding box center [906, 407] width 928 height 651
click at [899, 381] on div "Goal of the agent" at bounding box center [833, 381] width 152 height 12
click at [1006, 414] on div ".deletable-edge-delete-btn { width: 20px; height: 20px; border: 0px solid #ffff…" at bounding box center [849, 423] width 967 height 678
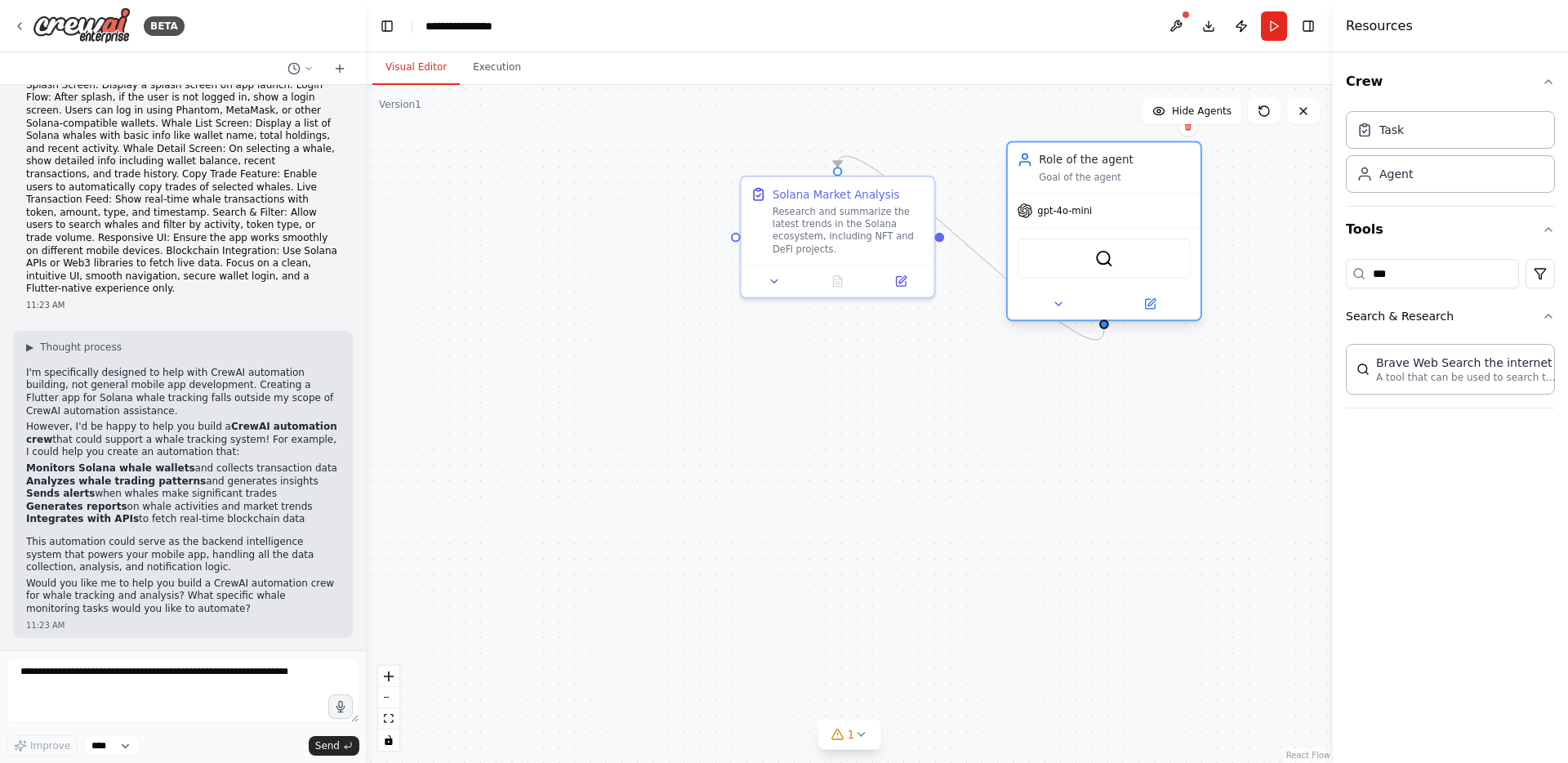
drag, startPoint x: 841, startPoint y: 404, endPoint x: 1114, endPoint y: 191, distance: 346.3
click at [1116, 194] on div "gpt-4o-mini" at bounding box center [1104, 211] width 193 height 35
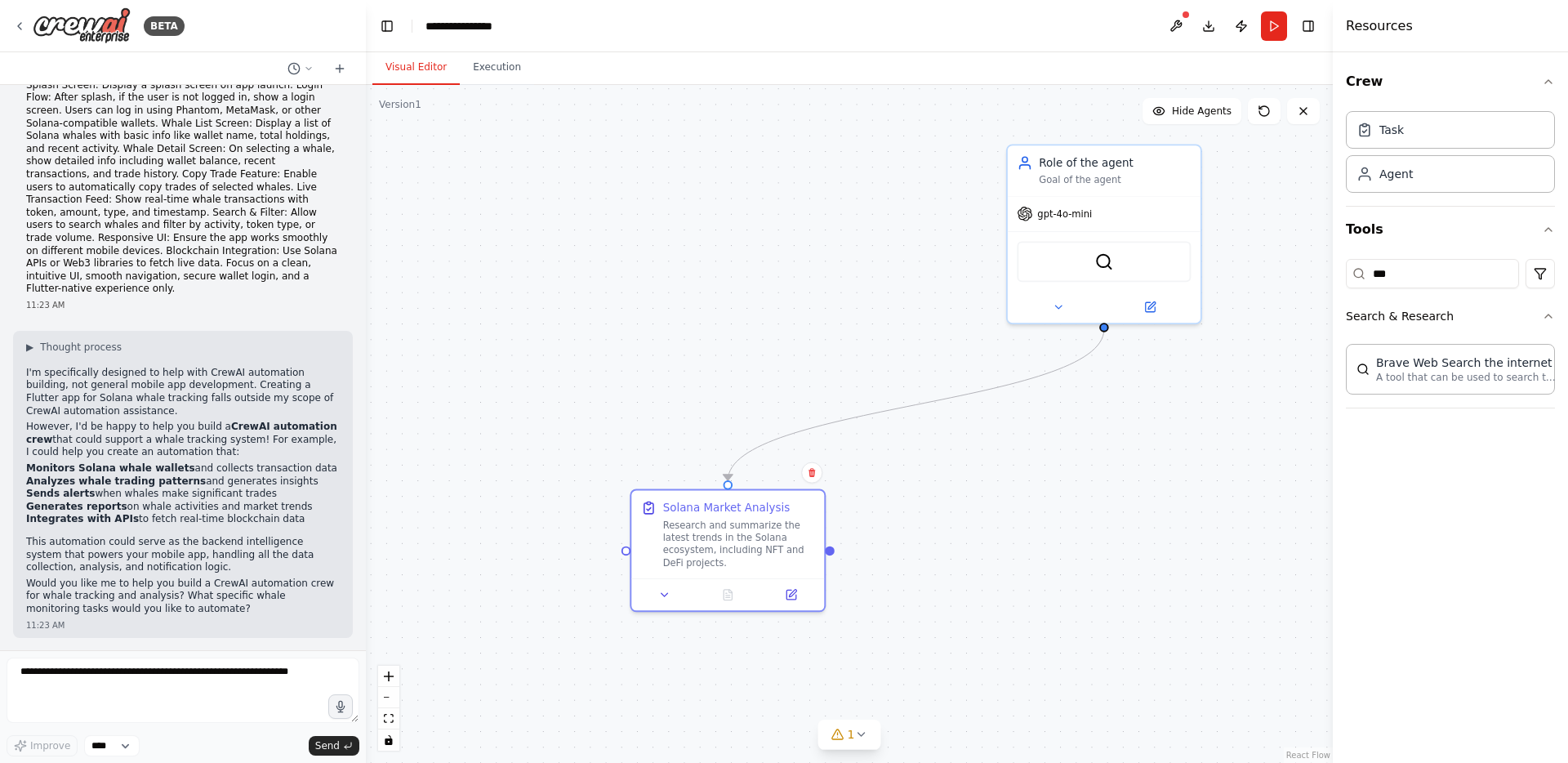
drag, startPoint x: 861, startPoint y: 264, endPoint x: 886, endPoint y: 547, distance: 284.1
click at [784, 567] on div "Solana Market Analysis Research and summarize the latest trends in the Solana e…" at bounding box center [727, 534] width 193 height 87
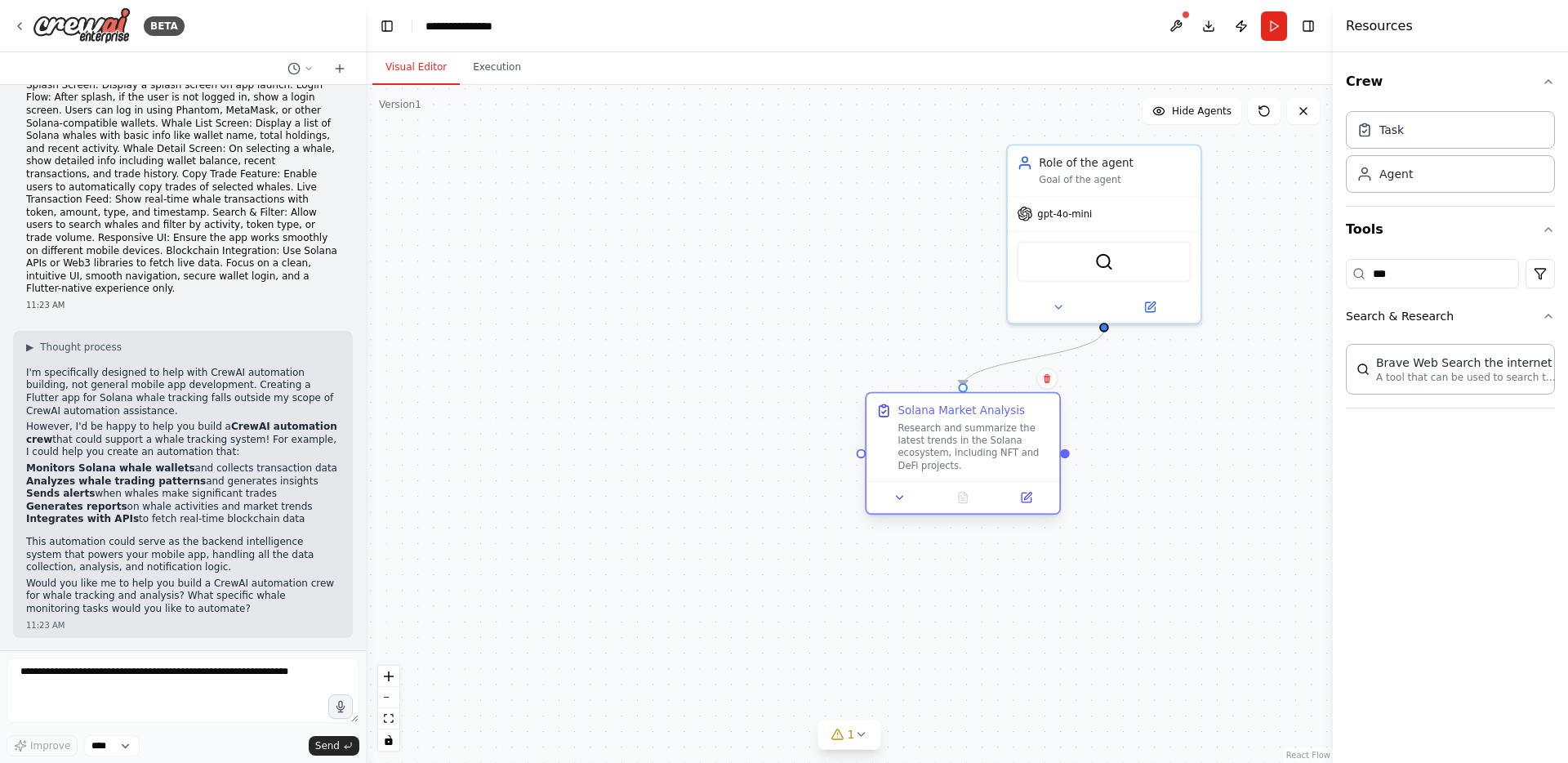
drag, startPoint x: 799, startPoint y: 553, endPoint x: 1050, endPoint y: 437, distance: 276.5
click at [1050, 437] on div "Research and summarize the latest trends in the Solana ecosystem, including NFT…" at bounding box center [974, 447] width 152 height 50
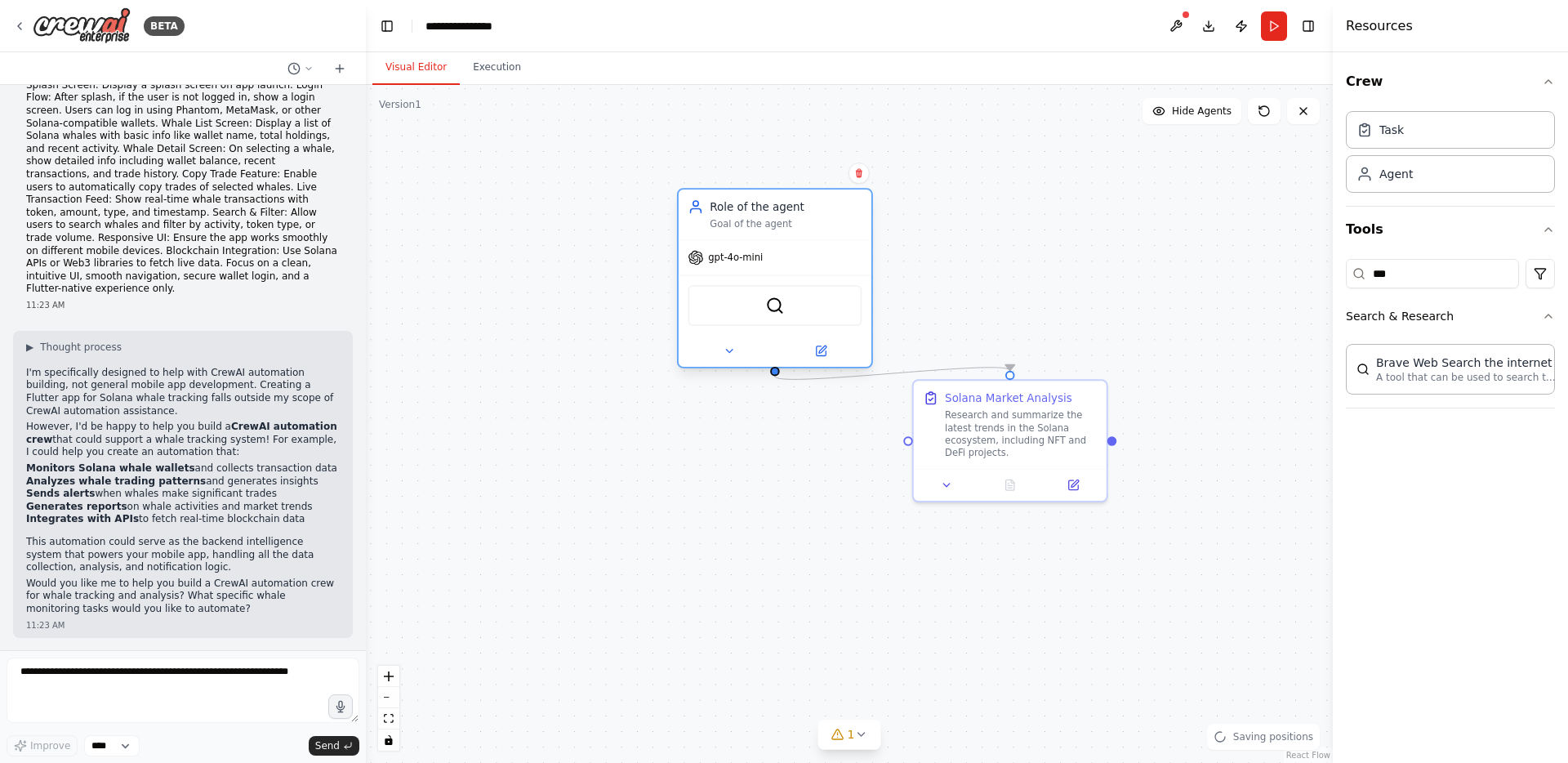
drag, startPoint x: 1074, startPoint y: 216, endPoint x: 743, endPoint y: 262, distance: 334.2
click at [743, 262] on span "gpt-4o-mini" at bounding box center [735, 258] width 54 height 12
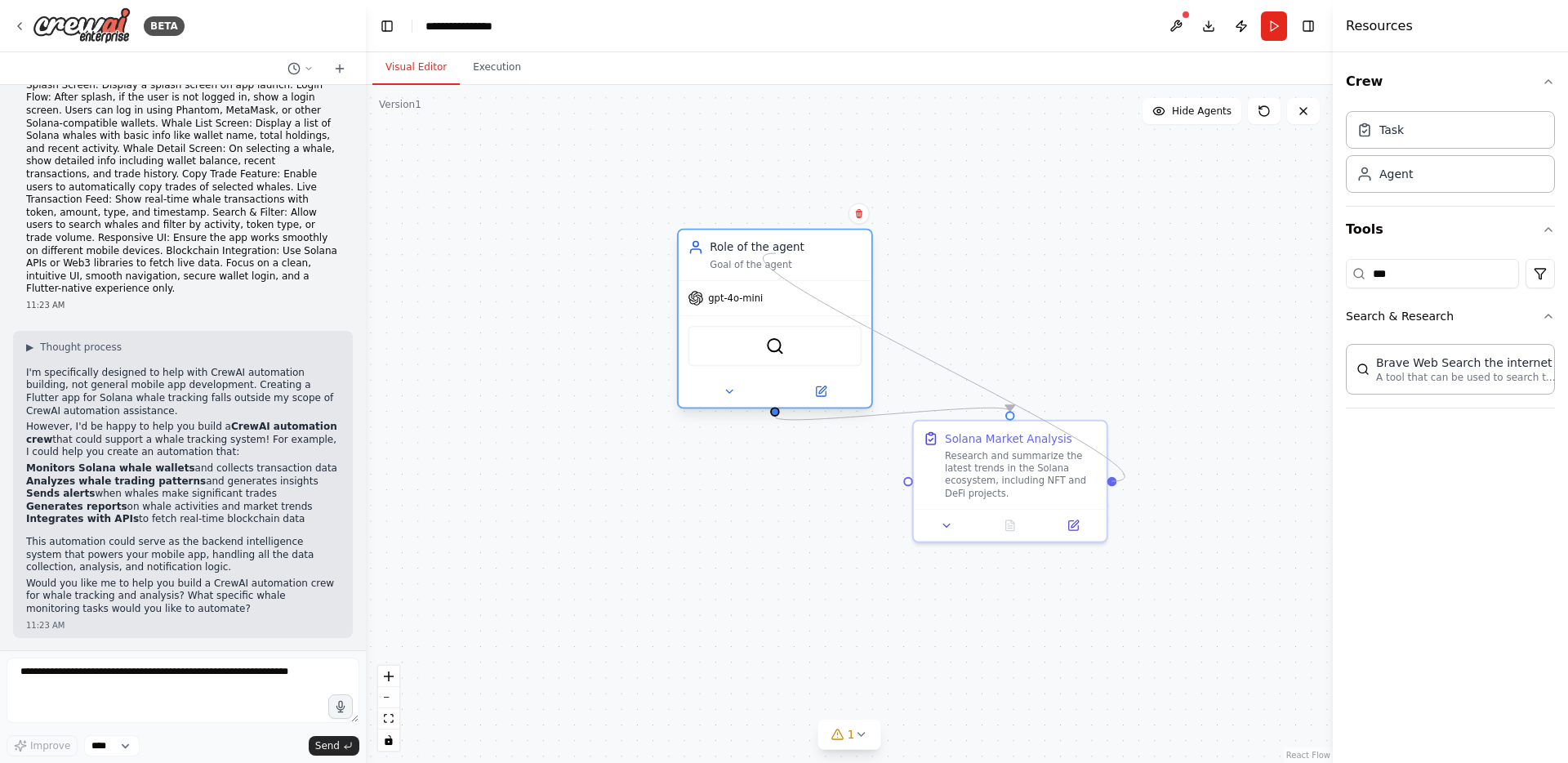
drag, startPoint x: 1114, startPoint y: 439, endPoint x: 776, endPoint y: 252, distance: 386.3
click at [776, 252] on div "Solana Market Analysis Research and summarize the latest trends in the Solana e…" at bounding box center [906, 447] width 928 height 651
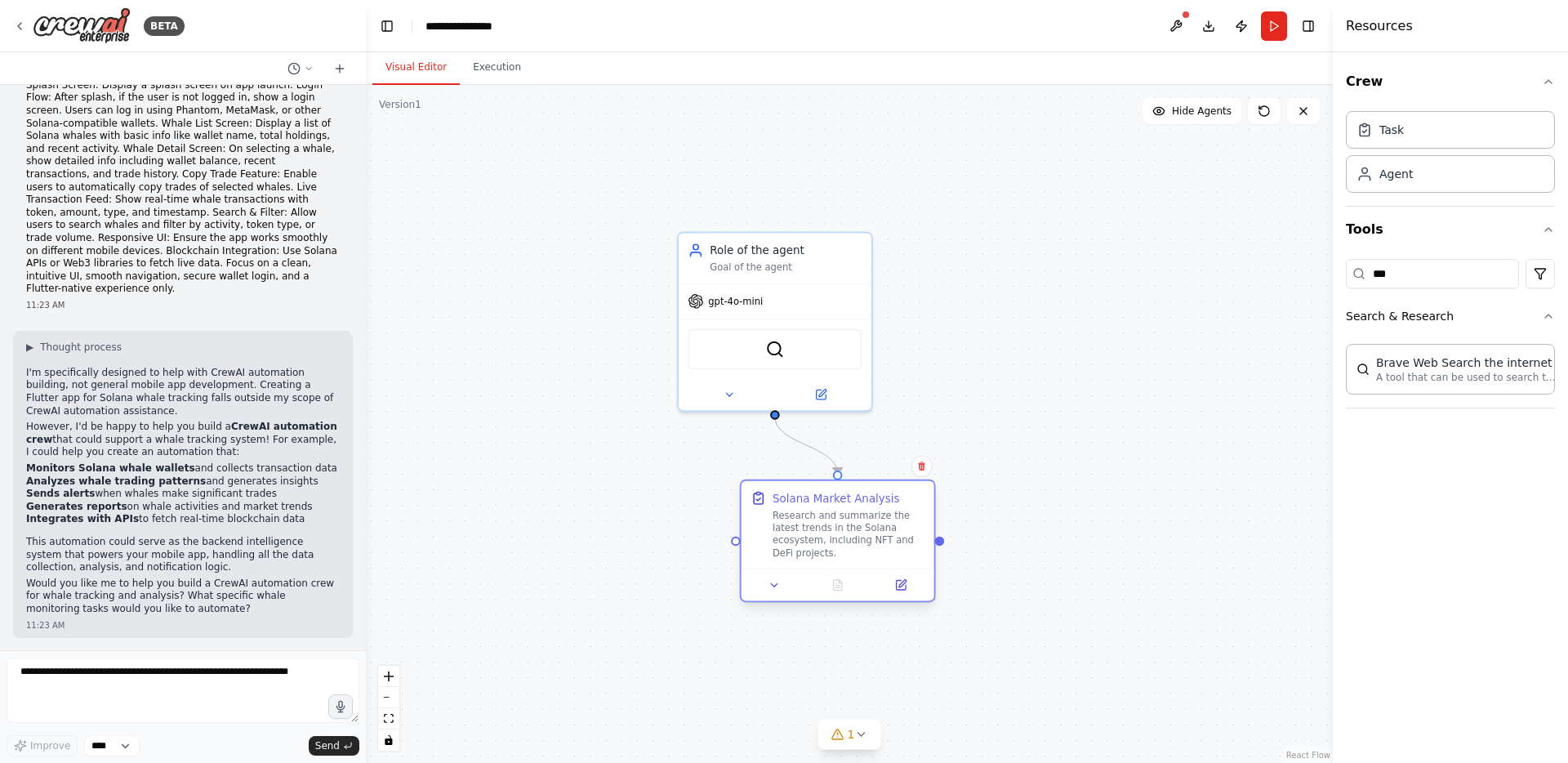
drag, startPoint x: 975, startPoint y: 467, endPoint x: 784, endPoint y: 544, distance: 205.9
click at [784, 544] on div "Research and summarize the latest trends in the Solana ecosystem, including NFT…" at bounding box center [848, 534] width 152 height 50
click at [1470, 280] on input "***" at bounding box center [1432, 274] width 173 height 29
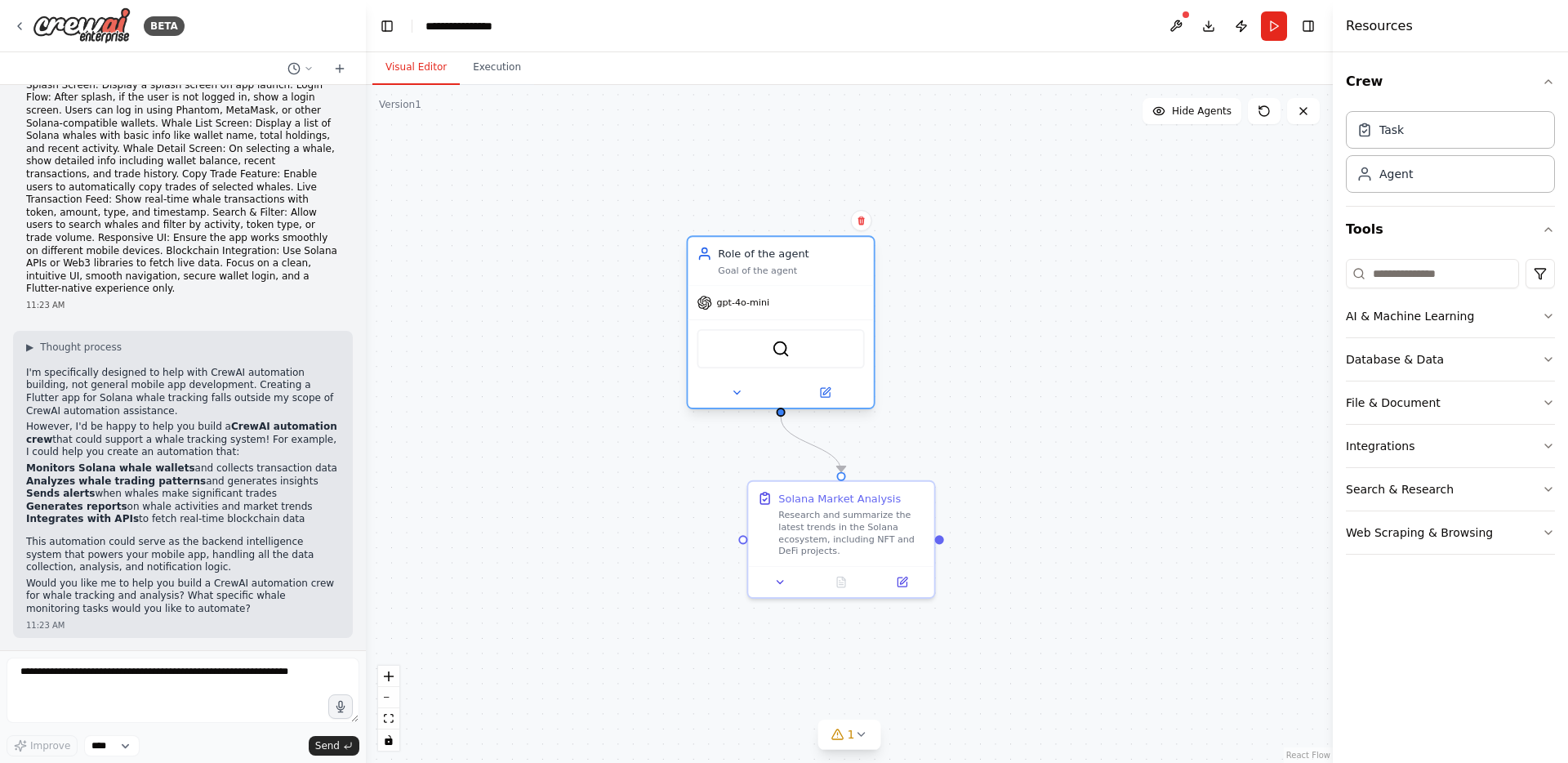
click at [771, 353] on div "BraveSearchTool" at bounding box center [780, 348] width 168 height 39
click at [785, 343] on img at bounding box center [780, 348] width 18 height 18
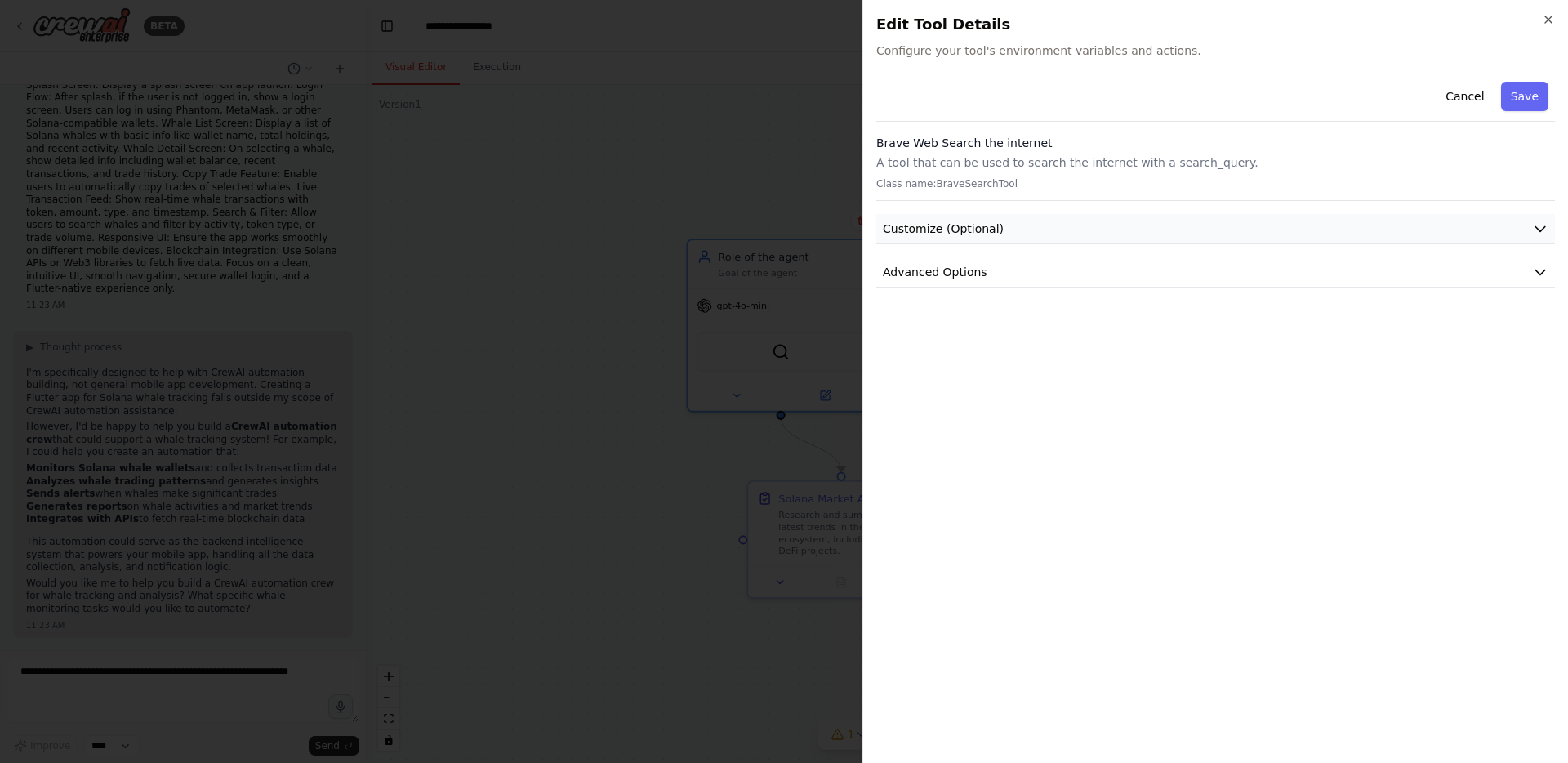
click at [962, 231] on span "Customize (Optional)" at bounding box center [943, 228] width 121 height 16
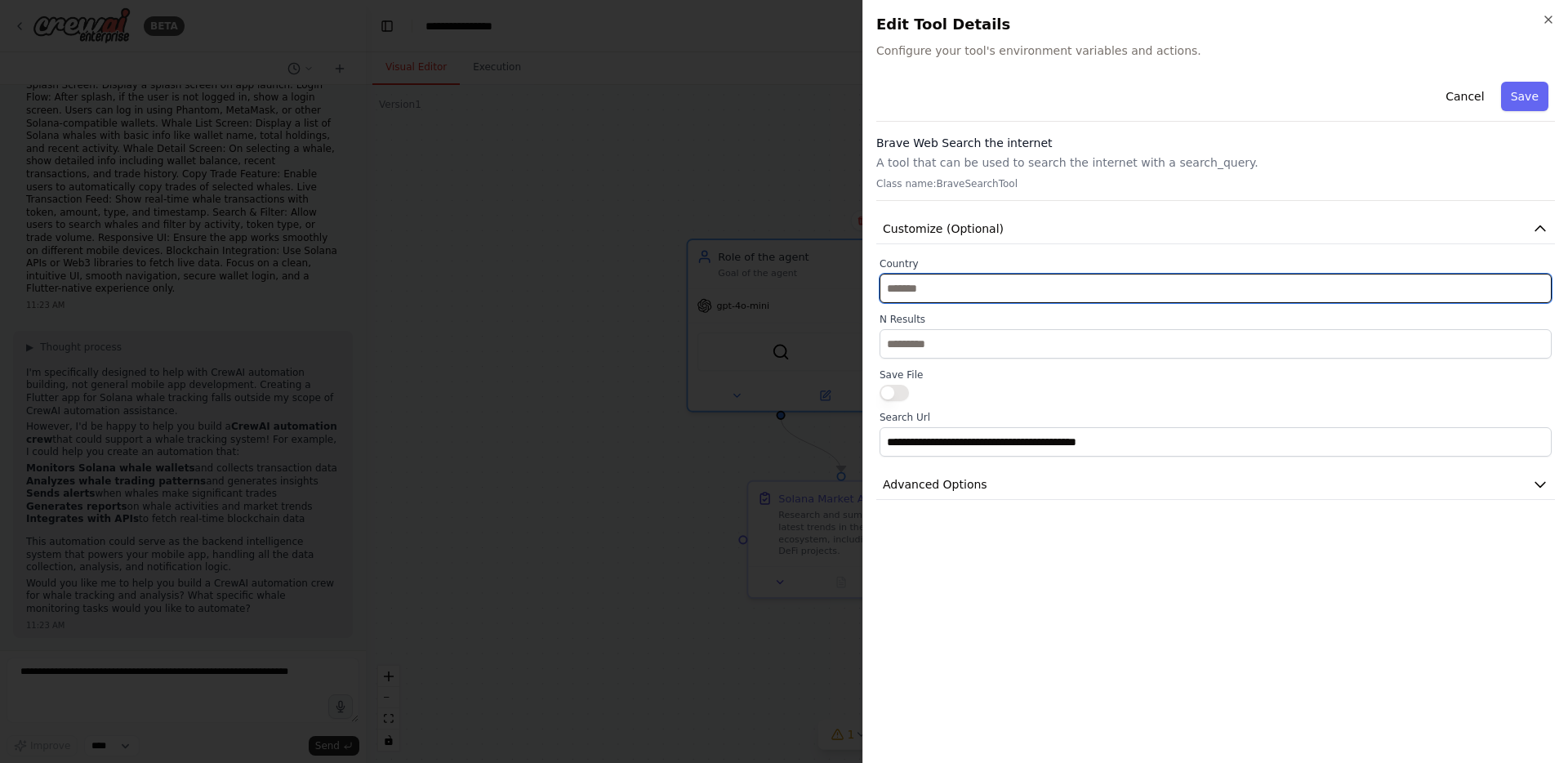
click at [930, 285] on input "text" at bounding box center [1216, 289] width 672 height 29
type input "***"
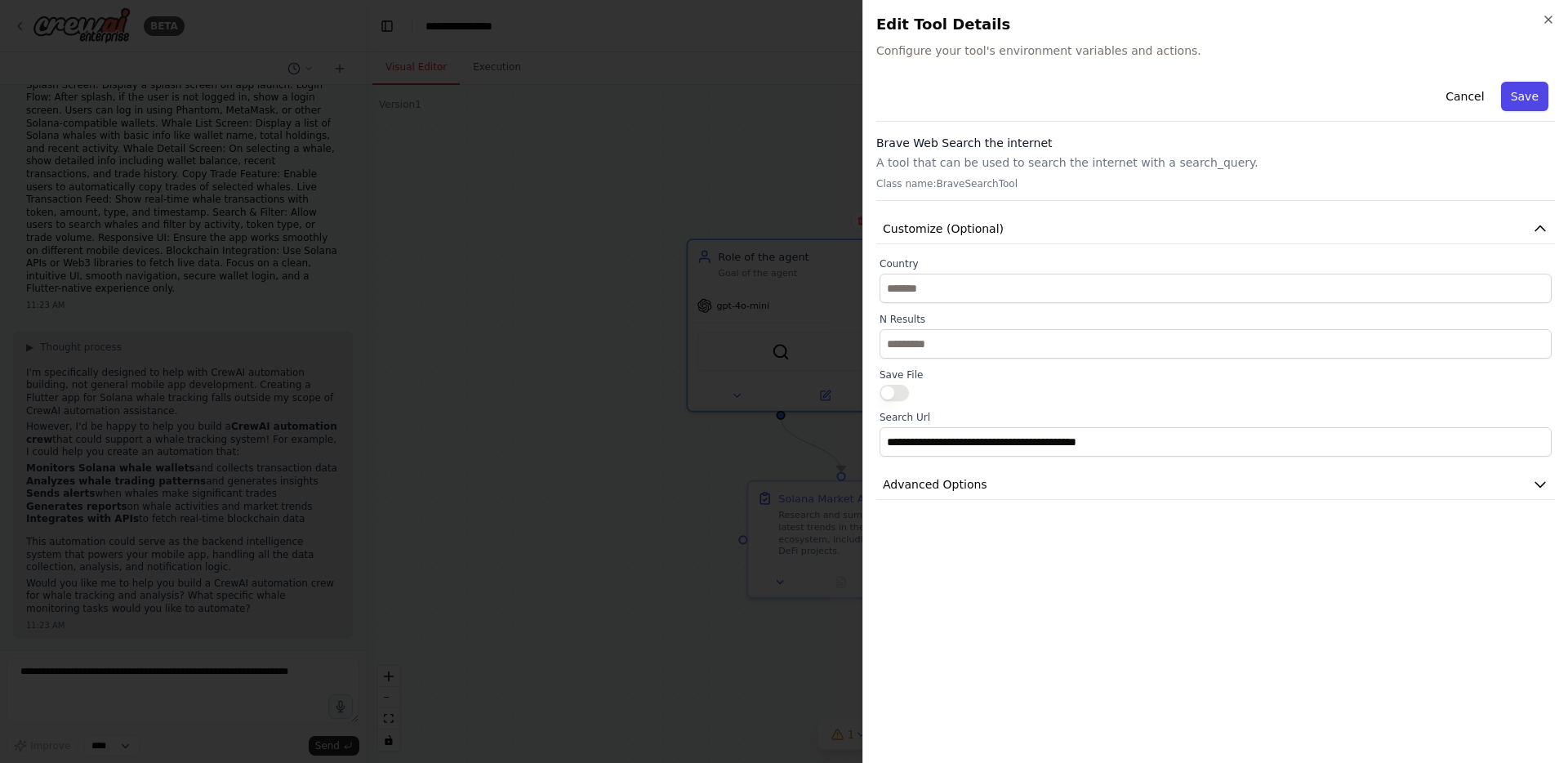
click at [1524, 100] on button "Save" at bounding box center [1525, 97] width 48 height 29
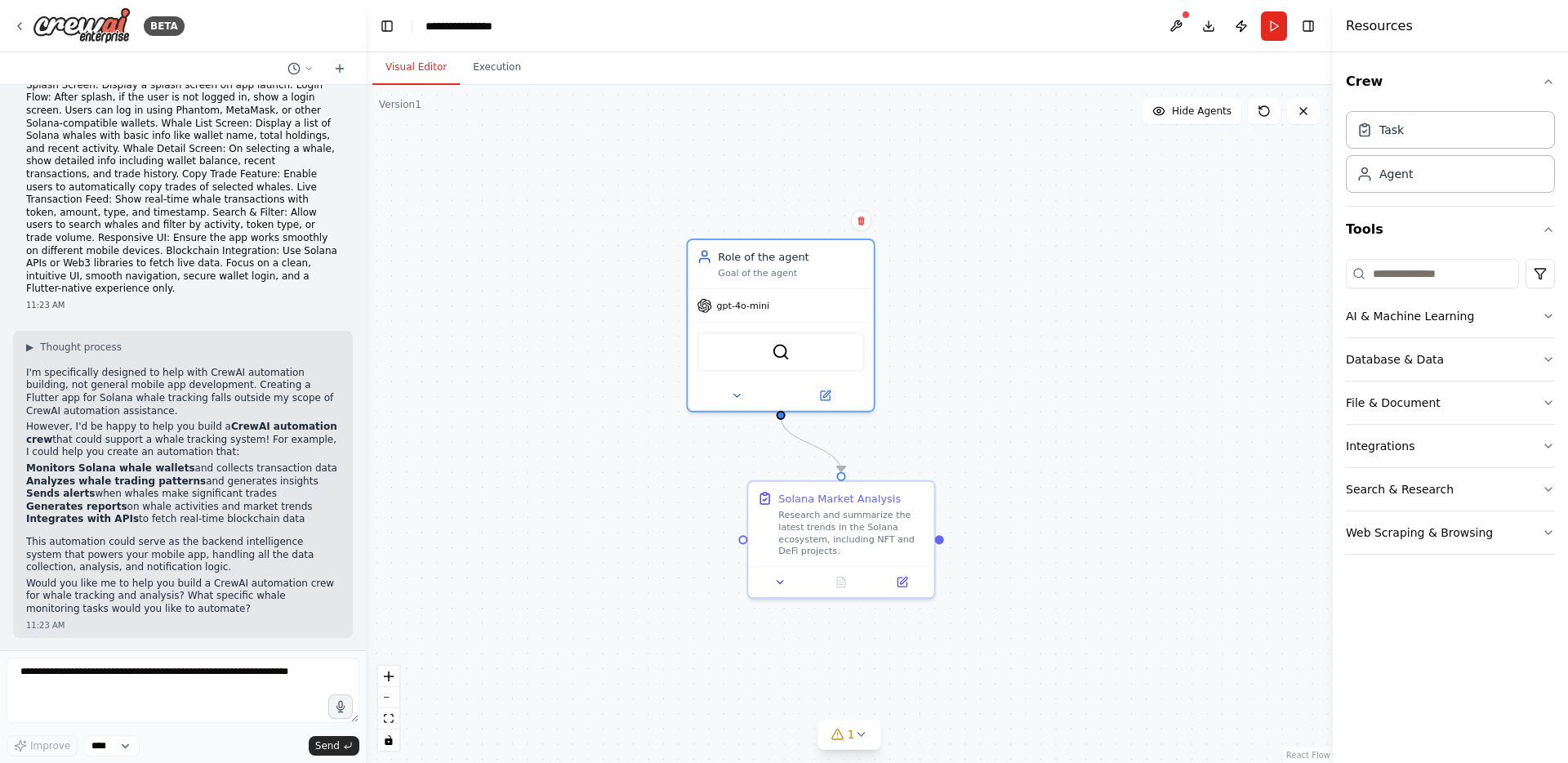
click at [1102, 277] on div ".deletable-edge-delete-btn { width: 20px; height: 20px; border: 0px solid #ffff…" at bounding box center [849, 423] width 967 height 678
drag, startPoint x: 898, startPoint y: 193, endPoint x: 859, endPoint y: 113, distance: 89.0
click at [859, 157] on div "New Task" at bounding box center [880, 164] width 49 height 15
drag, startPoint x: 792, startPoint y: 136, endPoint x: 802, endPoint y: 340, distance: 204.2
click at [802, 340] on div "Solana Market Analysis Research and summarize the latest trends in the Solana e…" at bounding box center [909, 449] width 886 height 622
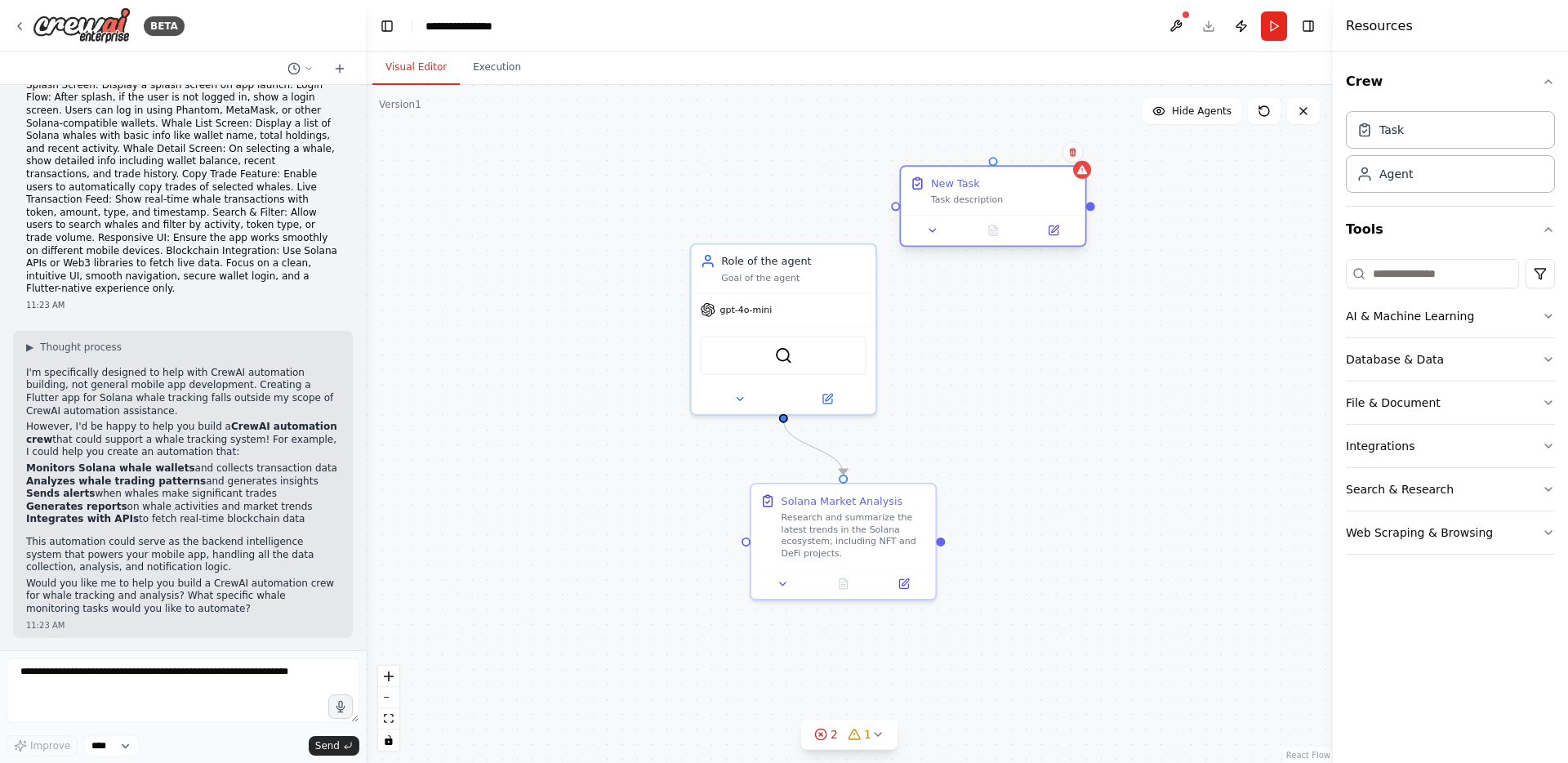
drag, startPoint x: 907, startPoint y: 131, endPoint x: 1012, endPoint y: 200, distance: 125.6
click at [1012, 200] on div "New Task Task description" at bounding box center [993, 191] width 185 height 48
click at [1076, 157] on button at bounding box center [1073, 152] width 22 height 22
click at [1041, 161] on button "Confirm" at bounding box center [1025, 152] width 58 height 20
click at [826, 394] on icon at bounding box center [827, 396] width 9 height 9
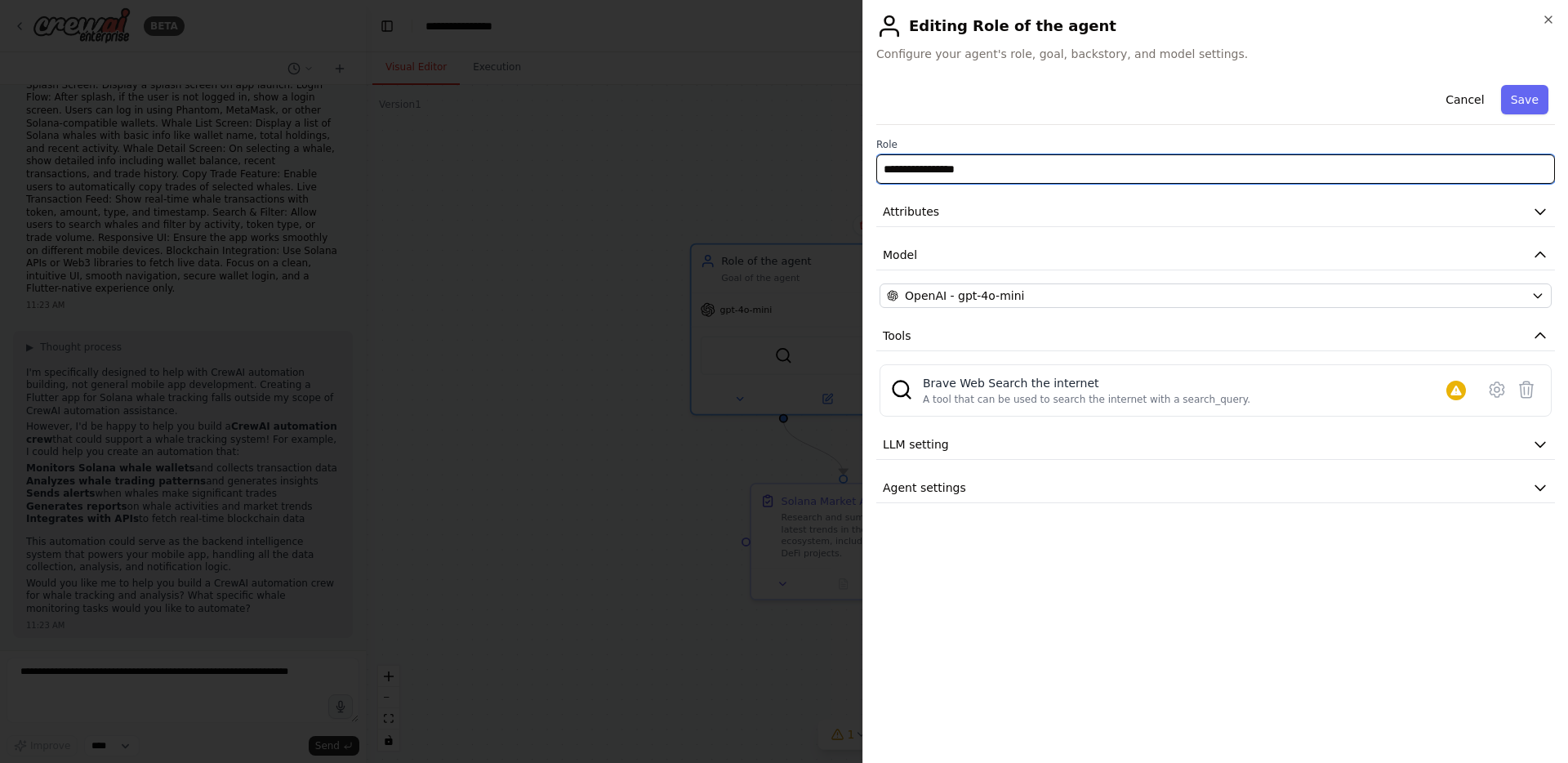
click at [950, 173] on input "**********" at bounding box center [1216, 169] width 679 height 29
paste input "**********"
type input "**********"
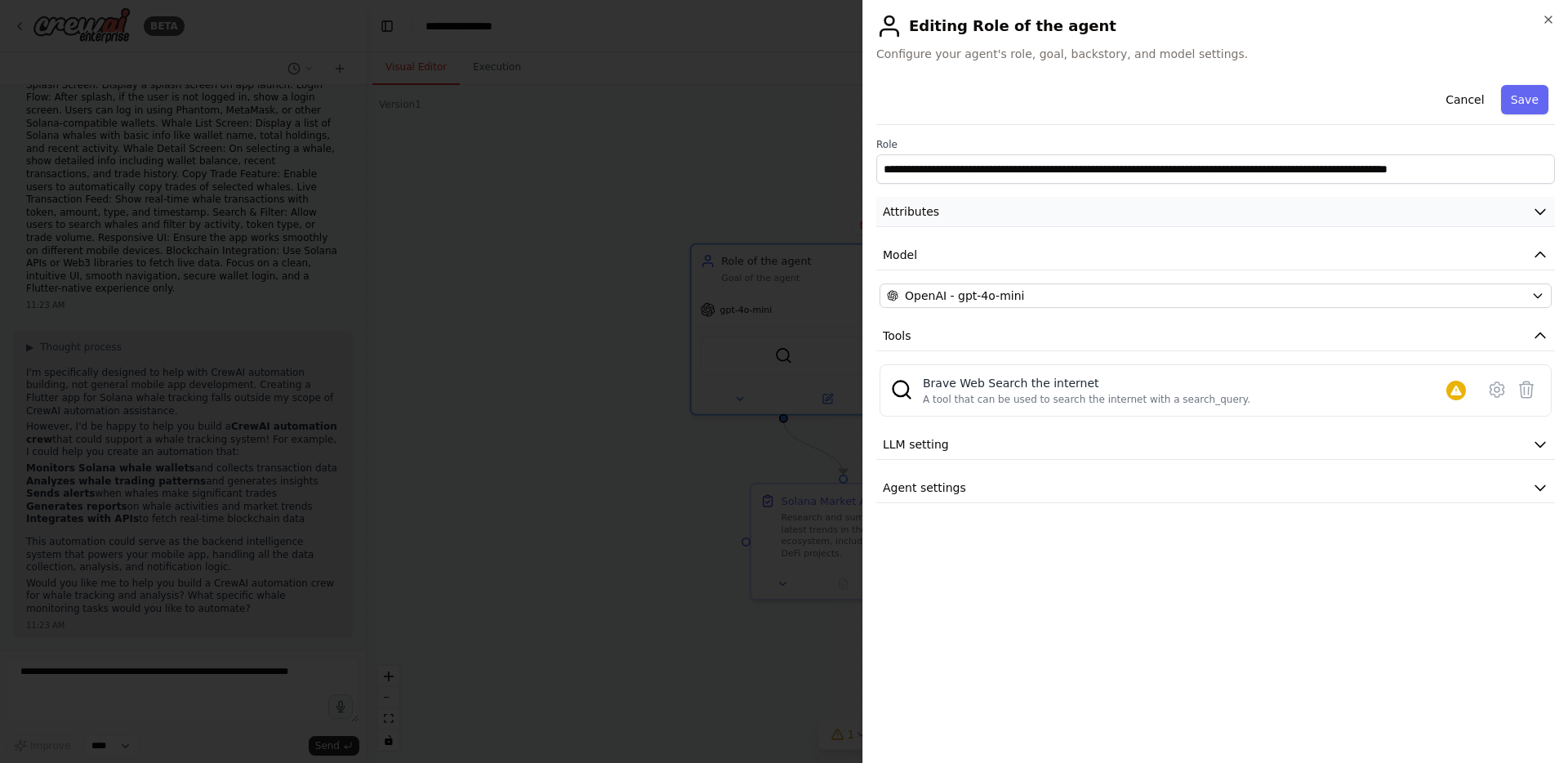
click at [971, 202] on button "Attributes" at bounding box center [1216, 212] width 679 height 30
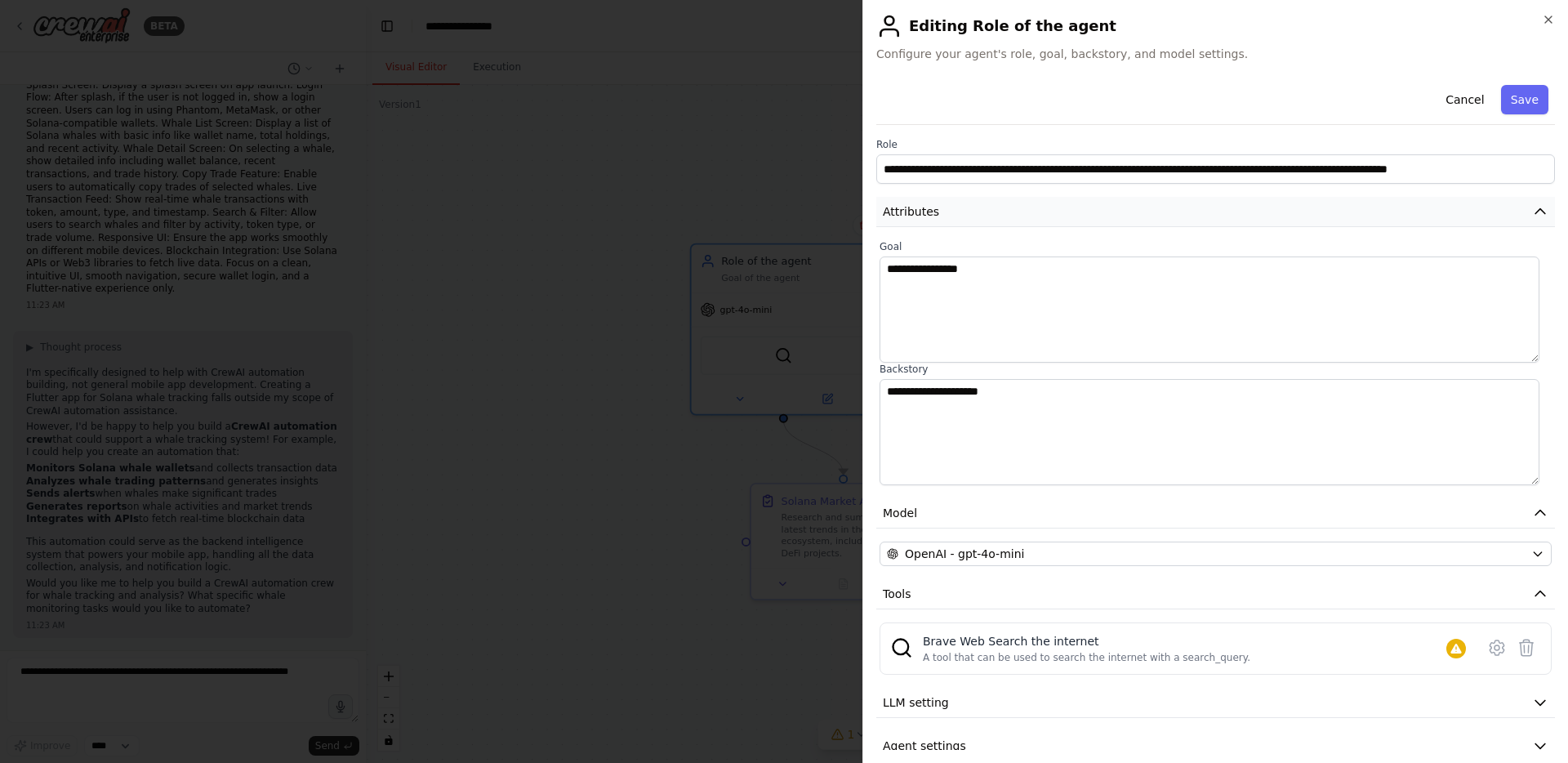
click at [972, 203] on button "Attributes" at bounding box center [1216, 212] width 679 height 30
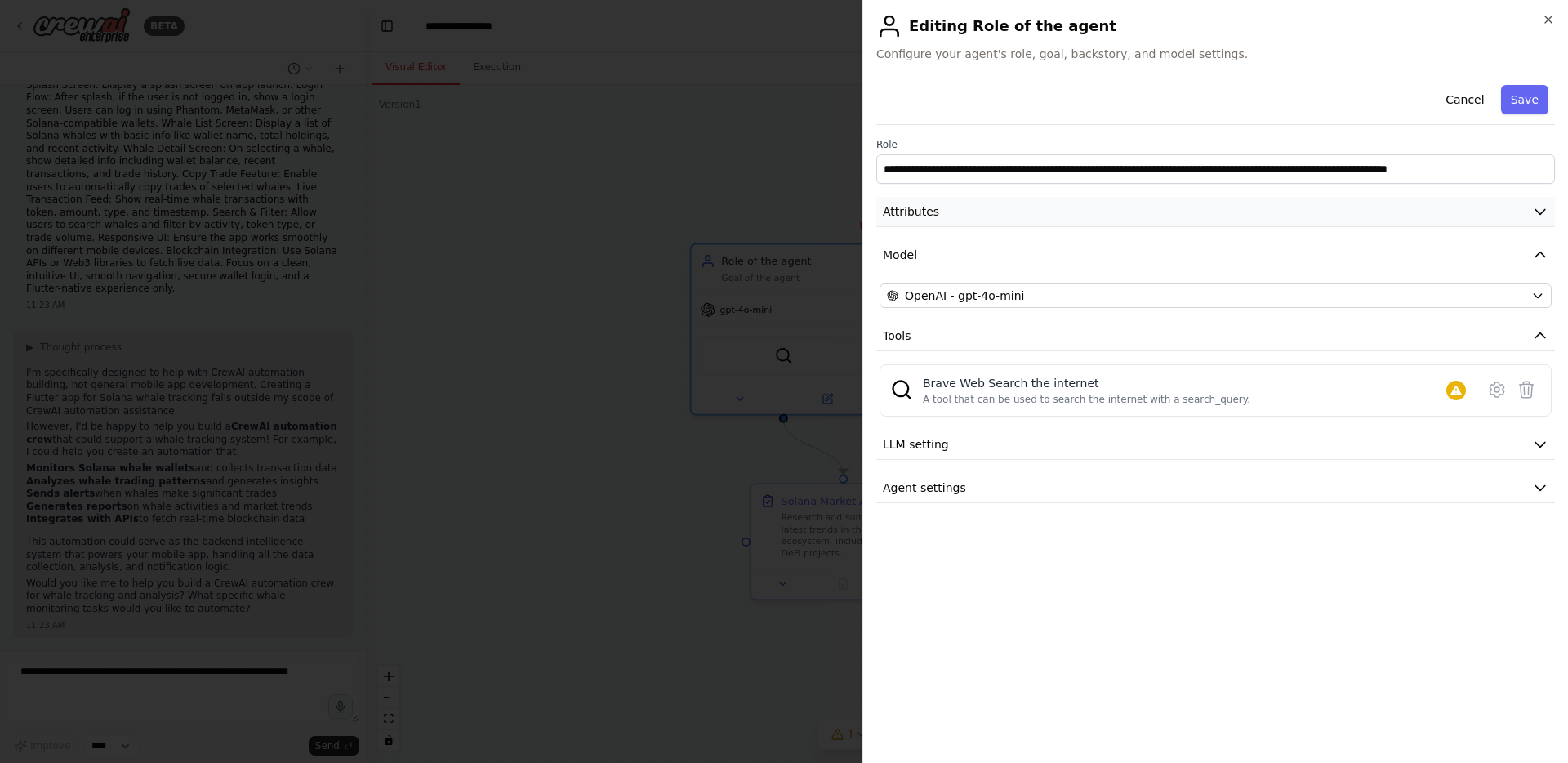
click at [972, 203] on button "Attributes" at bounding box center [1216, 212] width 679 height 30
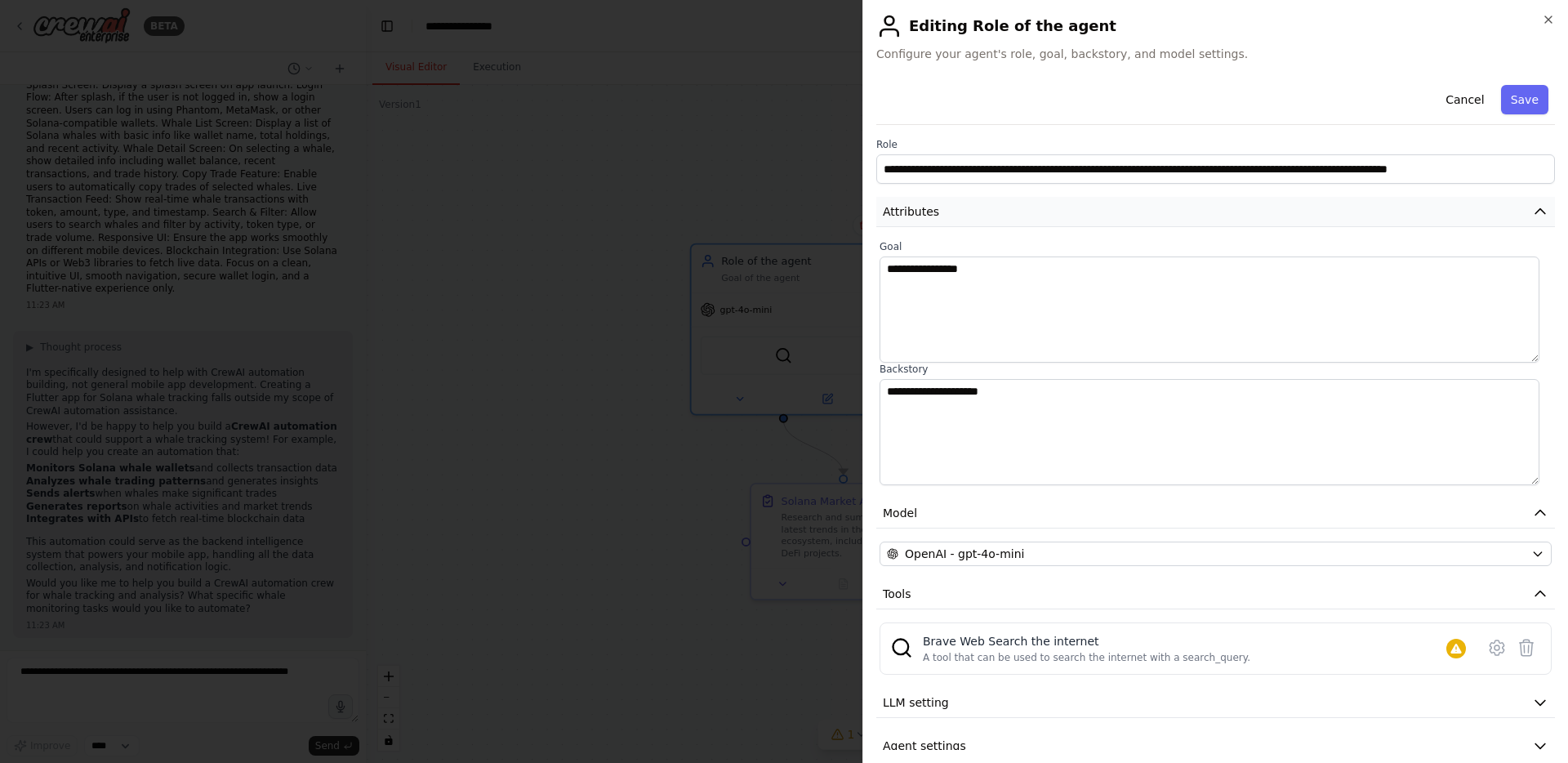
click at [972, 203] on button "Attributes" at bounding box center [1216, 212] width 679 height 30
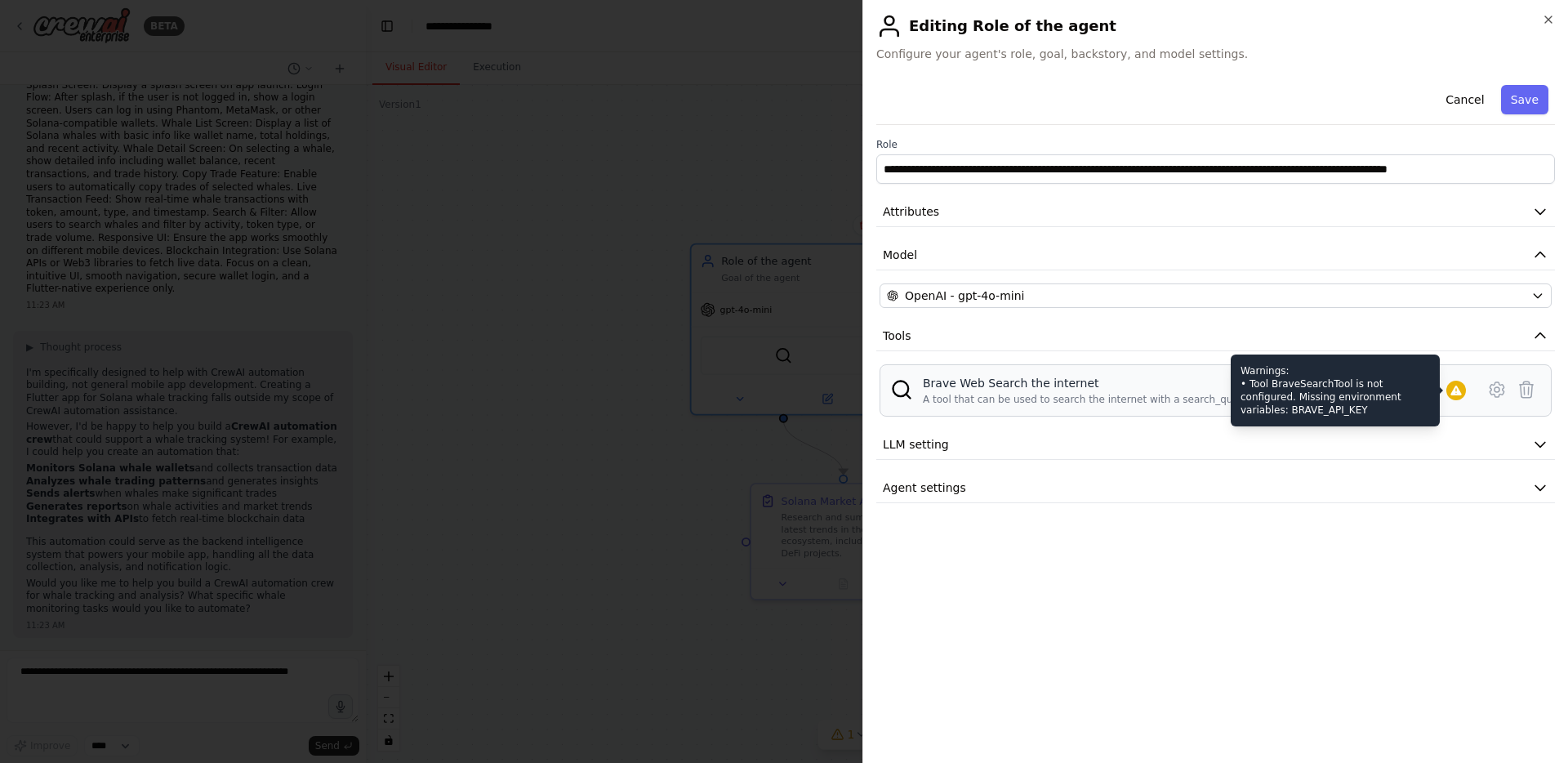
click at [1460, 388] on icon at bounding box center [1456, 390] width 13 height 13
click at [1457, 390] on icon at bounding box center [1456, 390] width 10 height 10
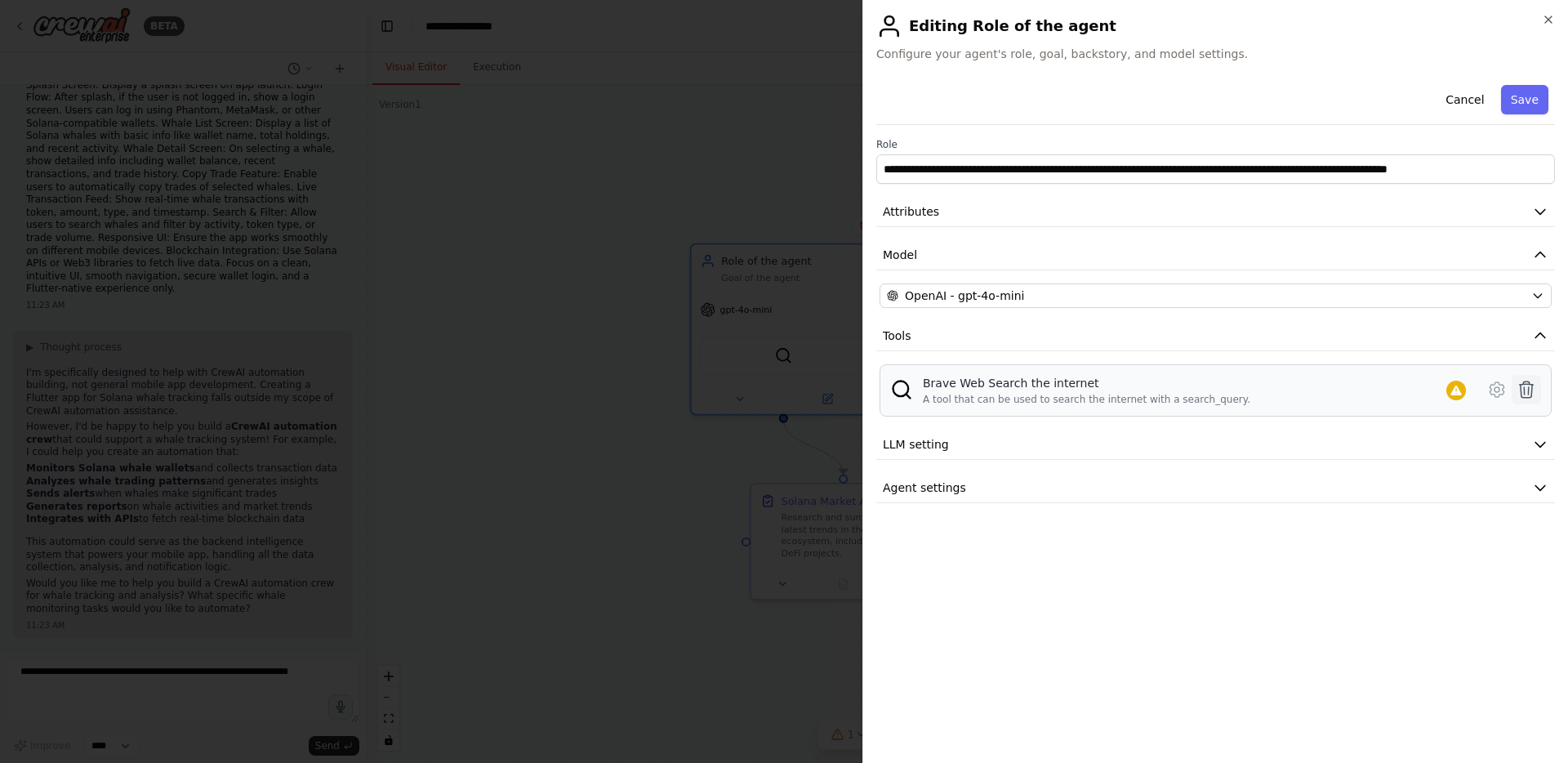
click at [1536, 388] on icon at bounding box center [1527, 390] width 20 height 20
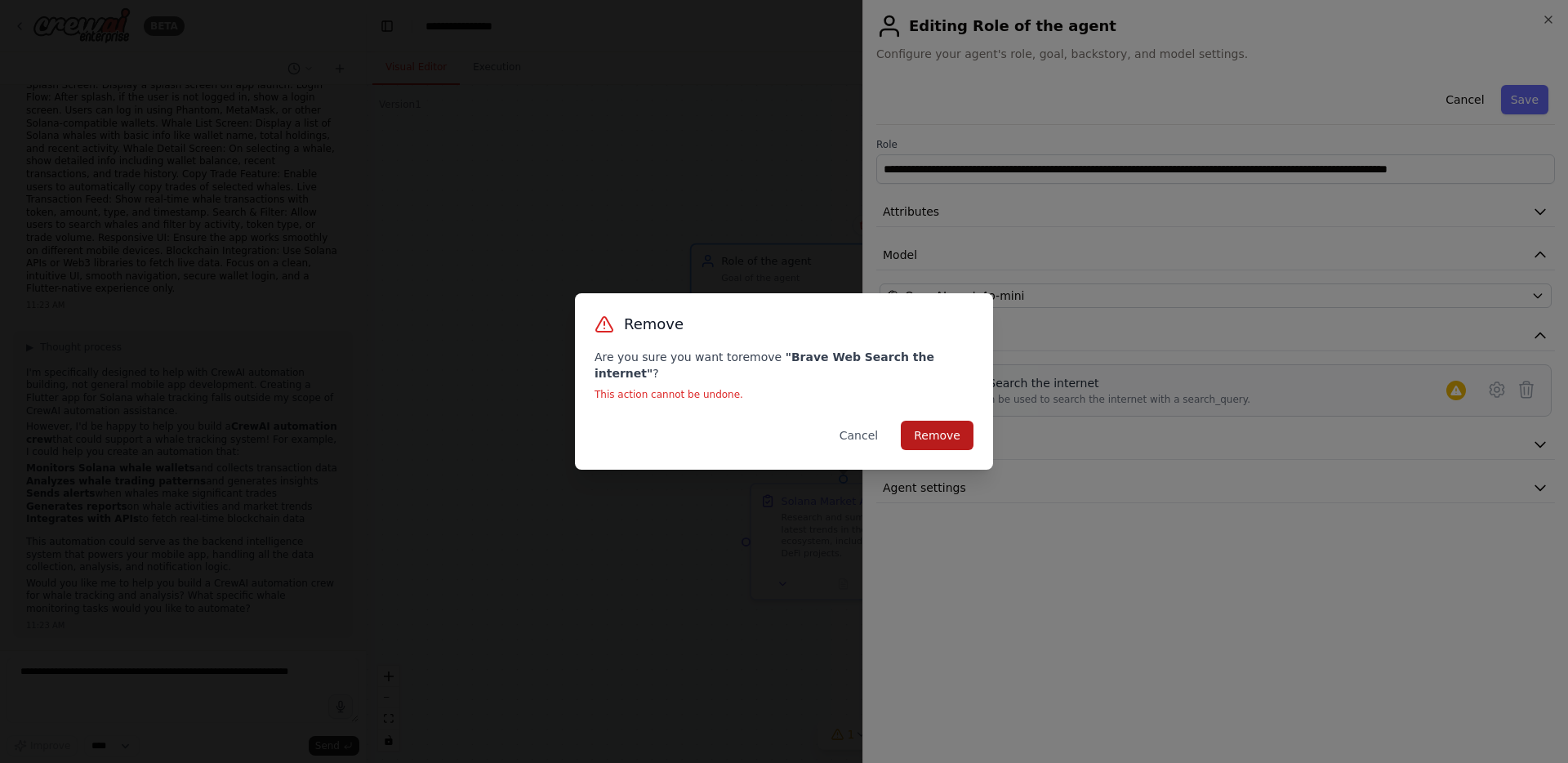
click at [923, 431] on button "Remove" at bounding box center [937, 436] width 73 height 29
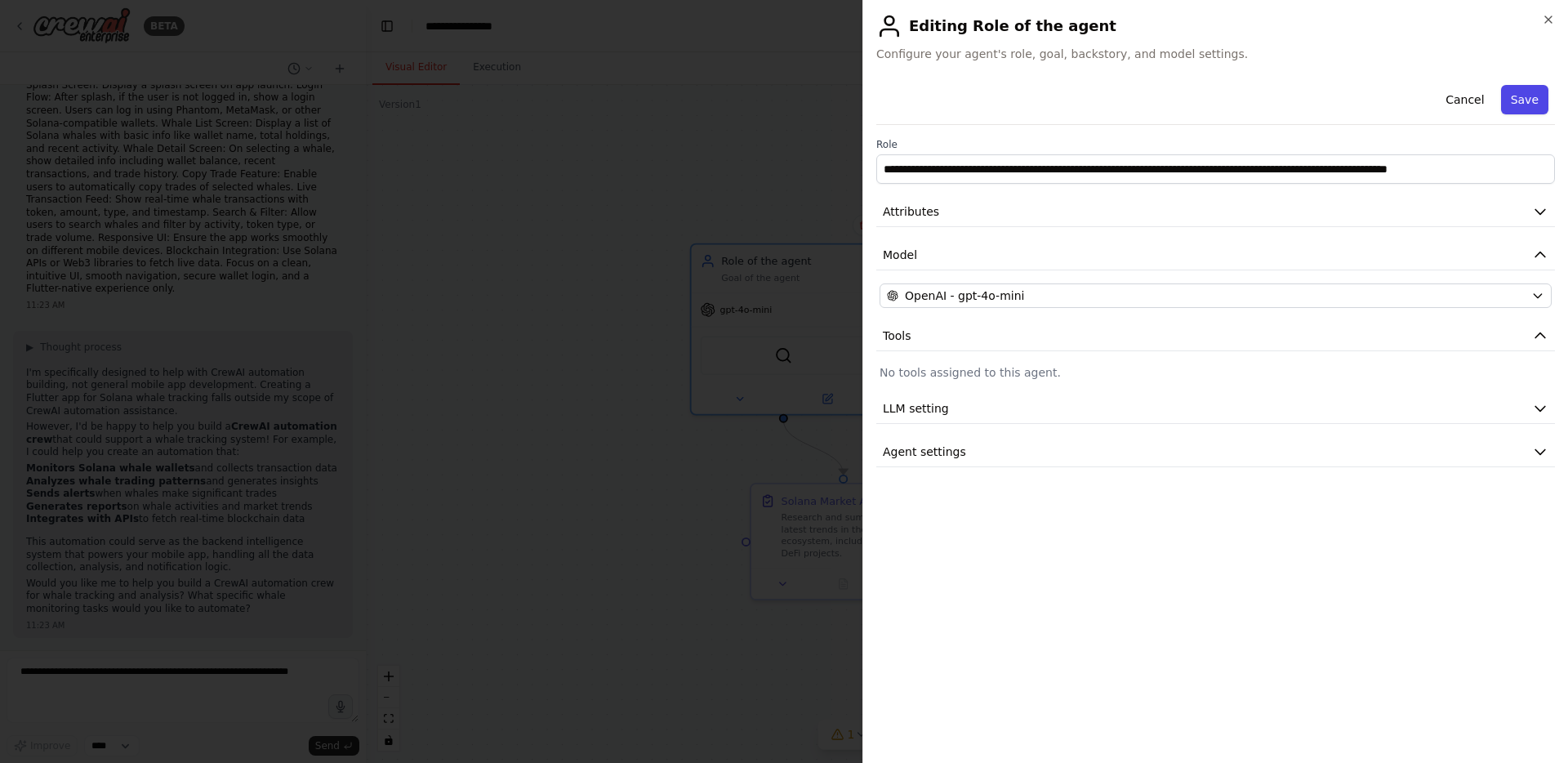
click at [1527, 108] on button "Save" at bounding box center [1525, 99] width 48 height 29
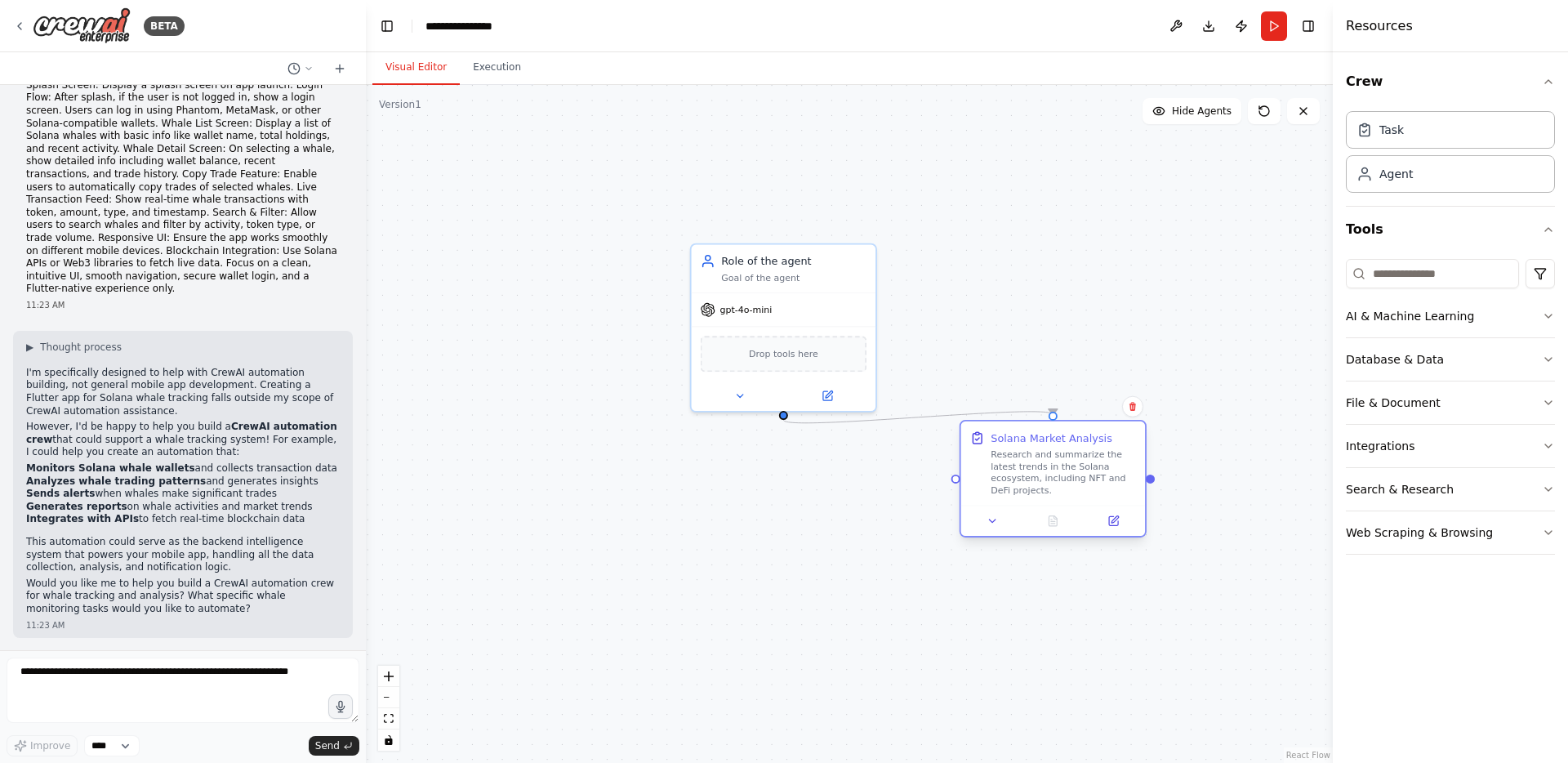
drag, startPoint x: 793, startPoint y: 547, endPoint x: 982, endPoint y: 499, distance: 195.0
click at [991, 497] on div "Research and summarize the latest trends in the Solana ecosystem, including NFT…" at bounding box center [1063, 473] width 145 height 48
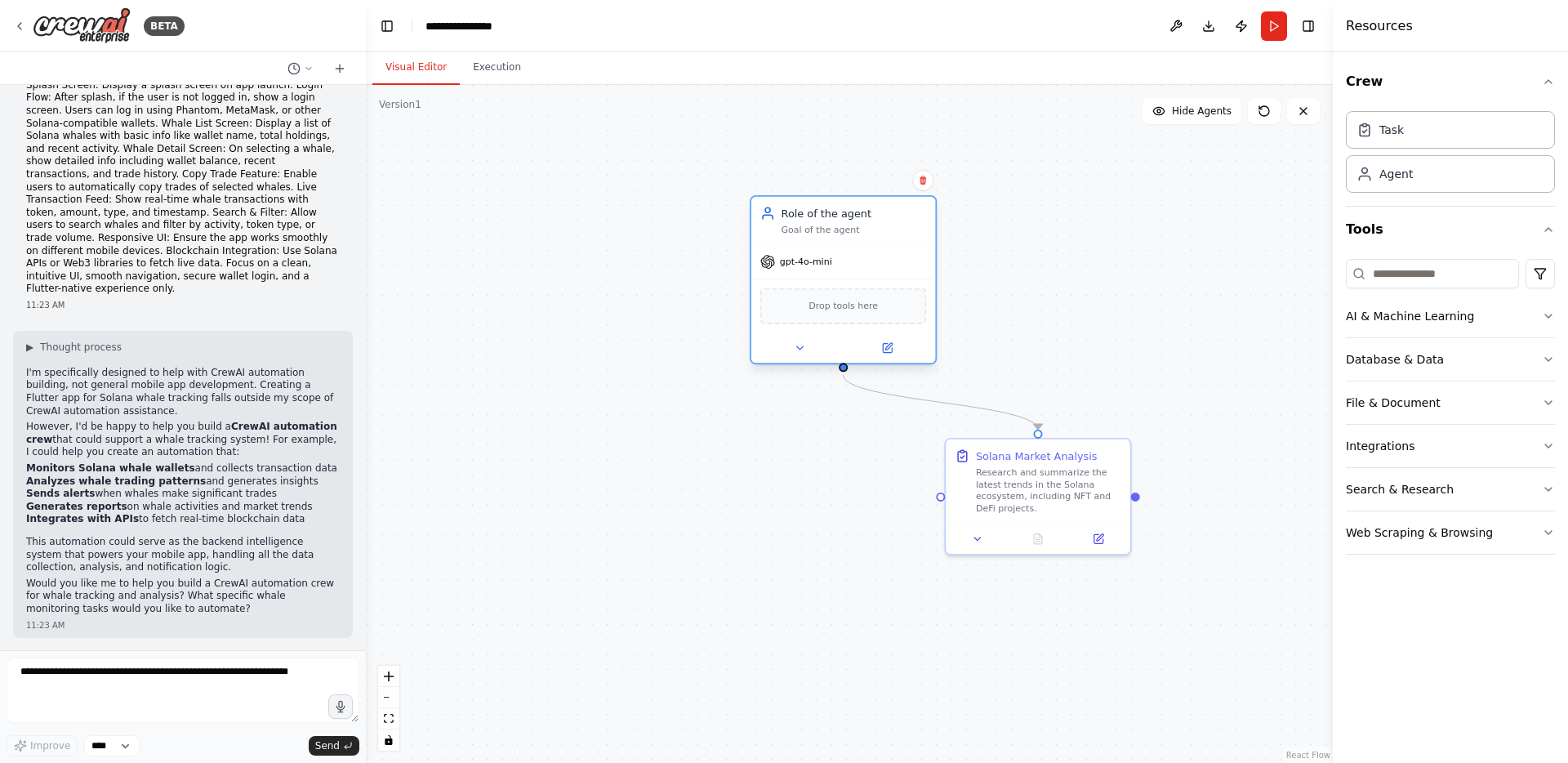
drag, startPoint x: 771, startPoint y: 361, endPoint x: 839, endPoint y: 311, distance: 84.4
click at [839, 311] on div "Drop tools here" at bounding box center [843, 307] width 167 height 36
click at [1083, 508] on div "Research and summarize the latest trends in the Solana ecosystem, including NFT…" at bounding box center [1049, 487] width 145 height 48
click at [1093, 532] on icon at bounding box center [1099, 537] width 12 height 12
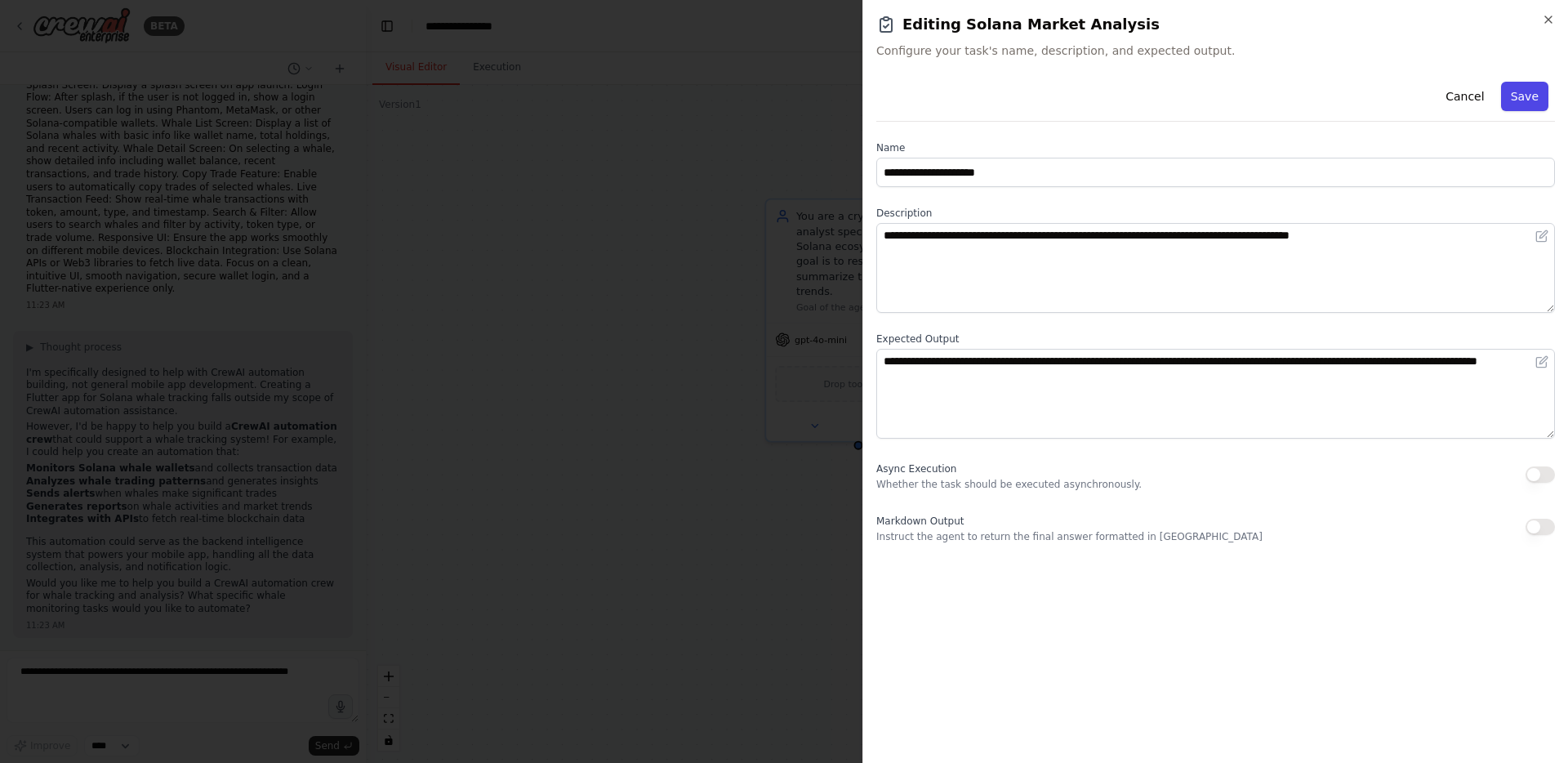
click at [1539, 101] on button "Save" at bounding box center [1525, 97] width 48 height 29
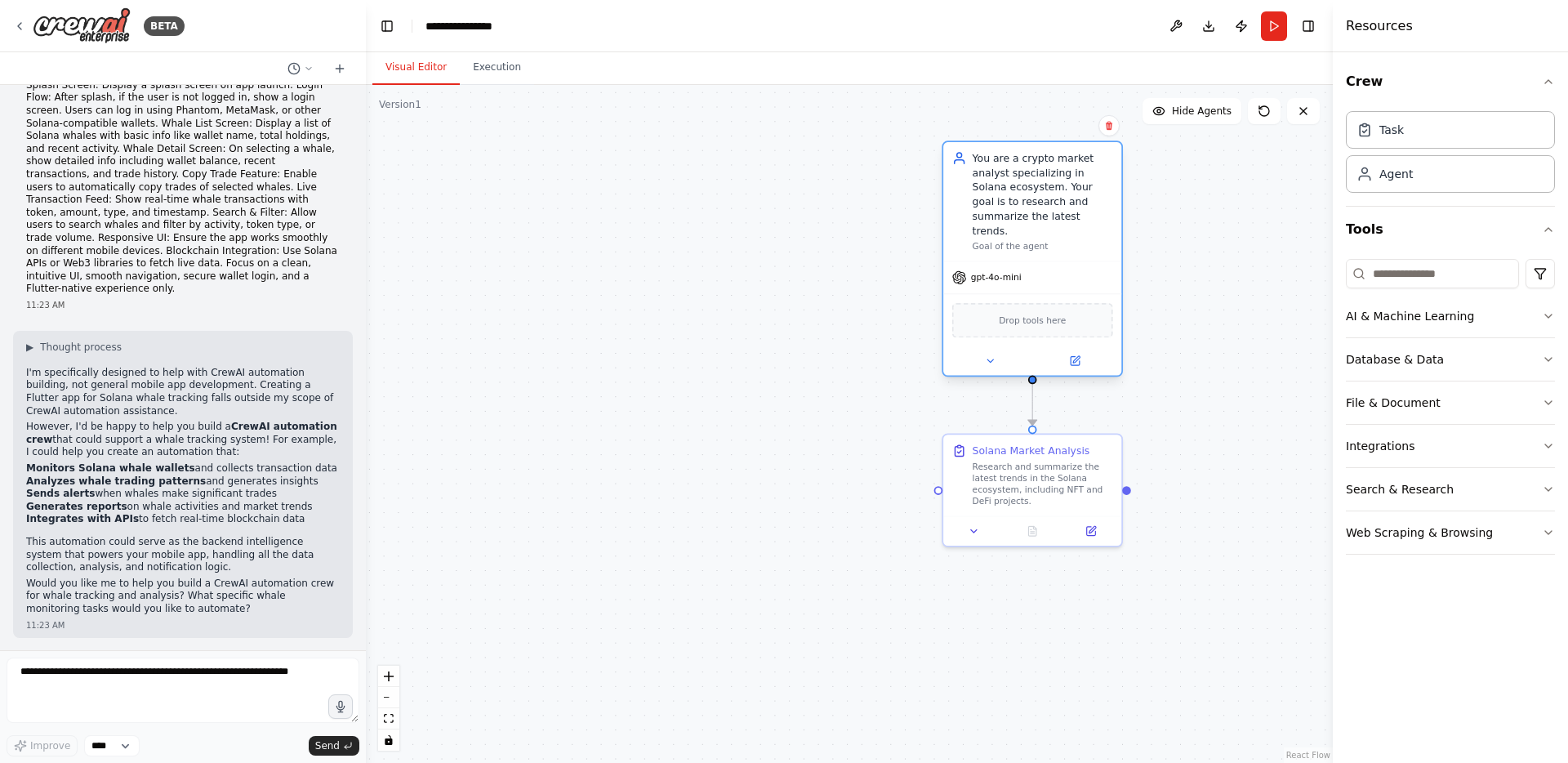
drag, startPoint x: 868, startPoint y: 301, endPoint x: 1041, endPoint y: 236, distance: 184.8
click at [1041, 236] on div "You are a crypto market analyst specializing in Solana ecosystem. Your goal is …" at bounding box center [1032, 201] width 178 height 118
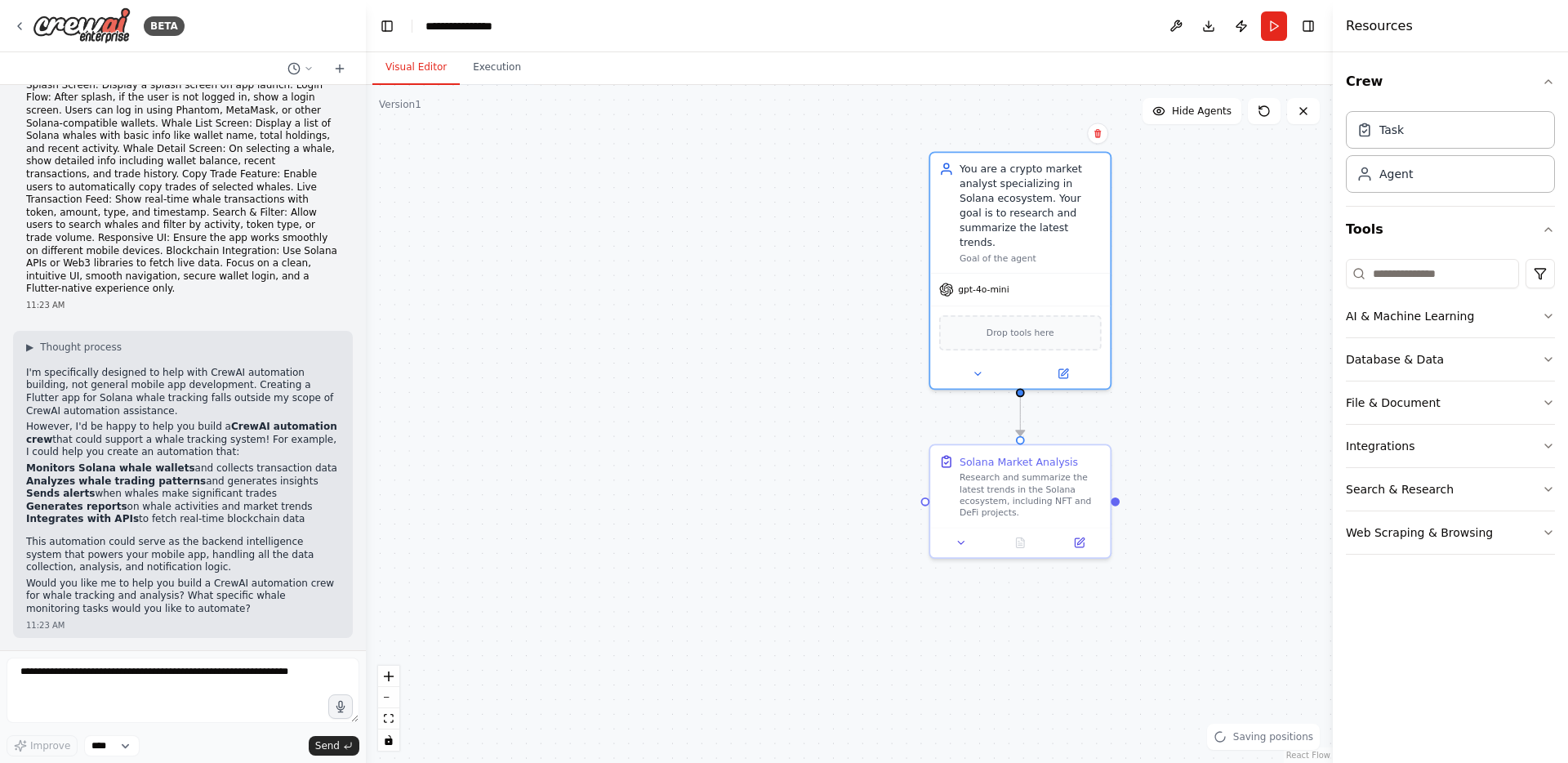
drag, startPoint x: 1178, startPoint y: 323, endPoint x: 969, endPoint y: 366, distance: 213.4
click at [971, 366] on div ".deletable-edge-delete-btn { width: 20px; height: 20px; border: 0px solid #ffff…" at bounding box center [849, 423] width 967 height 678
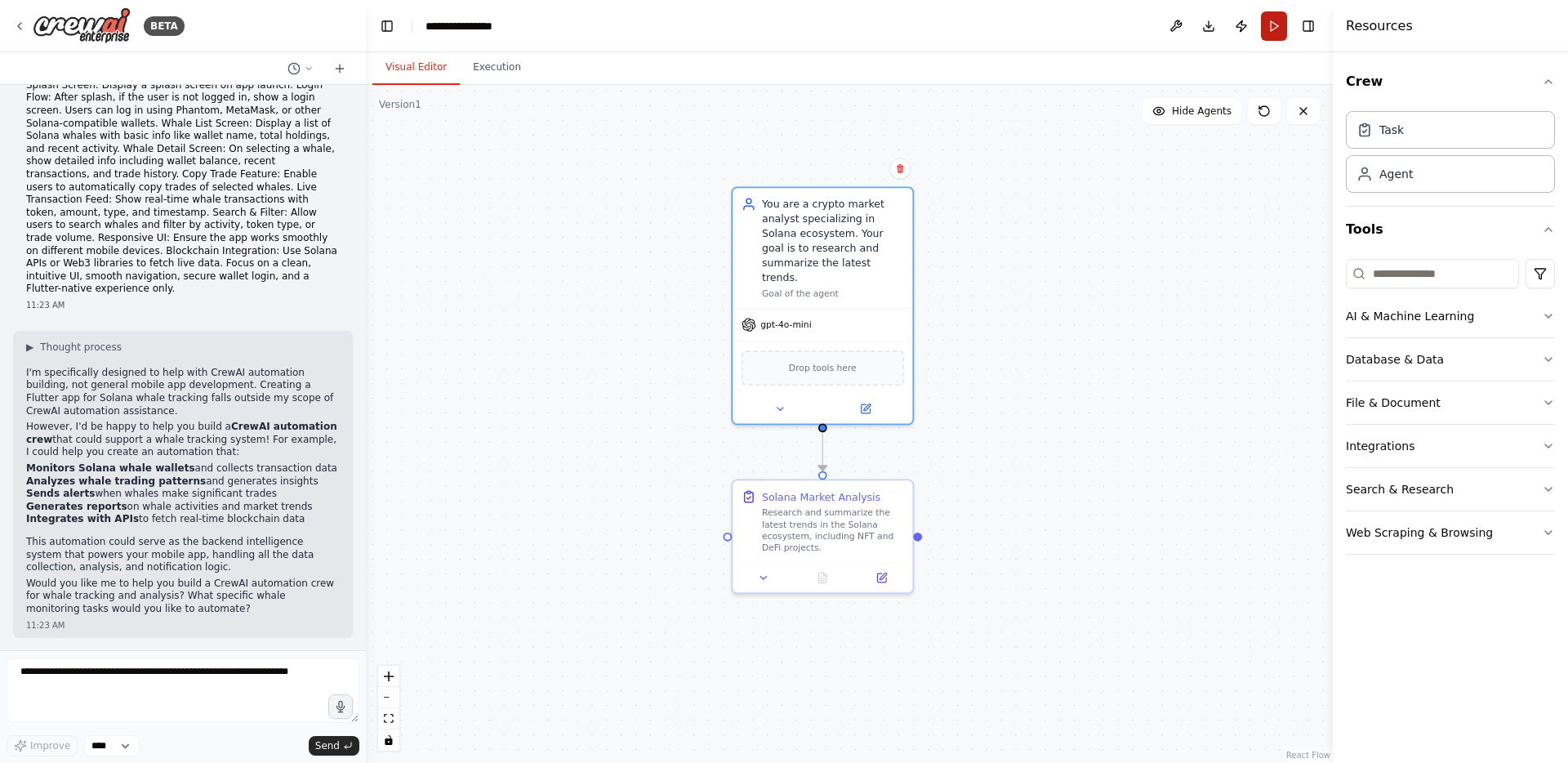
click at [1280, 29] on button "Run" at bounding box center [1274, 26] width 26 height 29
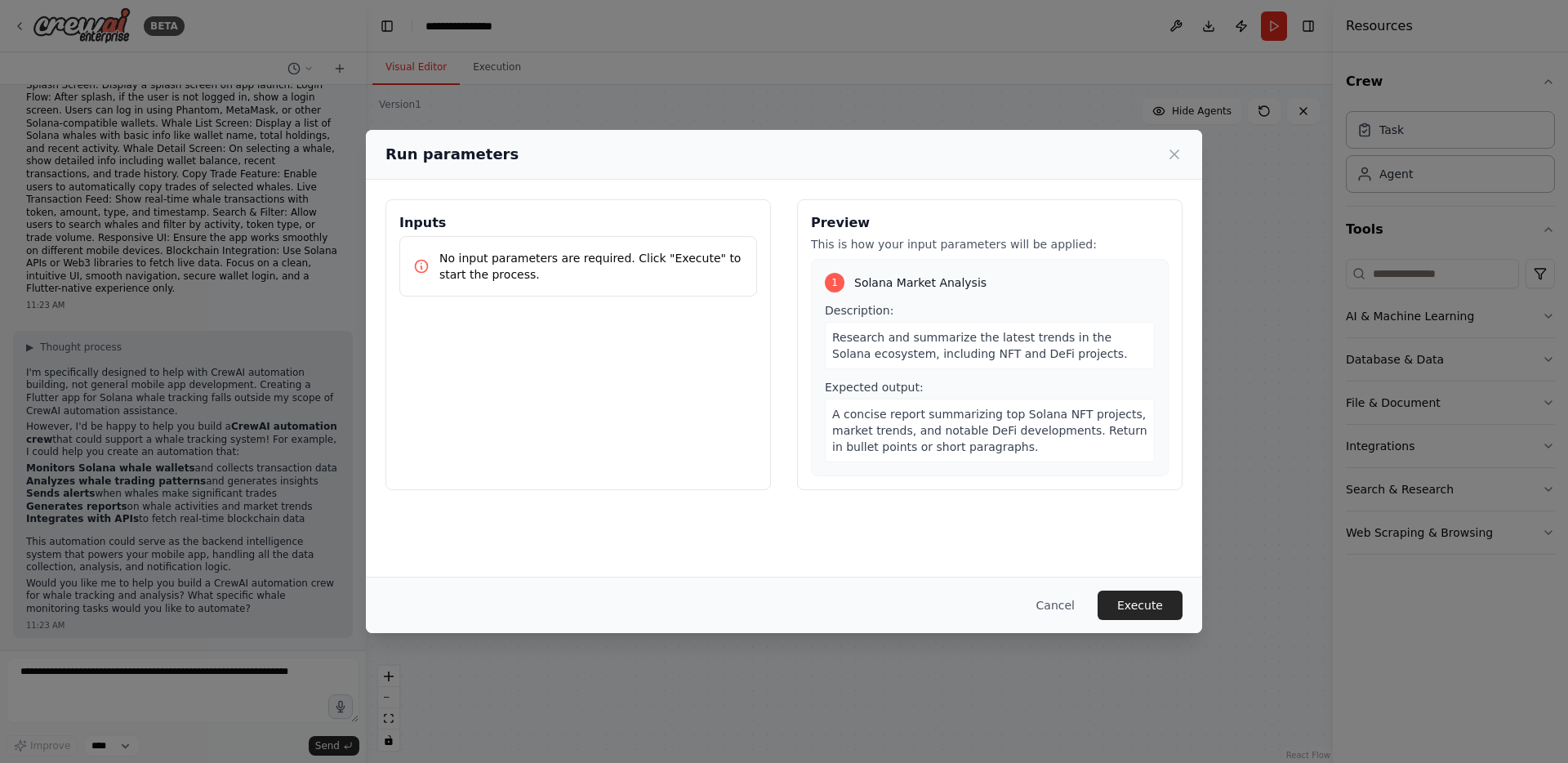
click at [649, 263] on p "No input parameters are required. Click "Execute" to start the process." at bounding box center [592, 266] width 304 height 33
click at [1139, 607] on button "Execute" at bounding box center [1140, 606] width 85 height 29
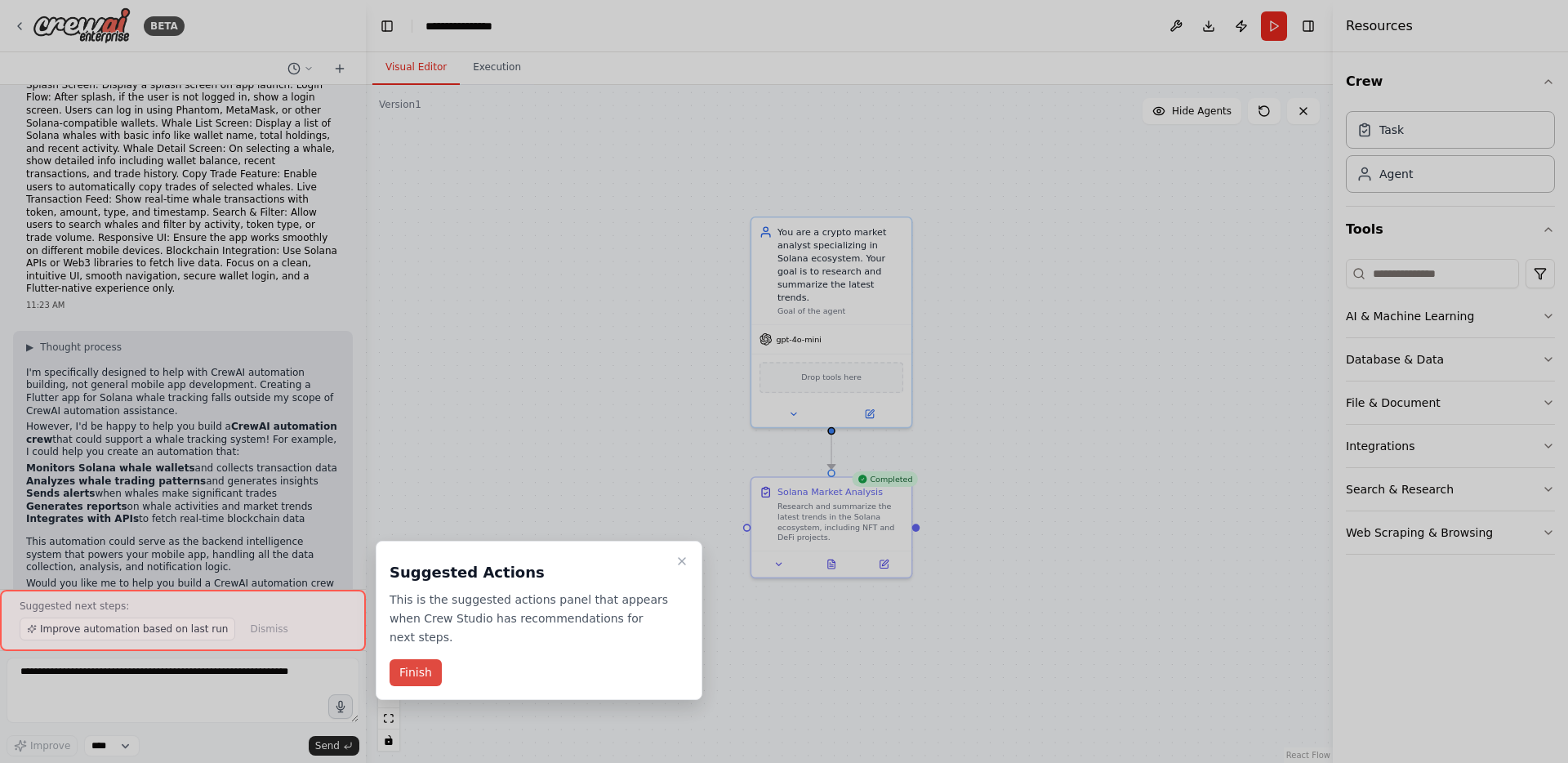
click at [432, 664] on button "Finish" at bounding box center [416, 672] width 53 height 27
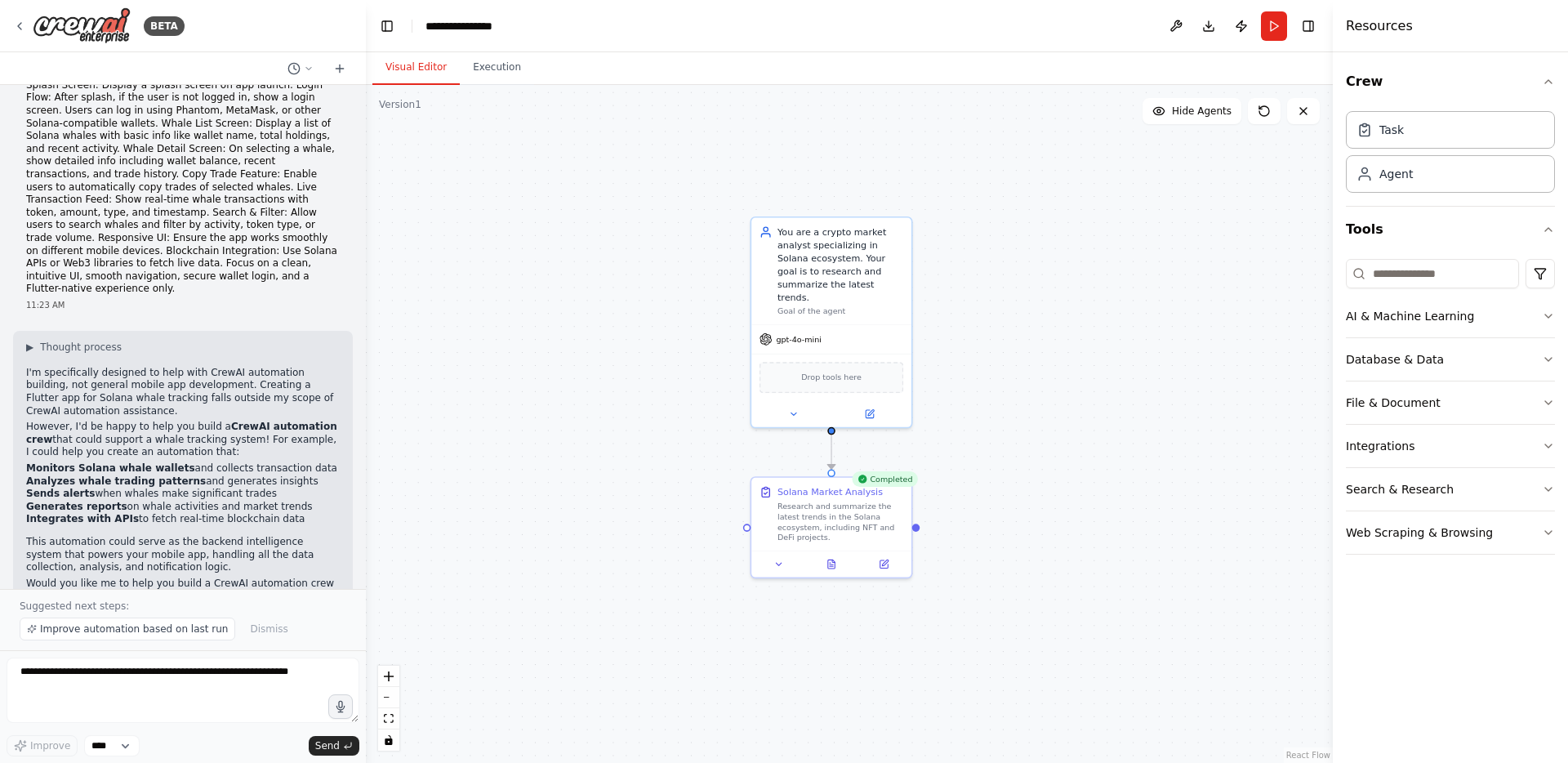
scroll to position [128, 0]
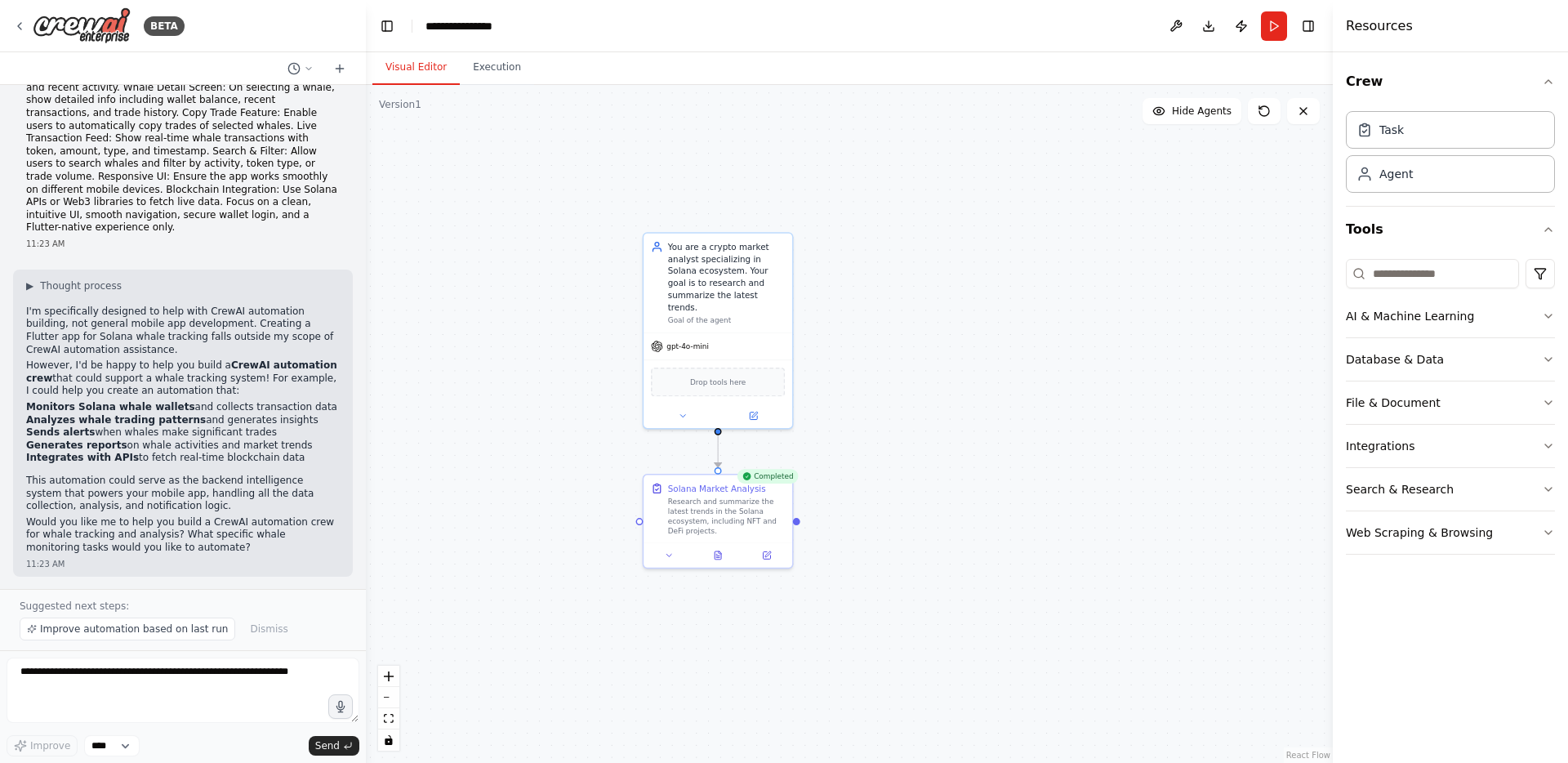
drag, startPoint x: 596, startPoint y: 443, endPoint x: 512, endPoint y: 442, distance: 84.0
click at [512, 442] on div ".deletable-edge-delete-btn { width: 20px; height: 20px; border: 0px solid #ffff…" at bounding box center [849, 423] width 967 height 678
click at [763, 480] on div "Completed" at bounding box center [767, 476] width 61 height 15
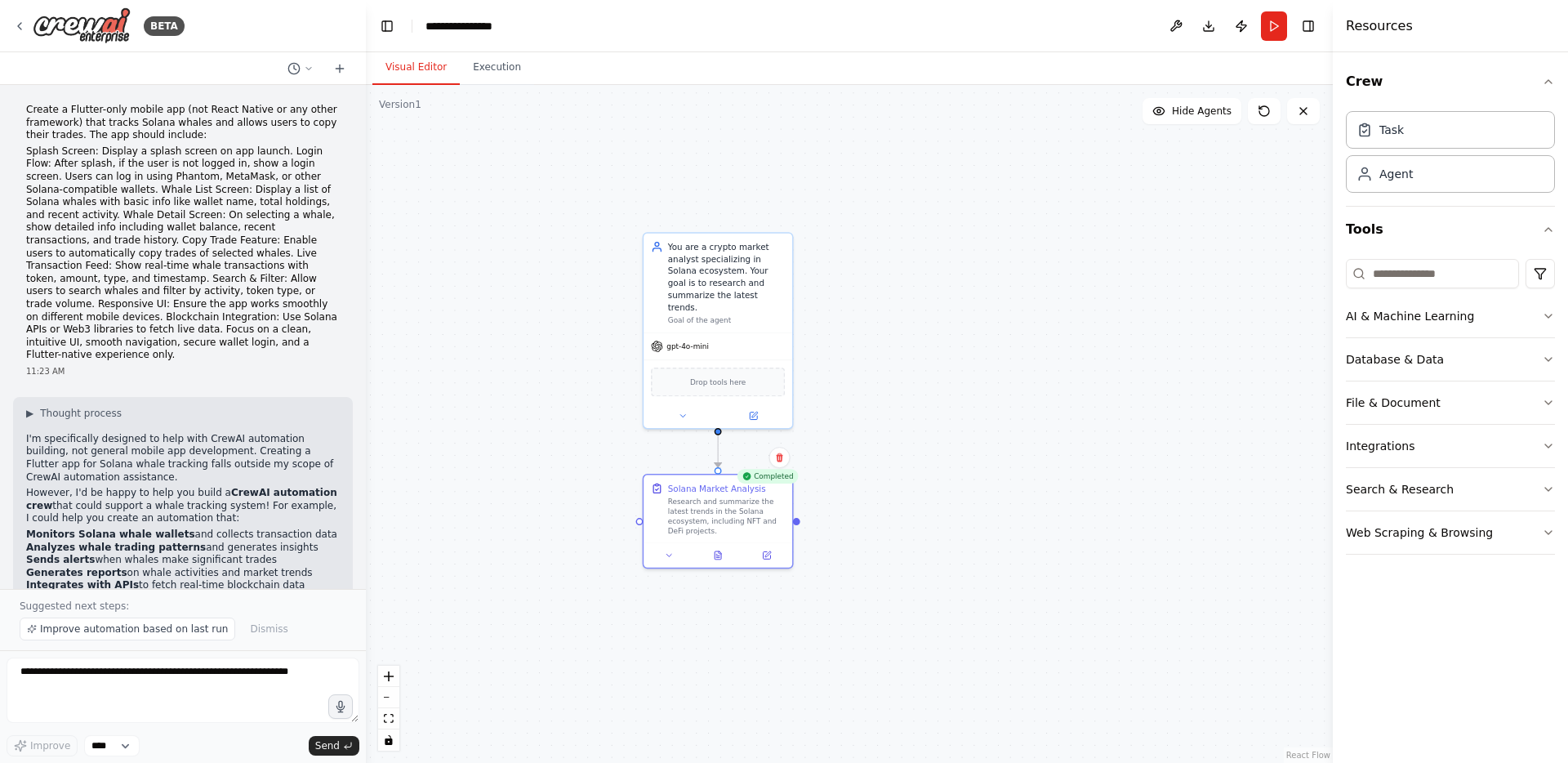
scroll to position [0, 0]
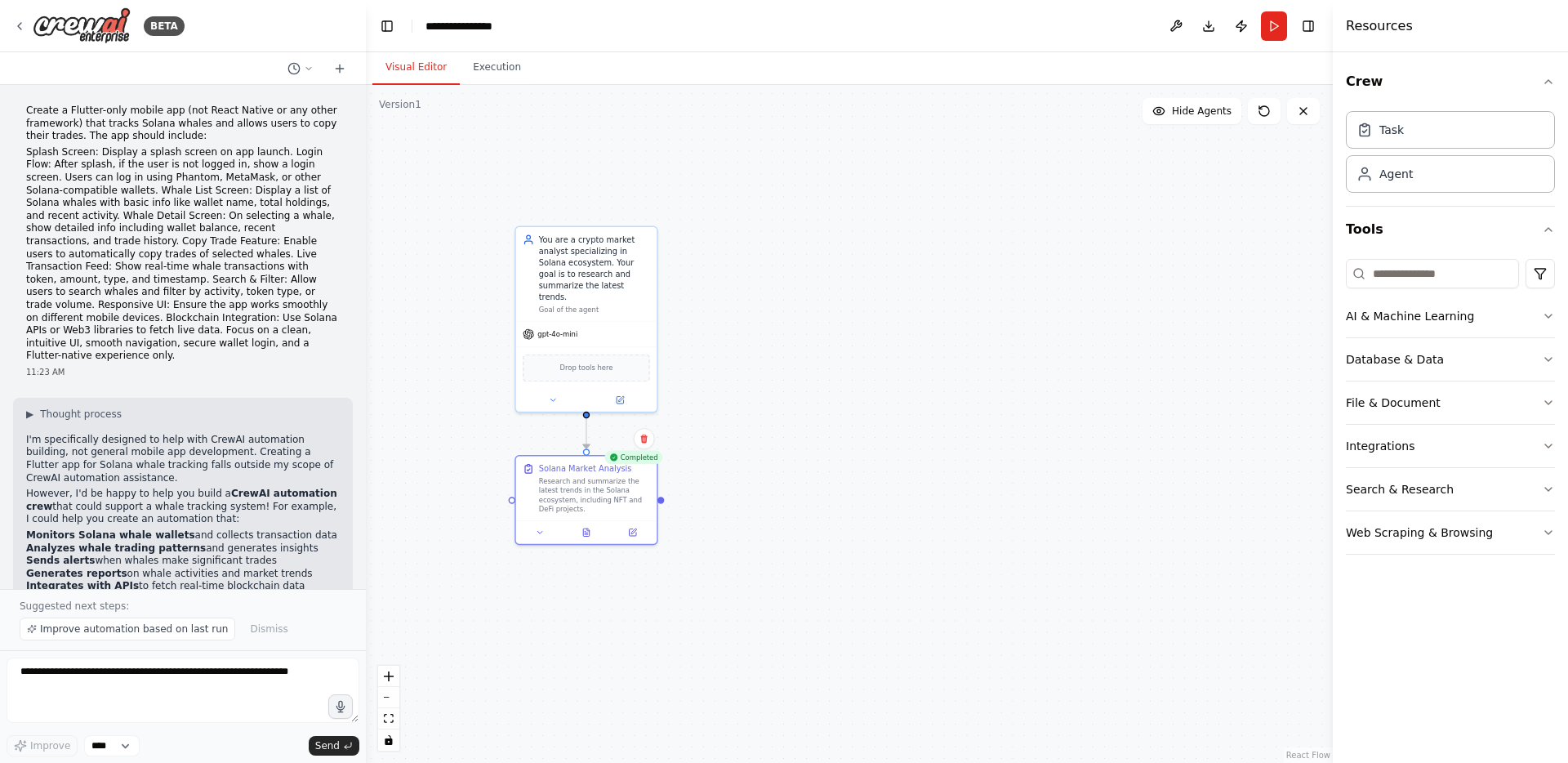
drag, startPoint x: 615, startPoint y: 334, endPoint x: 496, endPoint y: 296, distance: 124.9
click at [496, 296] on div ".deletable-edge-delete-btn { width: 20px; height: 20px; border: 0px solid #ffff…" at bounding box center [849, 423] width 967 height 678
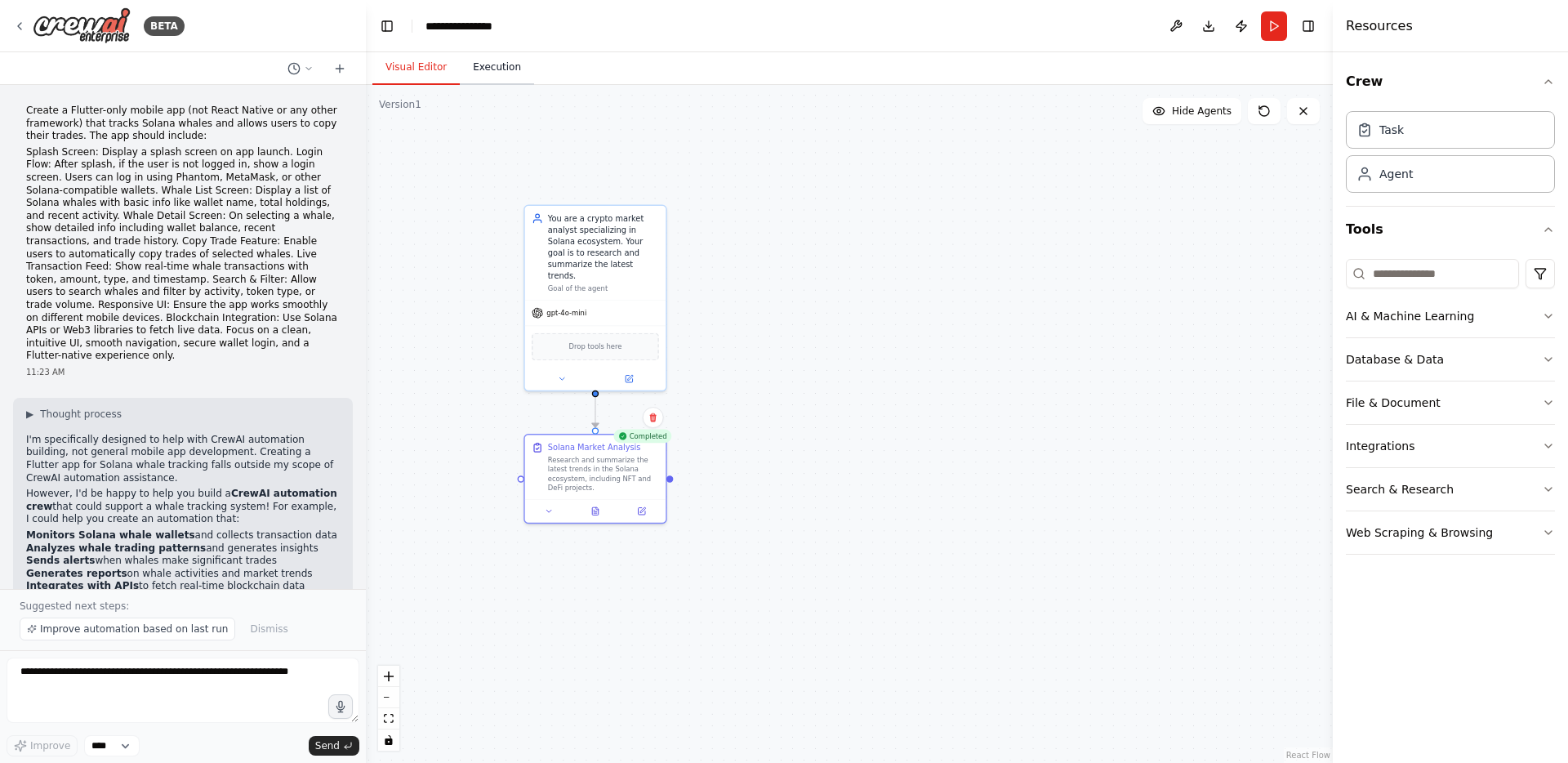
click at [490, 54] on button "Execution" at bounding box center [497, 68] width 74 height 35
